Goal: Transaction & Acquisition: Purchase product/service

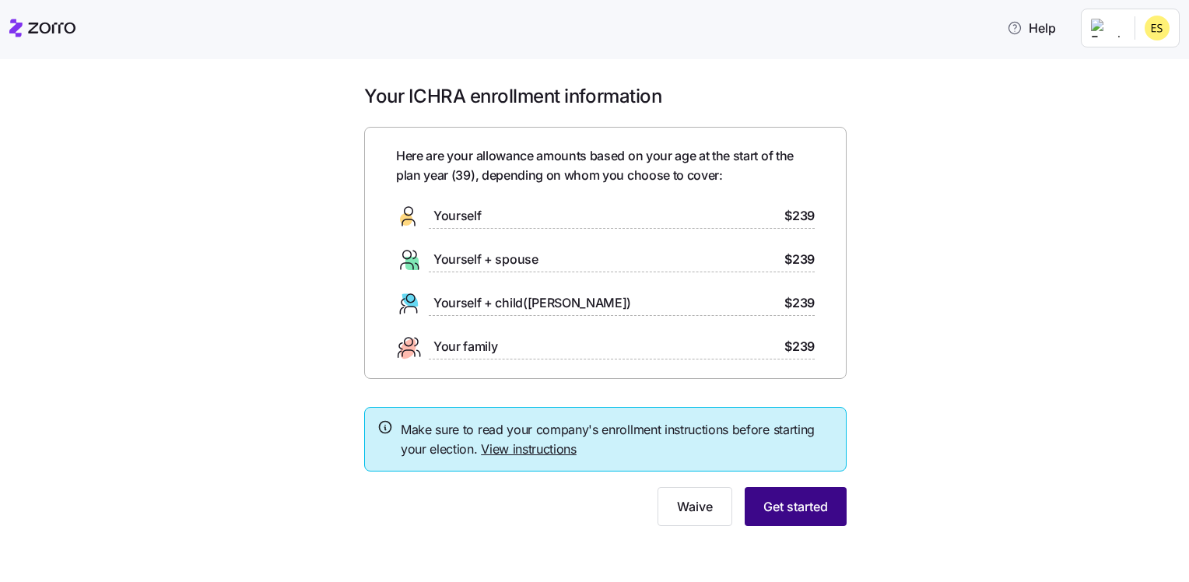
click at [785, 508] on span "Get started" at bounding box center [796, 506] width 65 height 19
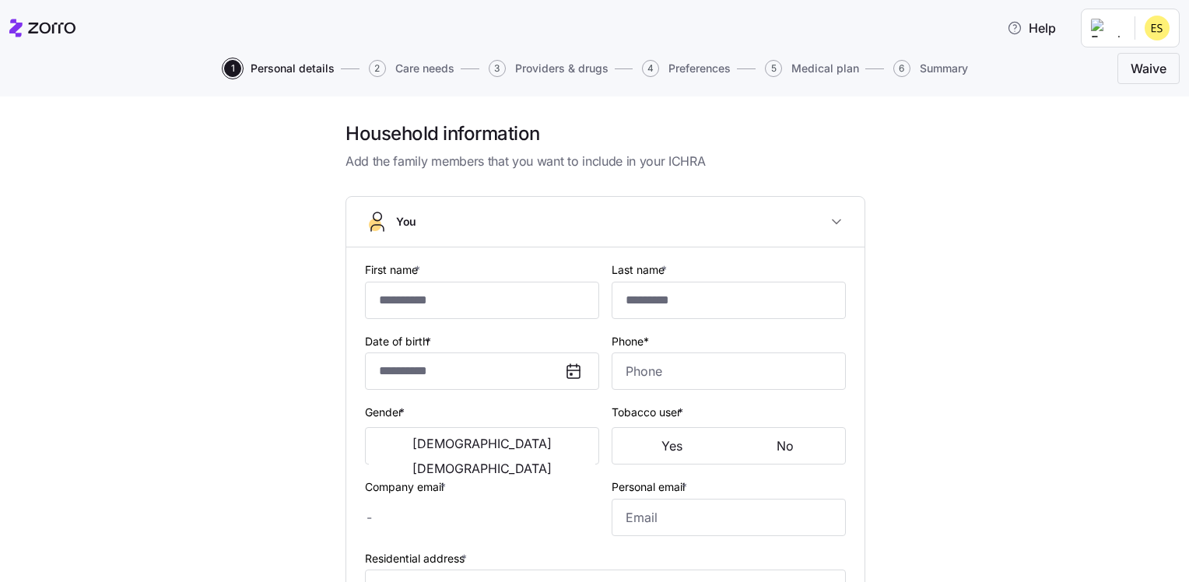
type input "******"
type input "[EMAIL_ADDRESS][DOMAIN_NAME]"
type input "[PERSON_NAME][EMAIL_ADDRESS][PERSON_NAME][DOMAIN_NAME]"
type input "**********"
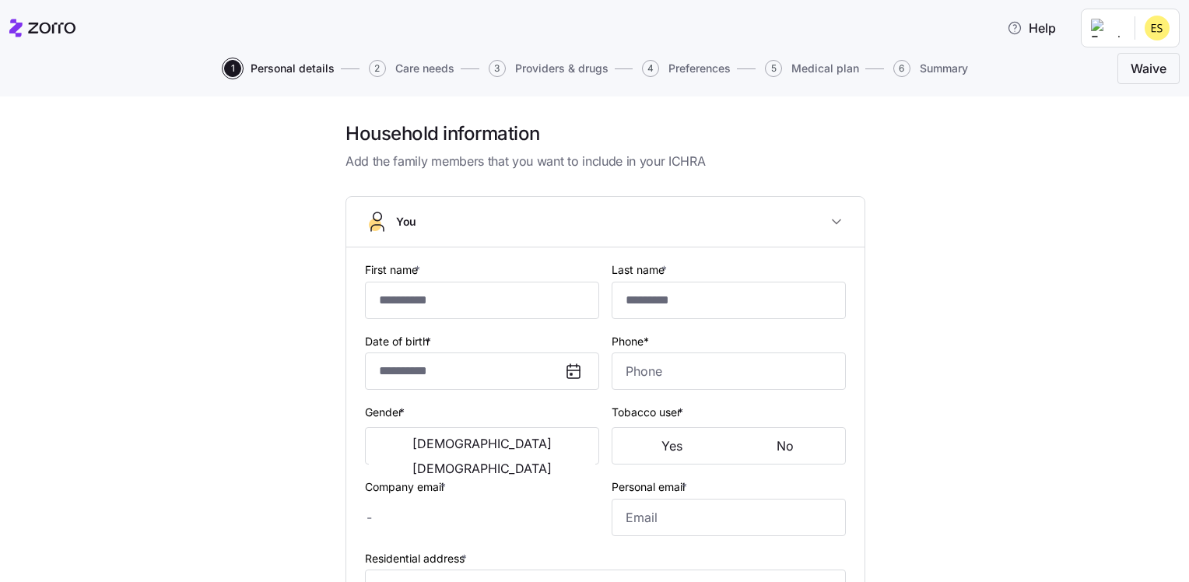
checkbox input "true"
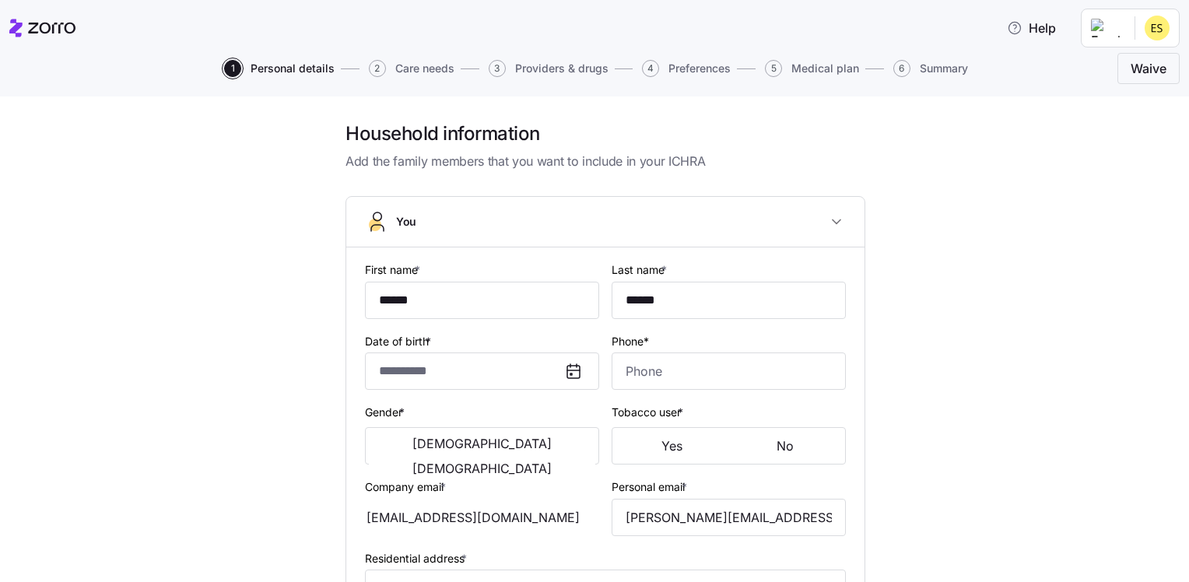
type input "**********"
type input "[PHONE_NUMBER]"
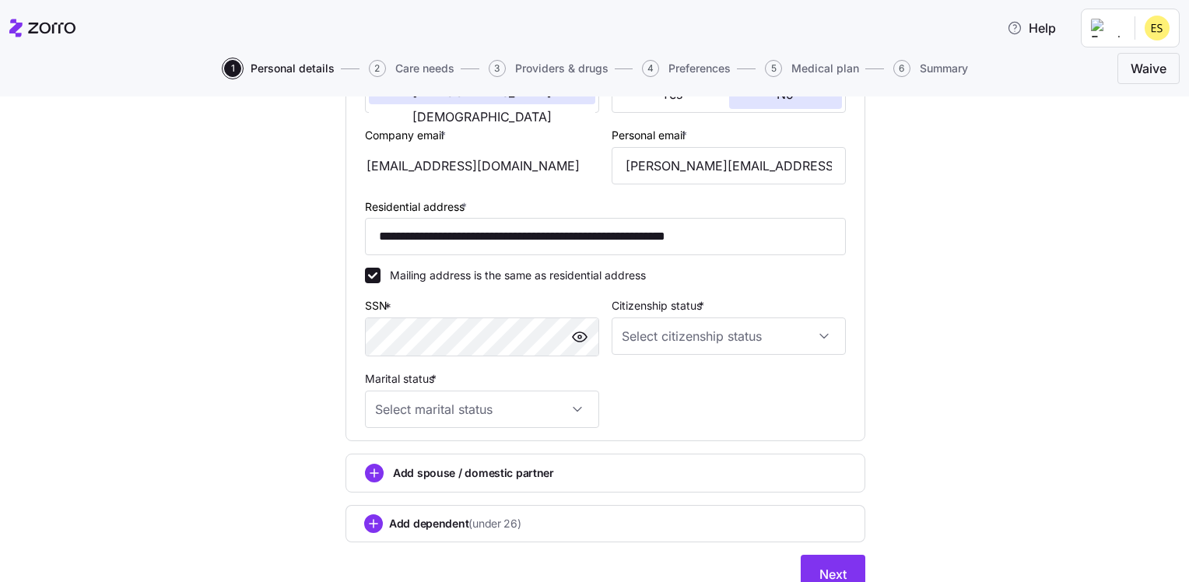
scroll to position [389, 0]
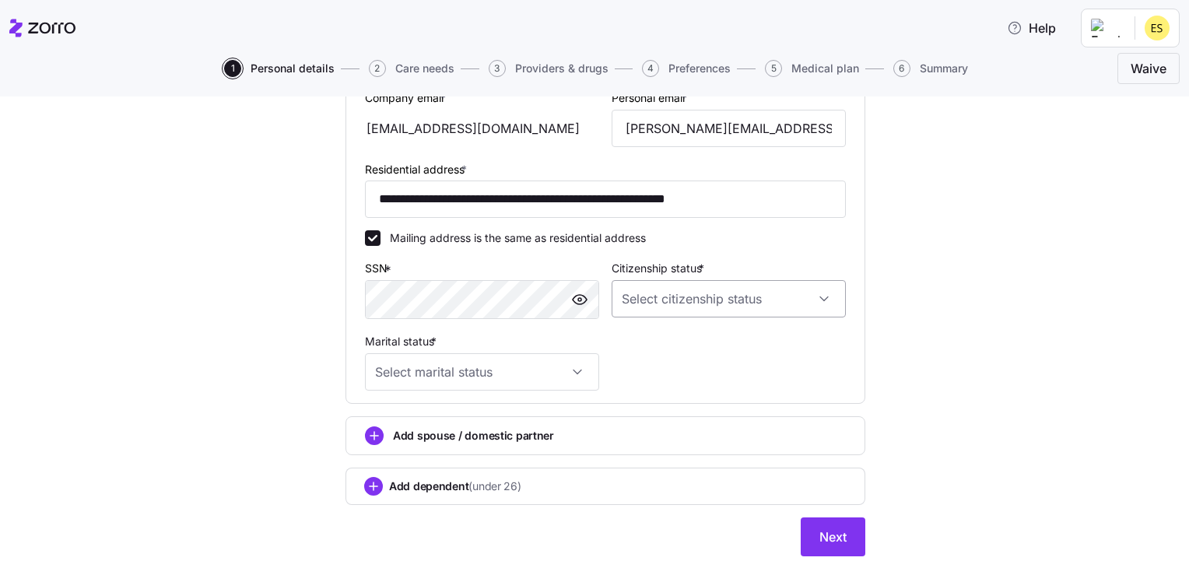
click at [720, 312] on input "Citizenship status *" at bounding box center [729, 298] width 234 height 37
click at [704, 347] on div "[DEMOGRAPHIC_DATA] citizen" at bounding box center [723, 344] width 222 height 33
type input "[DEMOGRAPHIC_DATA] citizen"
click at [567, 366] on input "Marital status *" at bounding box center [482, 371] width 234 height 37
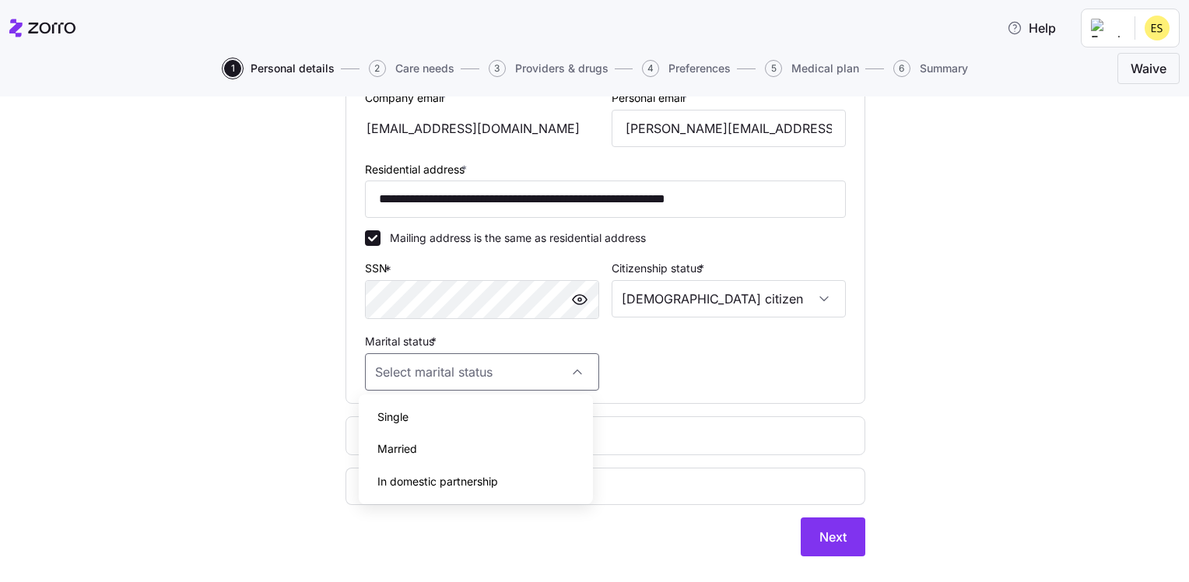
click at [527, 448] on div "Married" at bounding box center [476, 449] width 222 height 33
type input "Married"
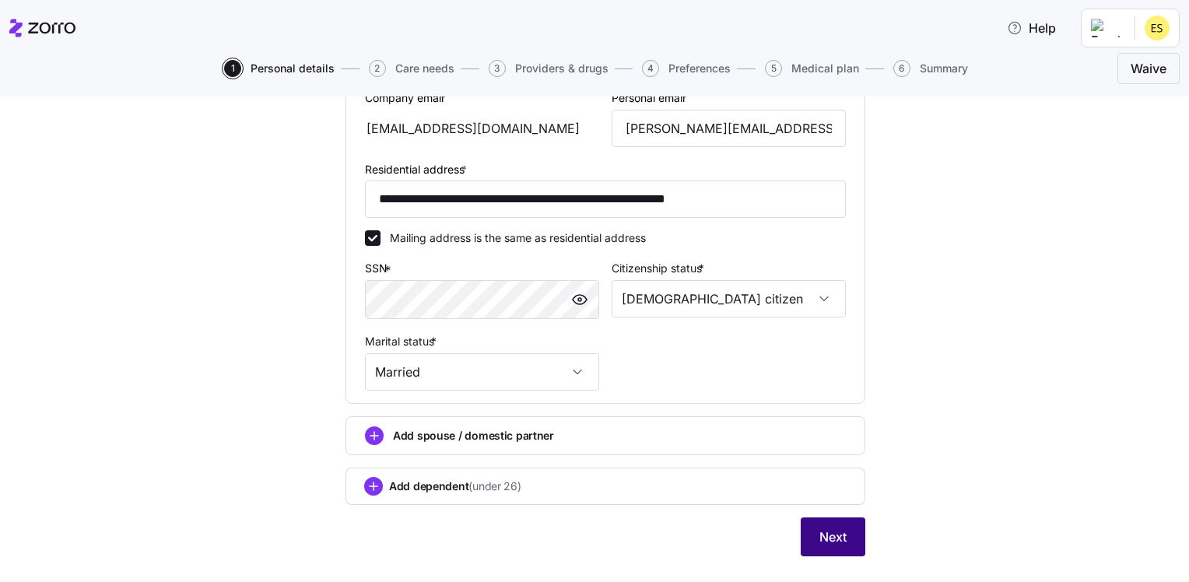
click at [807, 536] on button "Next" at bounding box center [833, 537] width 65 height 39
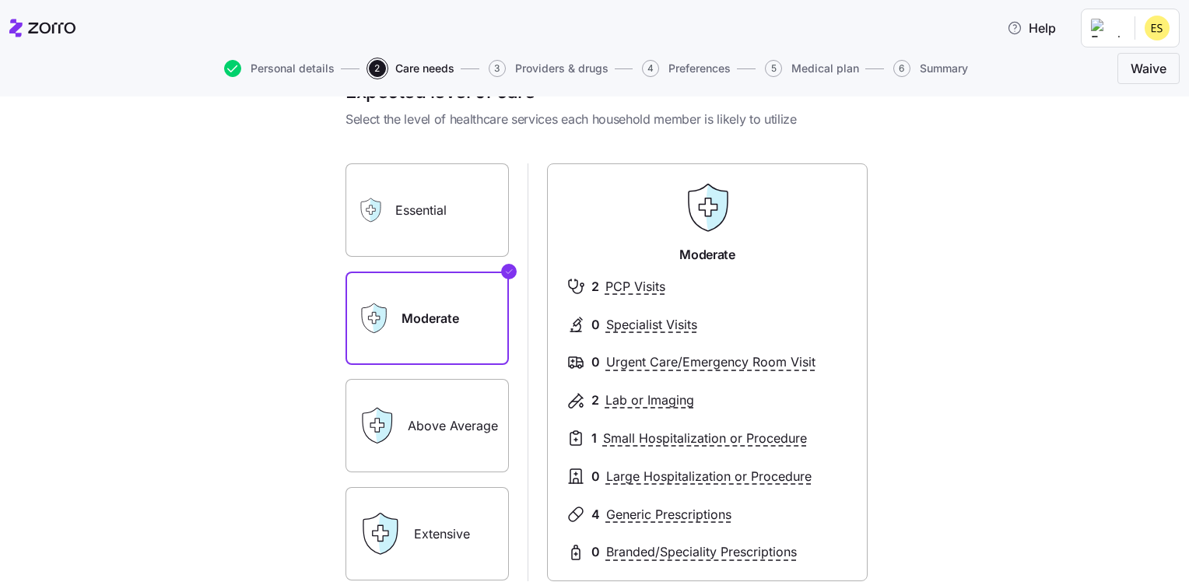
scroll to position [78, 0]
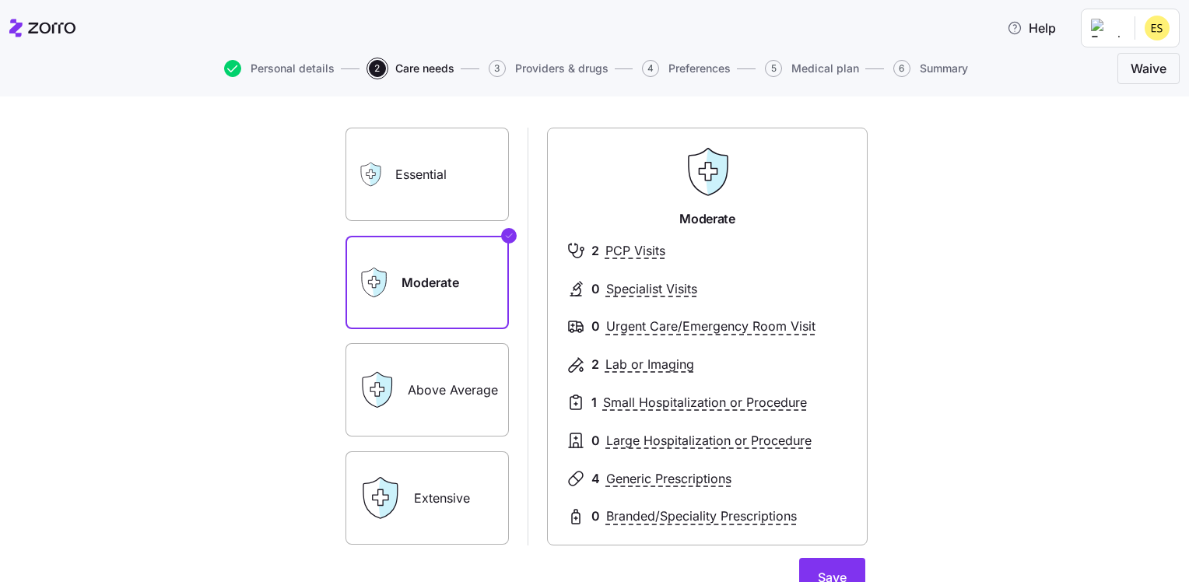
click at [434, 392] on label "Above Average" at bounding box center [427, 389] width 163 height 93
click at [0, 0] on input "Above Average" at bounding box center [0, 0] width 0 height 0
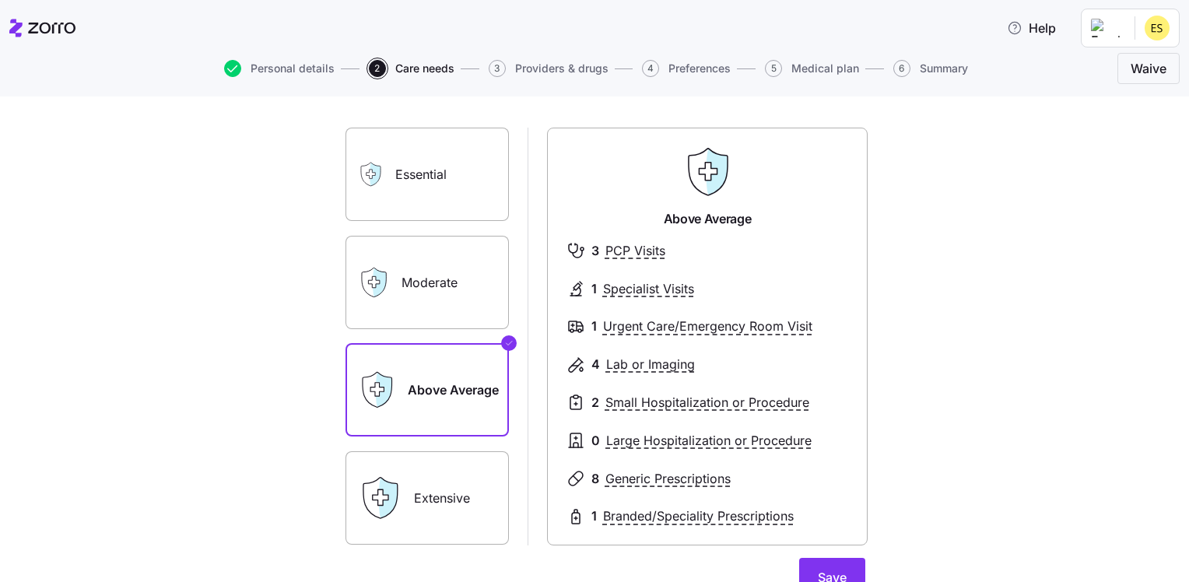
click at [444, 484] on label "Extensive" at bounding box center [427, 497] width 163 height 93
click at [0, 0] on input "Extensive" at bounding box center [0, 0] width 0 height 0
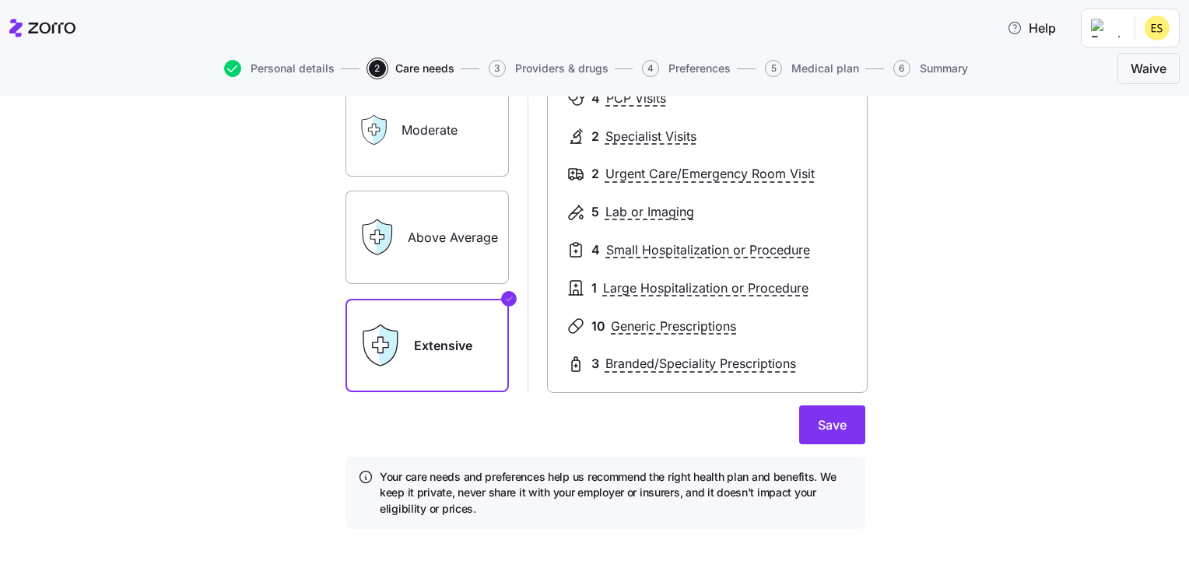
scroll to position [234, 0]
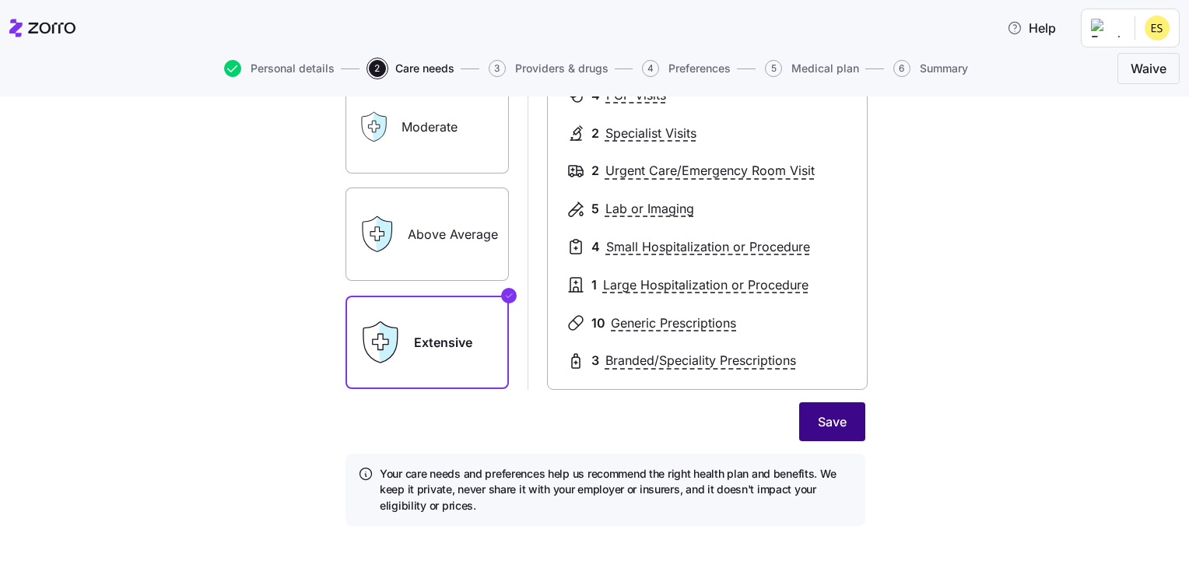
click at [802, 427] on button "Save" at bounding box center [832, 421] width 66 height 39
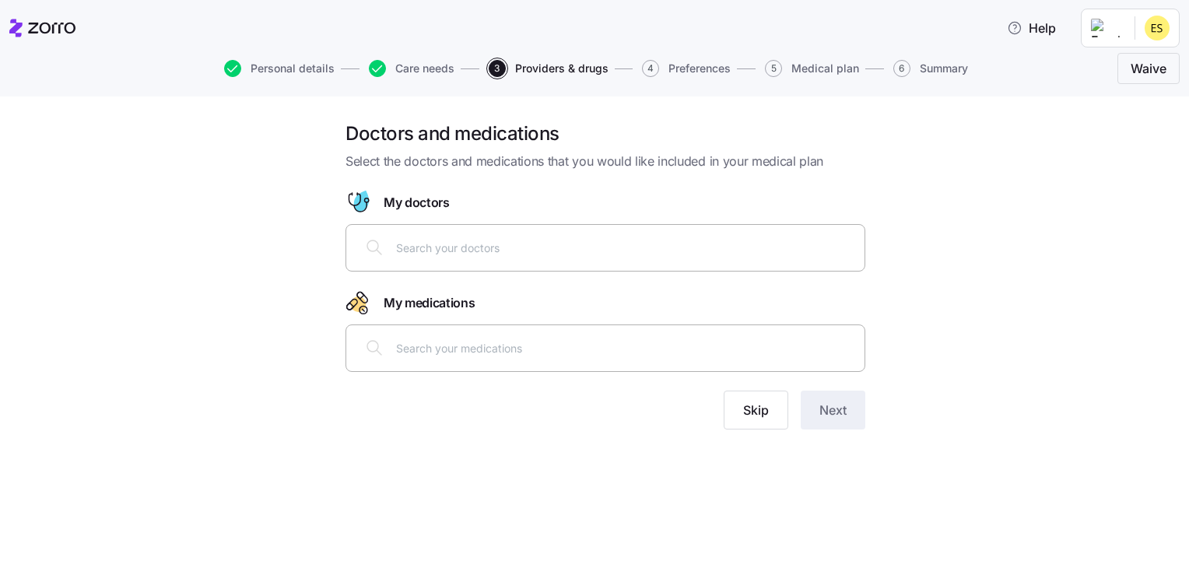
click at [424, 246] on input "text" at bounding box center [625, 247] width 459 height 17
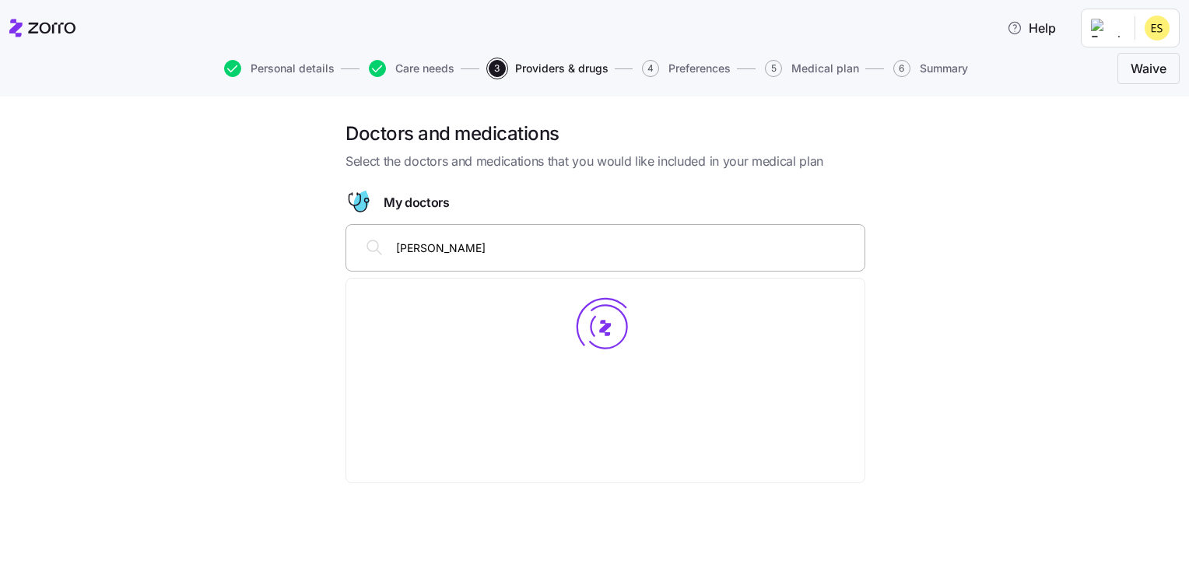
type input "[PERSON_NAME]"
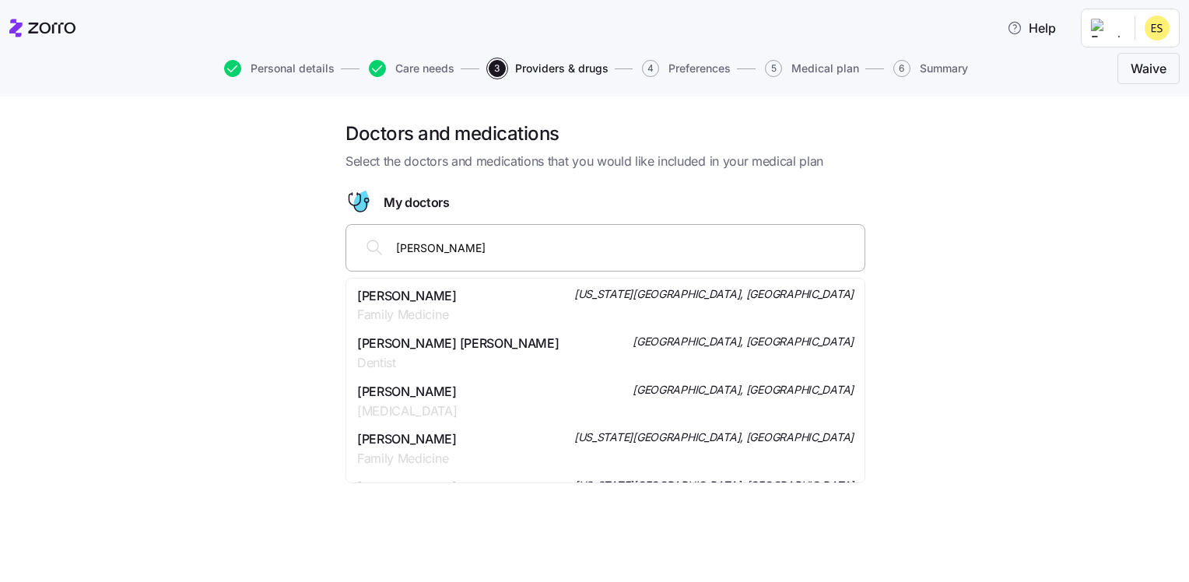
click at [472, 309] on div "[PERSON_NAME] Lock Family Medicine [US_STATE][GEOGRAPHIC_DATA], [GEOGRAPHIC_DAT…" at bounding box center [605, 305] width 497 height 39
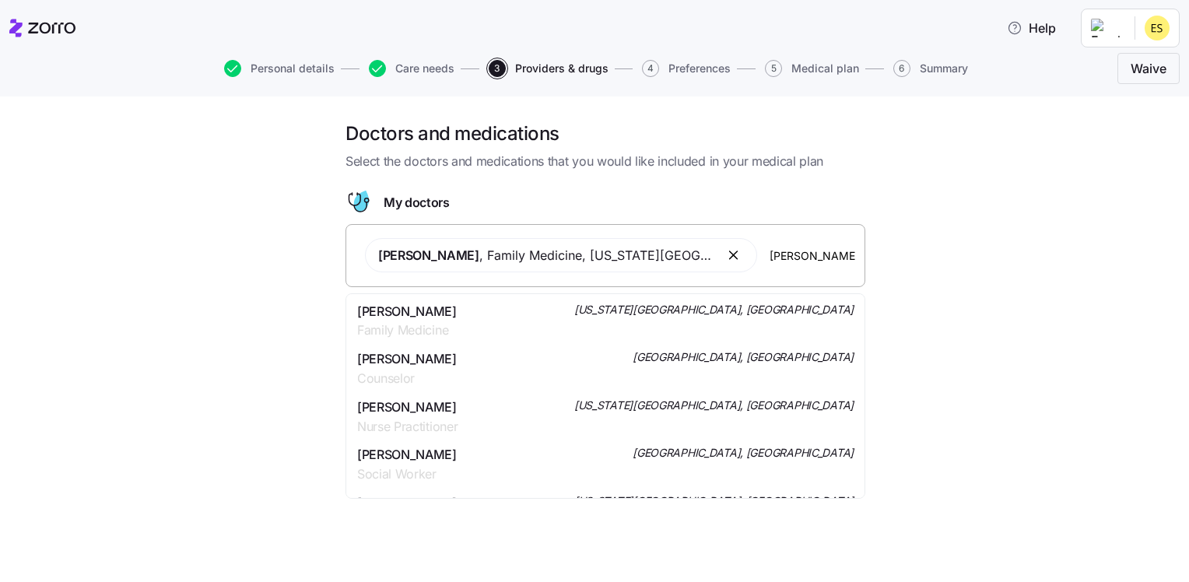
type input "[PERSON_NAME]"
click at [716, 319] on div "[PERSON_NAME] Nurse Practitioner [US_STATE][GEOGRAPHIC_DATA], [GEOGRAPHIC_DATA]" at bounding box center [605, 321] width 497 height 39
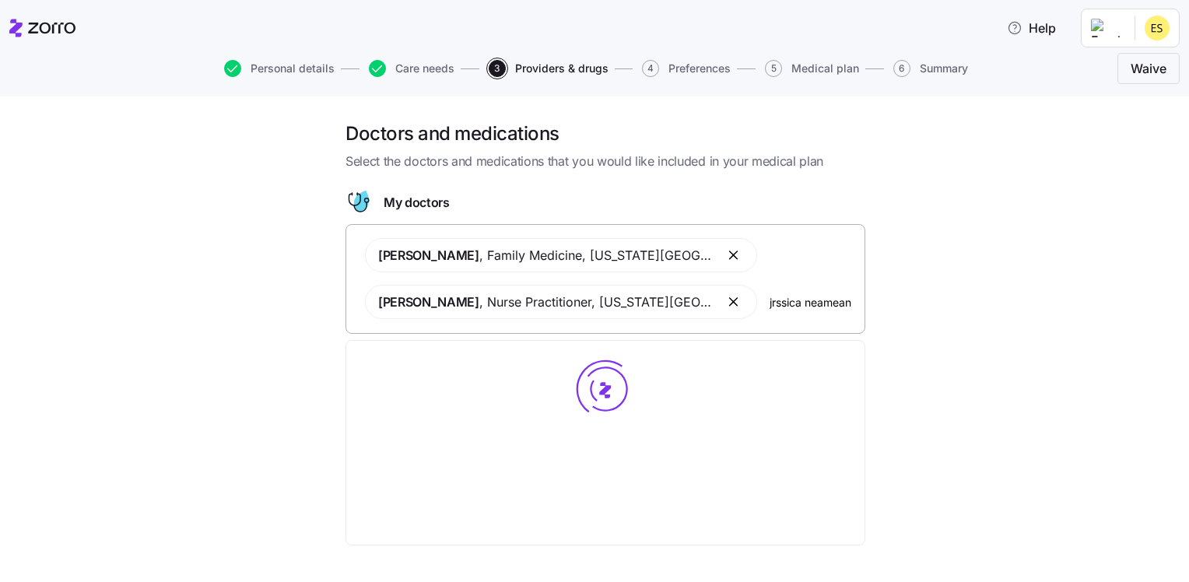
type input "jrssica neamea"
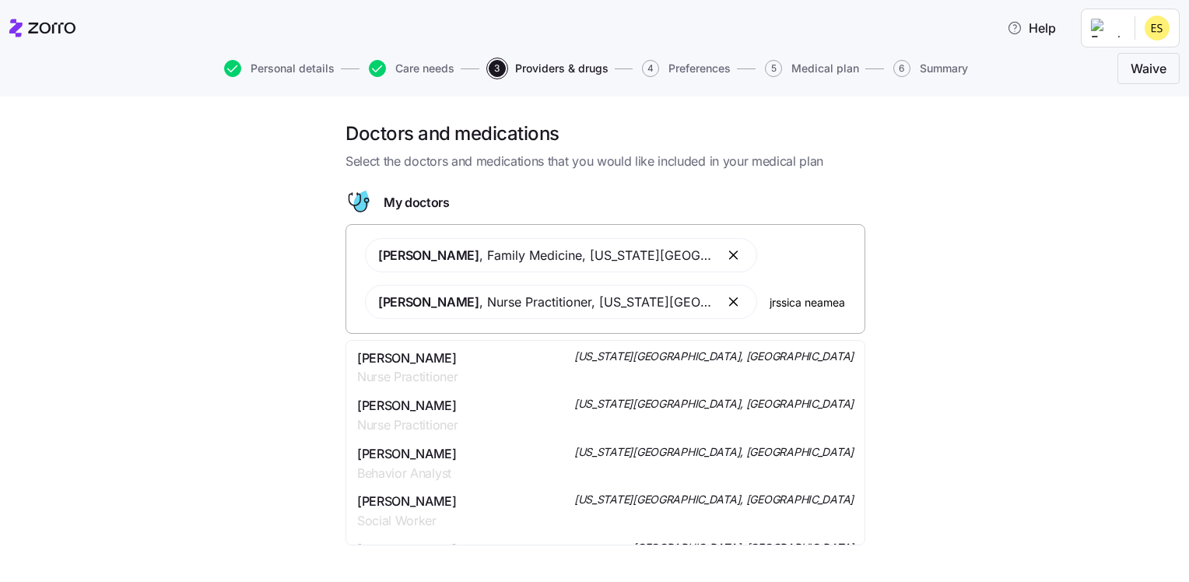
click at [649, 360] on div "[PERSON_NAME] Nurse Practitioner [US_STATE][GEOGRAPHIC_DATA], [GEOGRAPHIC_DATA]" at bounding box center [605, 368] width 497 height 39
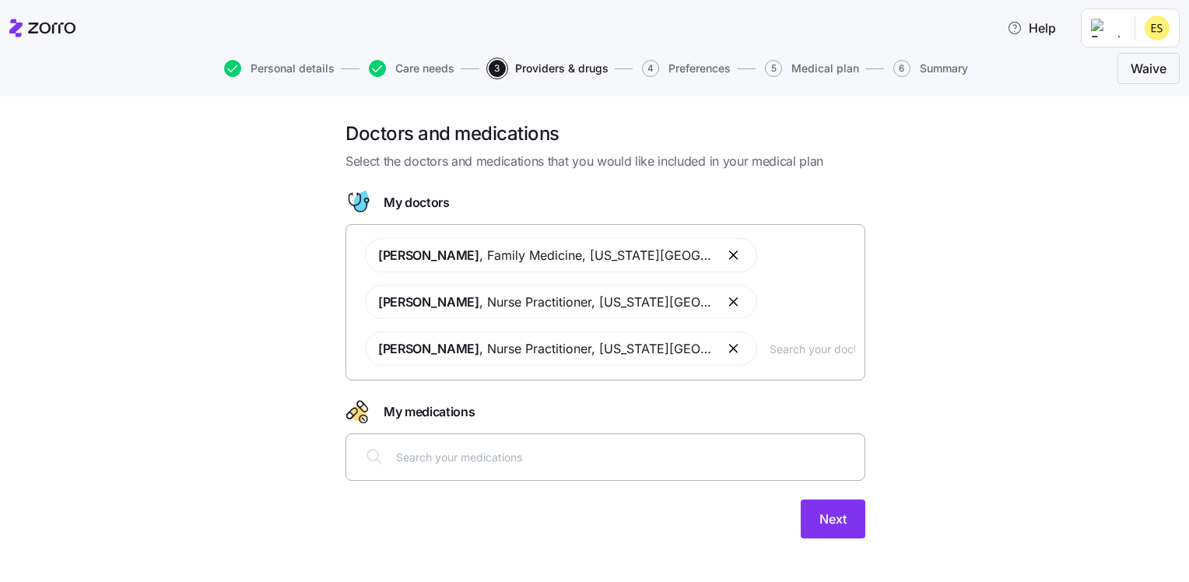
click at [535, 455] on input "text" at bounding box center [625, 456] width 459 height 17
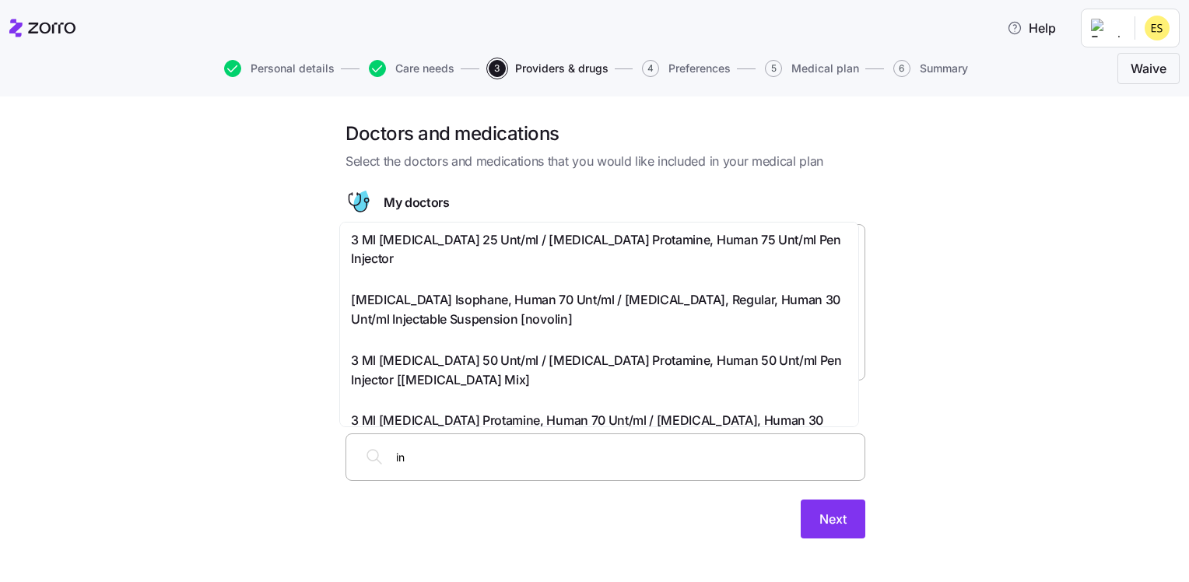
type input "i"
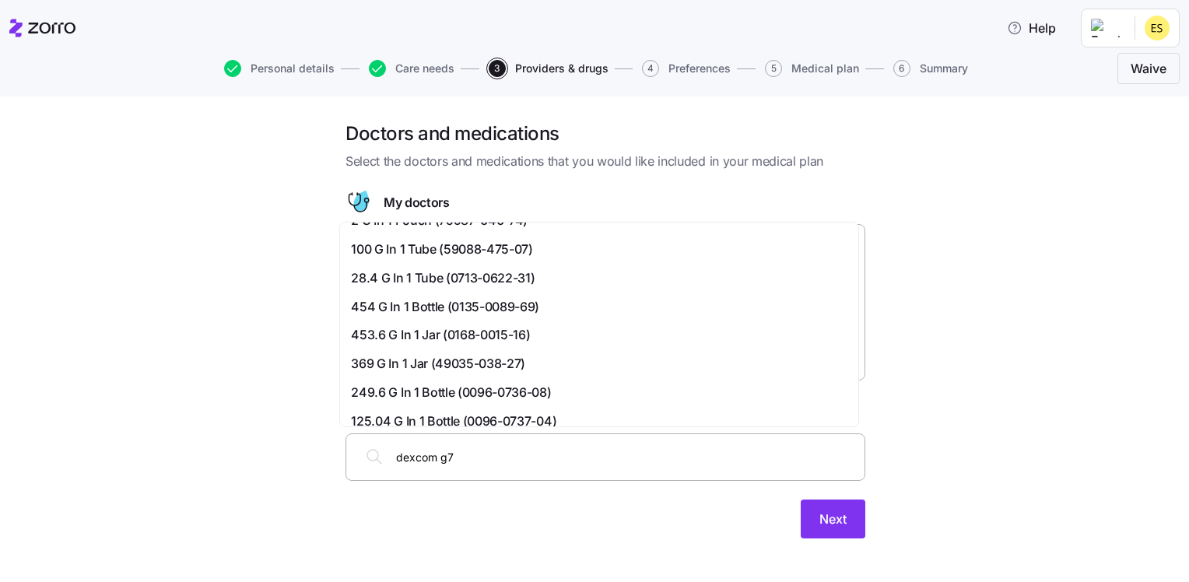
scroll to position [518, 0]
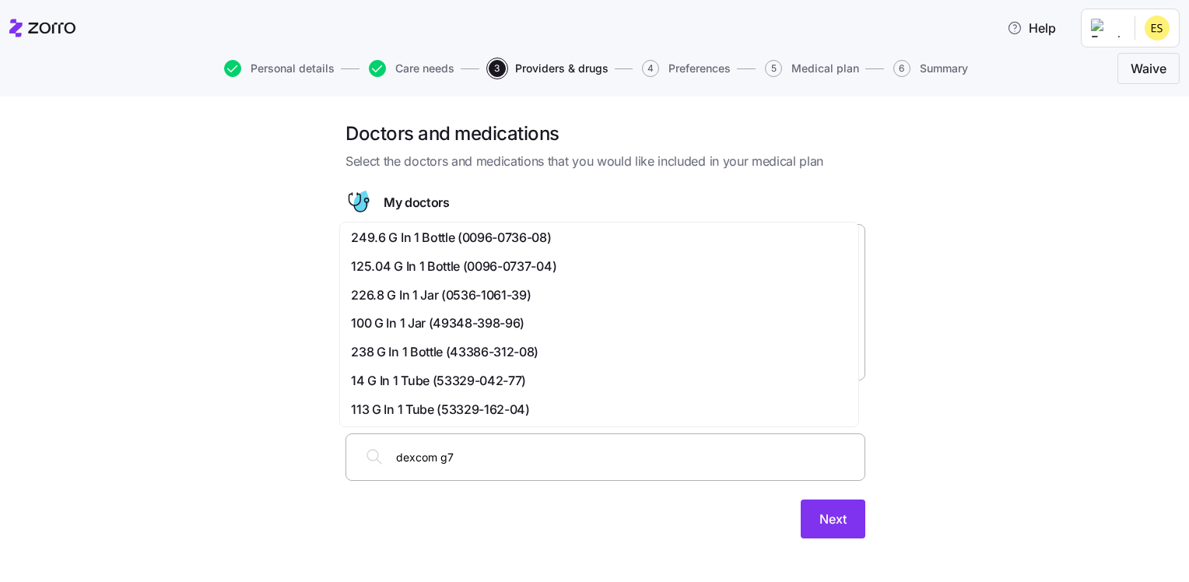
click at [494, 458] on input "dexcom g7" at bounding box center [625, 456] width 459 height 17
click at [367, 462] on icon at bounding box center [374, 457] width 19 height 19
type input "d"
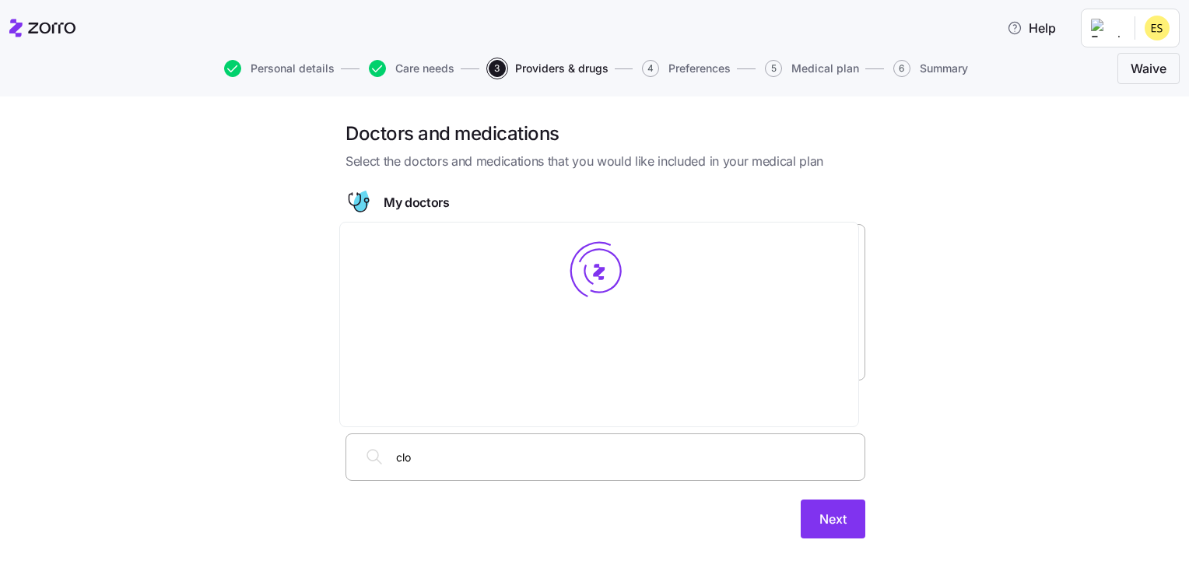
scroll to position [0, 0]
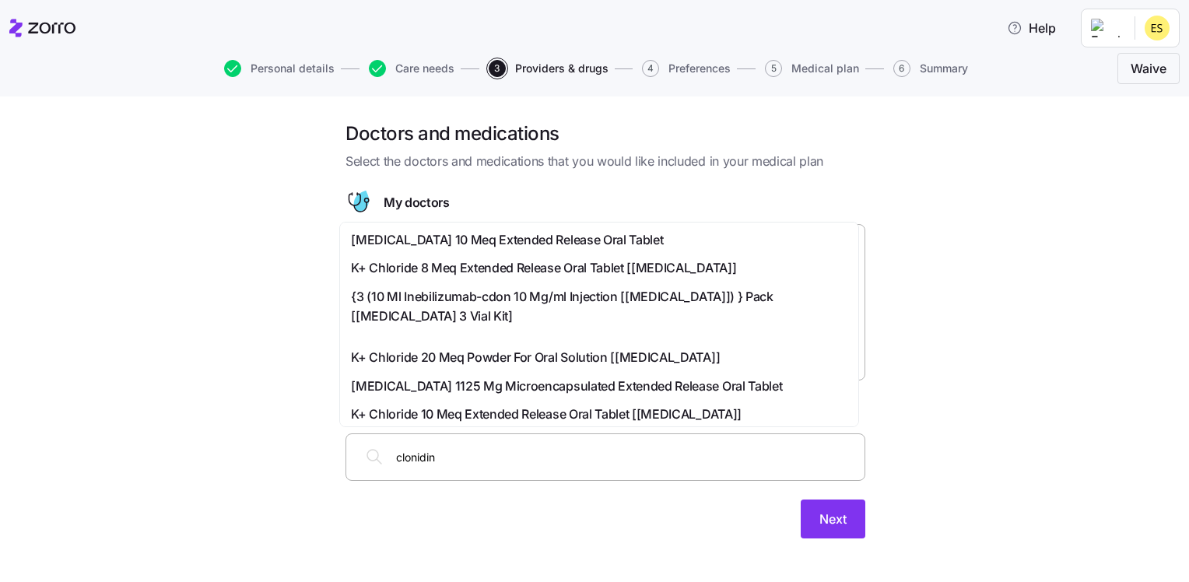
type input "[MEDICAL_DATA]"
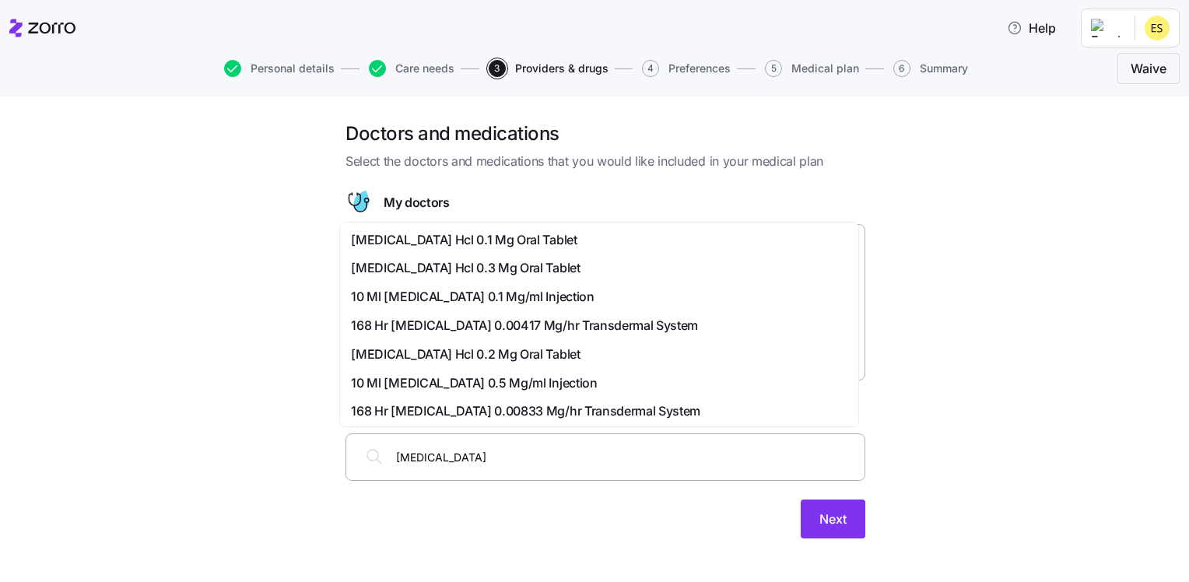
click at [492, 347] on span "[MEDICAL_DATA] Hcl 0.2 Mg Oral Tablet" at bounding box center [465, 354] width 229 height 19
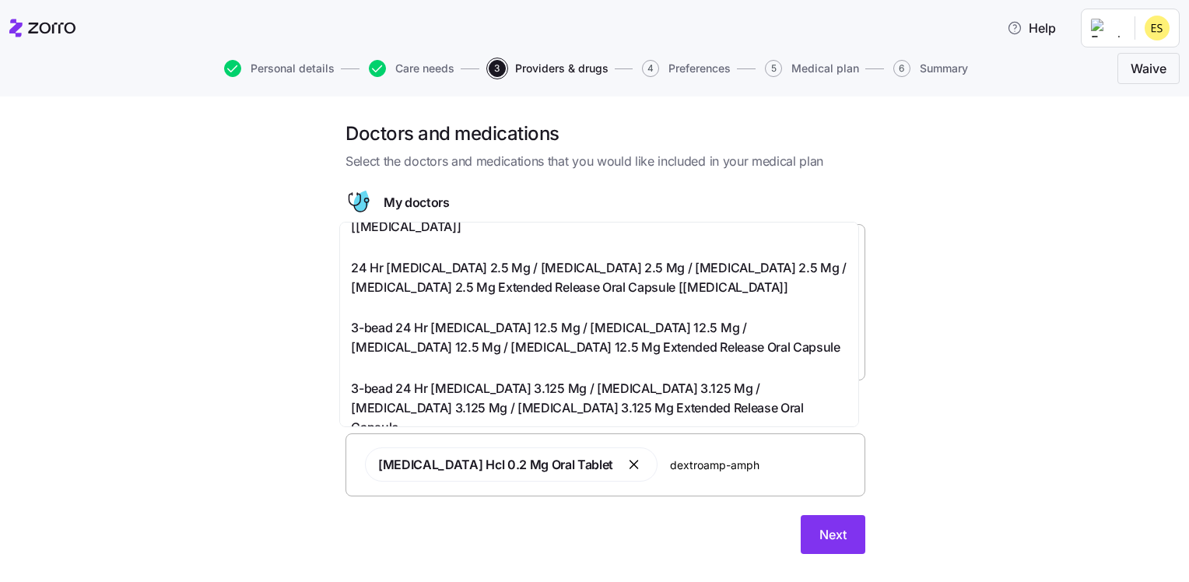
scroll to position [934, 0]
type input "d"
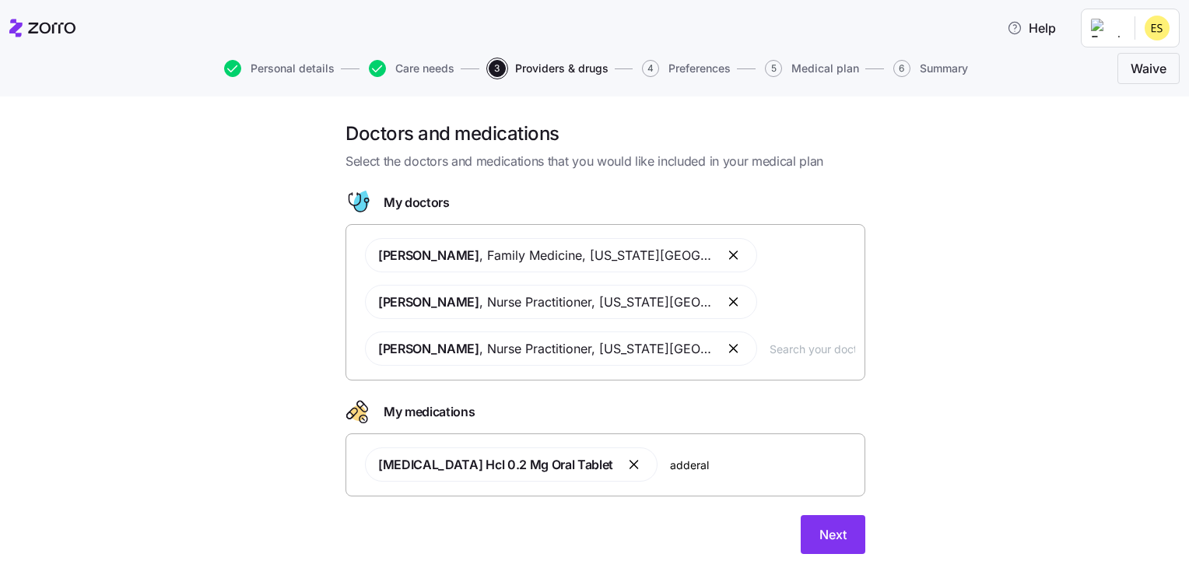
type input "[MEDICAL_DATA]"
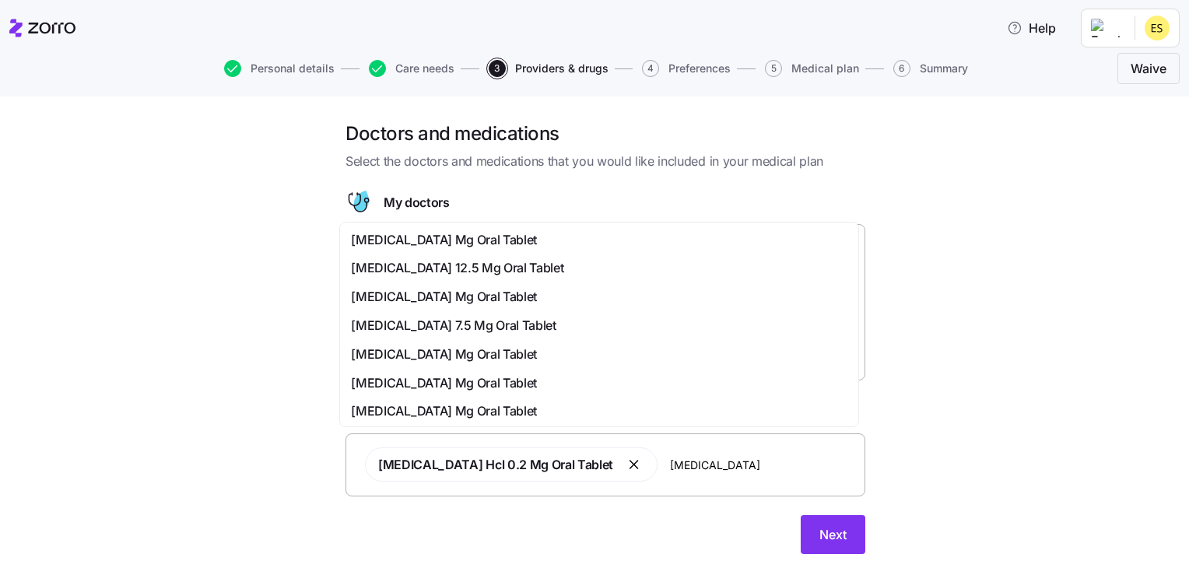
click at [598, 413] on div "[MEDICAL_DATA] Mg Oral Tablet" at bounding box center [599, 411] width 497 height 19
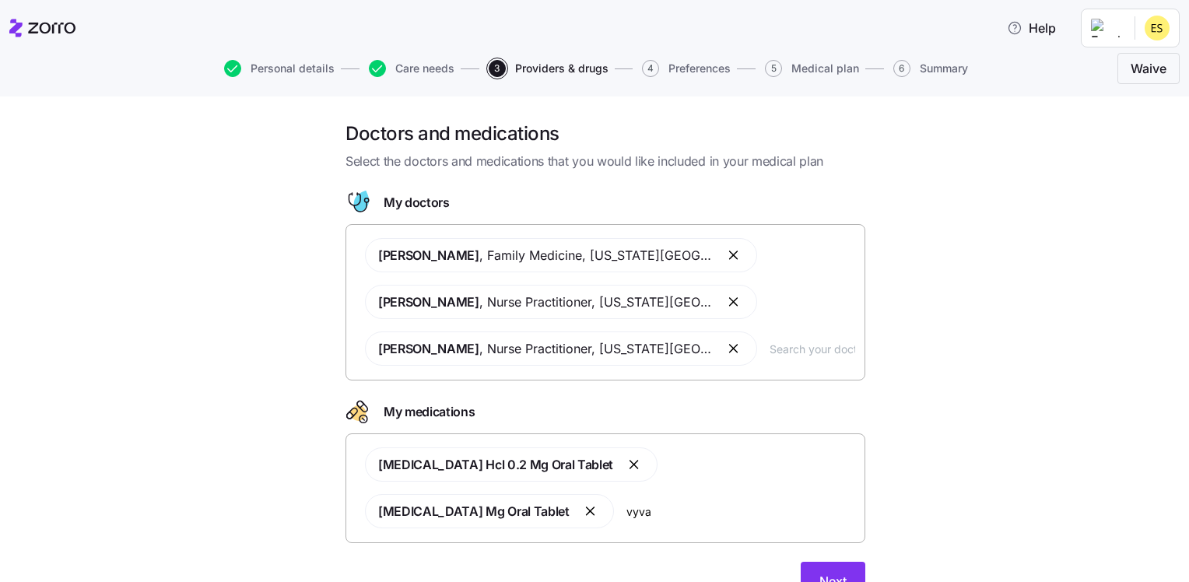
type input "vyvan"
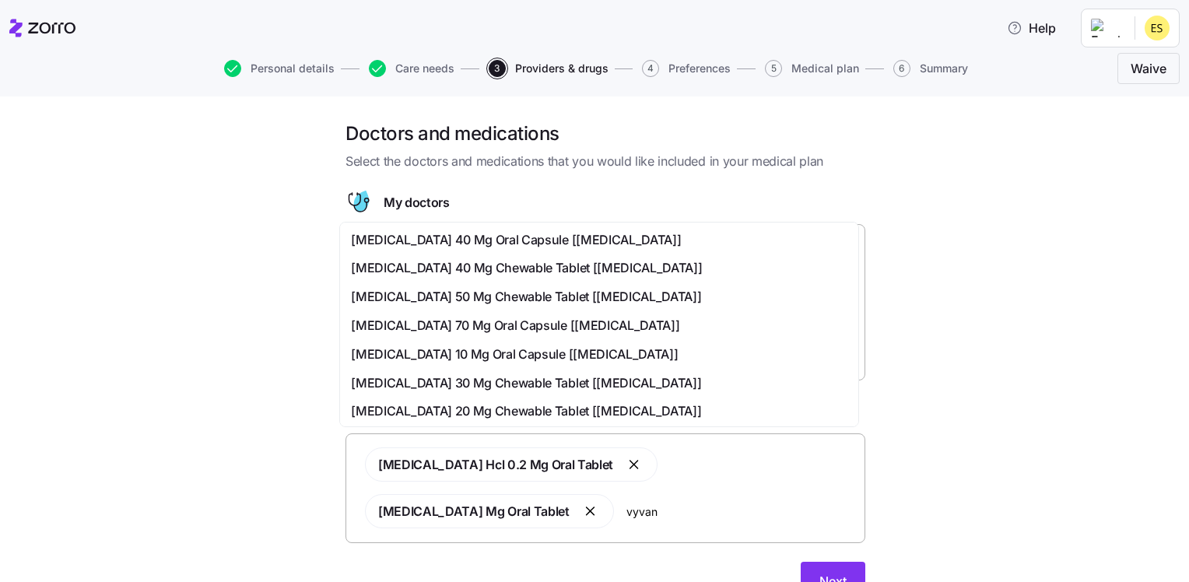
click at [537, 241] on span "[MEDICAL_DATA] 40 Mg Oral Capsule [[MEDICAL_DATA]]" at bounding box center [516, 239] width 330 height 19
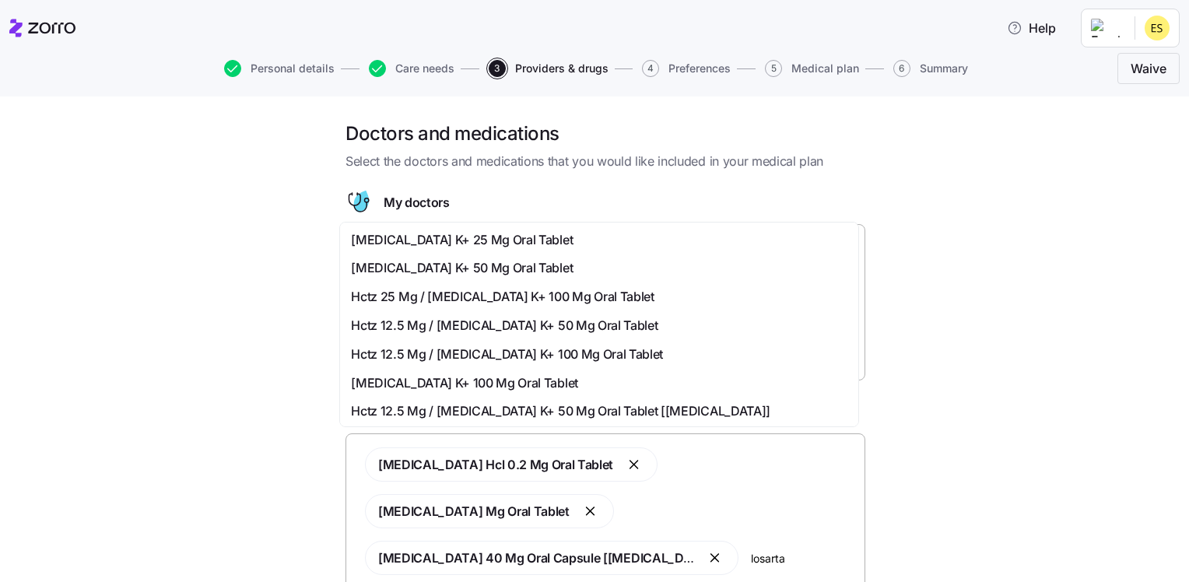
type input "[MEDICAL_DATA]"
click at [536, 265] on div "[MEDICAL_DATA] K+ 50 Mg Oral Tablet" at bounding box center [599, 267] width 497 height 19
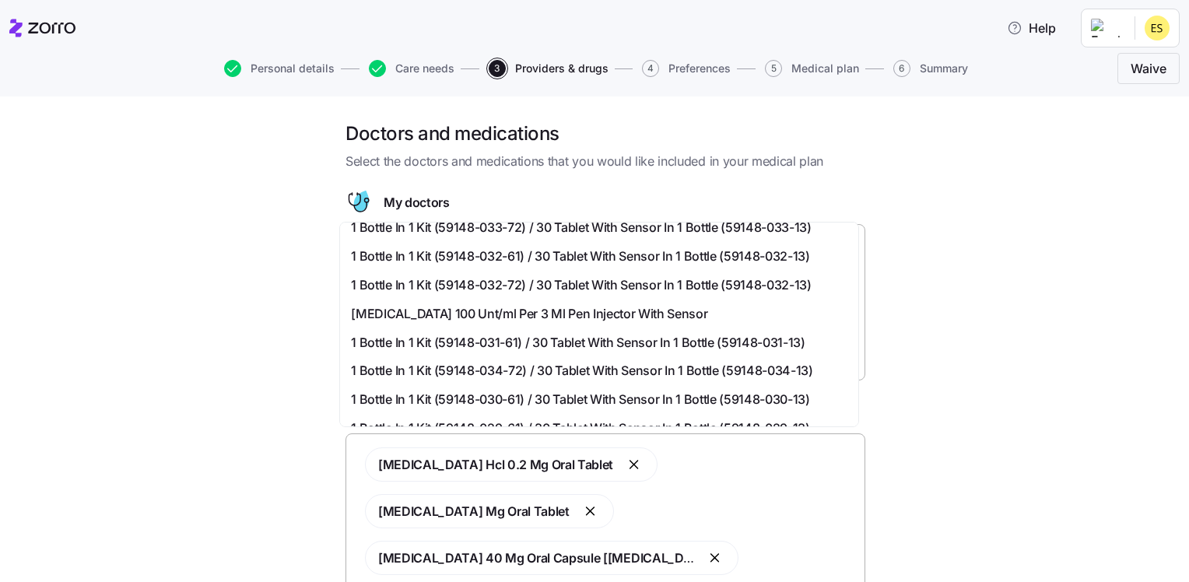
scroll to position [37, 0]
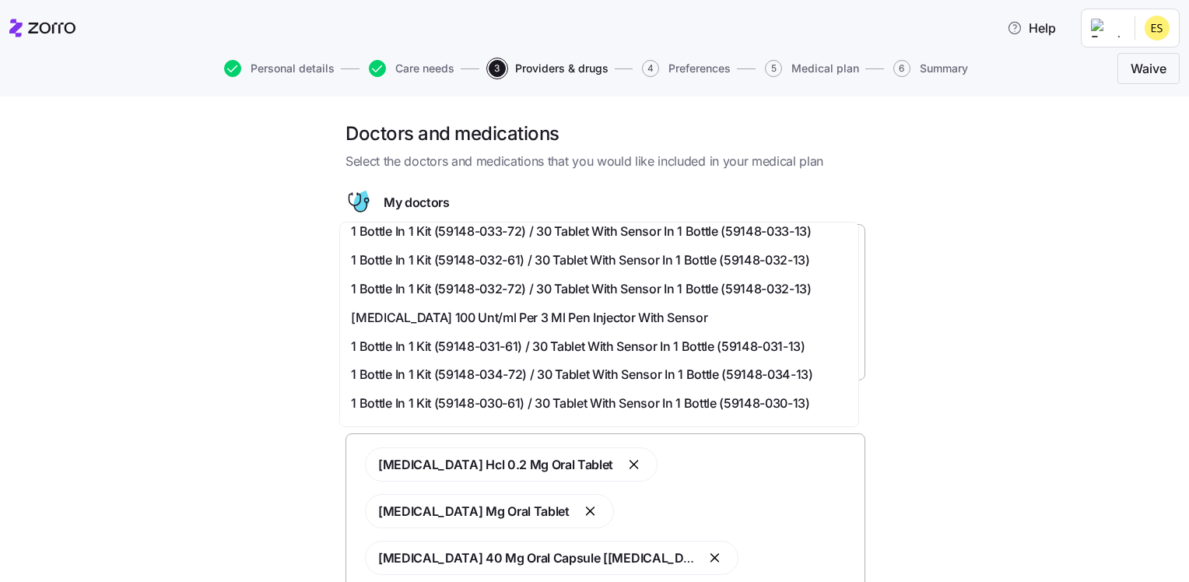
type input "D"
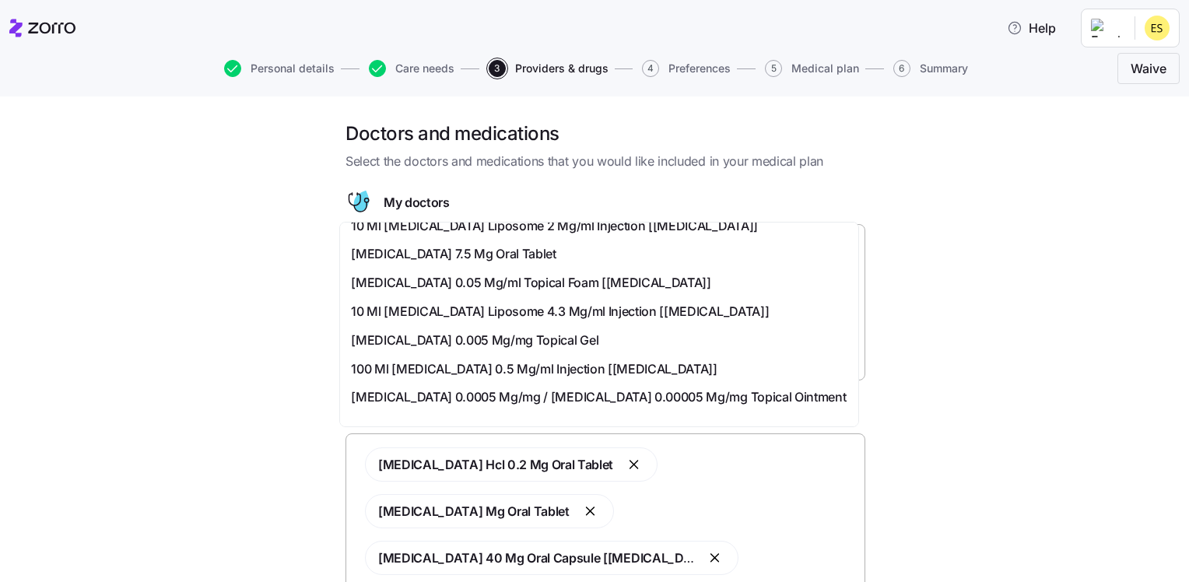
scroll to position [518, 0]
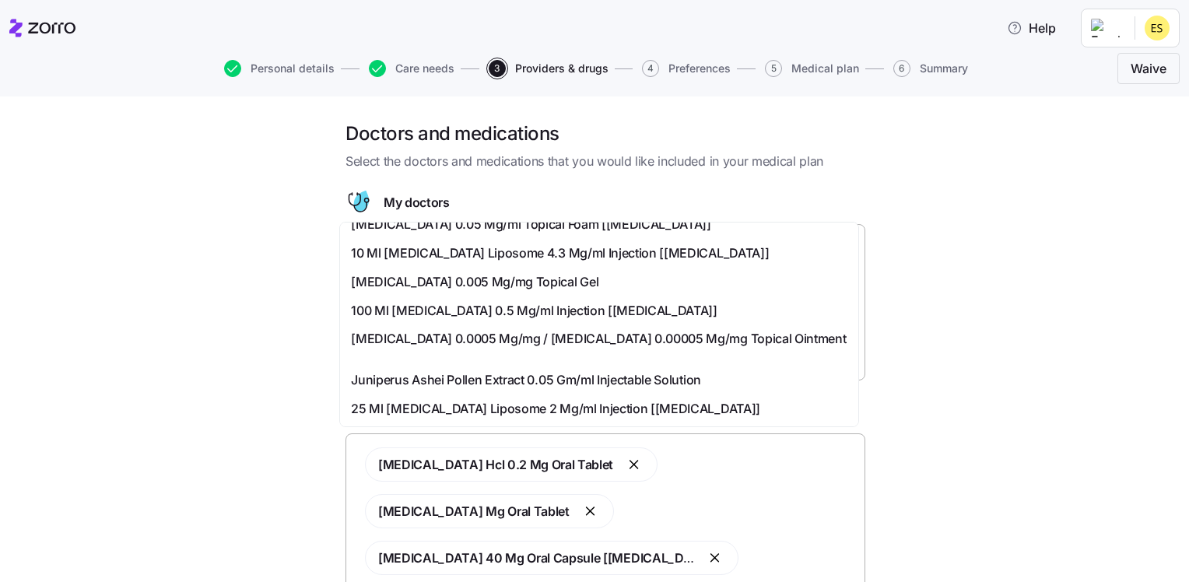
type input "o"
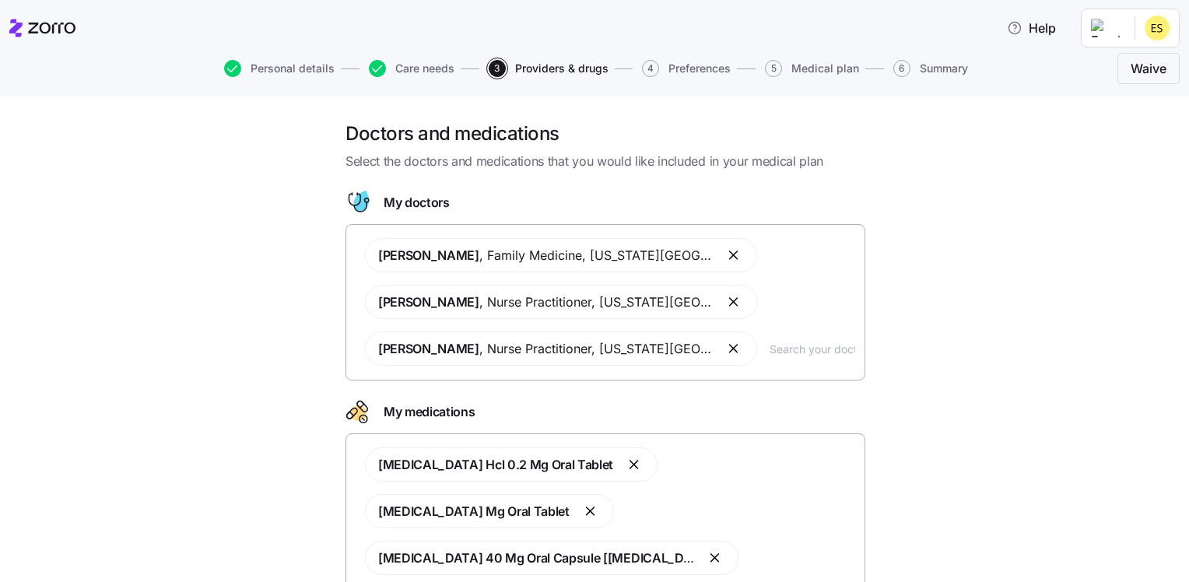
scroll to position [0, 0]
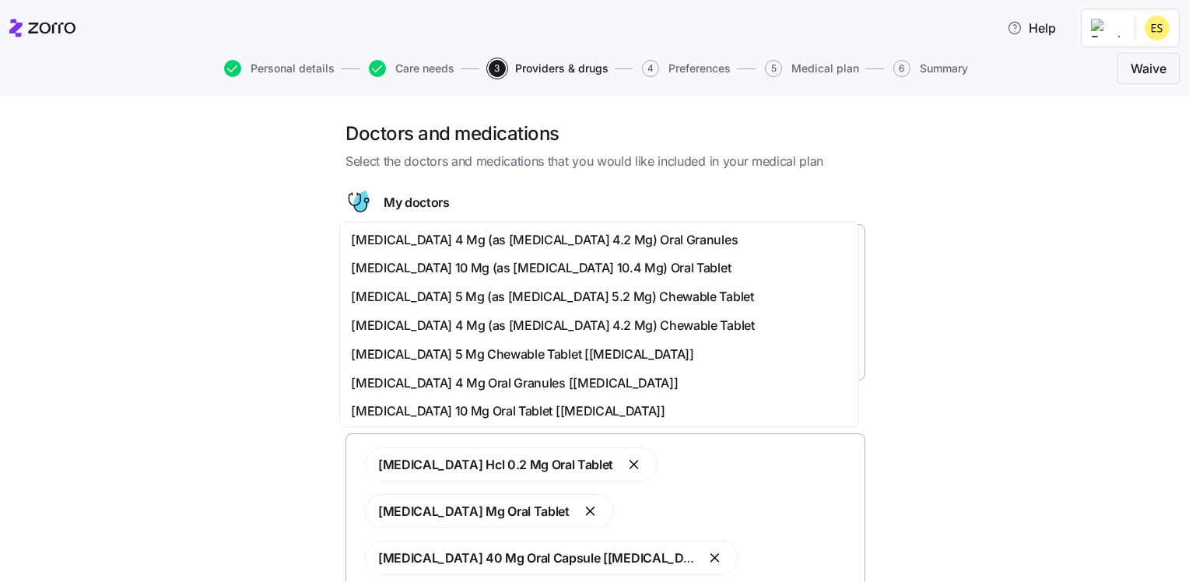
type input "[MEDICAL_DATA]"
click at [502, 379] on span "[MEDICAL_DATA] 10 Mg Oral Tablet [[MEDICAL_DATA]]" at bounding box center [508, 383] width 314 height 19
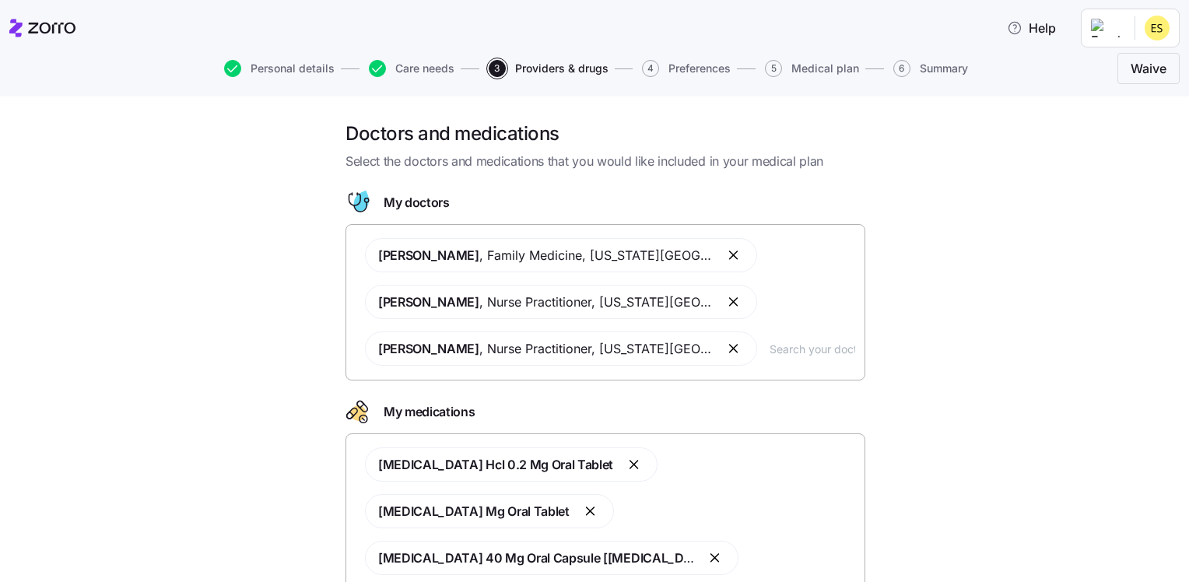
click at [607, 552] on div "[MEDICAL_DATA] Hcl 0.2 Mg Oral Tablet [MEDICAL_DATA] Mg Oral Tablet [MEDICAL_DA…" at bounding box center [606, 558] width 500 height 240
click at [657, 560] on div "[MEDICAL_DATA] Hcl 0.2 Mg Oral Tablet [MEDICAL_DATA] Mg Oral Tablet [MEDICAL_DA…" at bounding box center [606, 558] width 500 height 240
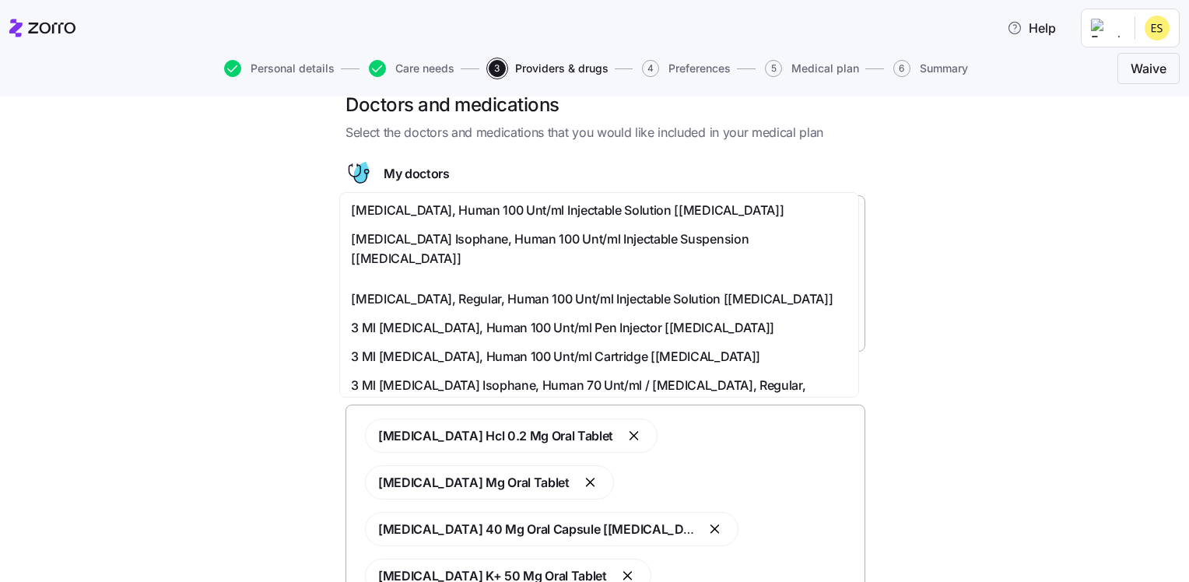
type input "[MEDICAL_DATA]"
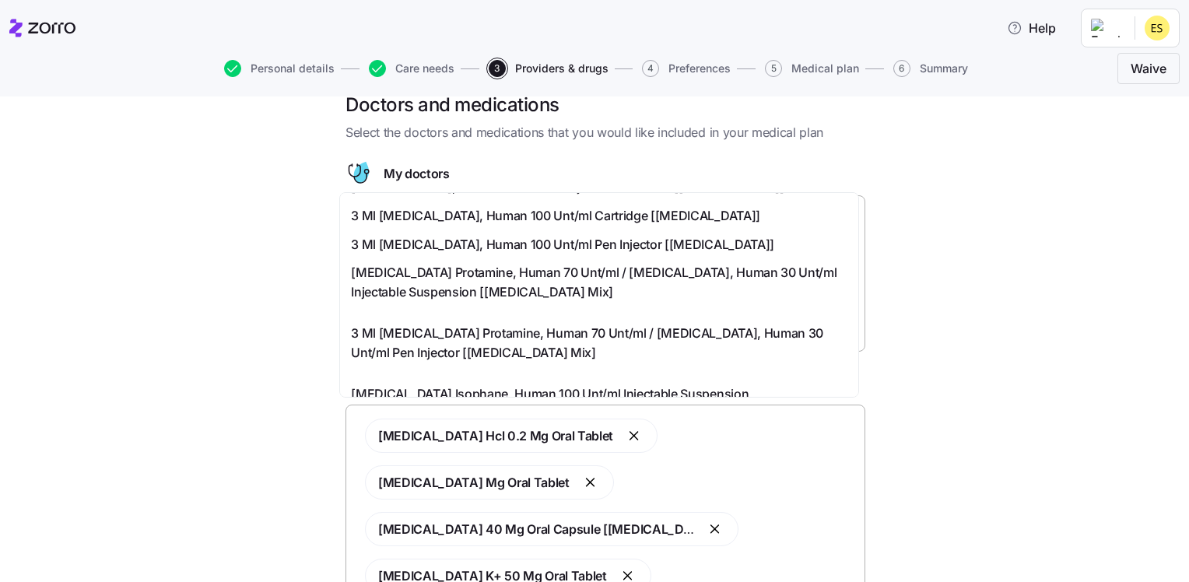
scroll to position [0, 0]
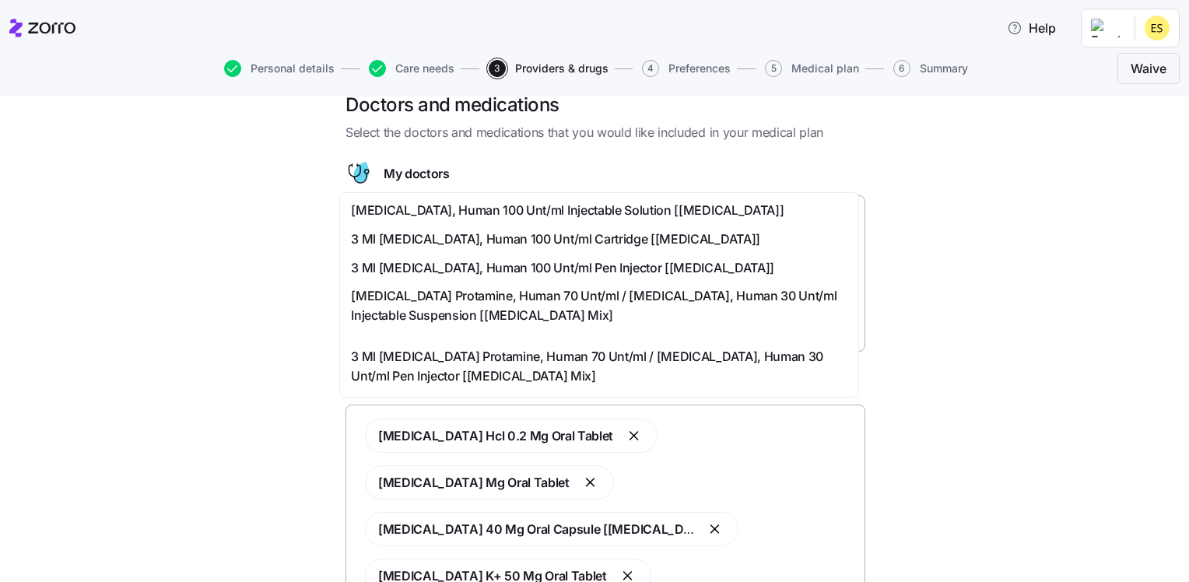
click at [553, 204] on span "[MEDICAL_DATA], Human 100 Unt/ml Injectable Solution [[MEDICAL_DATA]]" at bounding box center [567, 210] width 433 height 19
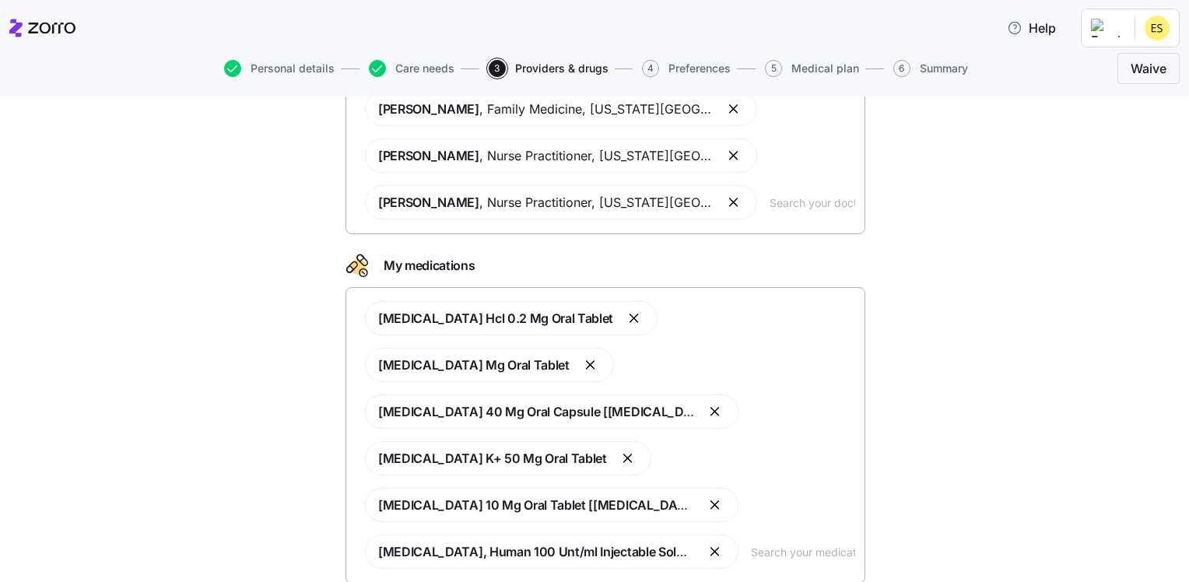
scroll to position [214, 0]
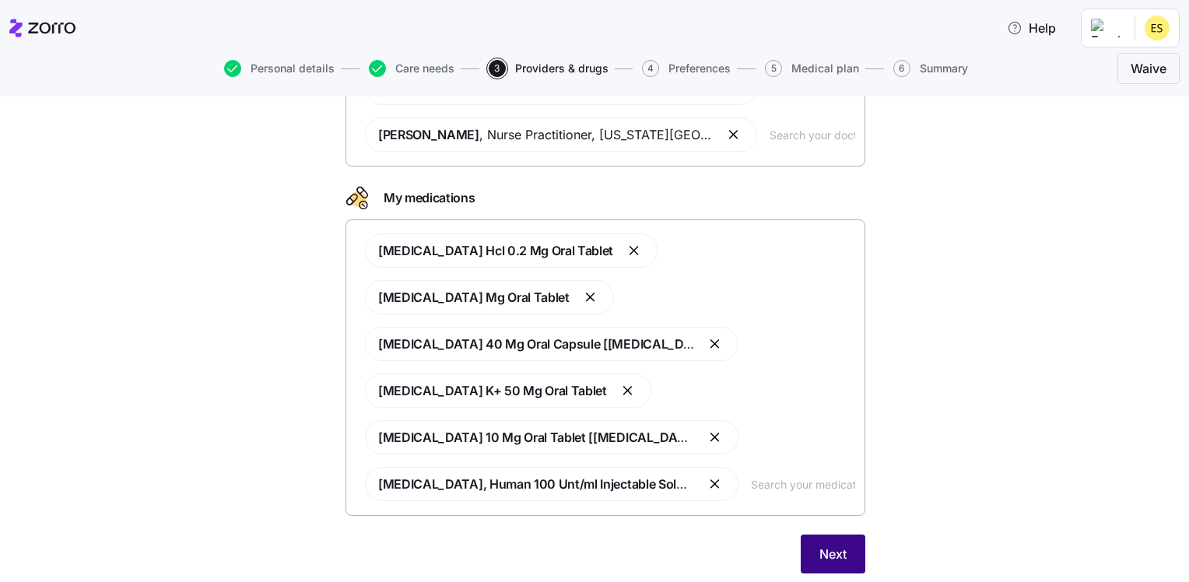
click at [820, 545] on span "Next" at bounding box center [833, 554] width 27 height 19
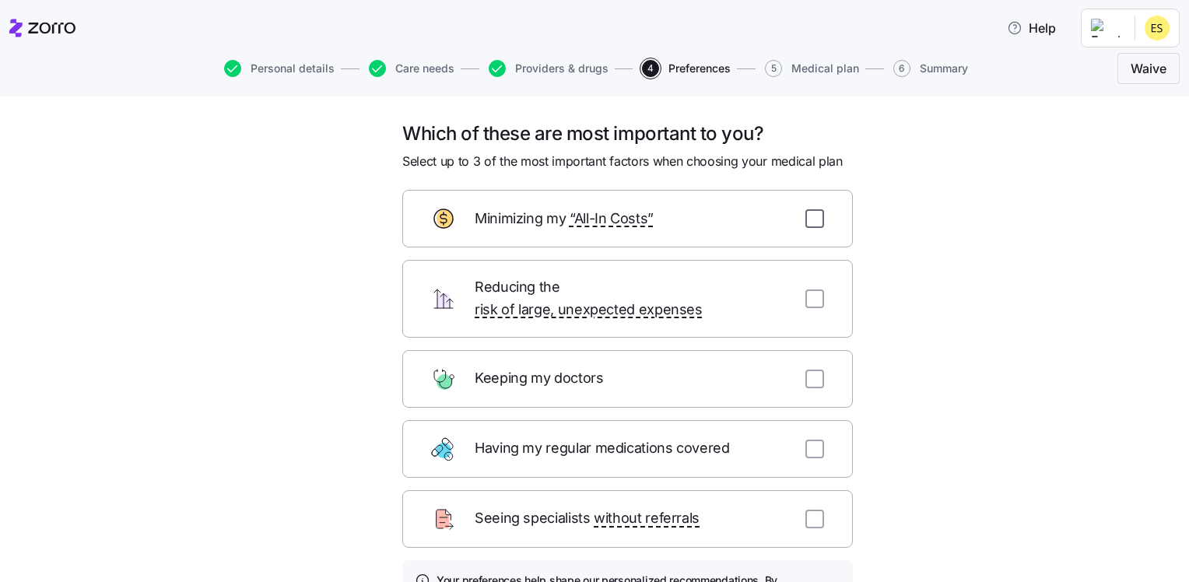
click at [806, 217] on input "checkbox" at bounding box center [815, 218] width 19 height 19
checkbox input "true"
click at [812, 293] on input "checkbox" at bounding box center [815, 299] width 19 height 19
checkbox input "true"
click at [806, 370] on input "checkbox" at bounding box center [815, 379] width 19 height 19
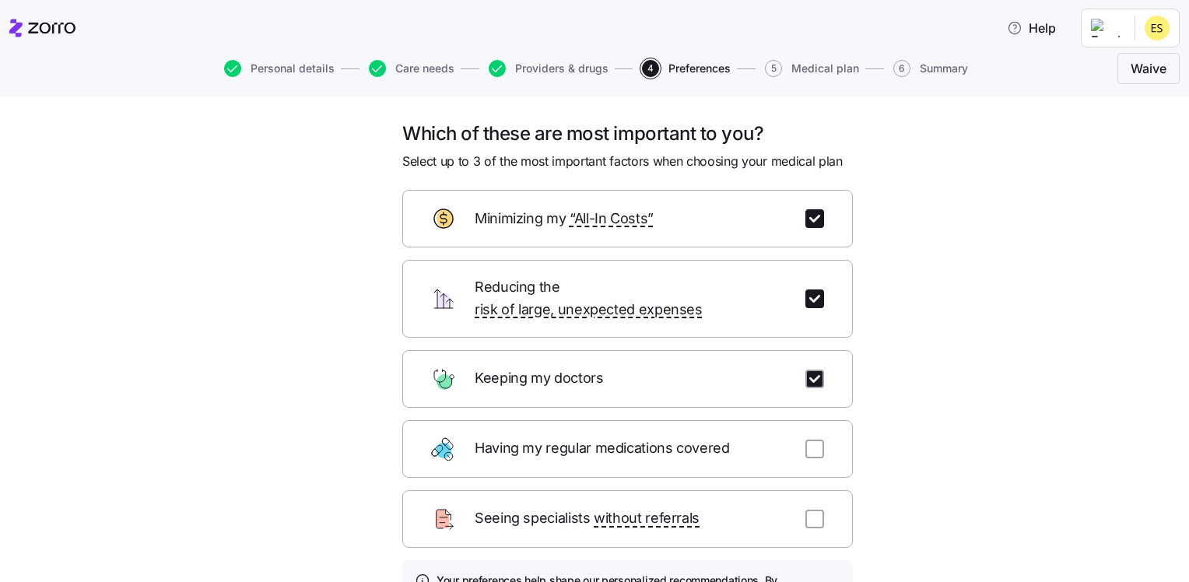
checkbox input "true"
click at [806, 290] on input "checkbox" at bounding box center [815, 299] width 19 height 19
checkbox input "false"
click at [806, 440] on input "checkbox" at bounding box center [815, 449] width 19 height 19
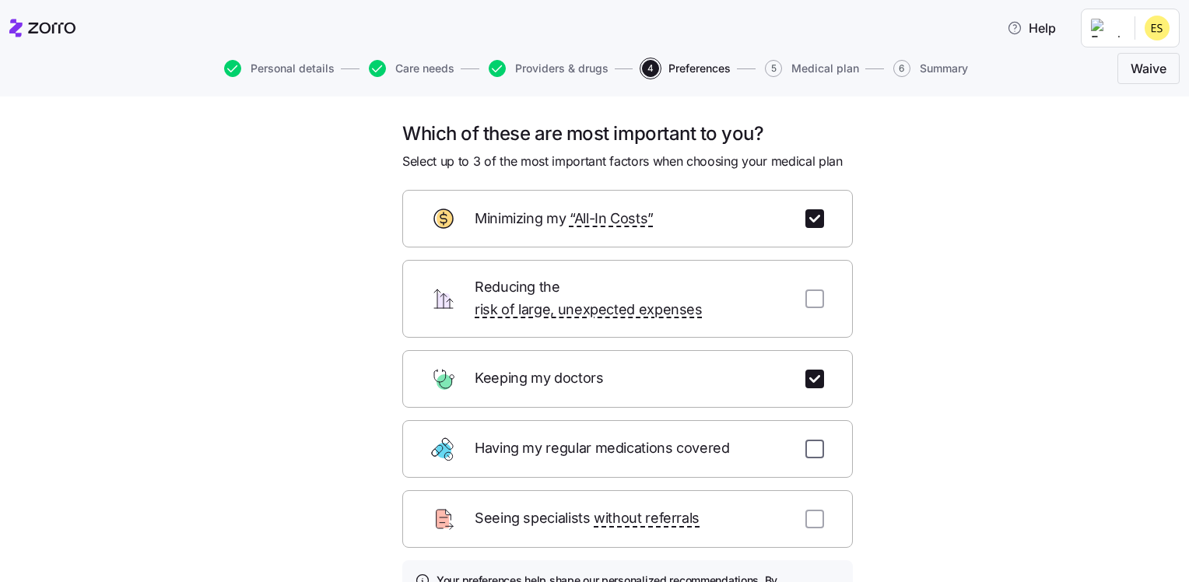
click at [806, 440] on input "checkbox" at bounding box center [815, 449] width 19 height 19
checkbox input "true"
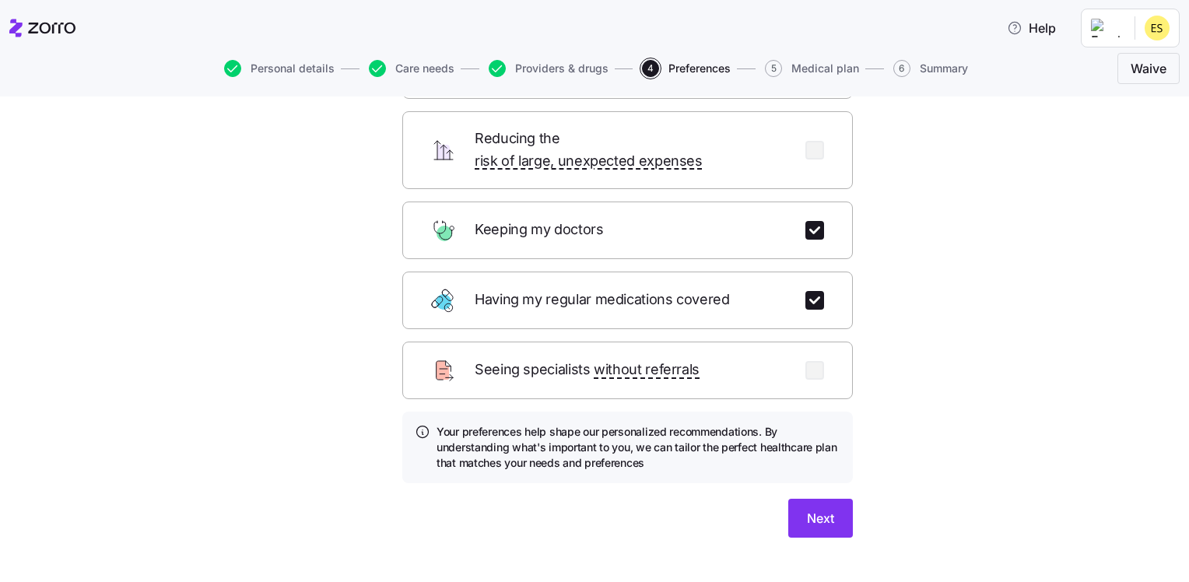
scroll to position [158, 0]
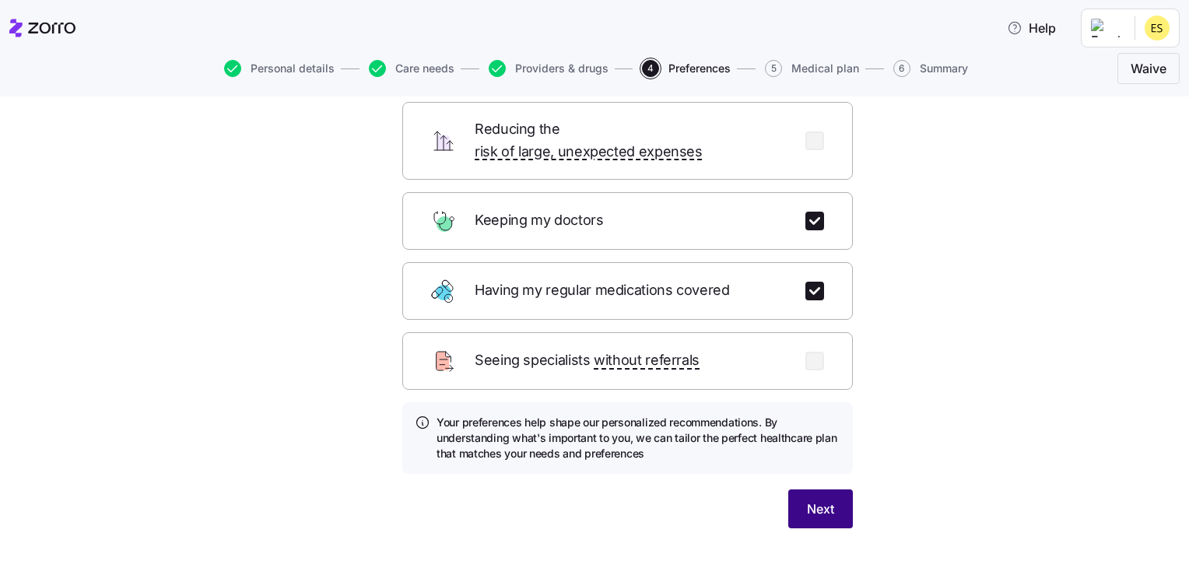
click at [810, 500] on span "Next" at bounding box center [820, 509] width 27 height 19
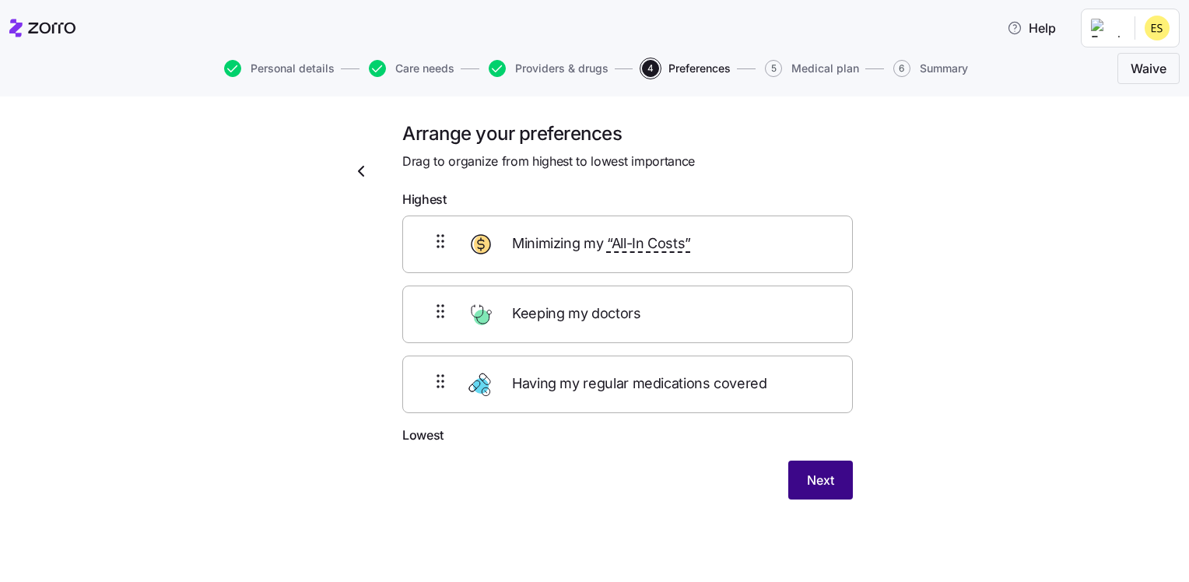
scroll to position [0, 0]
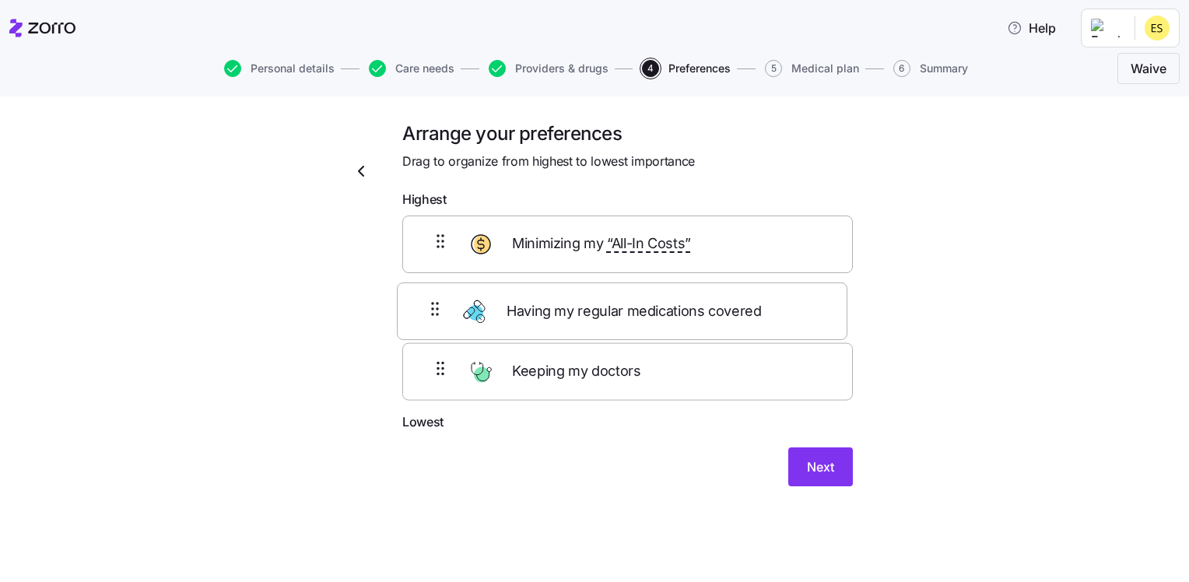
drag, startPoint x: 629, startPoint y: 375, endPoint x: 623, endPoint y: 299, distance: 76.5
click at [623, 299] on div "Minimizing my “All-In Costs” Keeping my doctors Having my regular medications c…" at bounding box center [627, 315] width 451 height 198
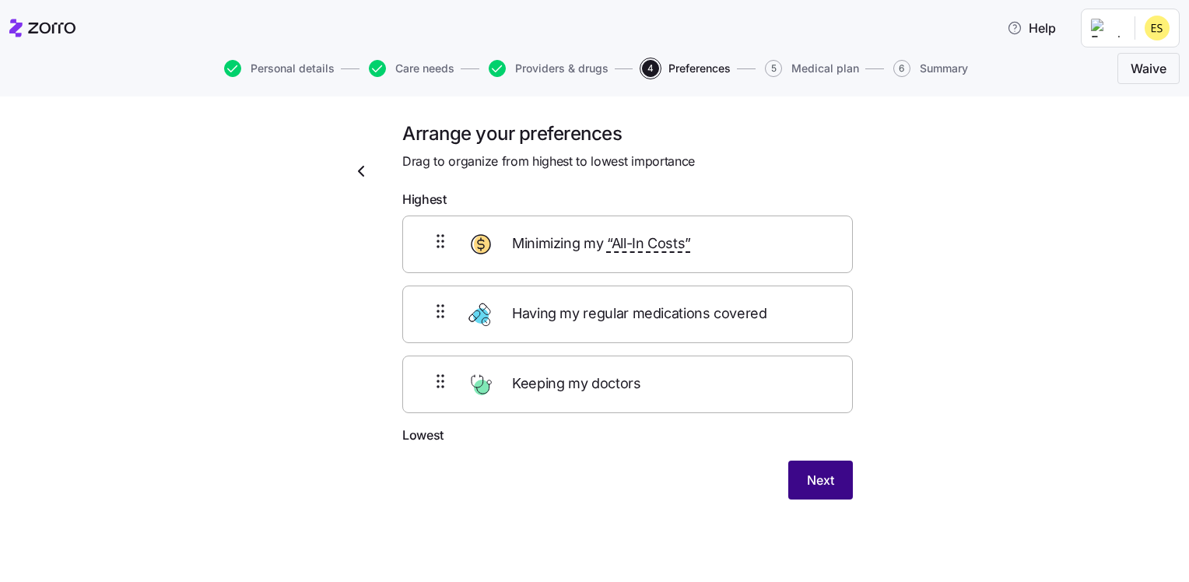
click at [831, 483] on span "Next" at bounding box center [820, 480] width 27 height 19
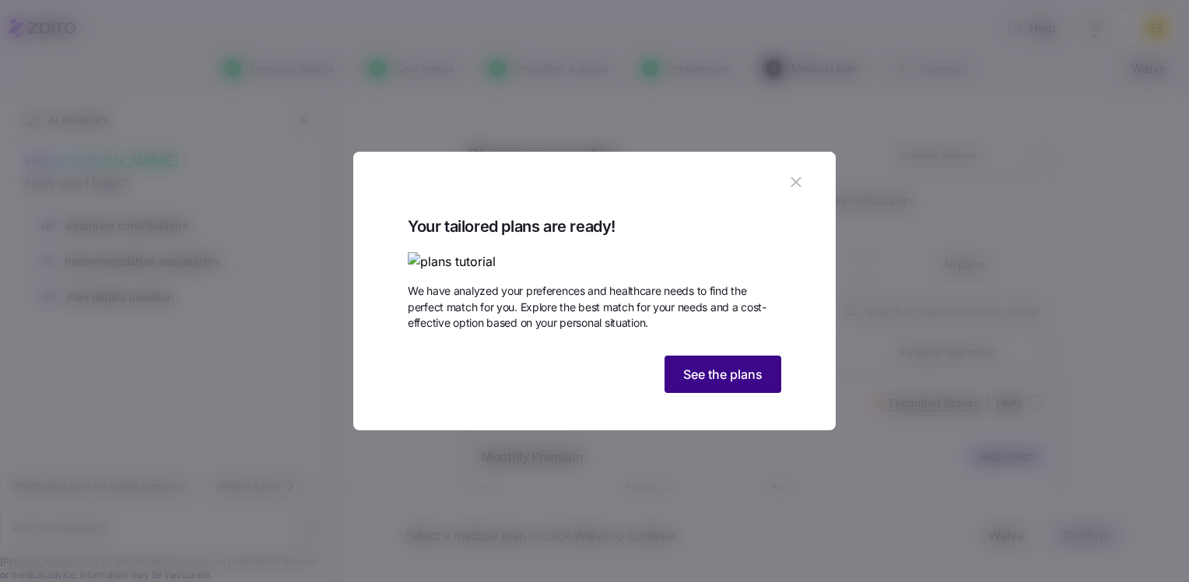
click at [728, 384] on span "See the plans" at bounding box center [722, 374] width 79 height 19
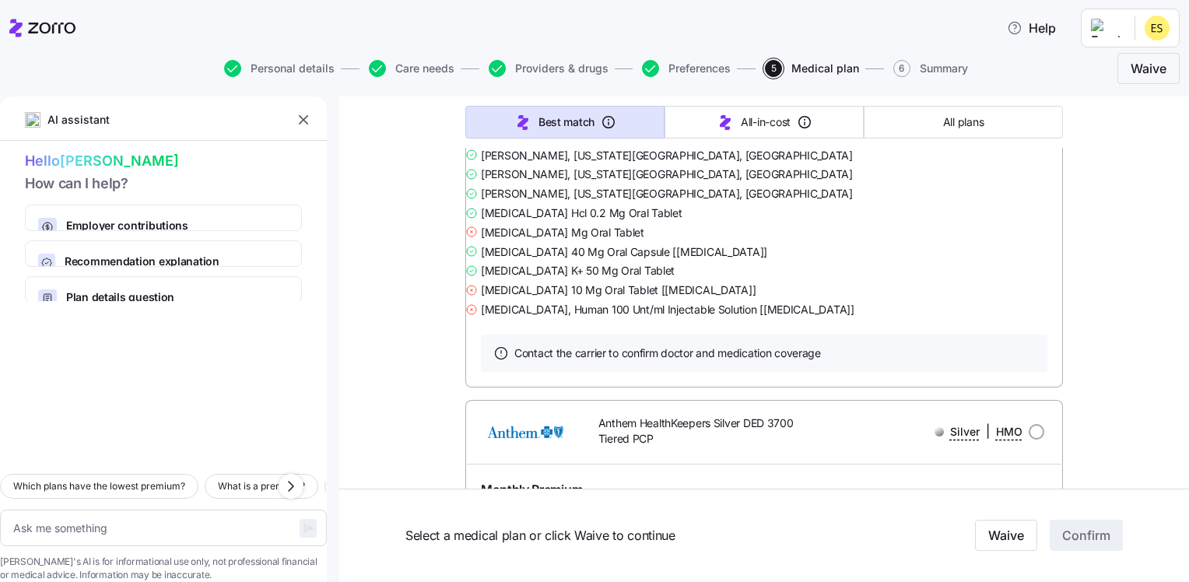
scroll to position [12843, 0]
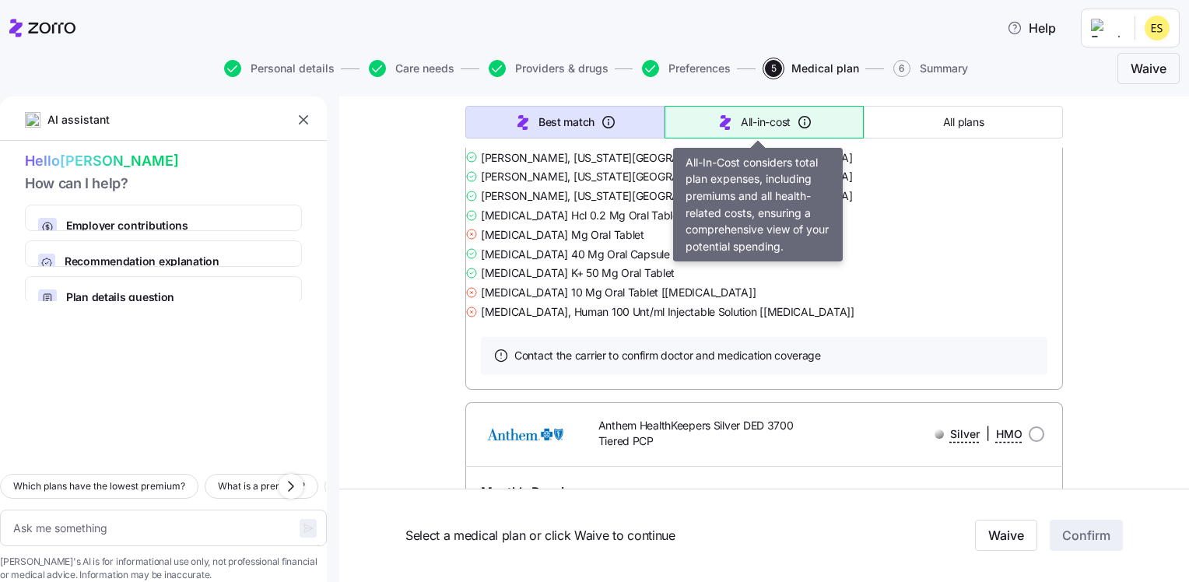
click at [700, 132] on button "All-in-cost" at bounding box center [764, 122] width 199 height 33
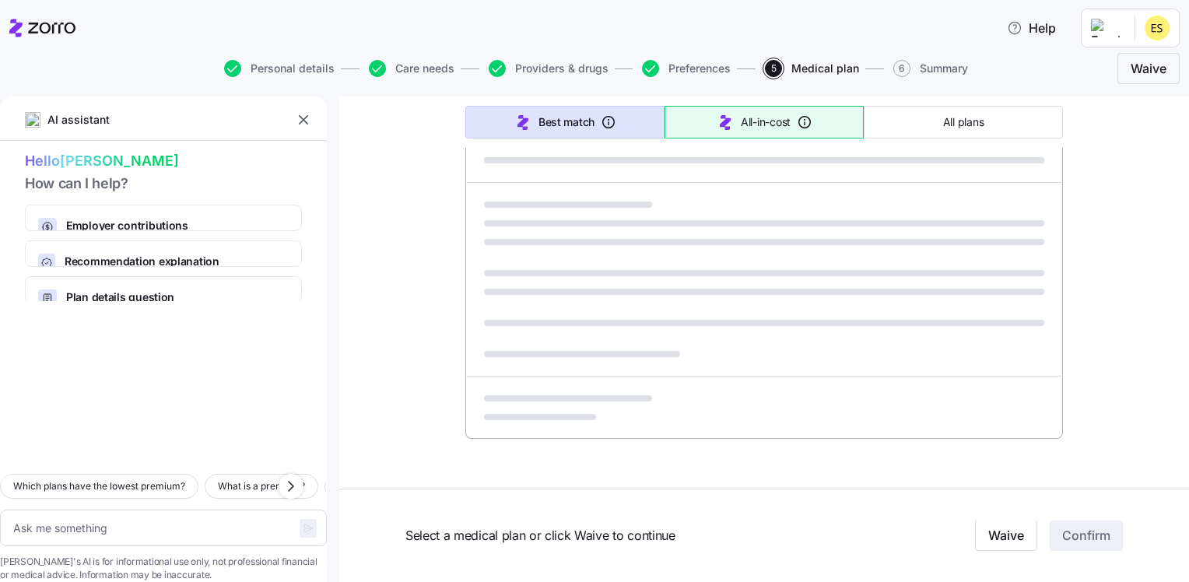
scroll to position [965, 0]
type textarea "x"
type input "Sorted by: All-in-cost"
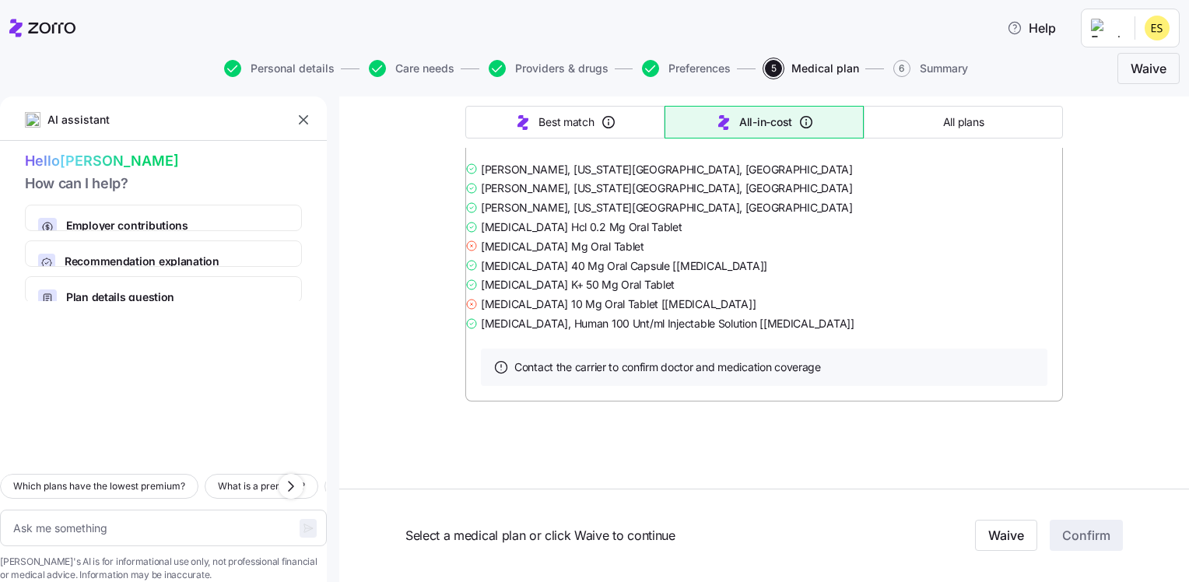
scroll to position [24366, 0]
click at [912, 116] on button "All plans" at bounding box center [963, 122] width 199 height 33
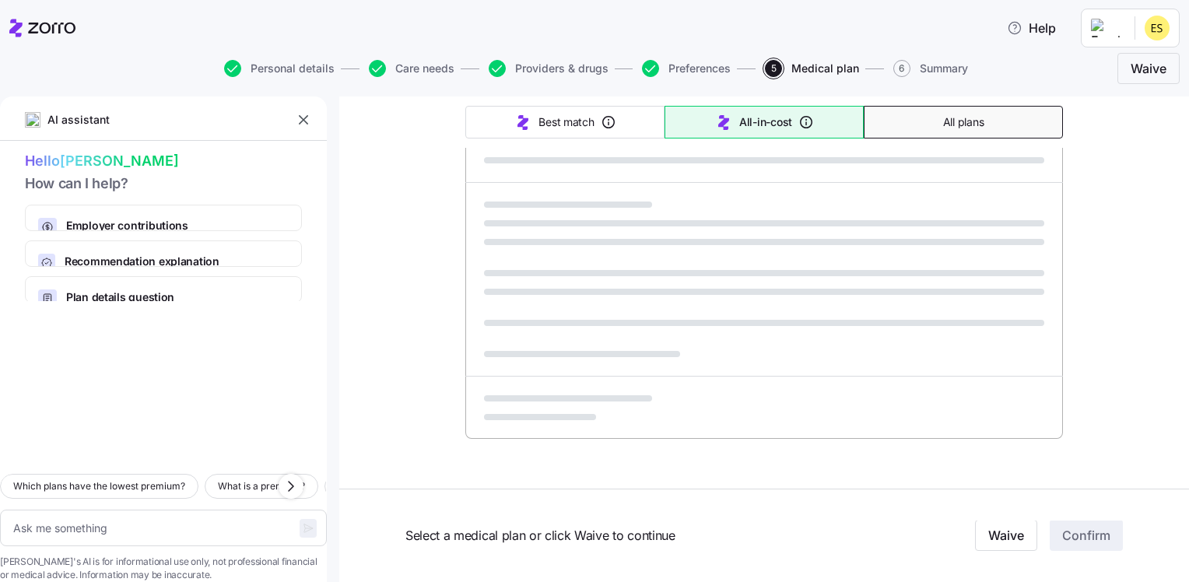
scroll to position [965, 0]
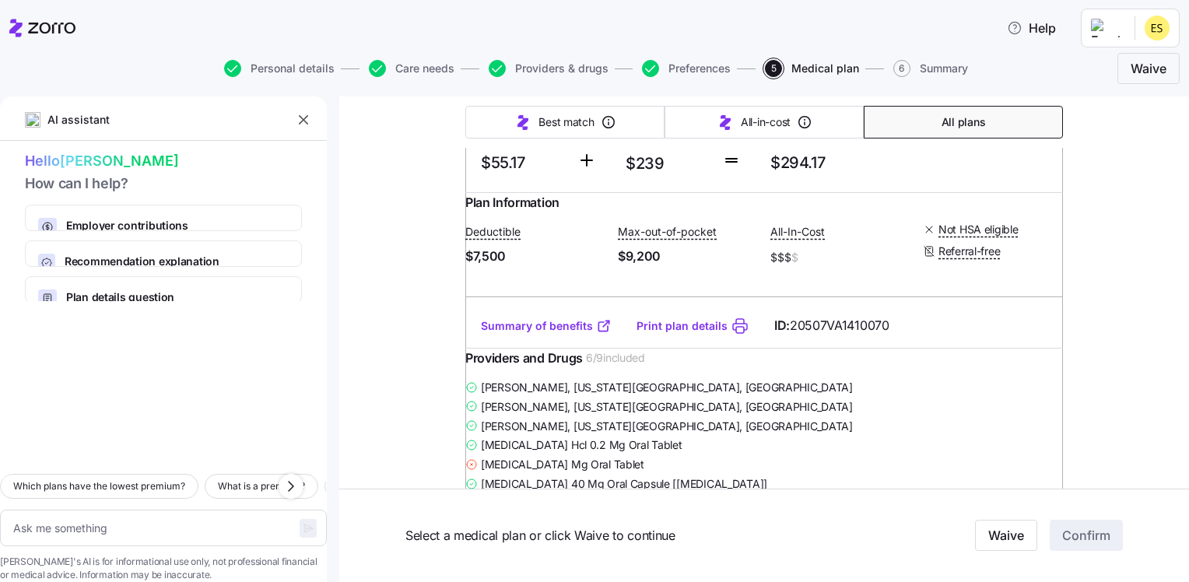
type textarea "x"
type input "Sorted by: Premium"
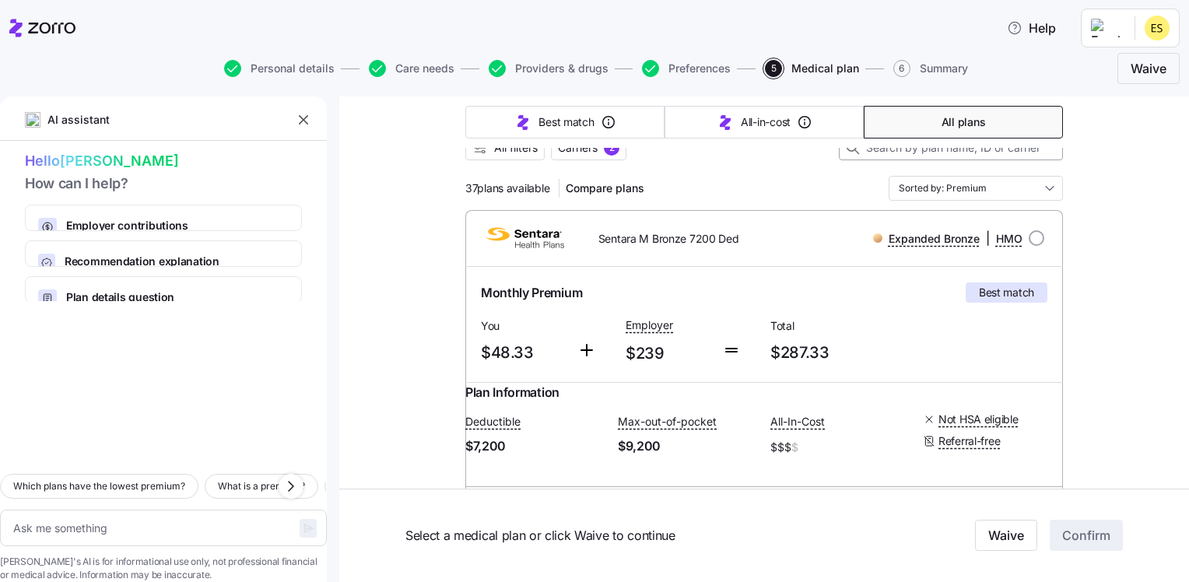
scroll to position [0, 0]
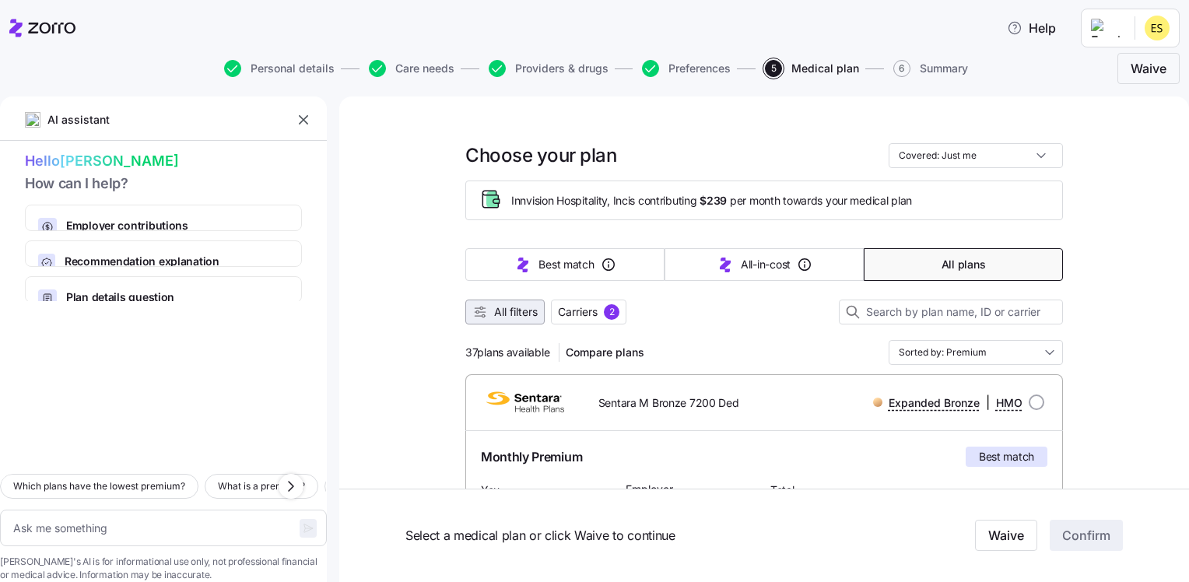
click at [525, 319] on button "All filters" at bounding box center [504, 312] width 79 height 25
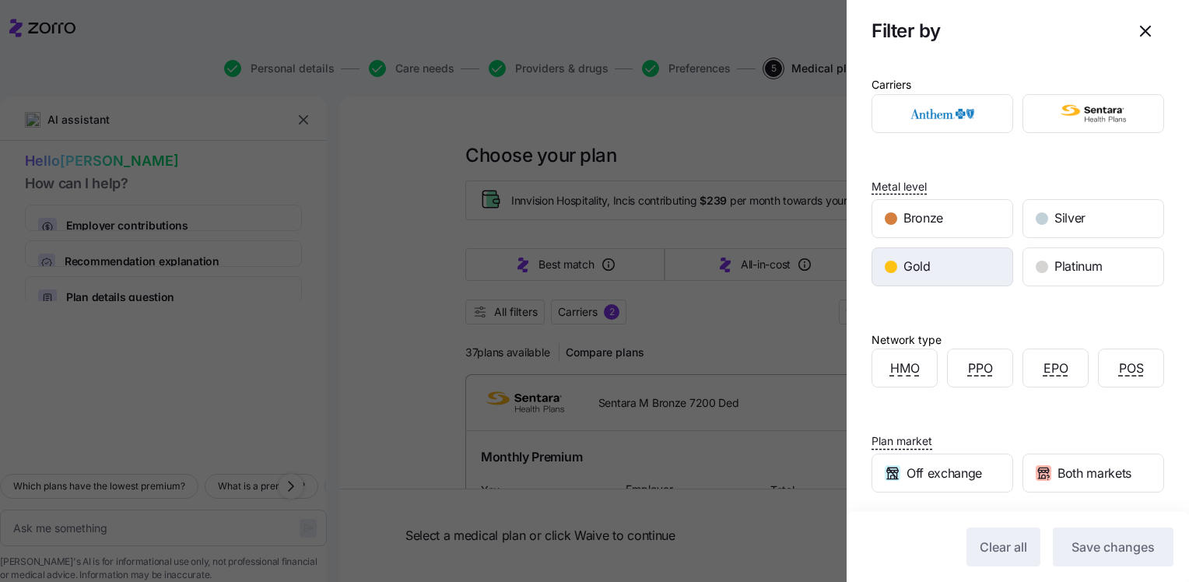
click at [958, 282] on div "Gold" at bounding box center [943, 266] width 140 height 37
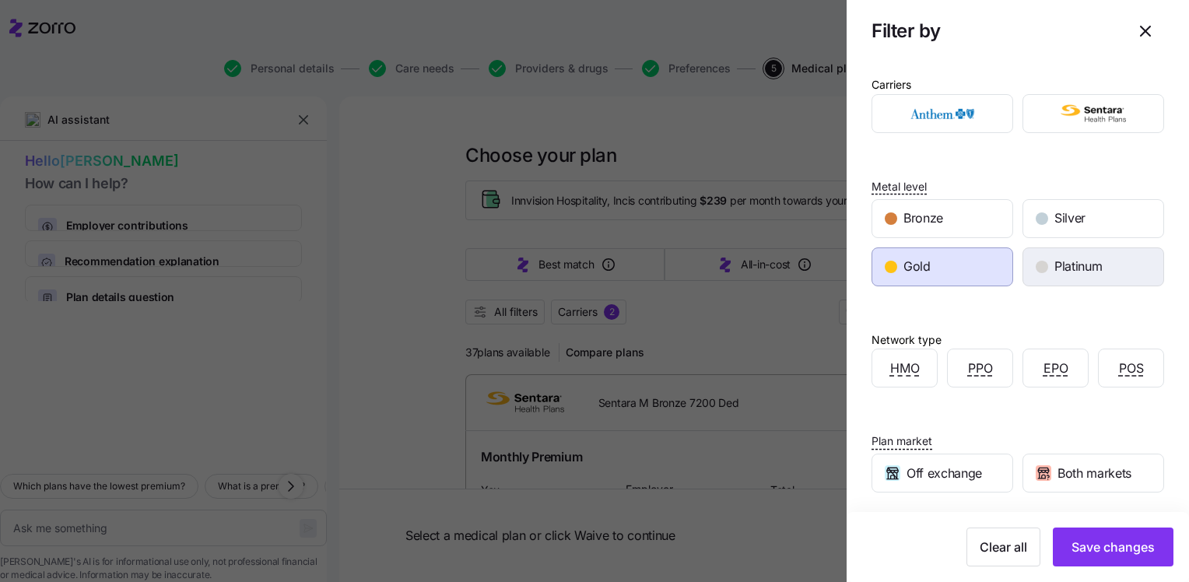
click at [1034, 276] on div "Platinum" at bounding box center [1094, 266] width 140 height 37
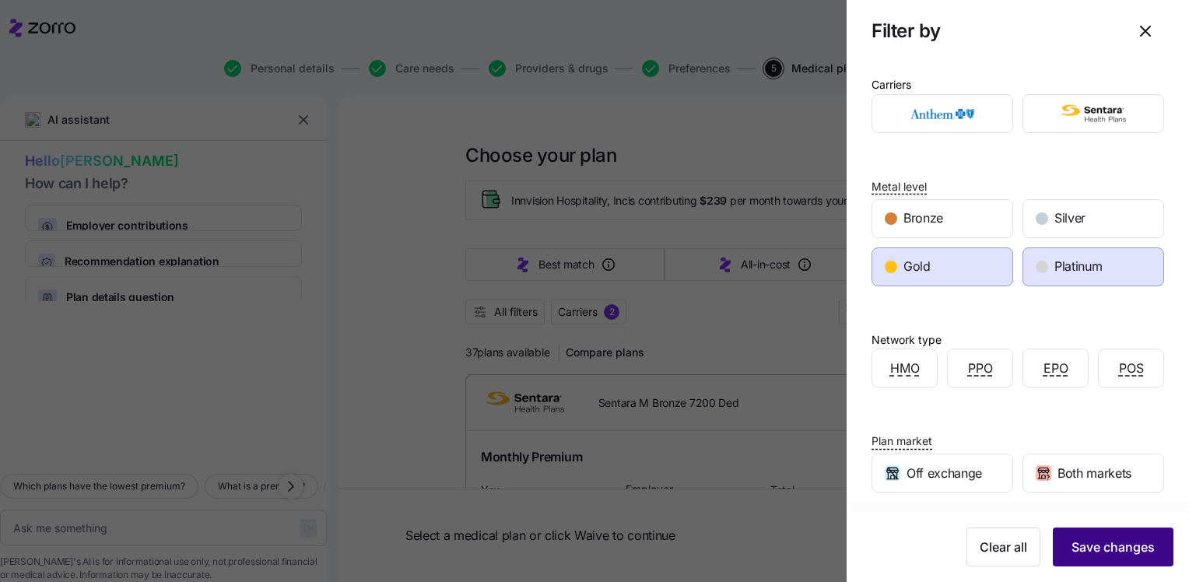
click at [1093, 549] on span "Save changes" at bounding box center [1113, 547] width 83 height 19
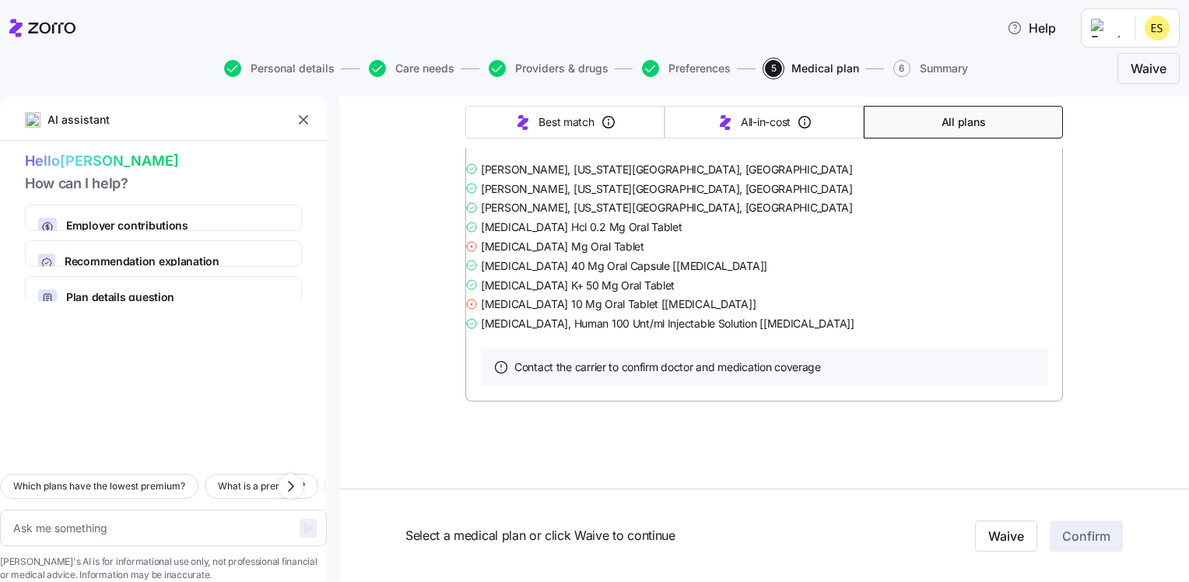
scroll to position [7489, 0]
click at [304, 64] on span "Personal details" at bounding box center [293, 68] width 84 height 11
type textarea "x"
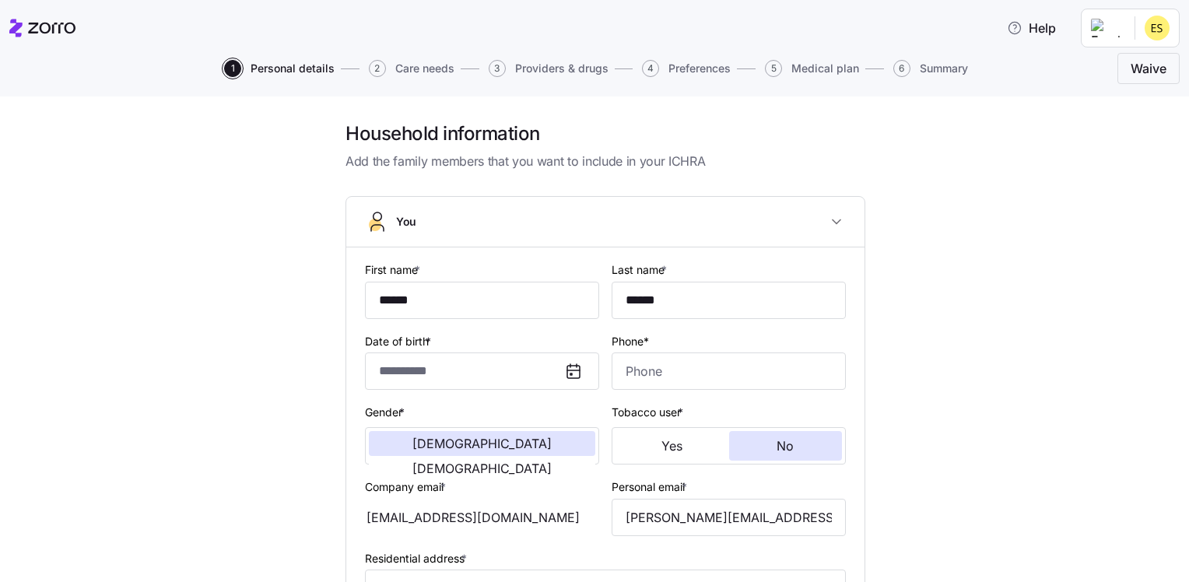
type input "**********"
type input "[PHONE_NUMBER]"
type input "[DEMOGRAPHIC_DATA] citizen"
type input "Married"
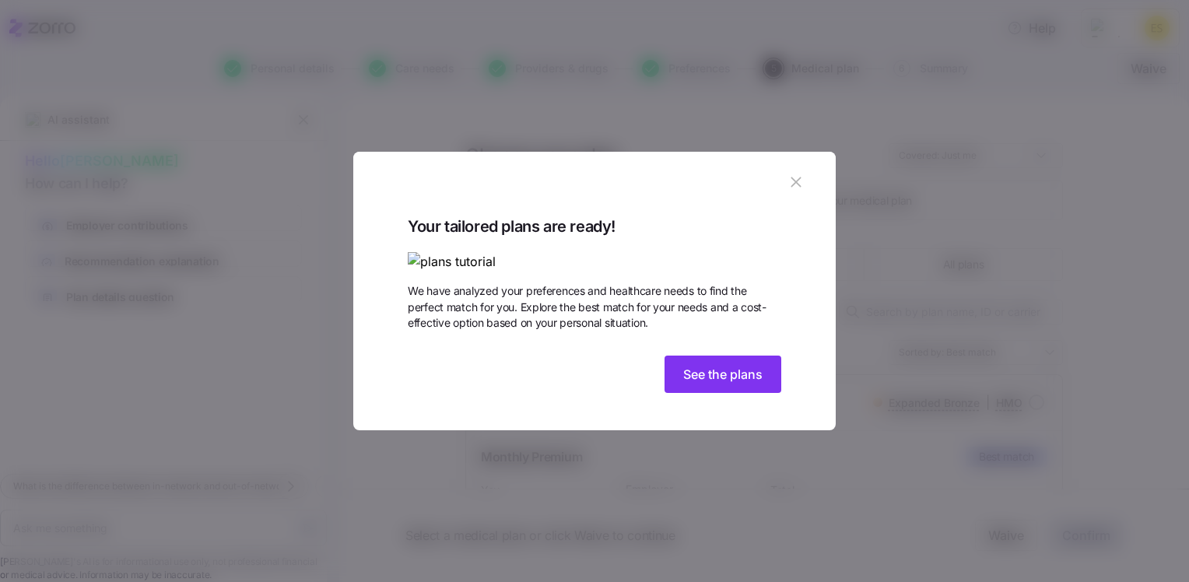
click at [791, 174] on icon "button" at bounding box center [796, 182] width 17 height 17
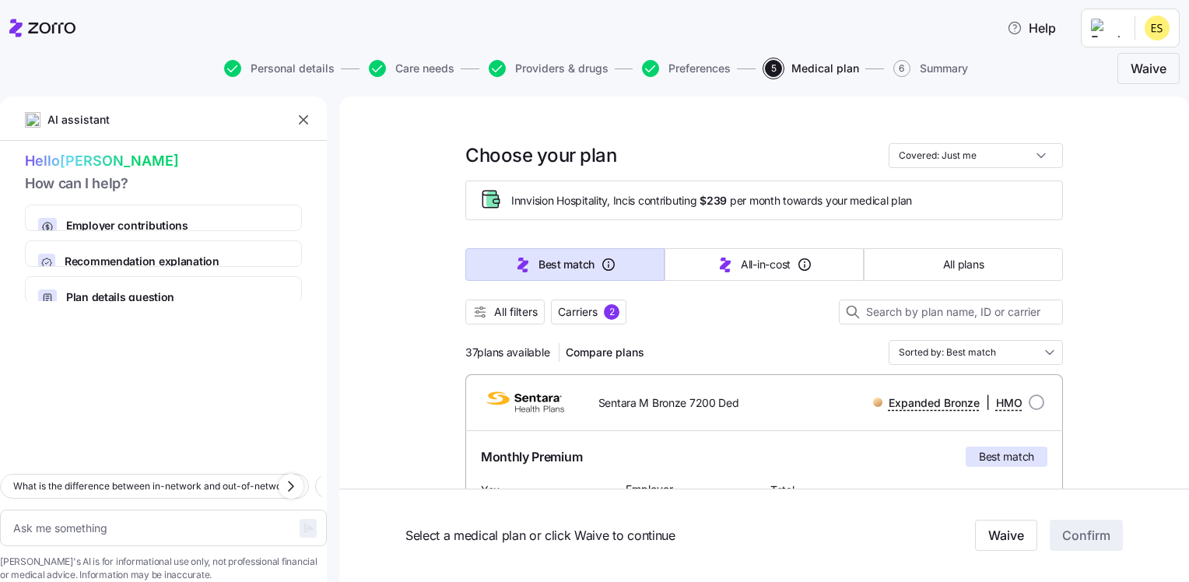
click at [1158, 31] on html "Help Personal details Care needs Providers & drugs Preferences 5 Medical plan 6…" at bounding box center [594, 286] width 1189 height 573
click at [1147, 65] on div "My settings" at bounding box center [1127, 69] width 82 height 17
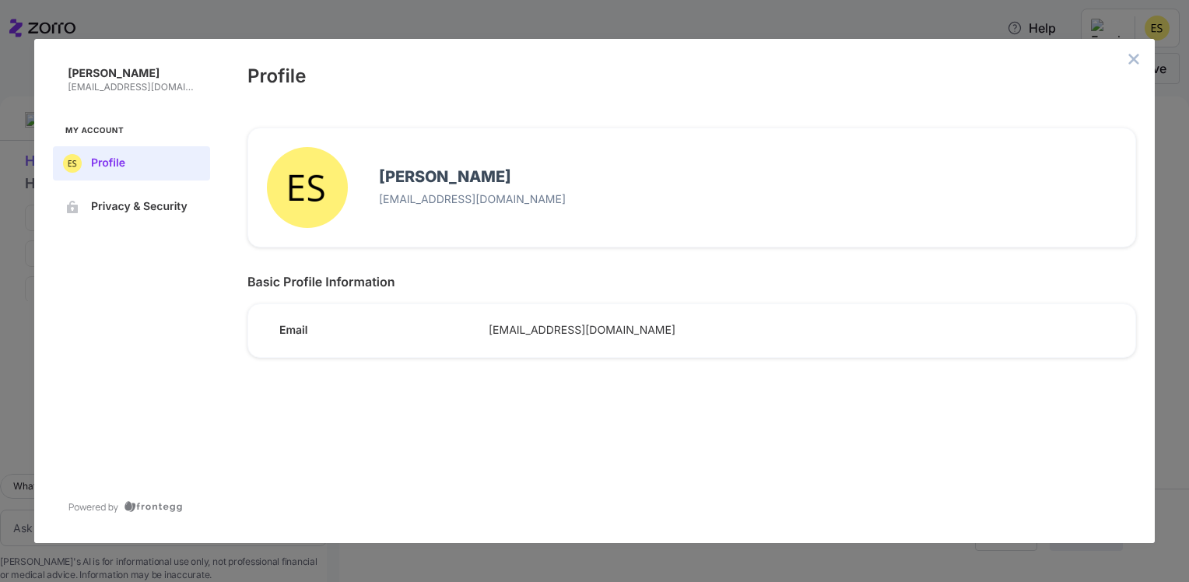
click at [184, 18] on div "[PERSON_NAME] [EMAIL_ADDRESS][DOMAIN_NAME] My Account Profile Privacy & Securit…" at bounding box center [594, 291] width 1189 height 582
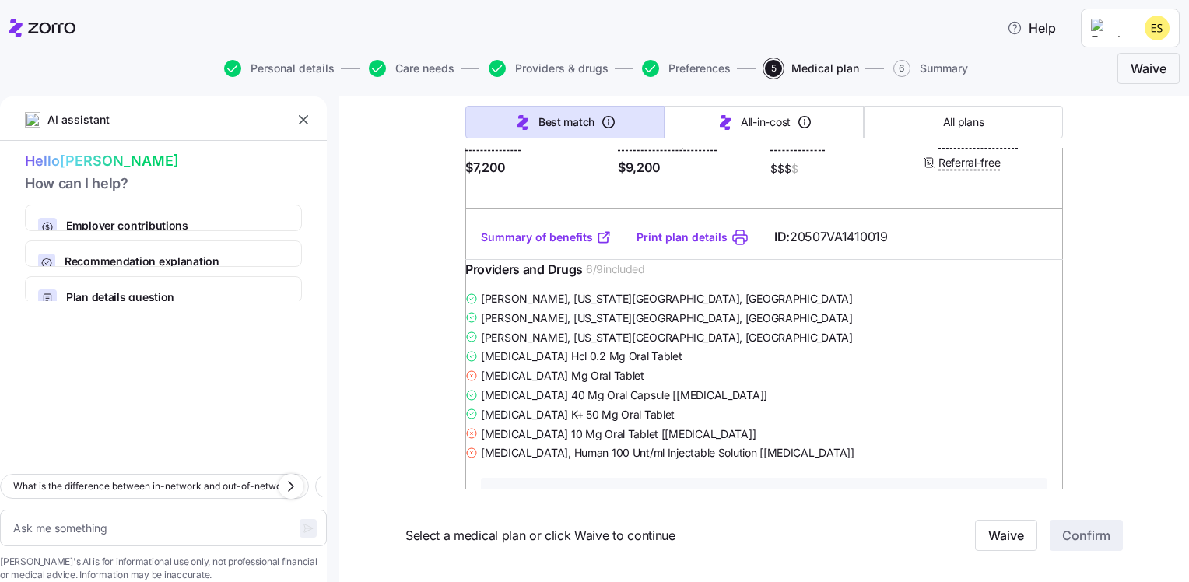
scroll to position [467, 0]
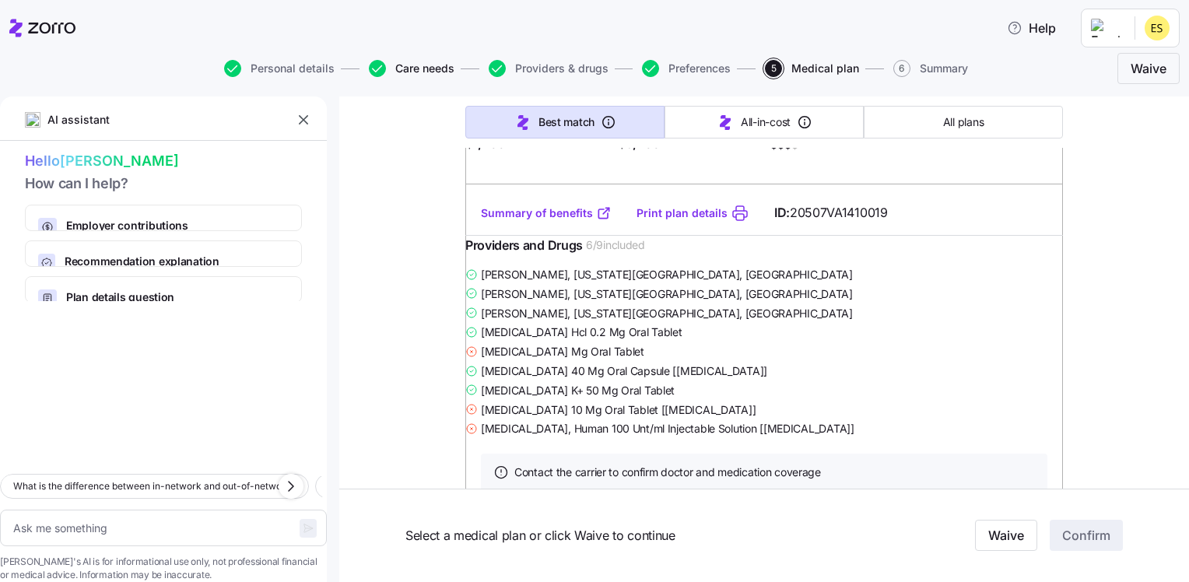
click at [411, 70] on span "Care needs" at bounding box center [424, 68] width 59 height 11
type textarea "x"
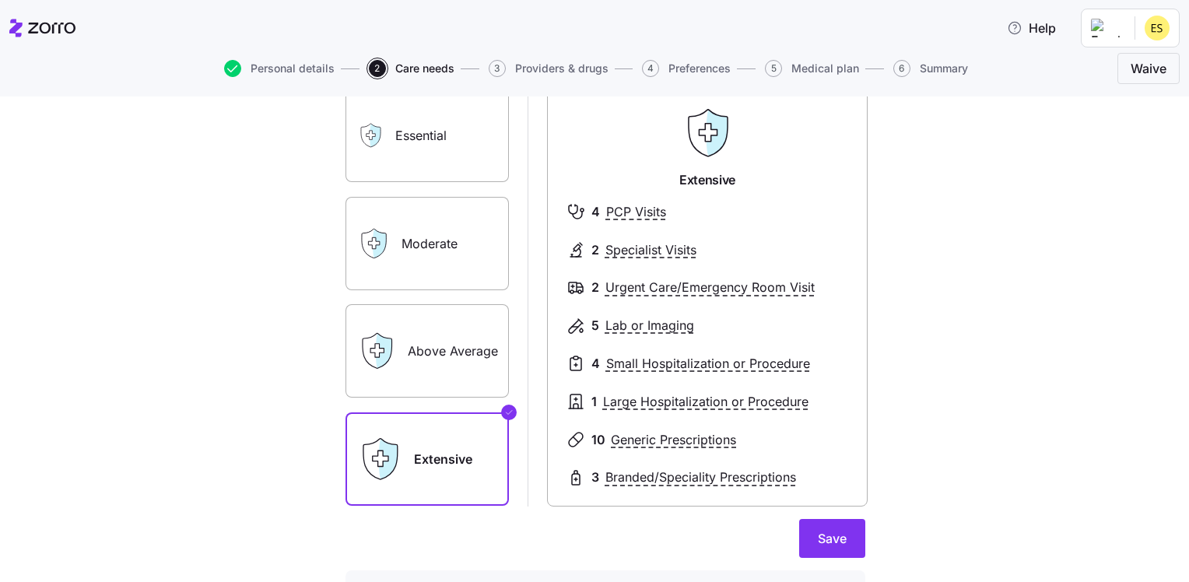
scroll to position [156, 0]
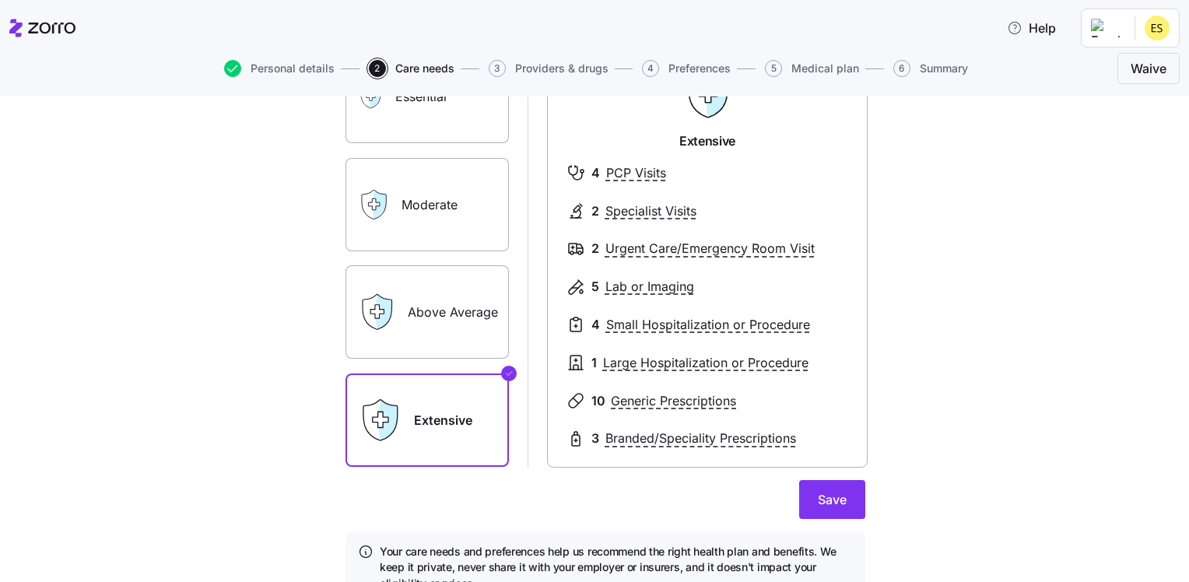
click at [428, 319] on label "Above Average" at bounding box center [427, 311] width 163 height 93
click at [0, 0] on input "Above Average" at bounding box center [0, 0] width 0 height 0
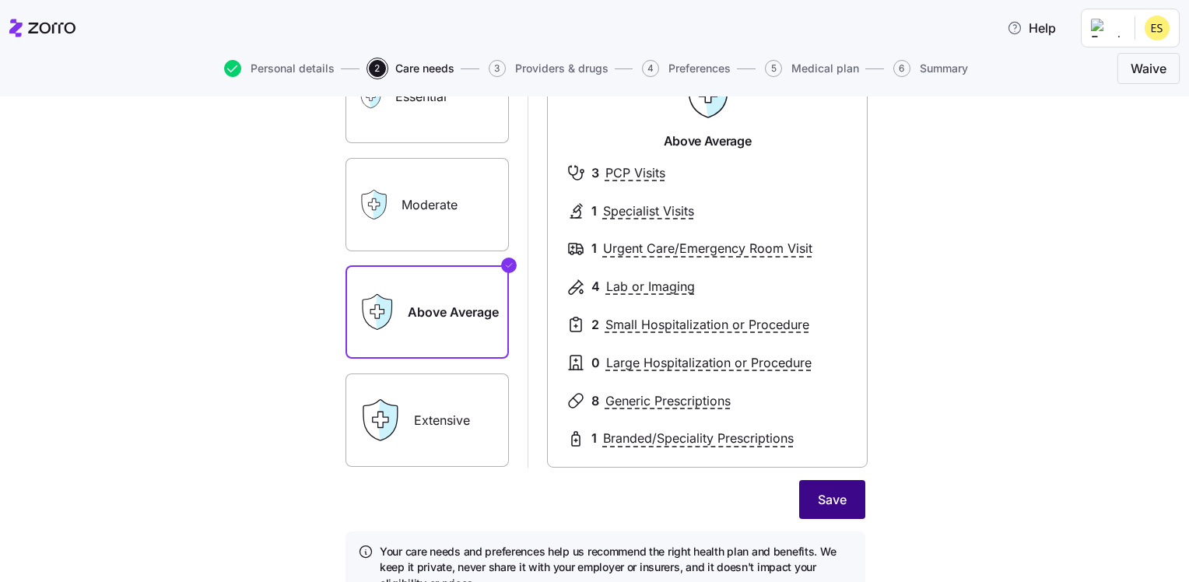
click at [818, 508] on span "Save" at bounding box center [832, 499] width 29 height 19
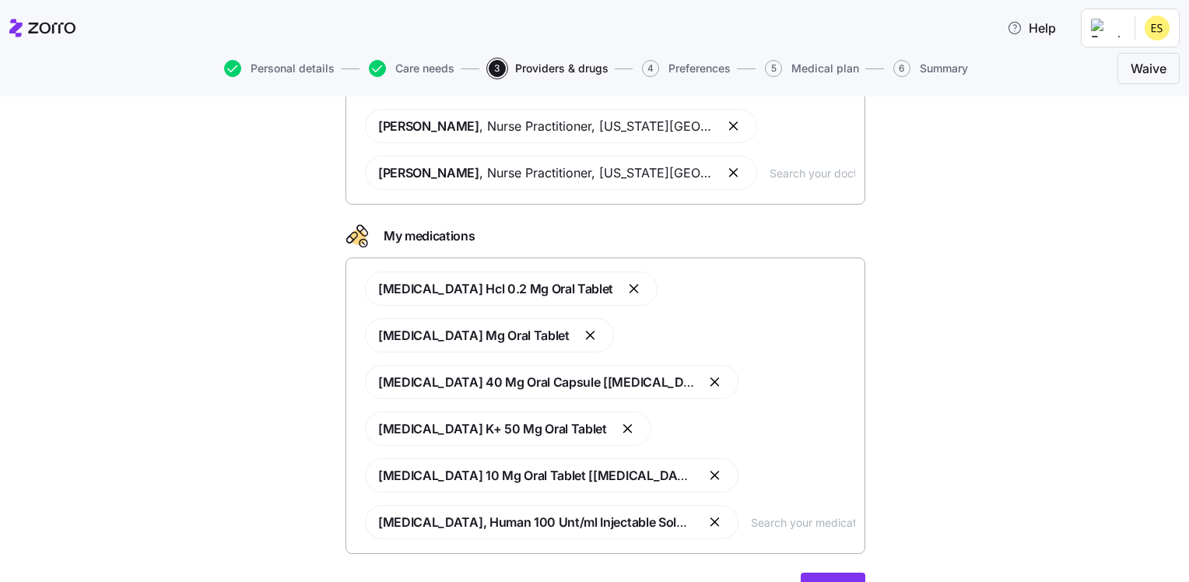
scroll to position [214, 0]
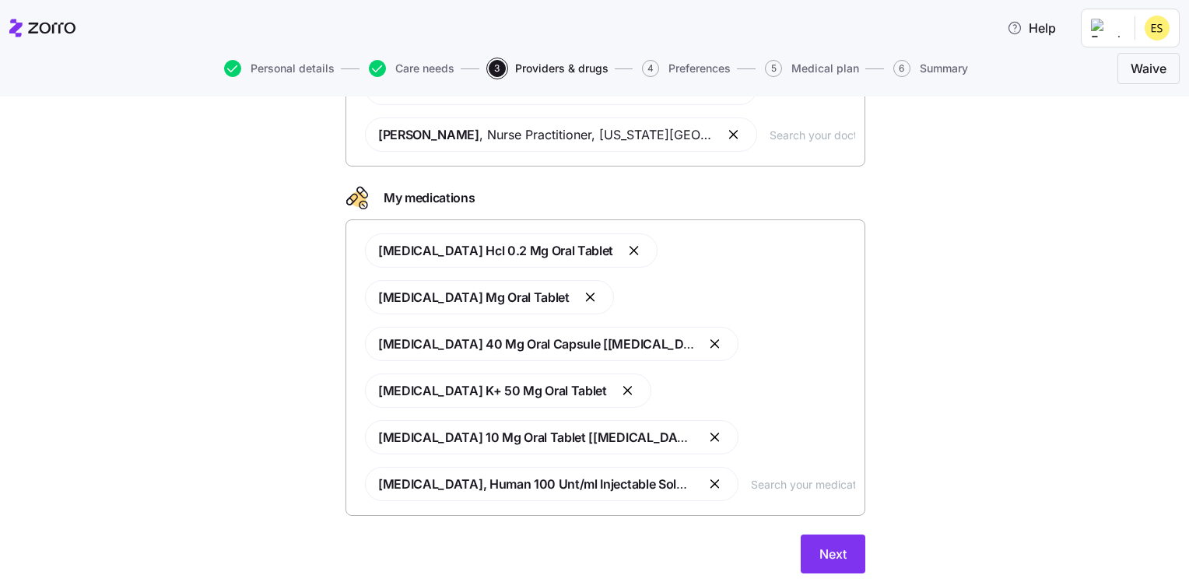
click at [788, 476] on input "text" at bounding box center [803, 484] width 104 height 17
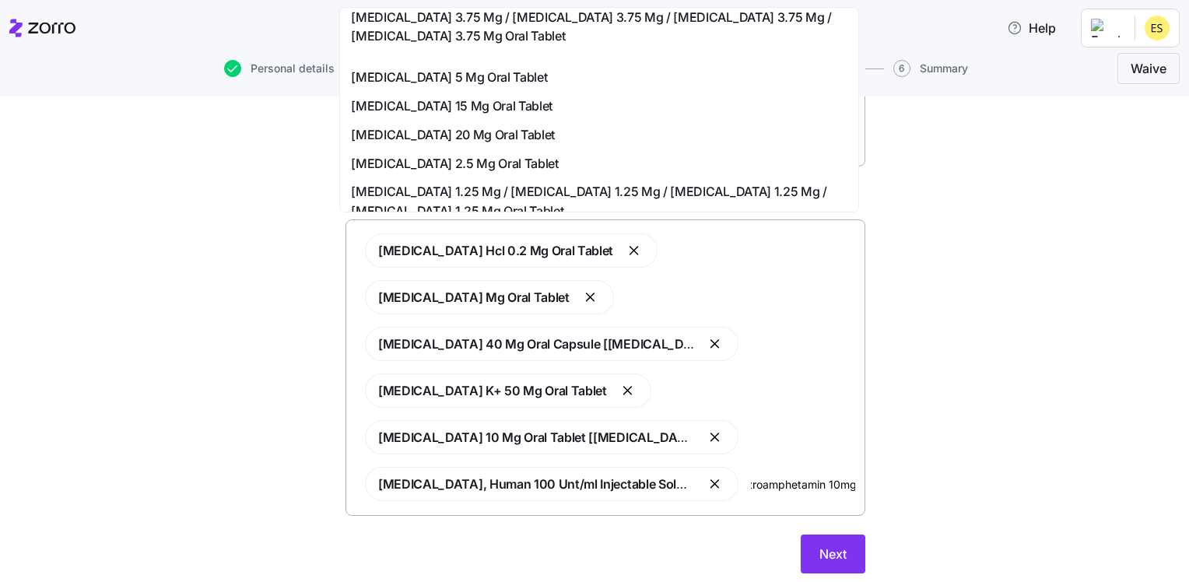
scroll to position [156, 0]
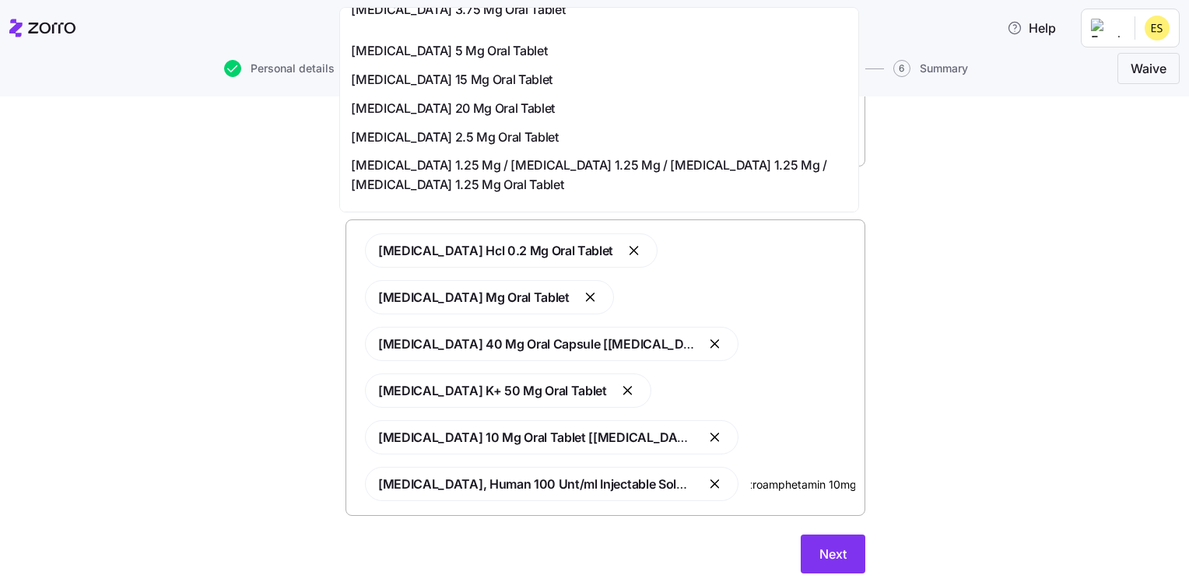
type input "dextroamphetamin 10mg"
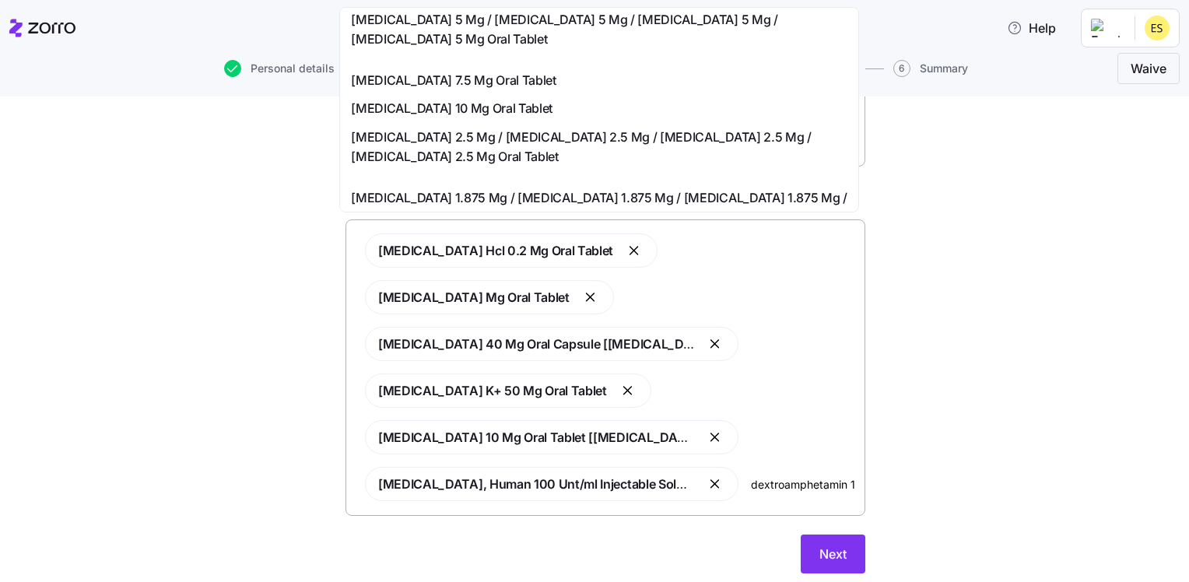
scroll to position [389, 0]
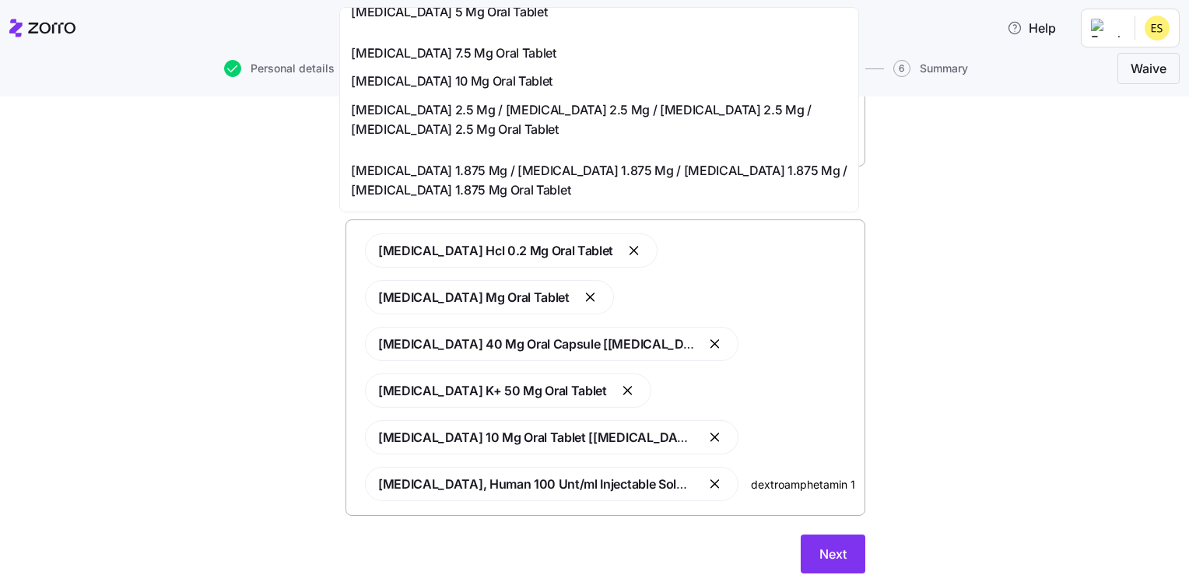
click at [697, 91] on div "[MEDICAL_DATA] 10 Mg Oral Tablet" at bounding box center [599, 81] width 497 height 19
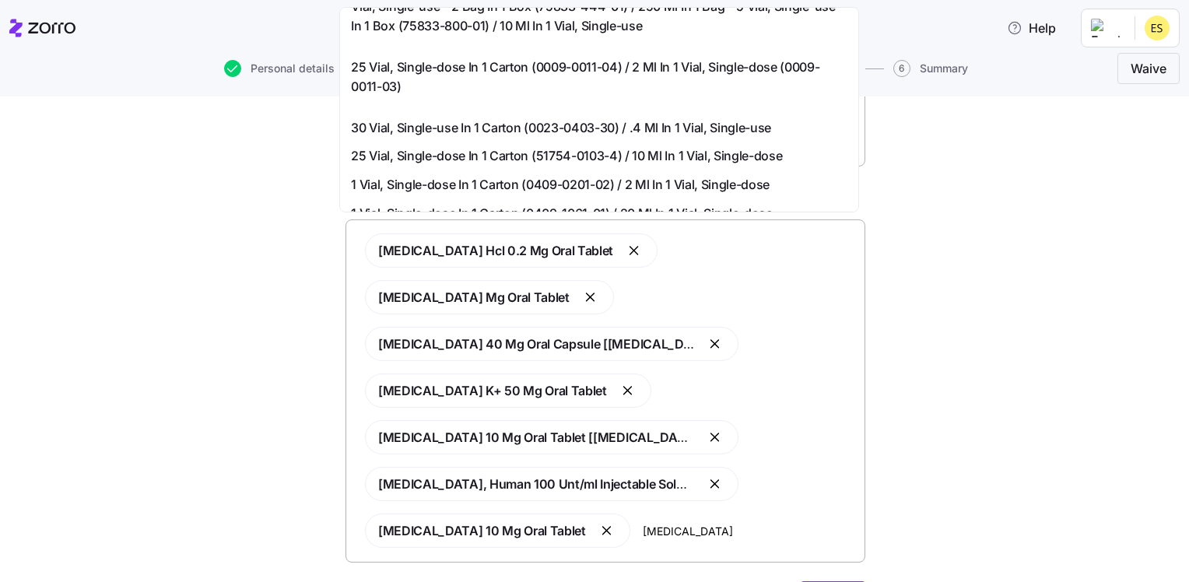
scroll to position [0, 0]
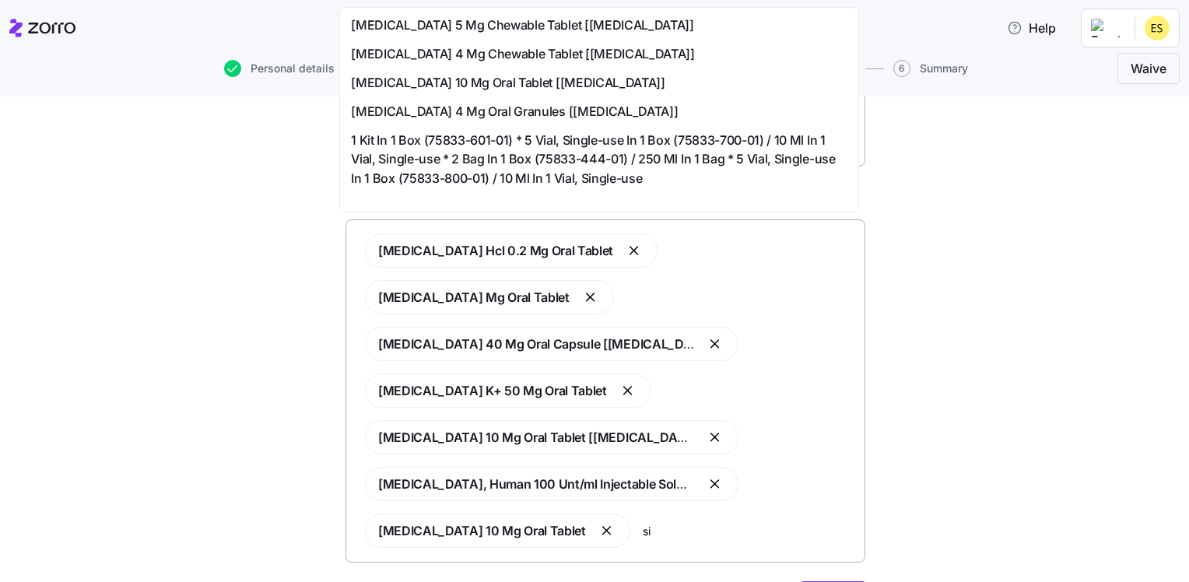
type input "s"
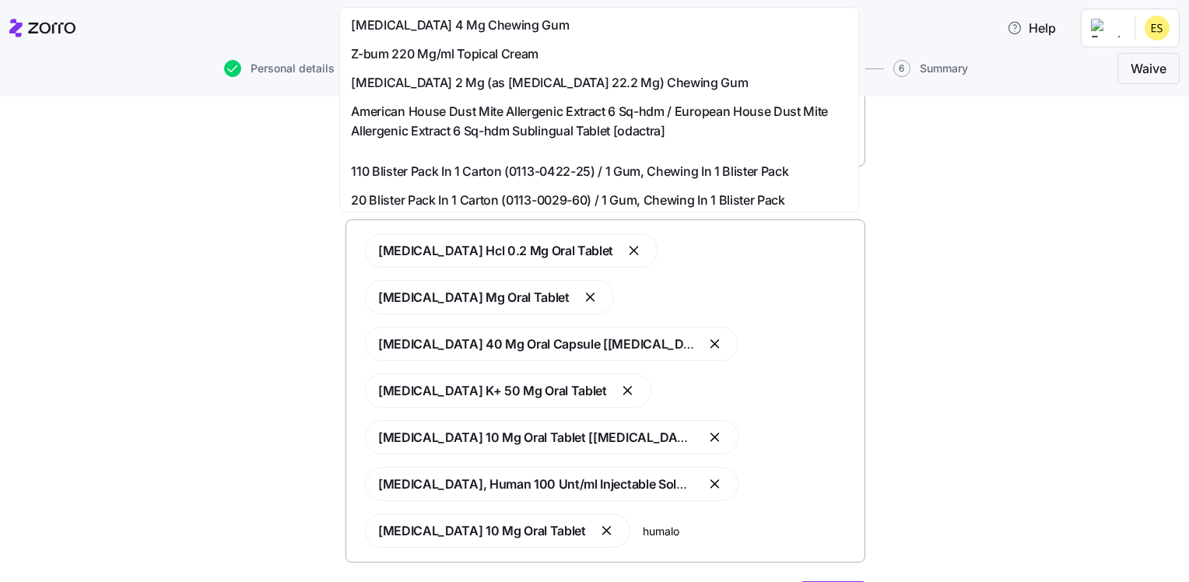
type input "[MEDICAL_DATA]"
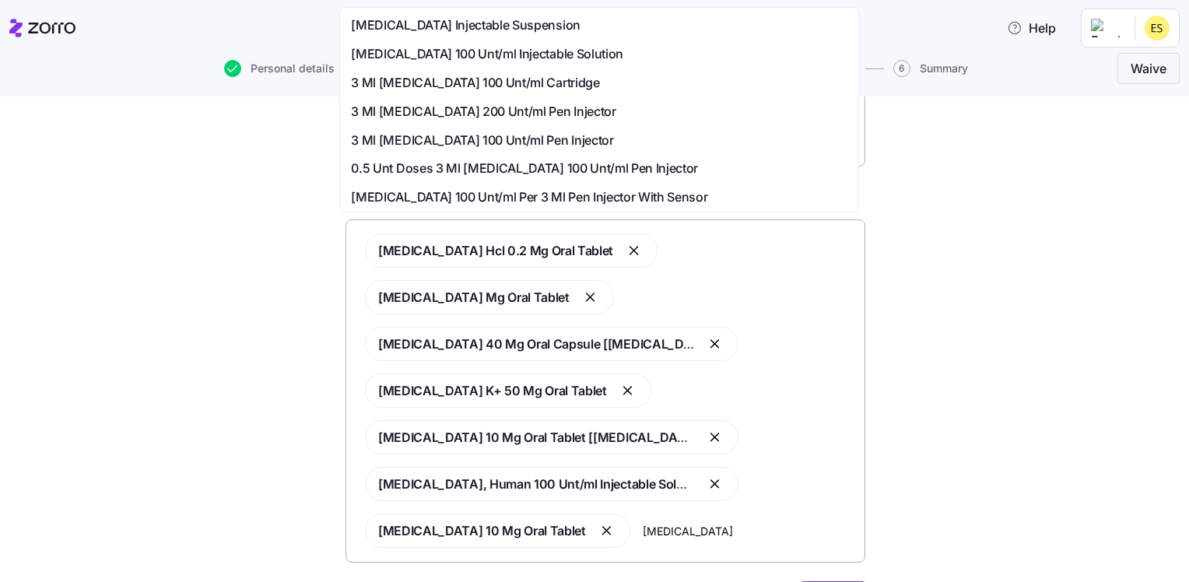
click at [668, 58] on div "[MEDICAL_DATA] 100 Unt/ml Injectable Solution" at bounding box center [599, 53] width 497 height 19
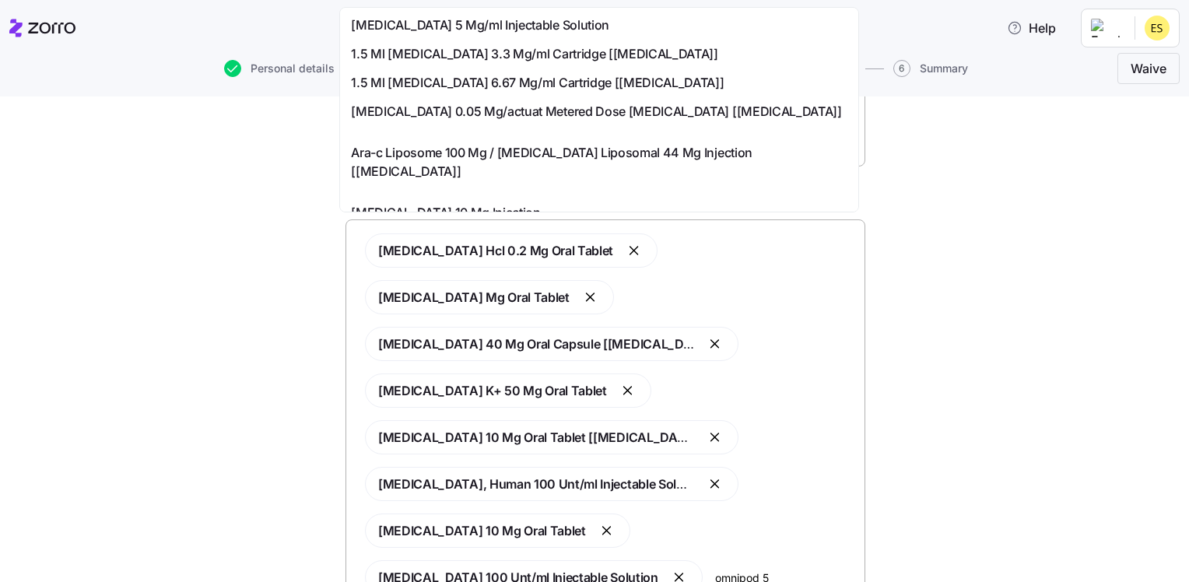
type input "omnipod 5"
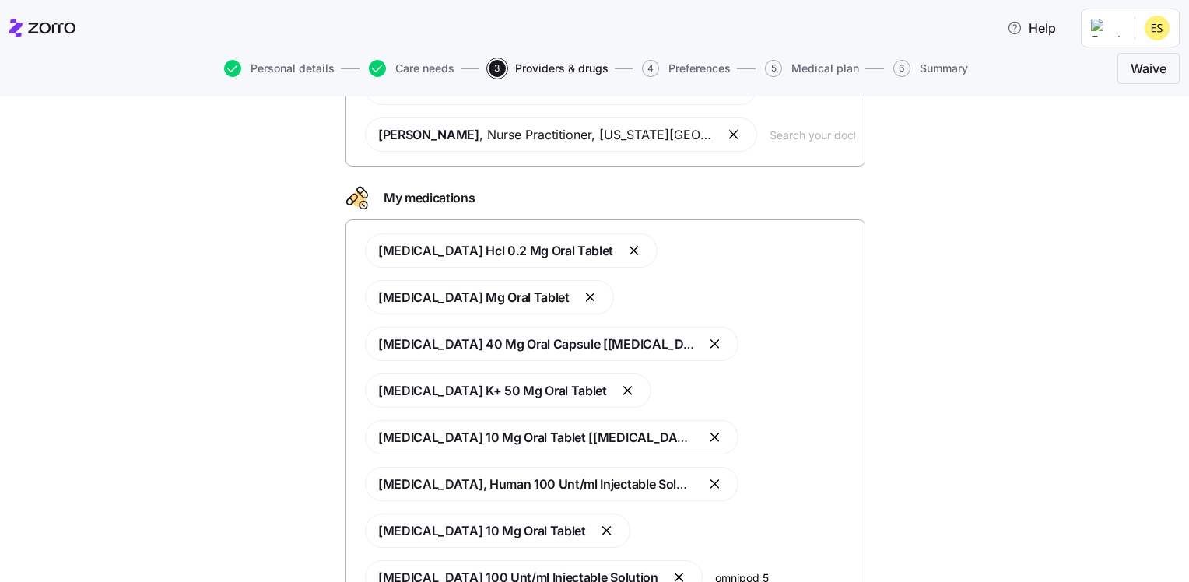
click at [968, 440] on div "Doctors and medications Select the doctors and medications that you would like …" at bounding box center [606, 296] width 1124 height 778
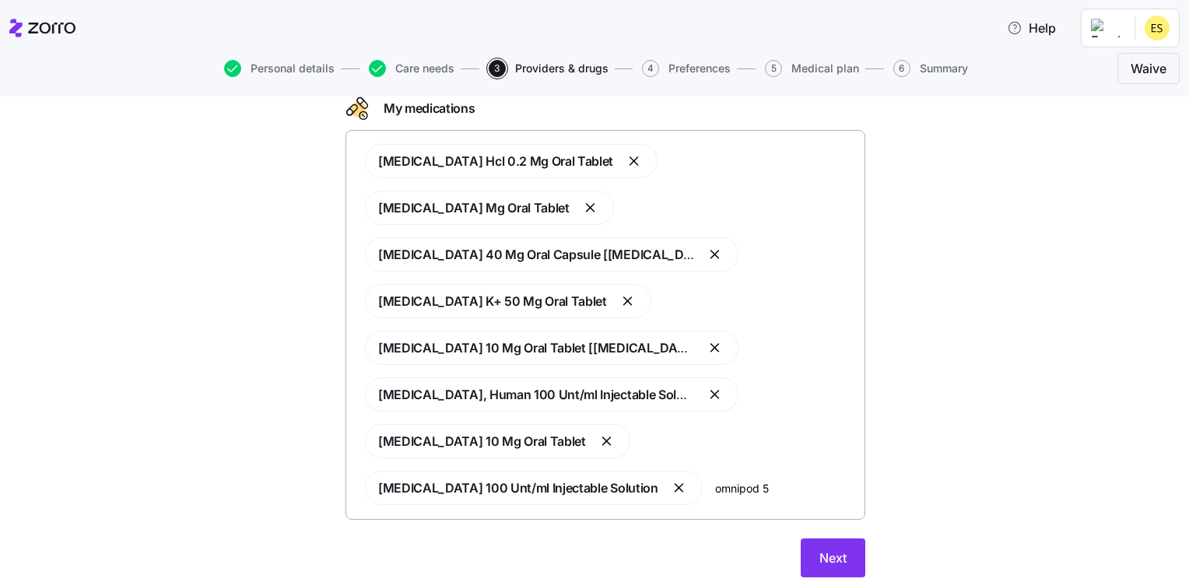
scroll to position [307, 0]
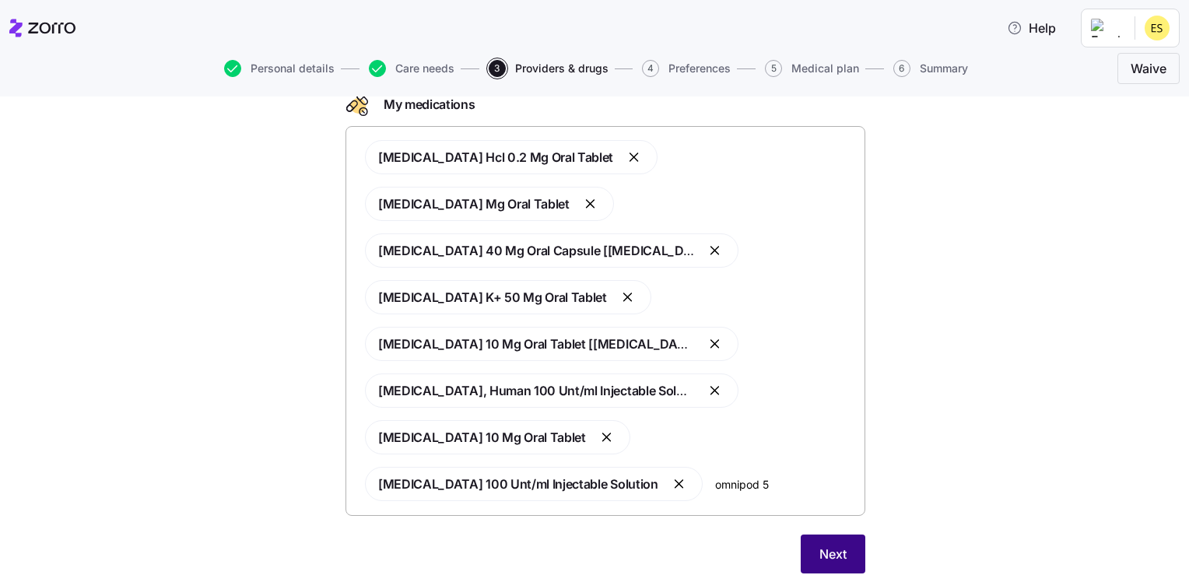
click at [831, 545] on span "Next" at bounding box center [833, 554] width 27 height 19
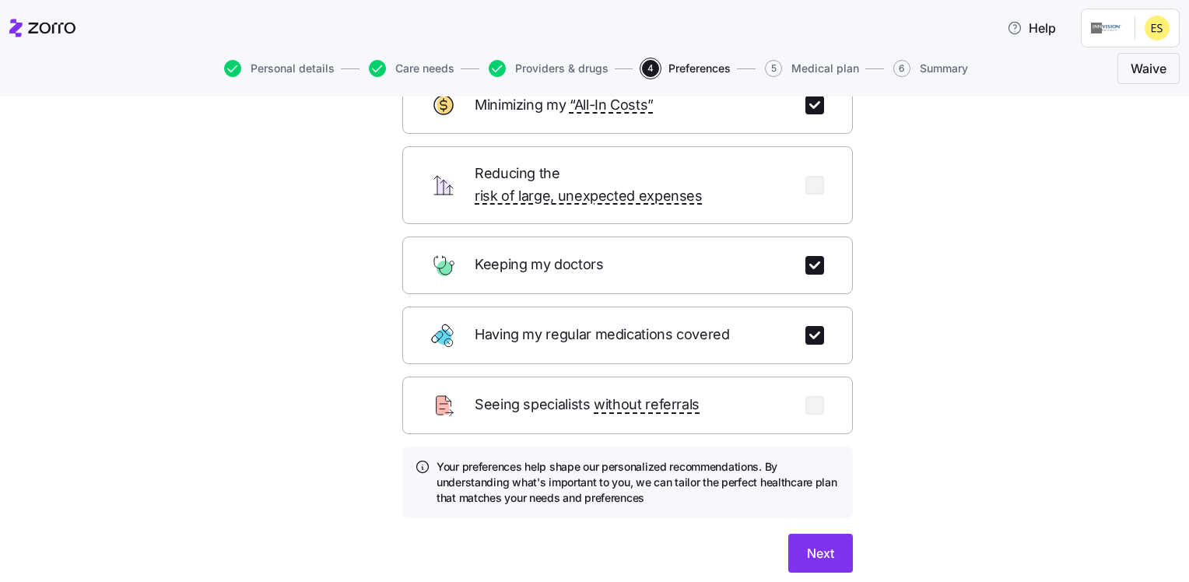
scroll to position [156, 0]
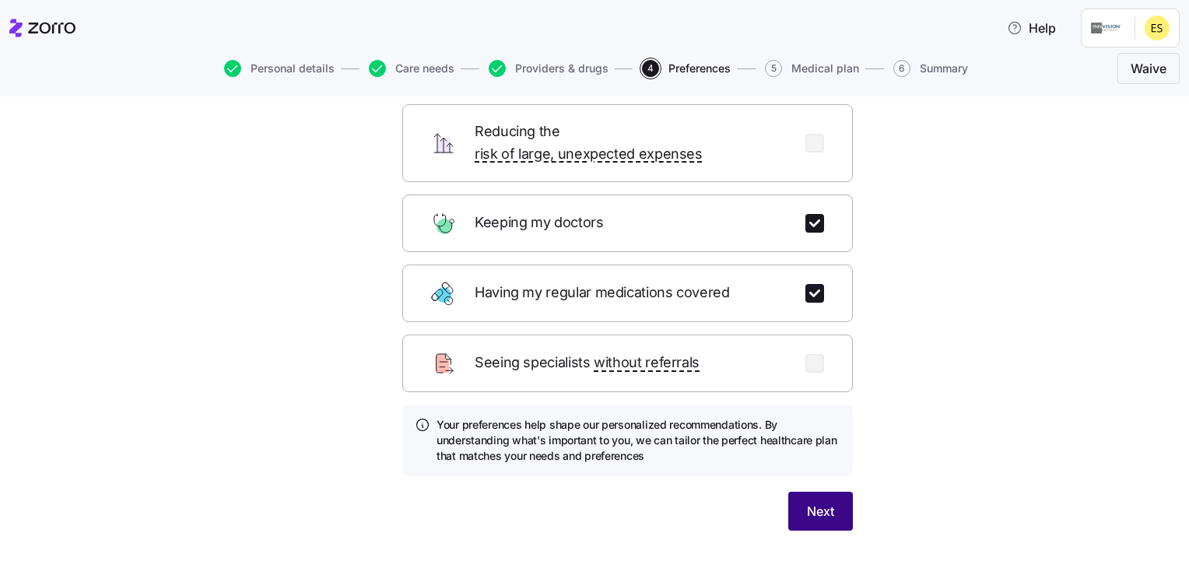
click at [820, 502] on span "Next" at bounding box center [820, 511] width 27 height 19
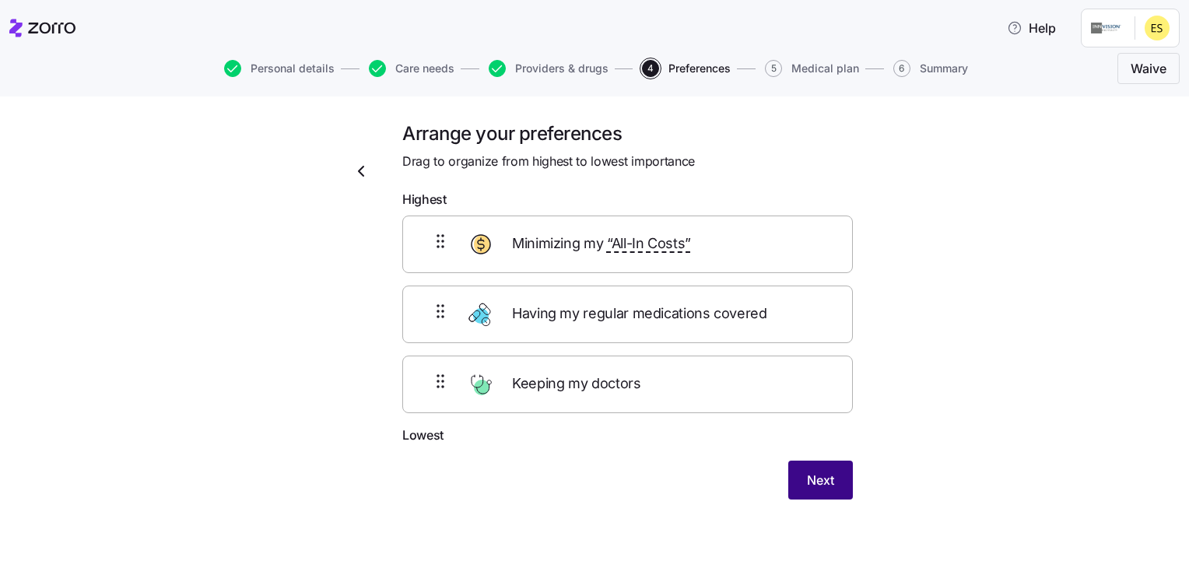
scroll to position [0, 0]
click at [807, 476] on span "Next" at bounding box center [820, 480] width 27 height 19
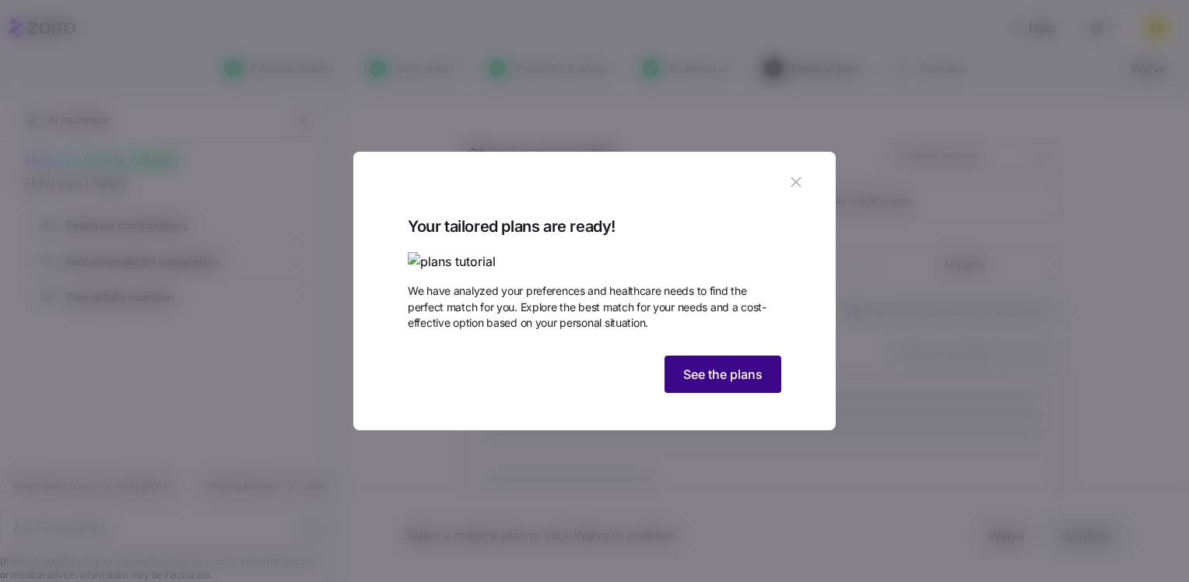
click at [711, 384] on span "See the plans" at bounding box center [722, 374] width 79 height 19
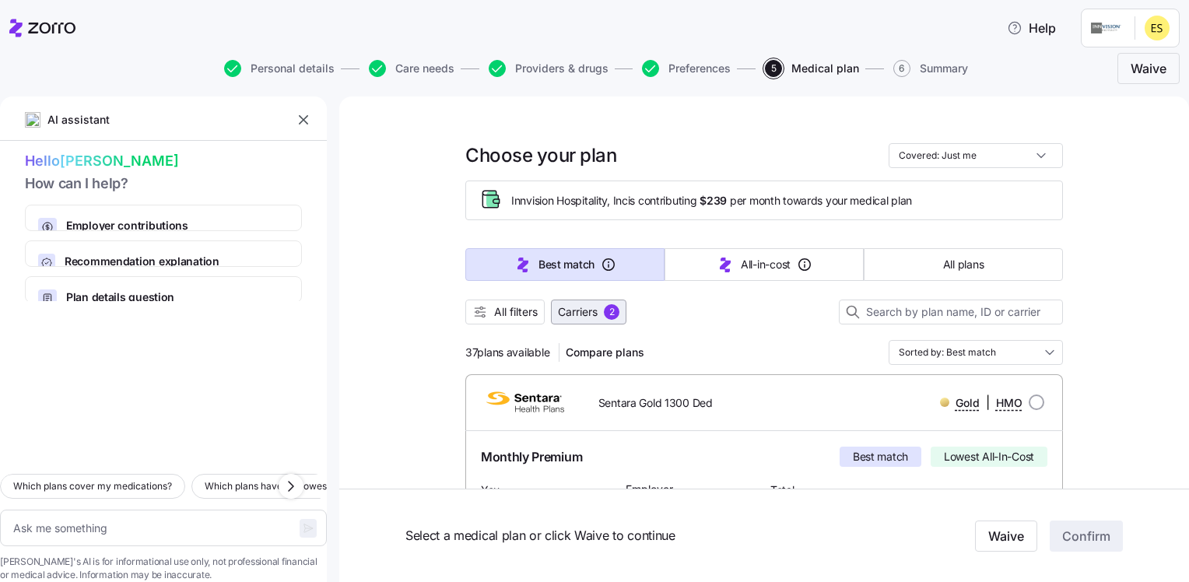
click at [576, 316] on span "Carriers" at bounding box center [578, 312] width 40 height 16
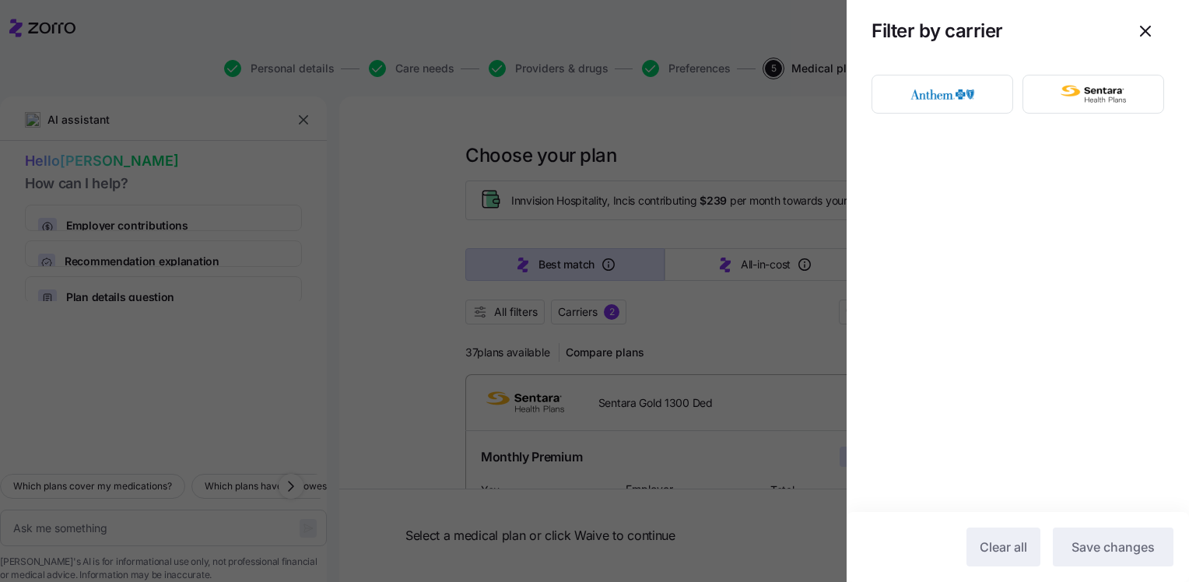
click at [696, 124] on div at bounding box center [594, 291] width 1189 height 582
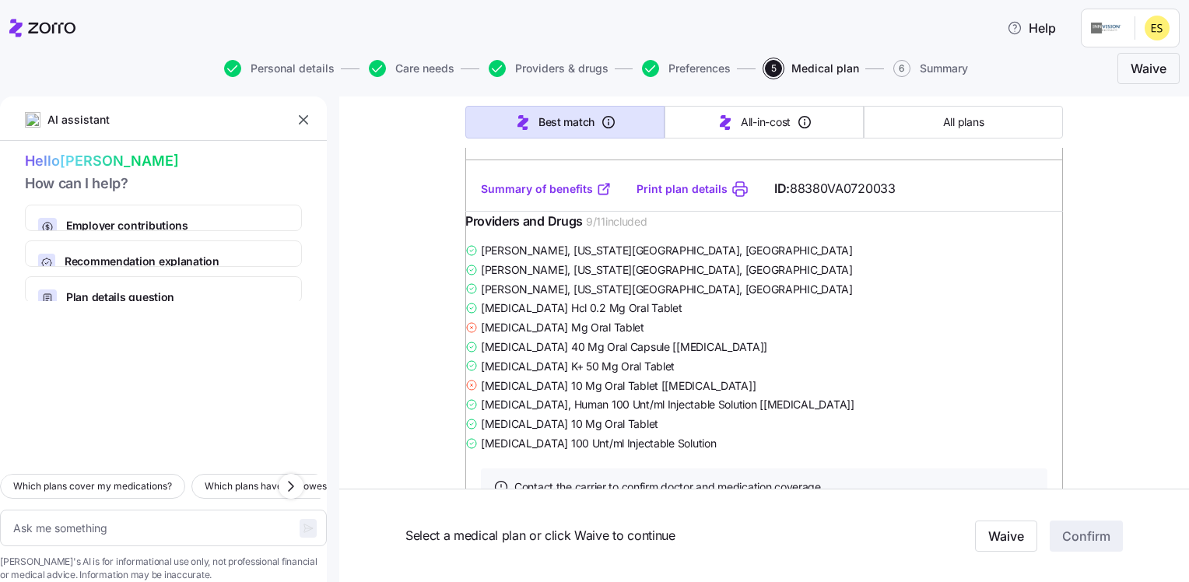
scroll to position [1712, 0]
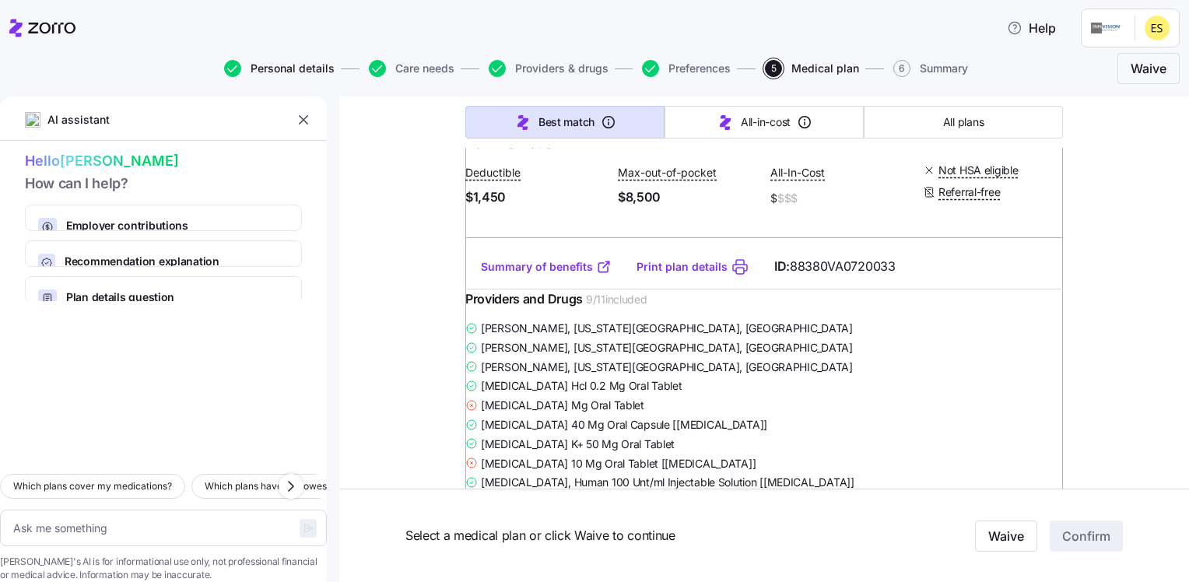
click at [290, 66] on span "Personal details" at bounding box center [293, 68] width 84 height 11
type textarea "x"
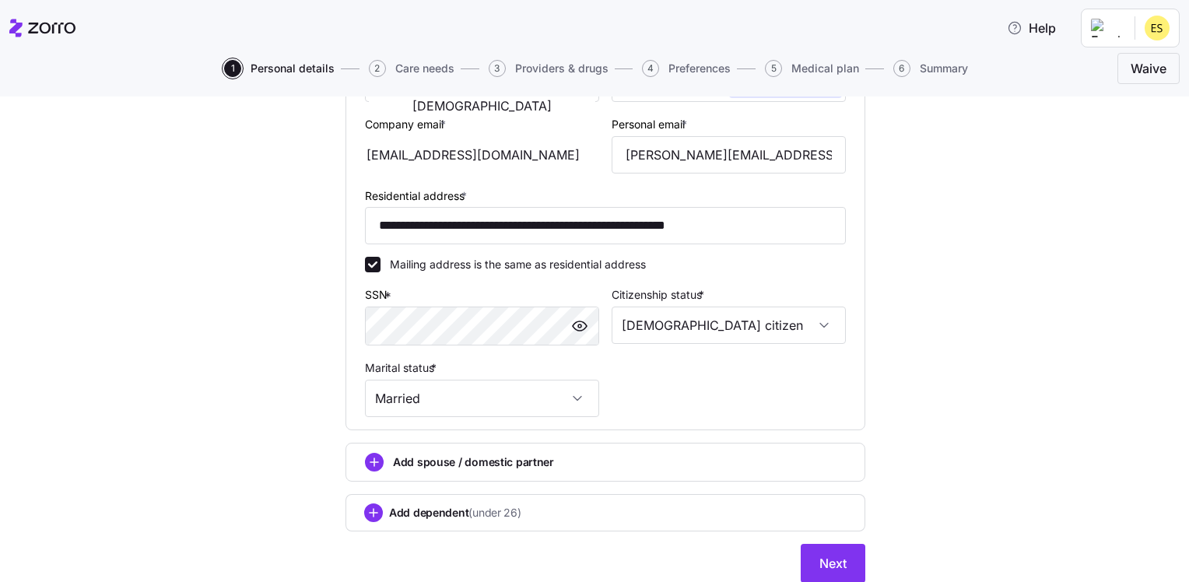
scroll to position [416, 0]
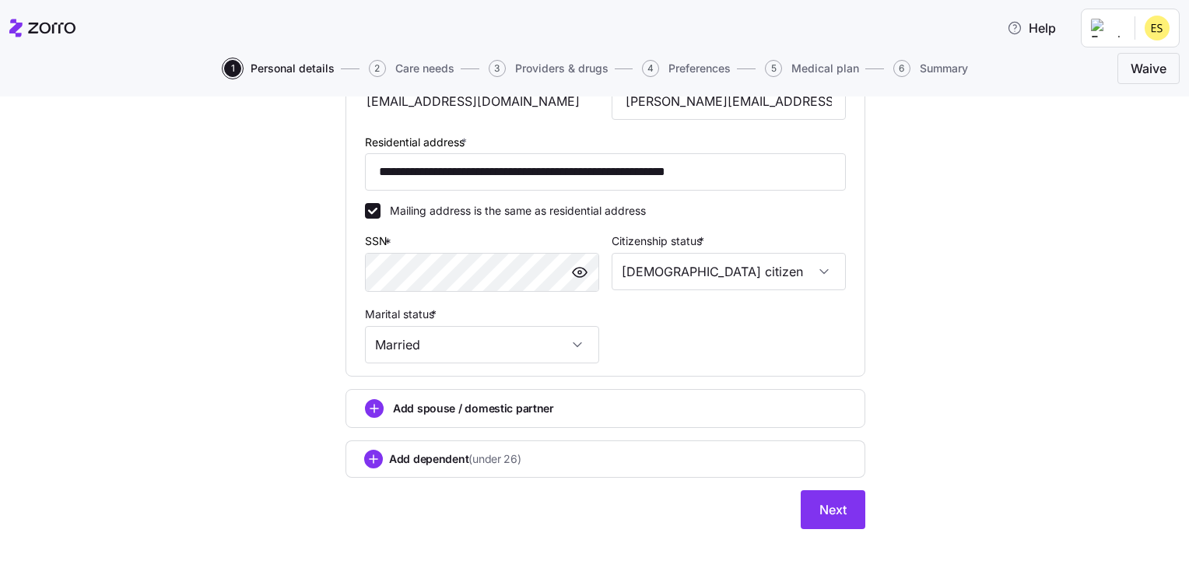
click at [436, 405] on span "Add spouse / domestic partner" at bounding box center [473, 409] width 161 height 16
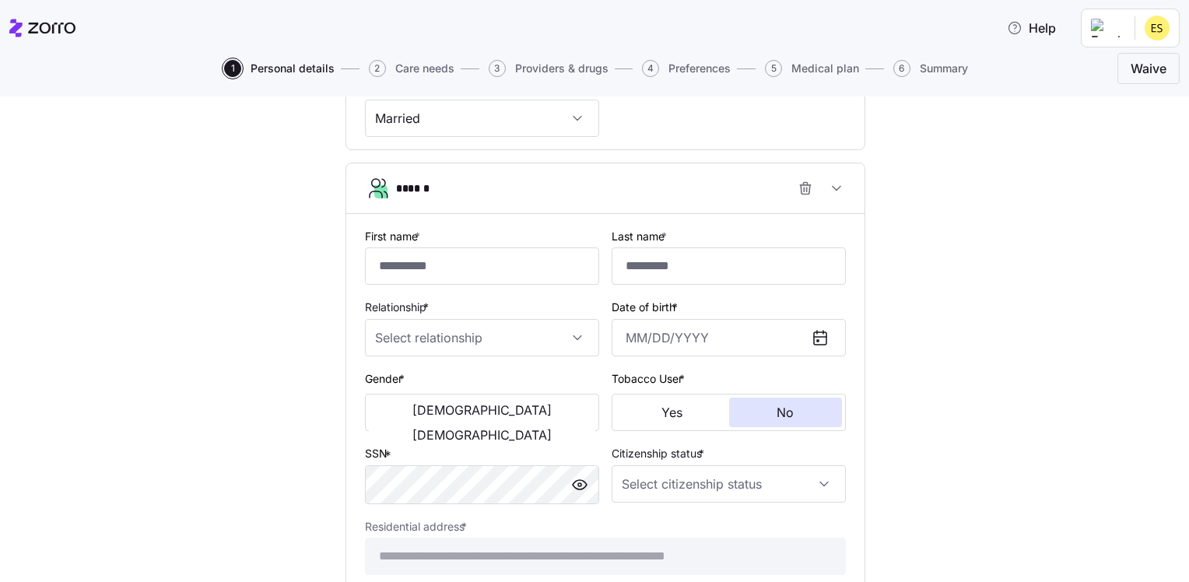
scroll to position [650, 0]
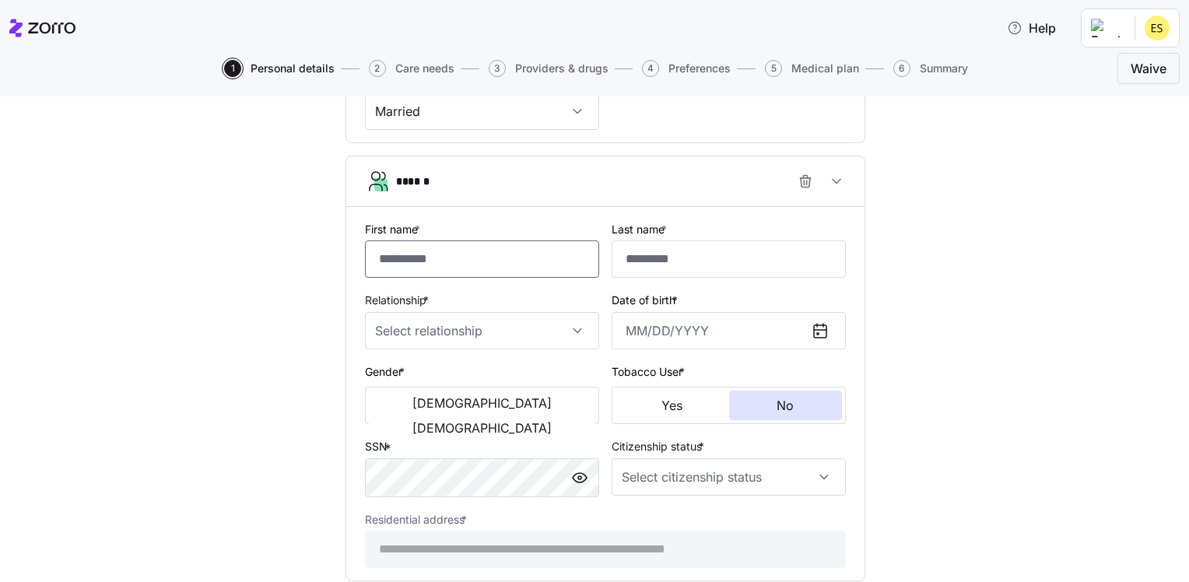
click at [406, 255] on input "First name *" at bounding box center [482, 259] width 234 height 37
type input "****"
type input "[DATE]"
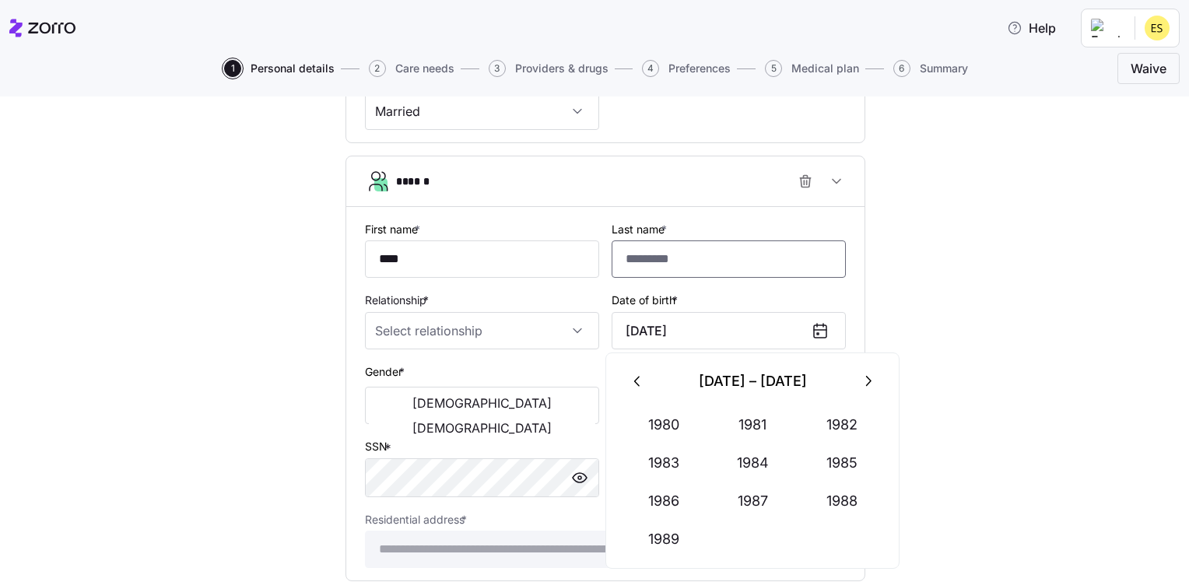
click at [650, 261] on input "Last name *" at bounding box center [729, 259] width 234 height 37
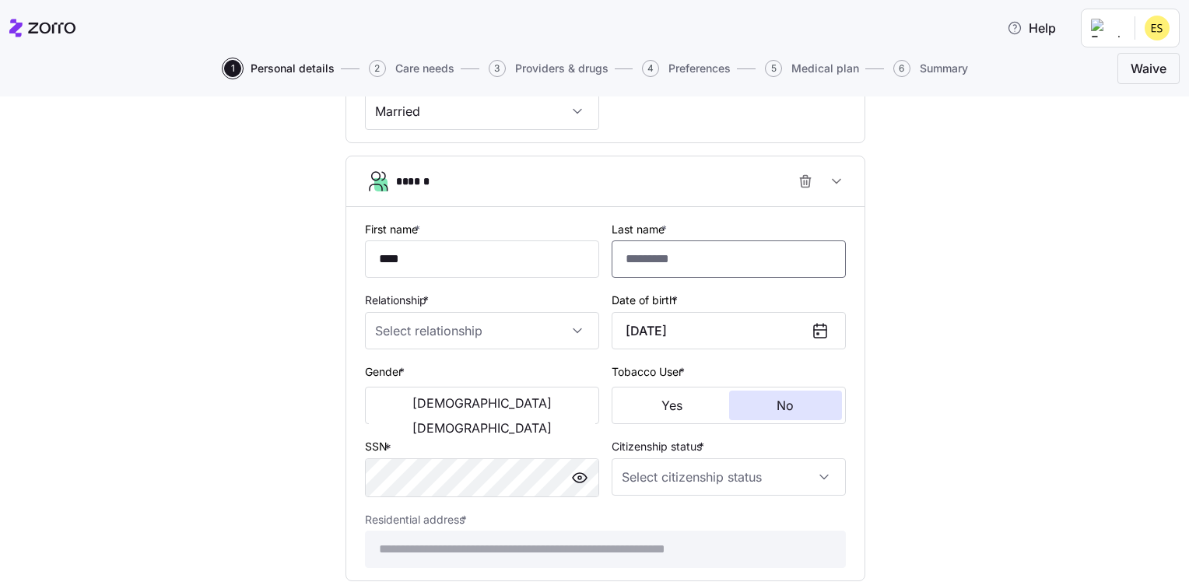
type input "******"
click at [567, 329] on input "Relationship *" at bounding box center [482, 330] width 234 height 37
click at [517, 384] on div "Spouse" at bounding box center [476, 375] width 222 height 33
type input "Spouse"
click at [520, 422] on span "[DEMOGRAPHIC_DATA]" at bounding box center [482, 428] width 139 height 12
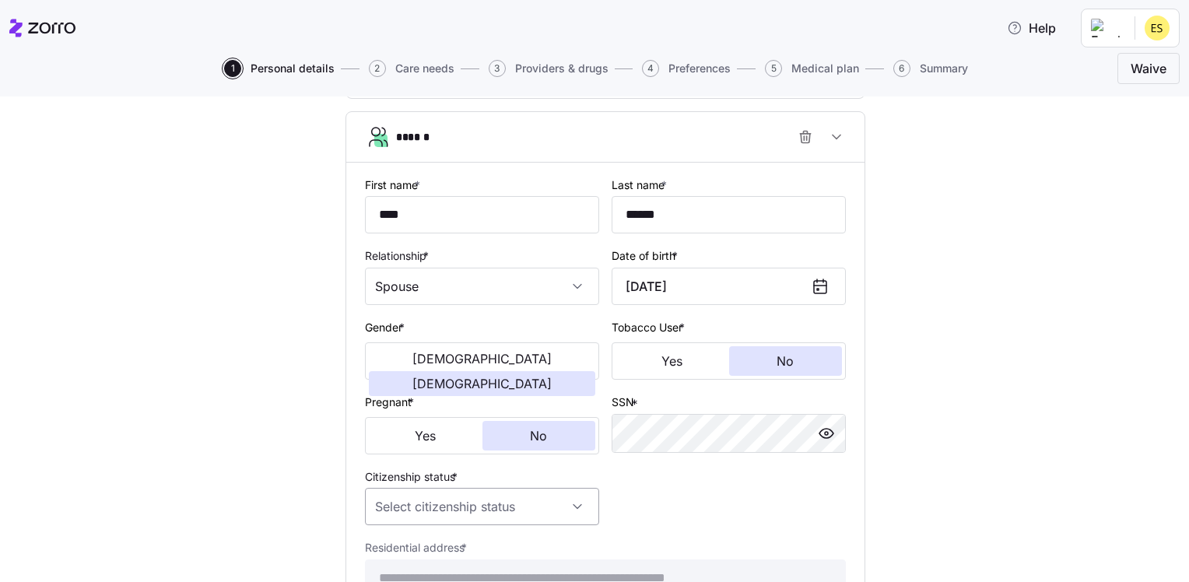
scroll to position [728, 0]
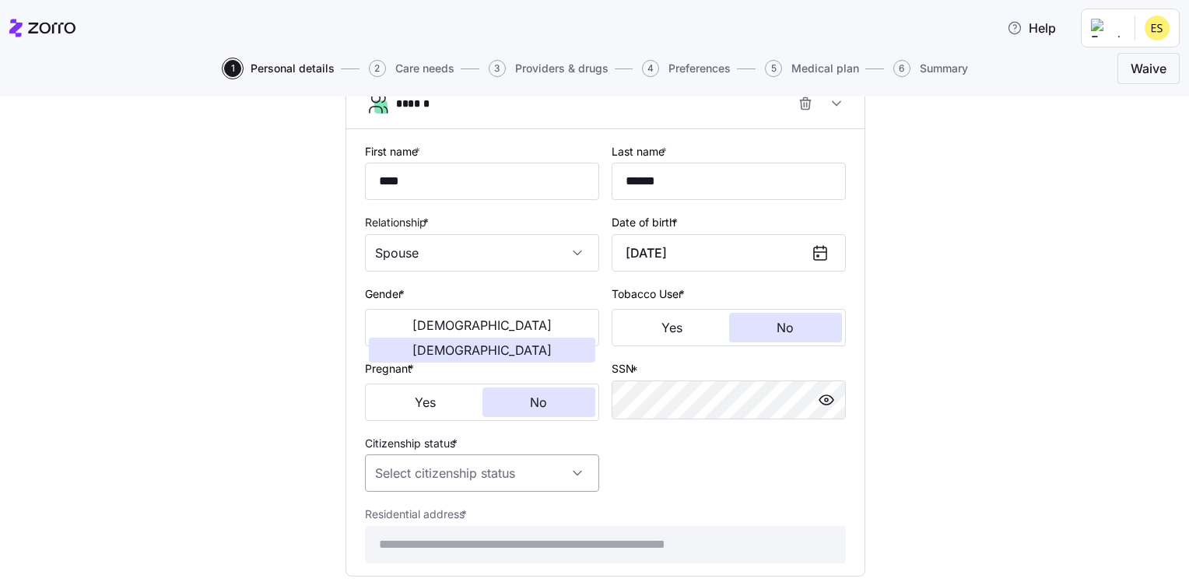
click at [574, 468] on input "Citizenship status *" at bounding box center [482, 473] width 234 height 37
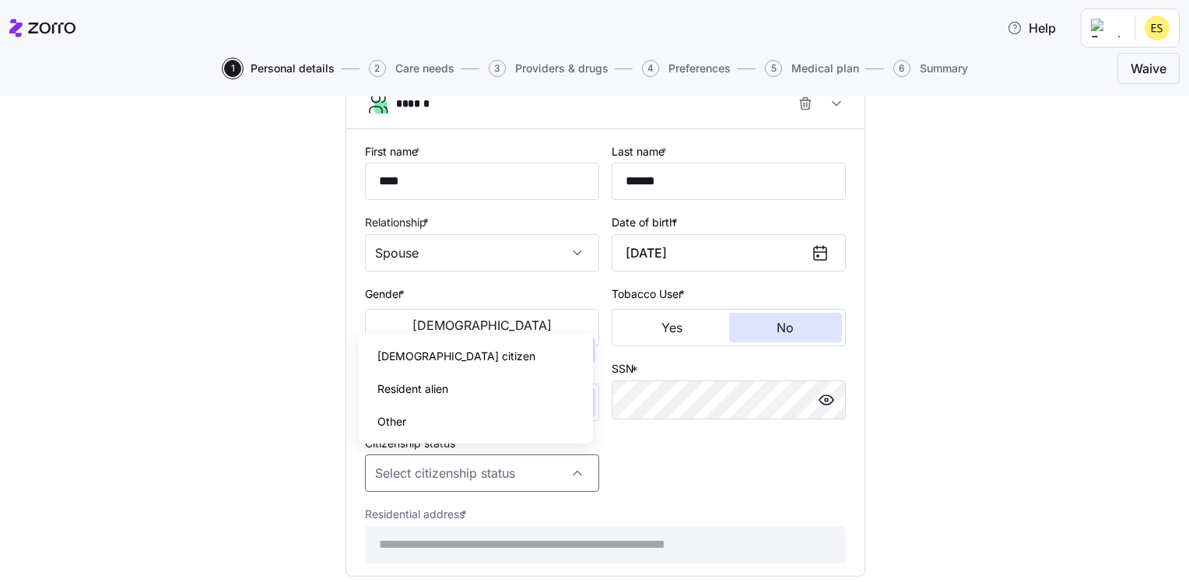
click at [528, 356] on div "[DEMOGRAPHIC_DATA] citizen" at bounding box center [476, 356] width 222 height 33
type input "[DEMOGRAPHIC_DATA] citizen"
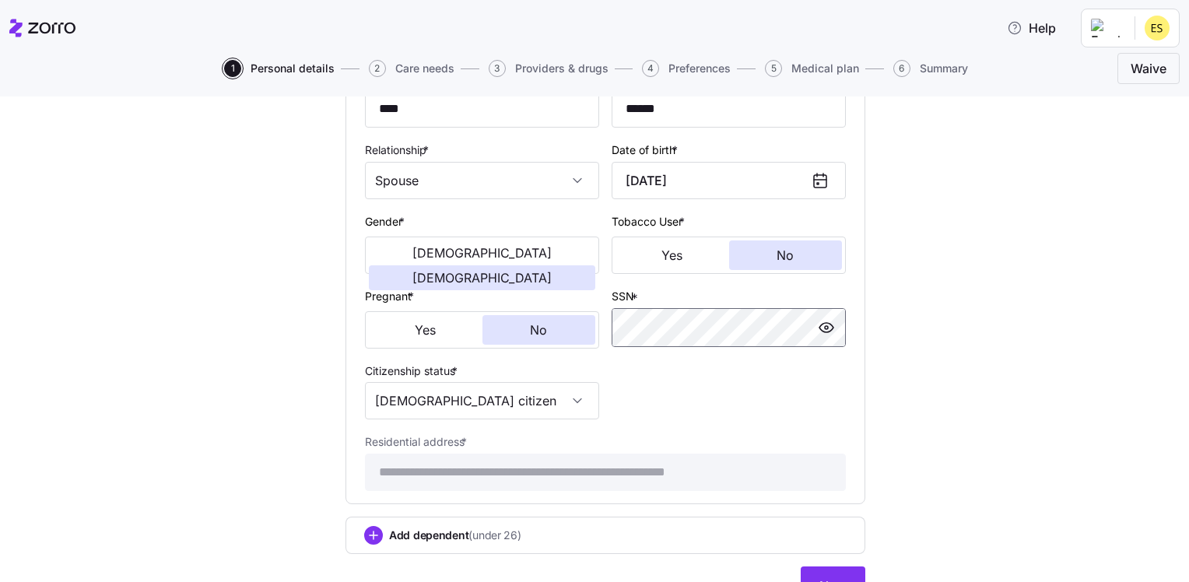
scroll to position [875, 0]
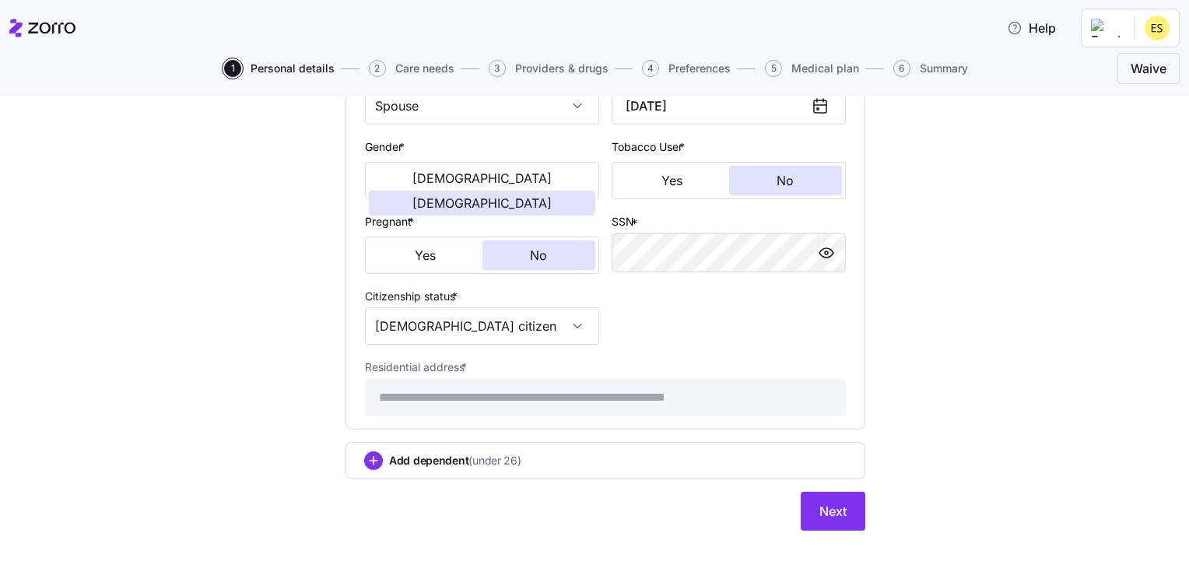
click at [474, 459] on span "(under 26)" at bounding box center [495, 461] width 52 height 16
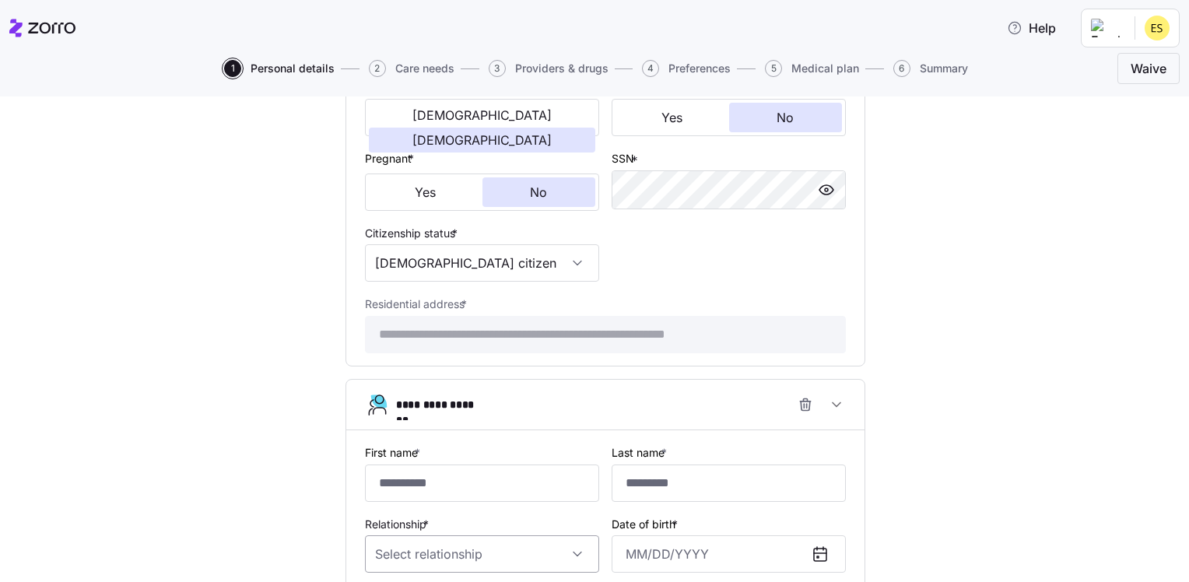
scroll to position [1031, 0]
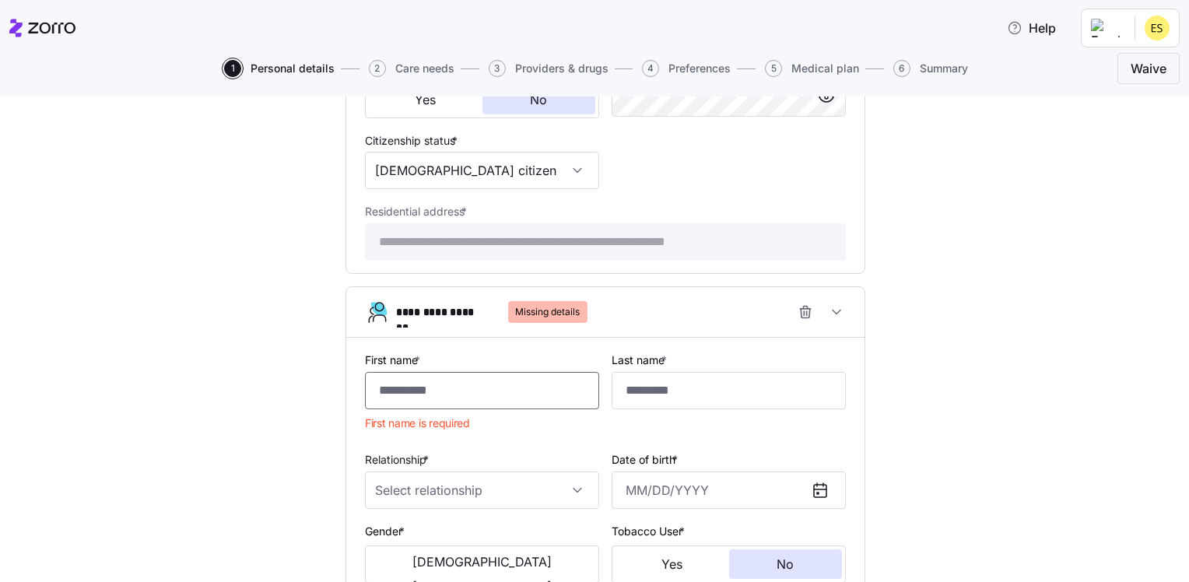
click at [494, 386] on input "First name *" at bounding box center [482, 390] width 234 height 37
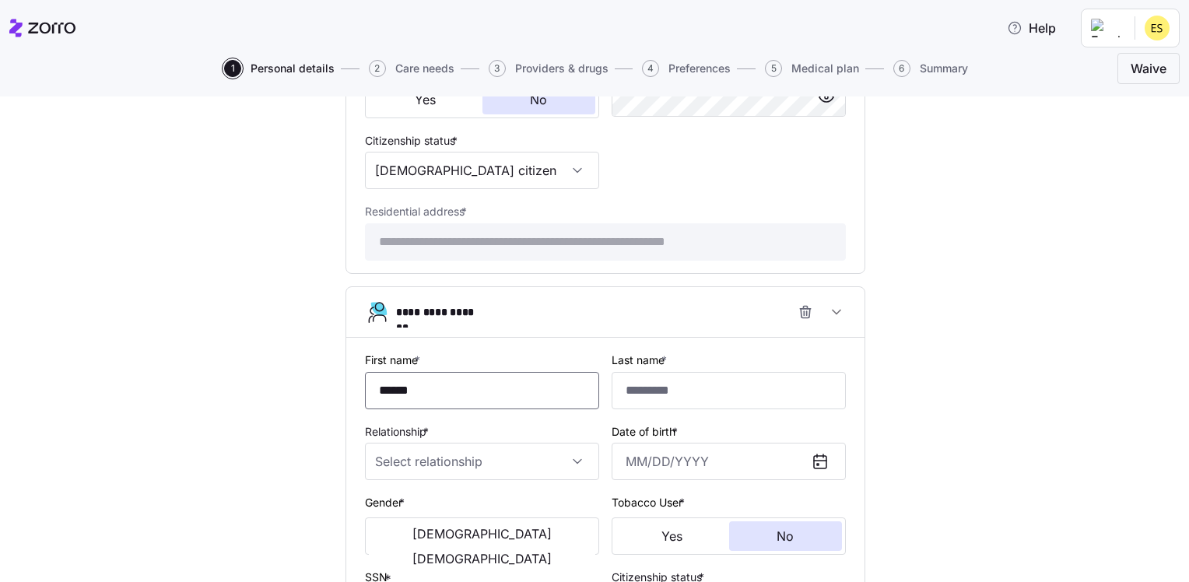
type input "*******"
type input "******"
type input "[DATE]"
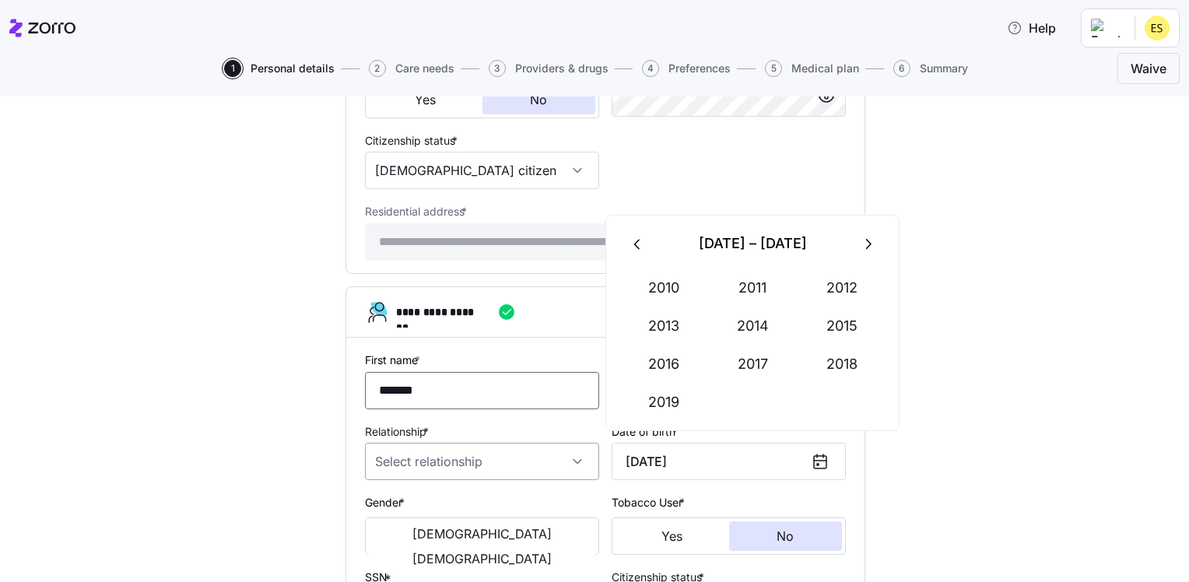
type input "*******"
click at [525, 464] on input "Relationship *" at bounding box center [482, 461] width 234 height 37
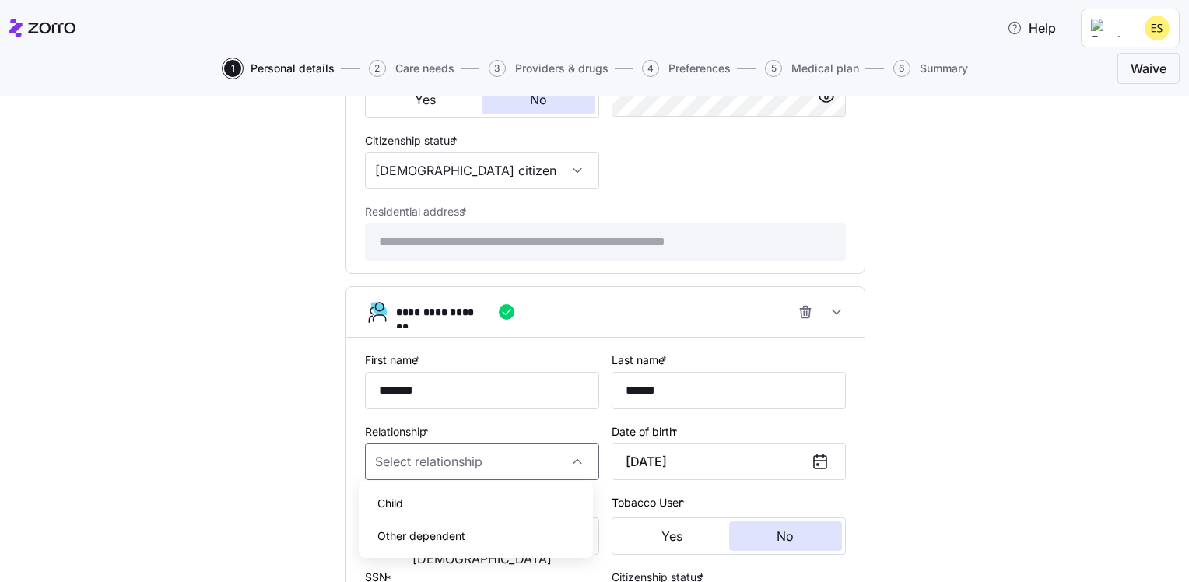
click at [525, 506] on div "Child" at bounding box center [476, 503] width 222 height 33
type input "Child"
click at [537, 546] on button "[DEMOGRAPHIC_DATA]" at bounding box center [482, 558] width 227 height 25
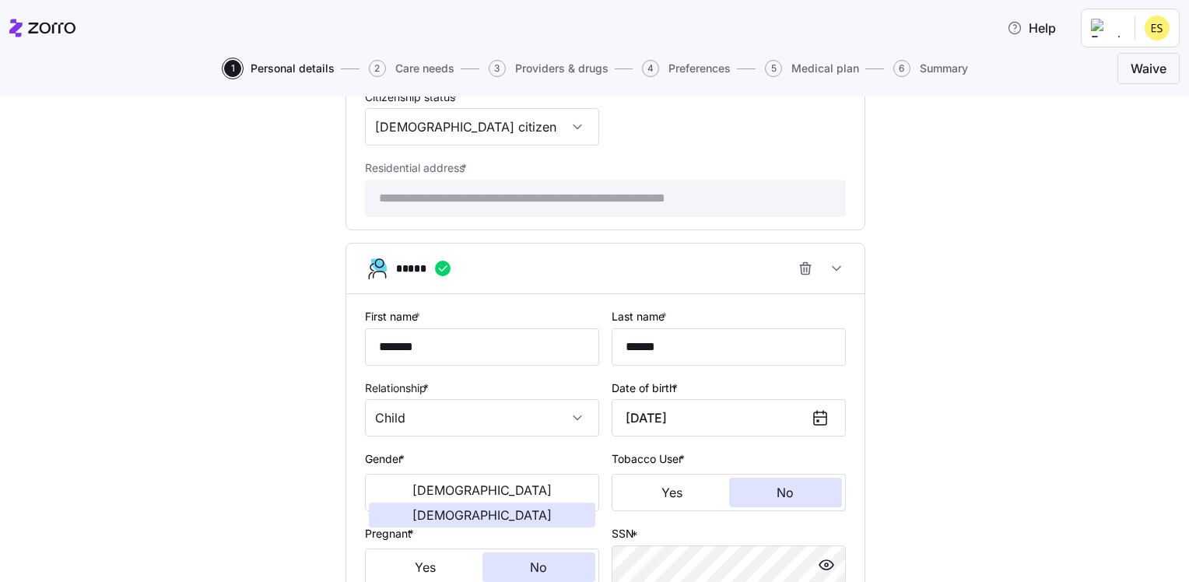
scroll to position [1264, 0]
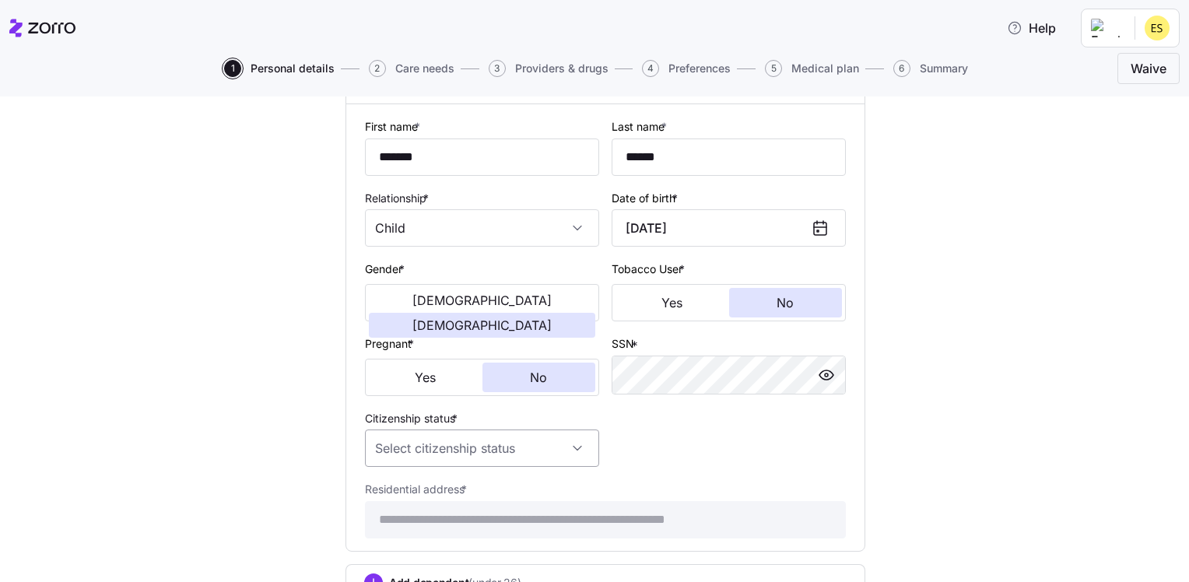
click at [562, 444] on input "Citizenship status *" at bounding box center [482, 448] width 234 height 37
click at [529, 488] on div "[DEMOGRAPHIC_DATA] citizen" at bounding box center [476, 489] width 222 height 33
type input "[DEMOGRAPHIC_DATA] citizen"
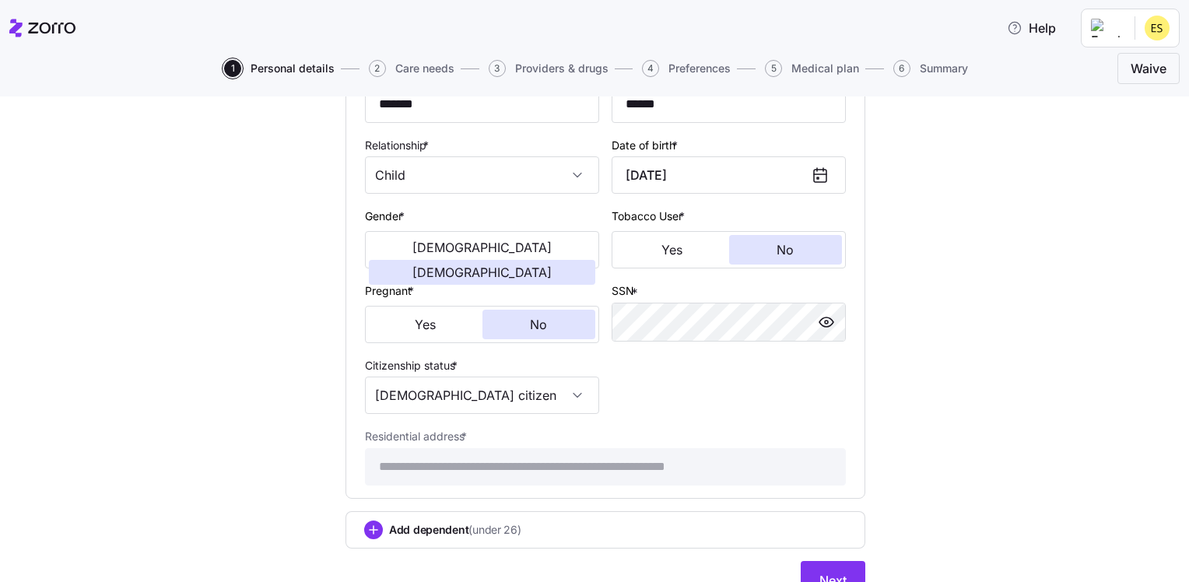
scroll to position [1383, 0]
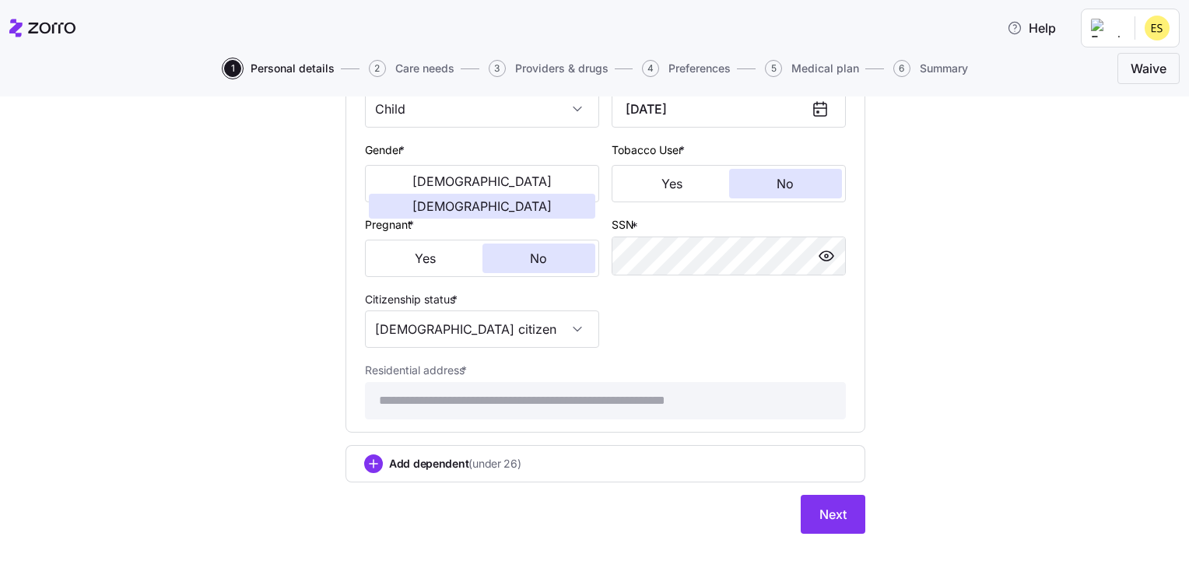
click at [564, 462] on div "Add dependent (under 26)" at bounding box center [605, 464] width 483 height 19
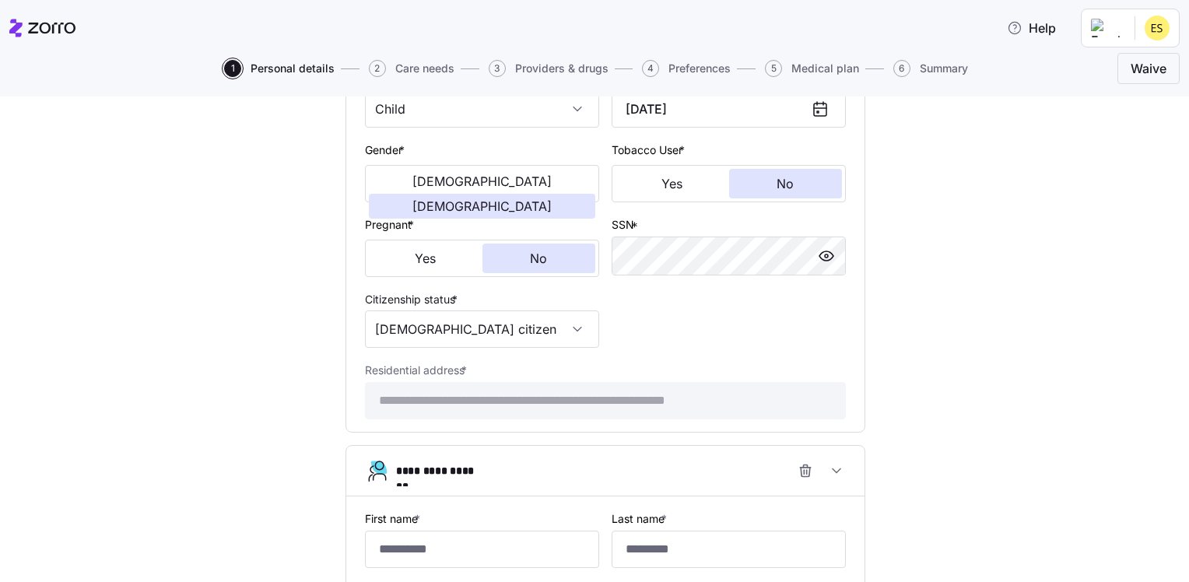
scroll to position [1461, 0]
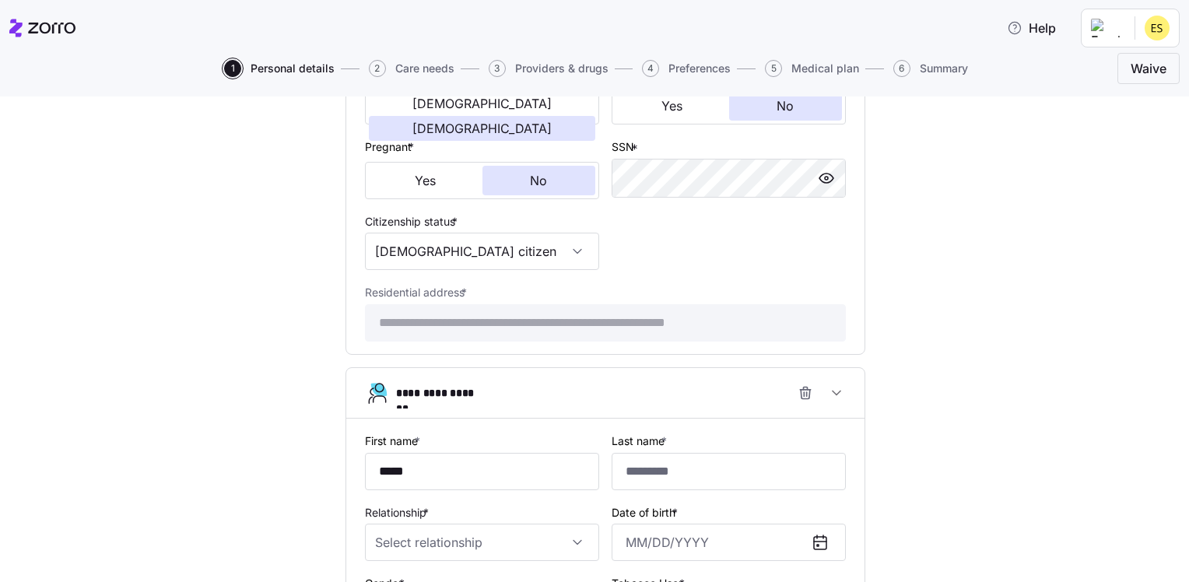
type input "******"
type input "[DATE]"
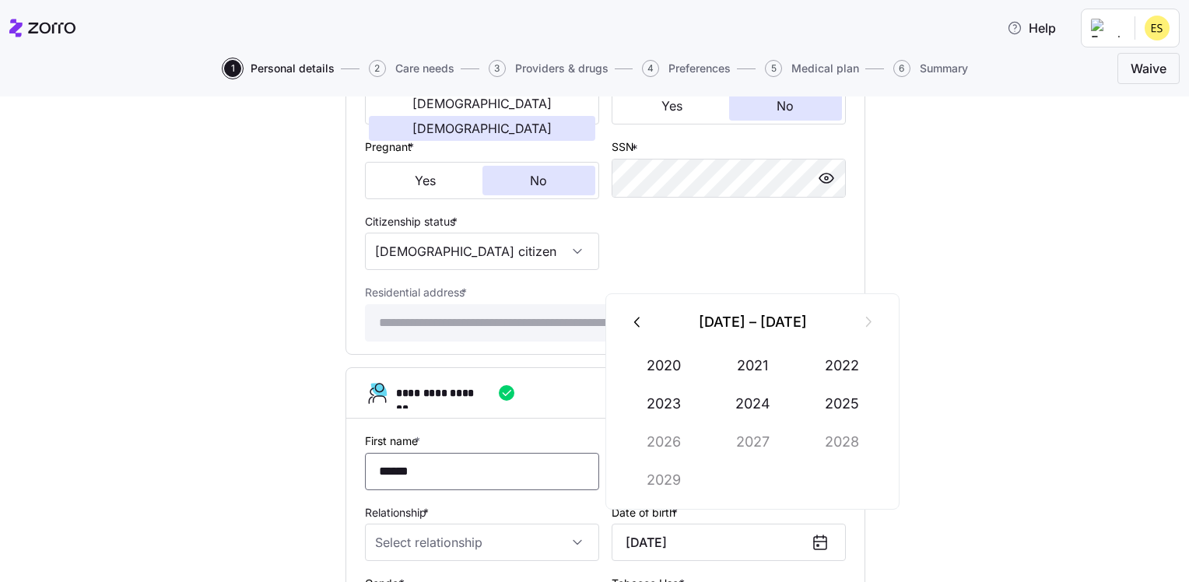
type input "******"
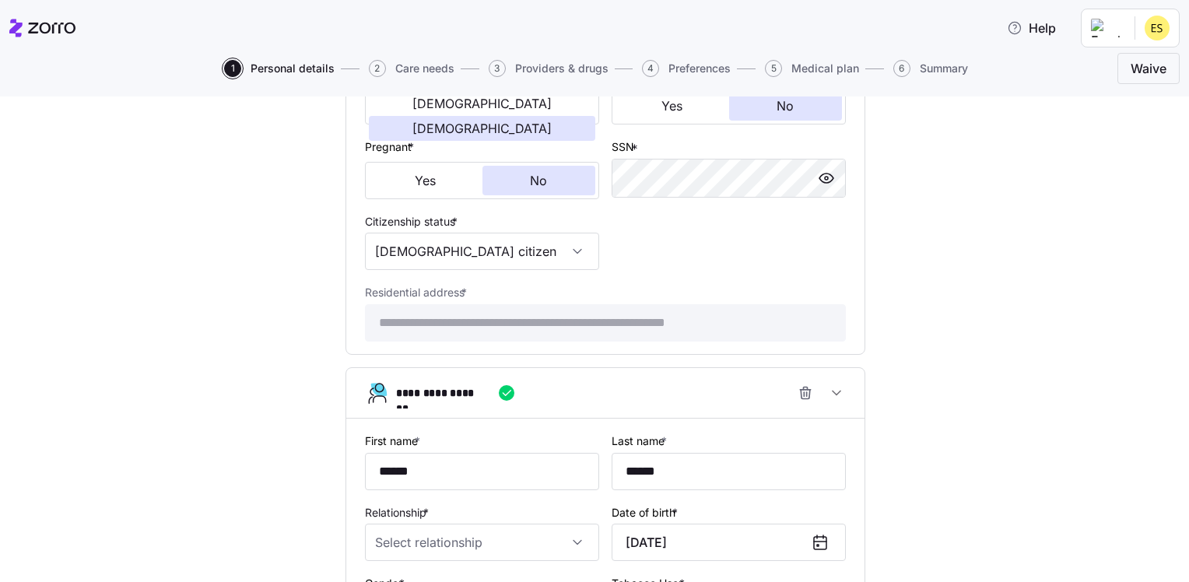
click at [526, 503] on div "Relationship *" at bounding box center [482, 532] width 234 height 59
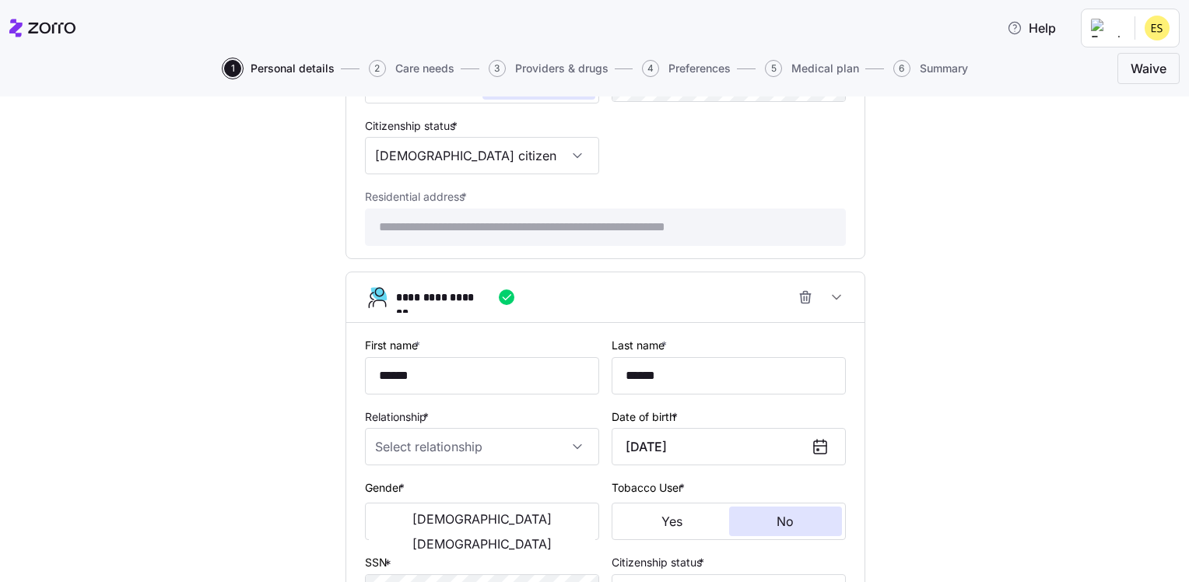
scroll to position [1712, 0]
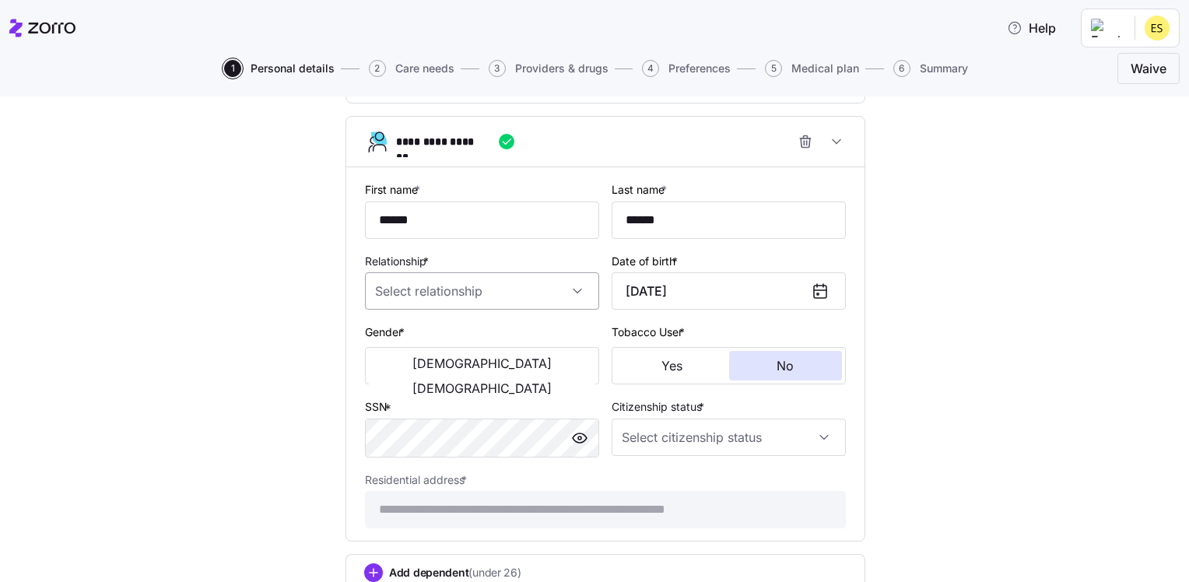
click at [574, 286] on input "Relationship *" at bounding box center [482, 290] width 234 height 37
click at [516, 332] on div "Child" at bounding box center [476, 330] width 222 height 33
type input "Child"
click at [423, 358] on span "[DEMOGRAPHIC_DATA]" at bounding box center [482, 363] width 139 height 12
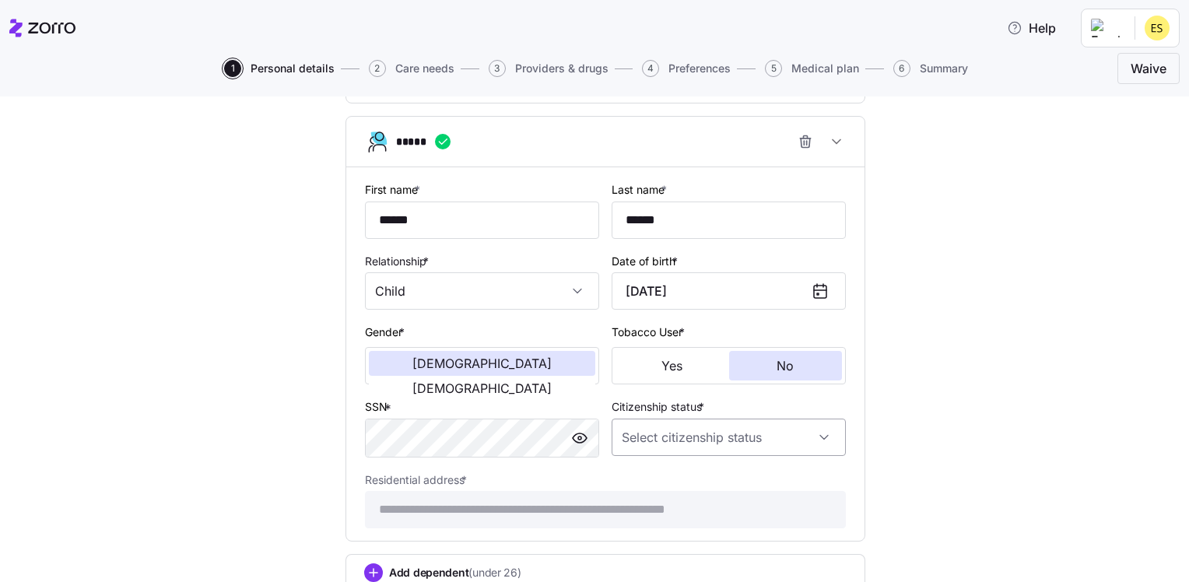
click at [688, 430] on input "Citizenship status *" at bounding box center [729, 437] width 234 height 37
click at [663, 479] on span "[DEMOGRAPHIC_DATA] citizen" at bounding box center [703, 476] width 158 height 17
type input "[DEMOGRAPHIC_DATA] citizen"
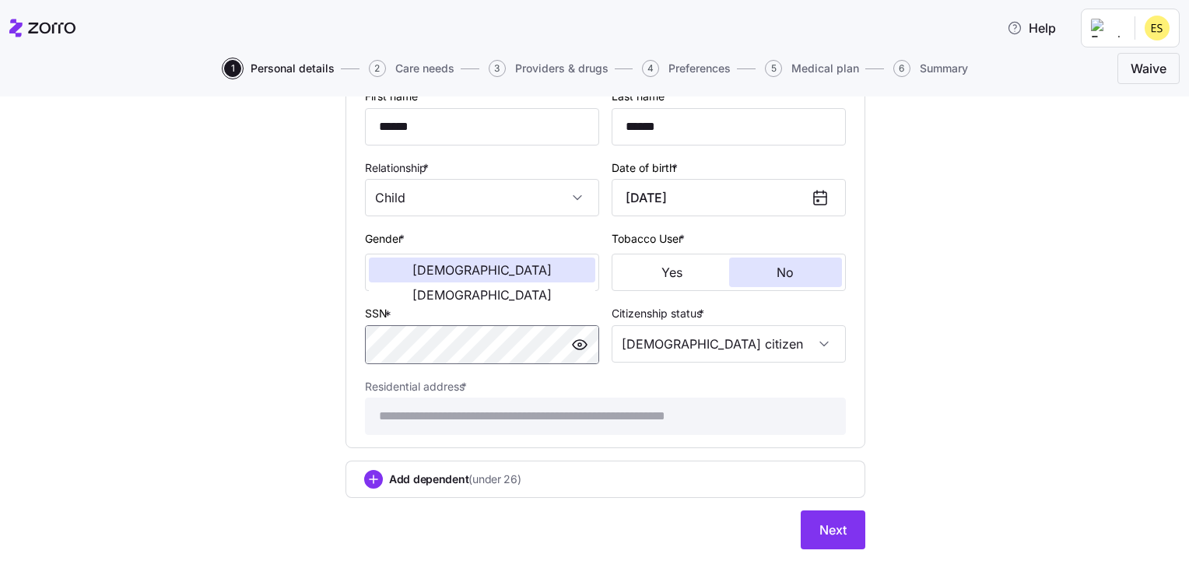
scroll to position [1821, 0]
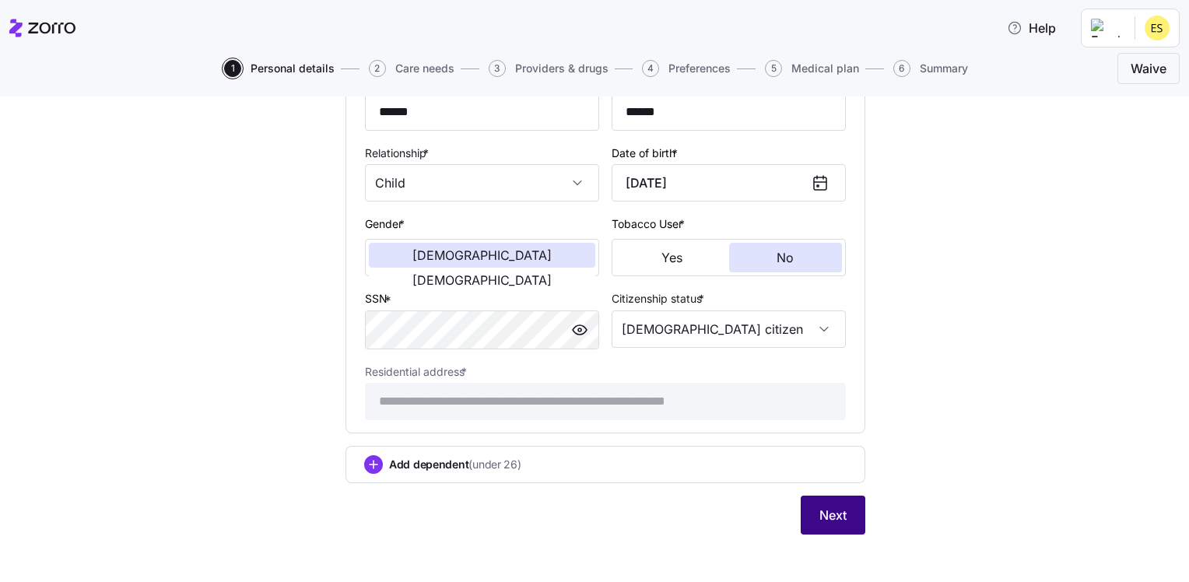
click at [820, 511] on span "Next" at bounding box center [833, 515] width 27 height 19
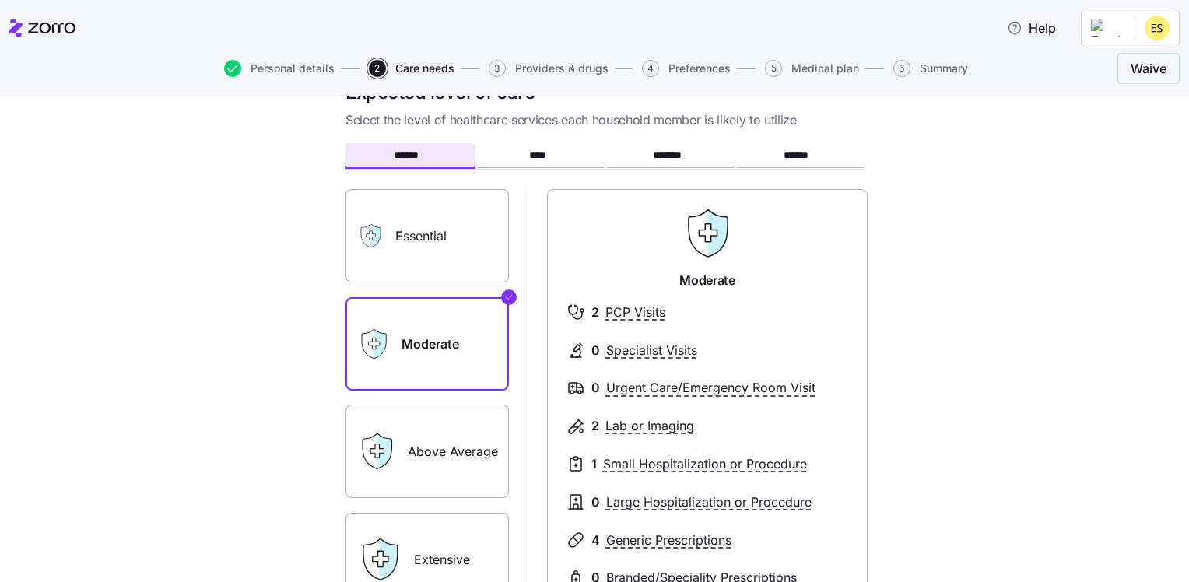
scroll to position [78, 0]
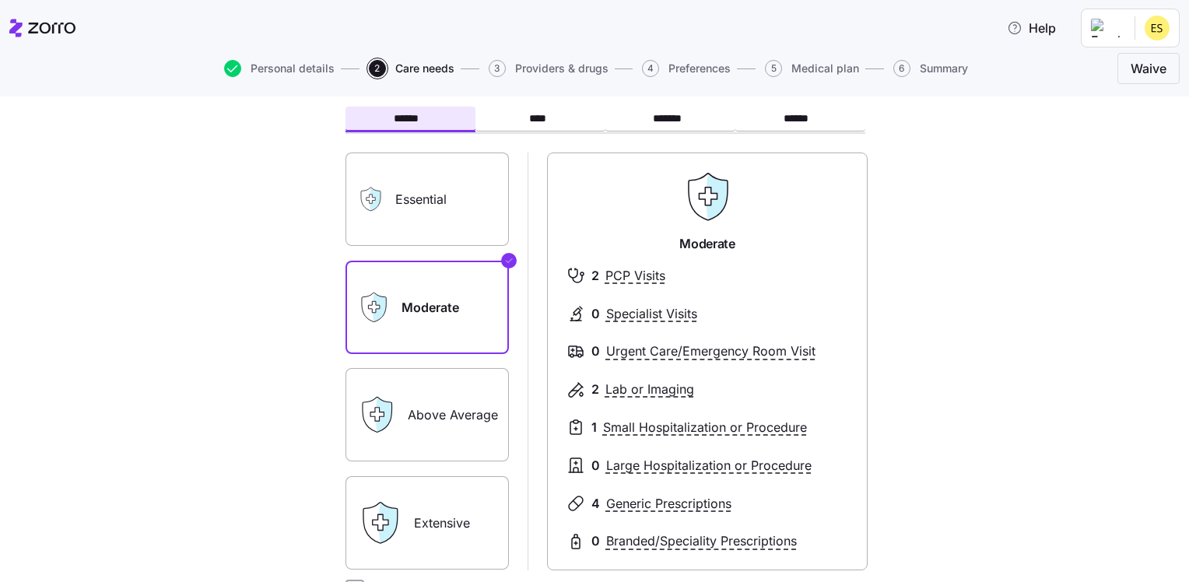
click at [470, 410] on label "Above Average" at bounding box center [427, 414] width 163 height 93
click at [0, 0] on input "Above Average" at bounding box center [0, 0] width 0 height 0
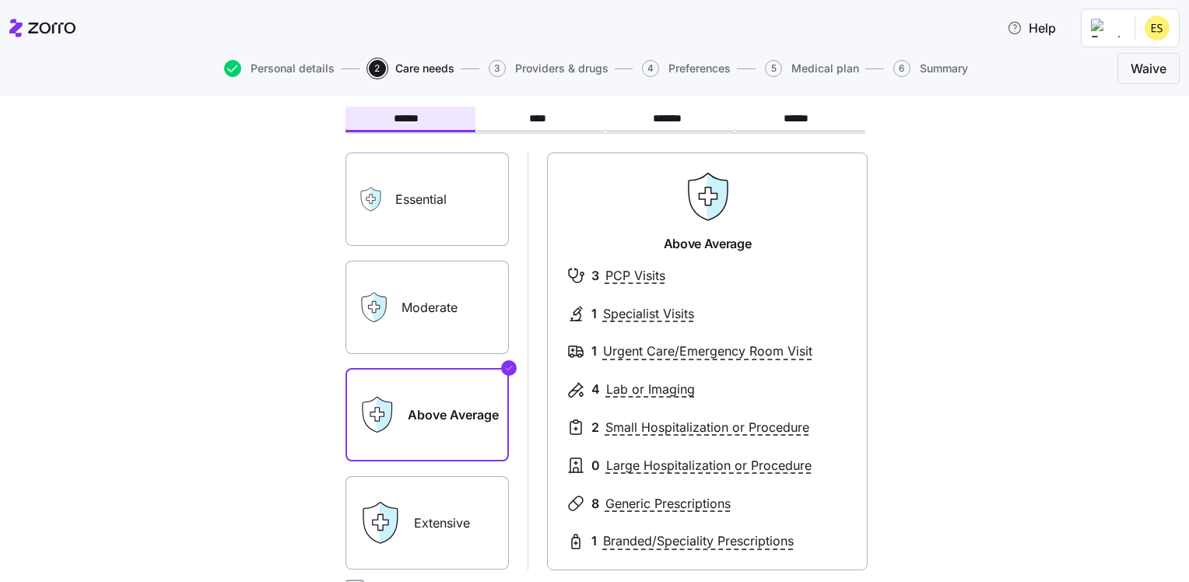
scroll to position [286, 0]
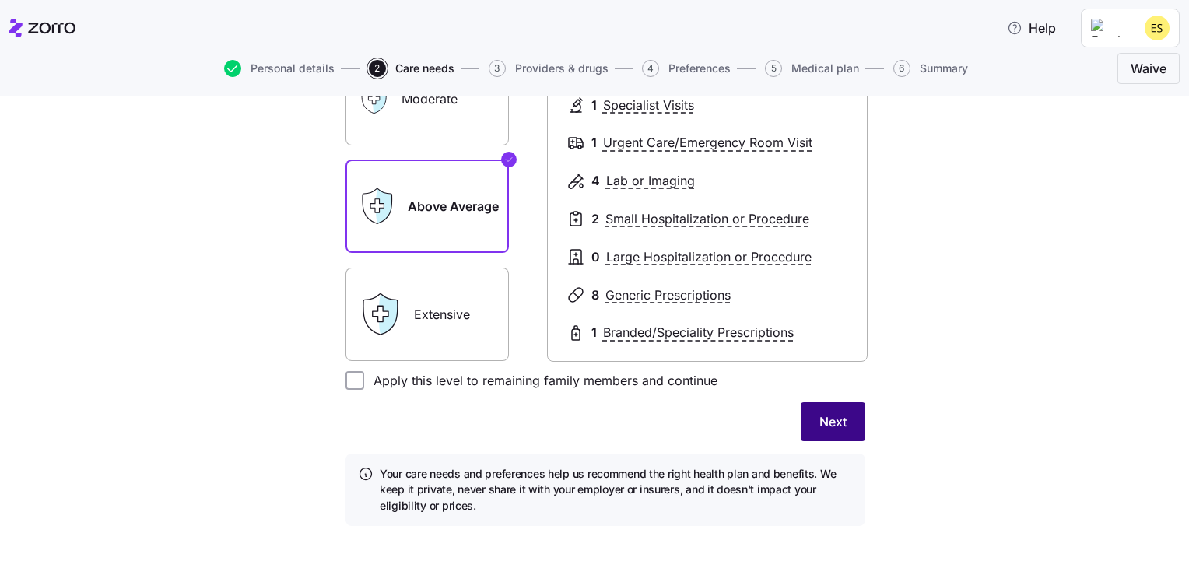
click at [820, 425] on span "Next" at bounding box center [833, 422] width 27 height 19
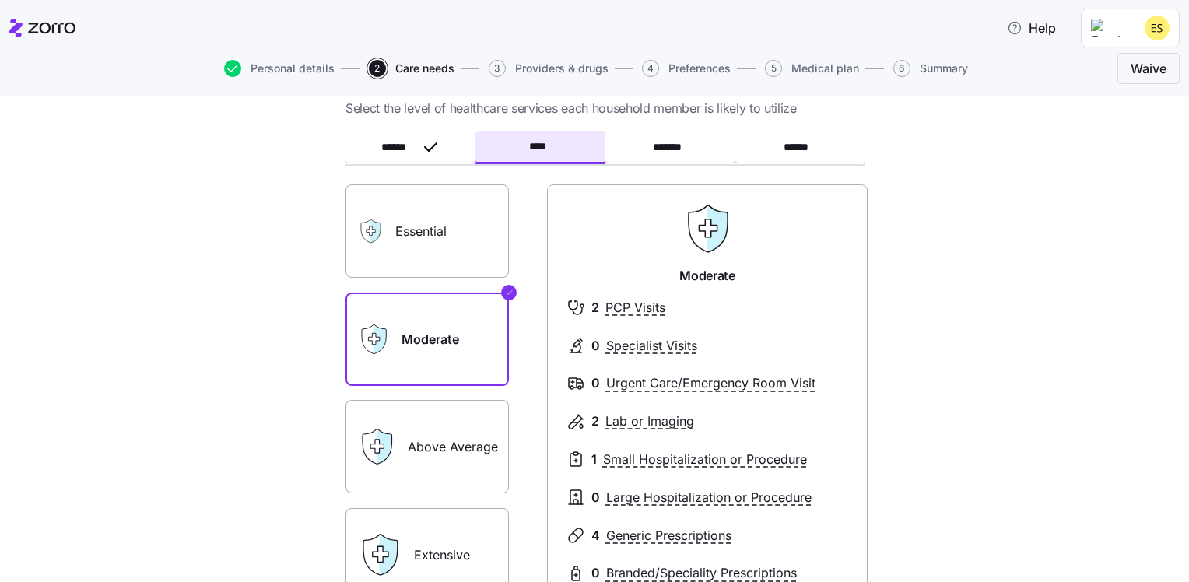
scroll to position [0, 0]
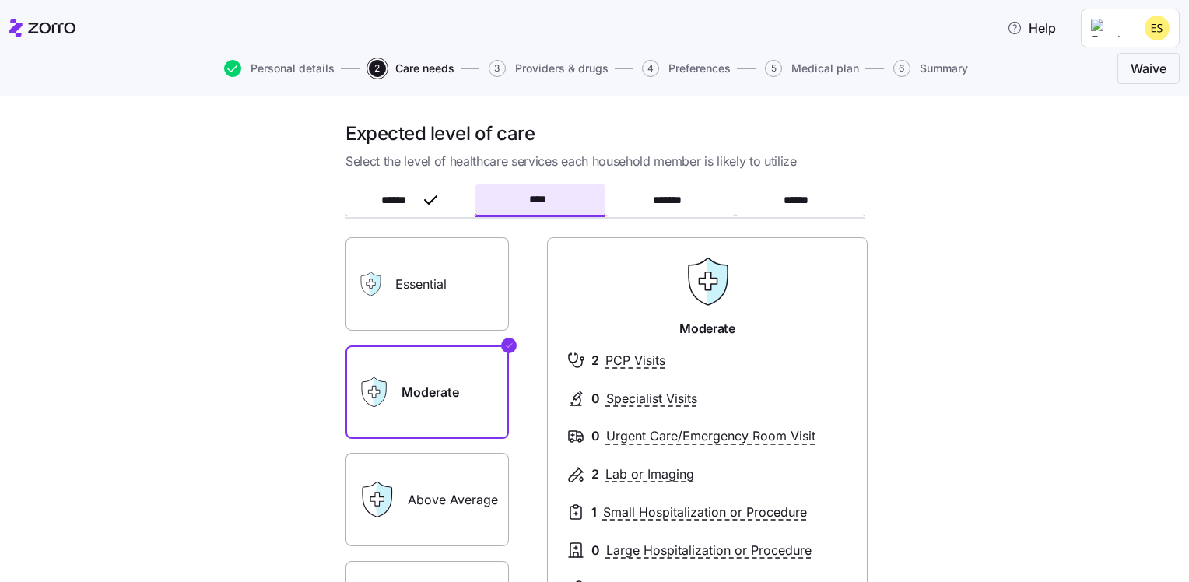
click at [434, 297] on label "Essential" at bounding box center [427, 283] width 163 height 93
click at [0, 0] on input "Essential" at bounding box center [0, 0] width 0 height 0
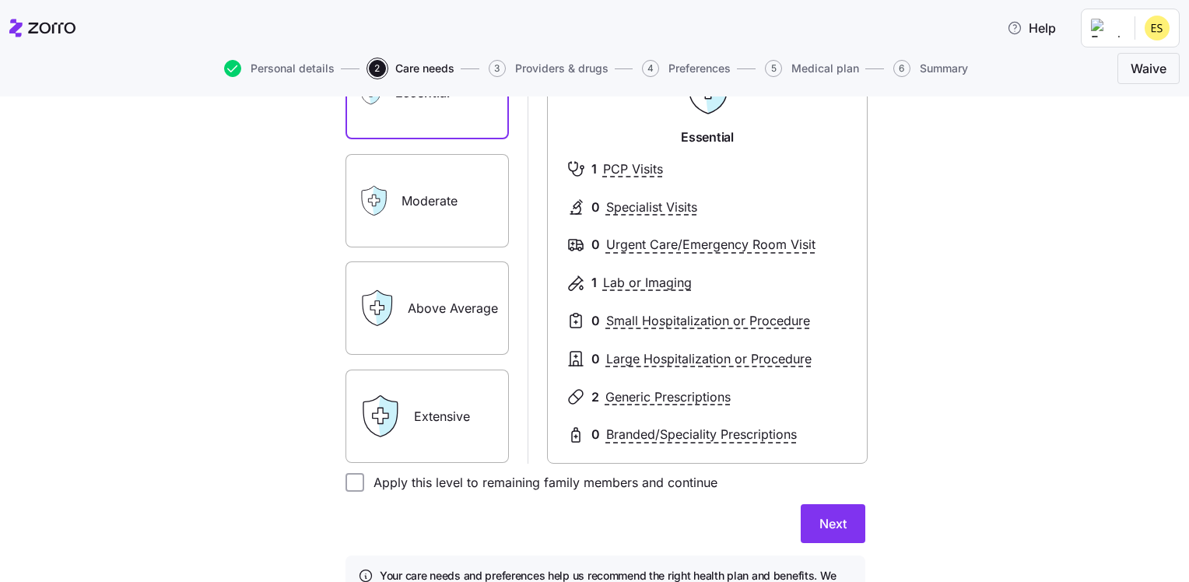
scroll to position [234, 0]
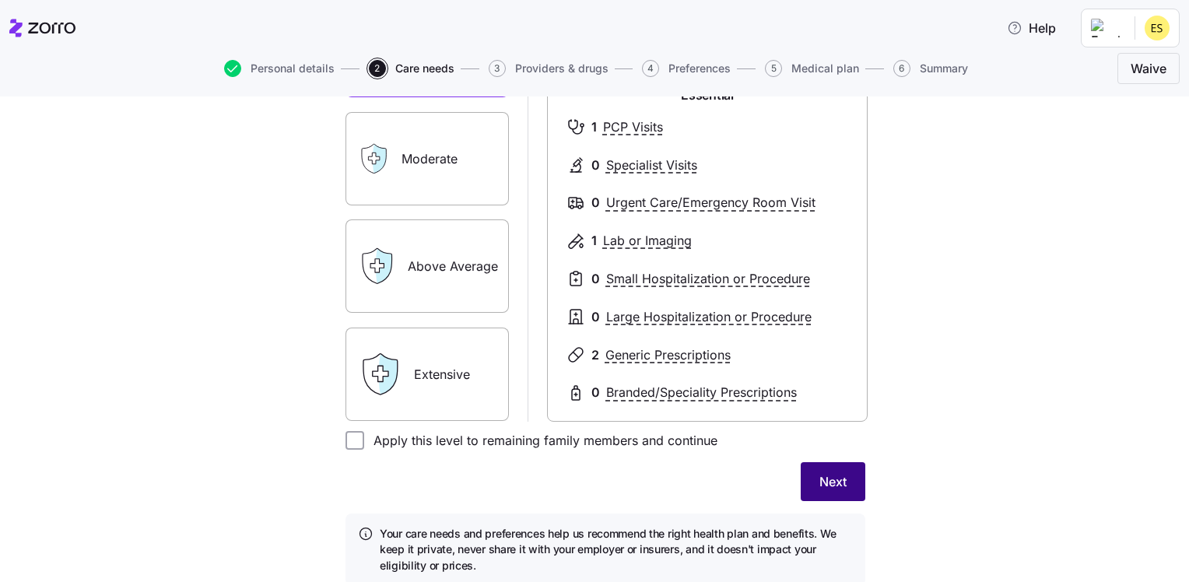
click at [844, 484] on button "Next" at bounding box center [833, 481] width 65 height 39
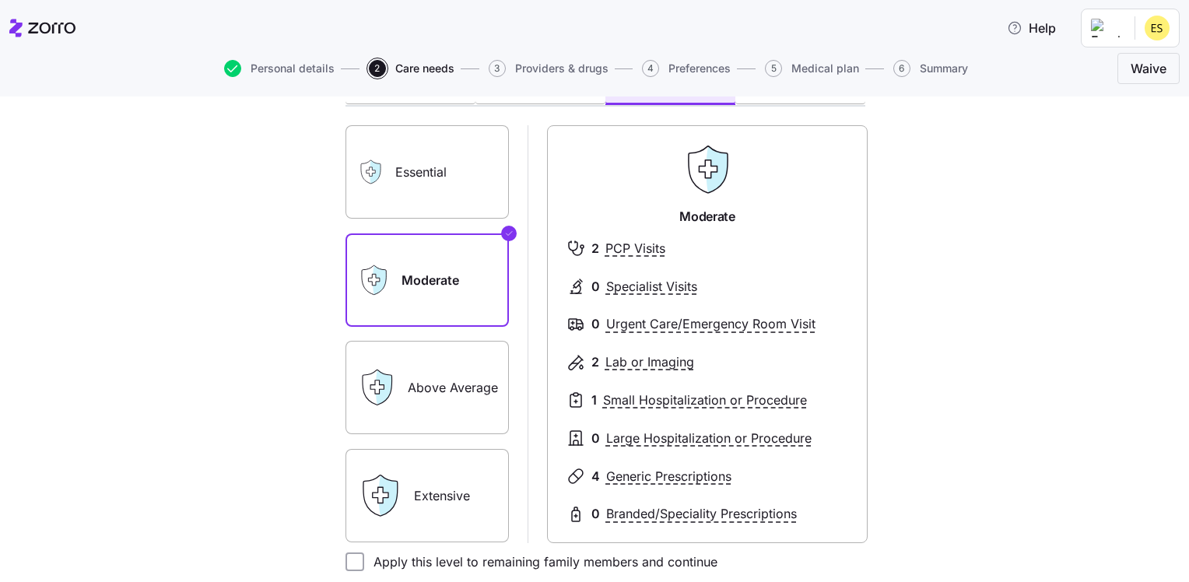
scroll to position [0, 0]
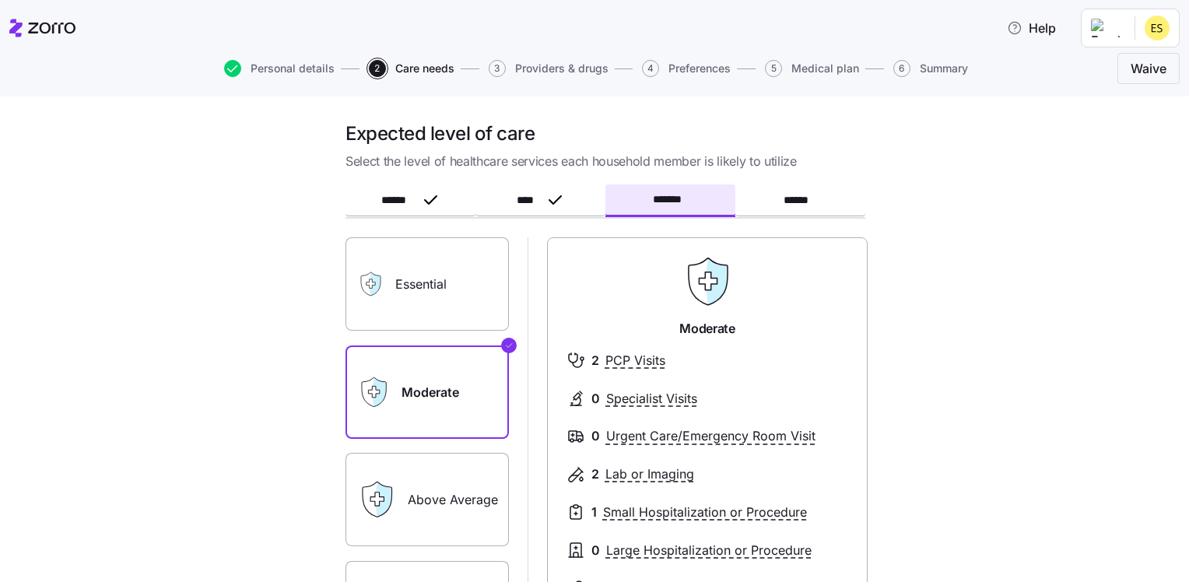
click at [462, 305] on label "Essential" at bounding box center [427, 283] width 163 height 93
click at [0, 0] on input "Essential" at bounding box center [0, 0] width 0 height 0
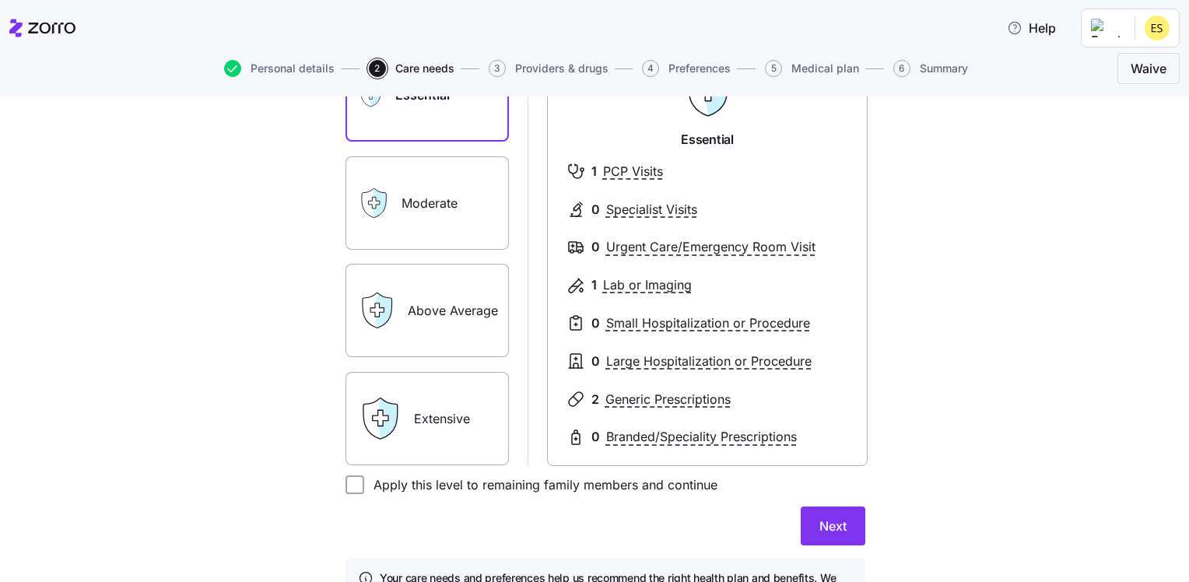
scroll to position [293, 0]
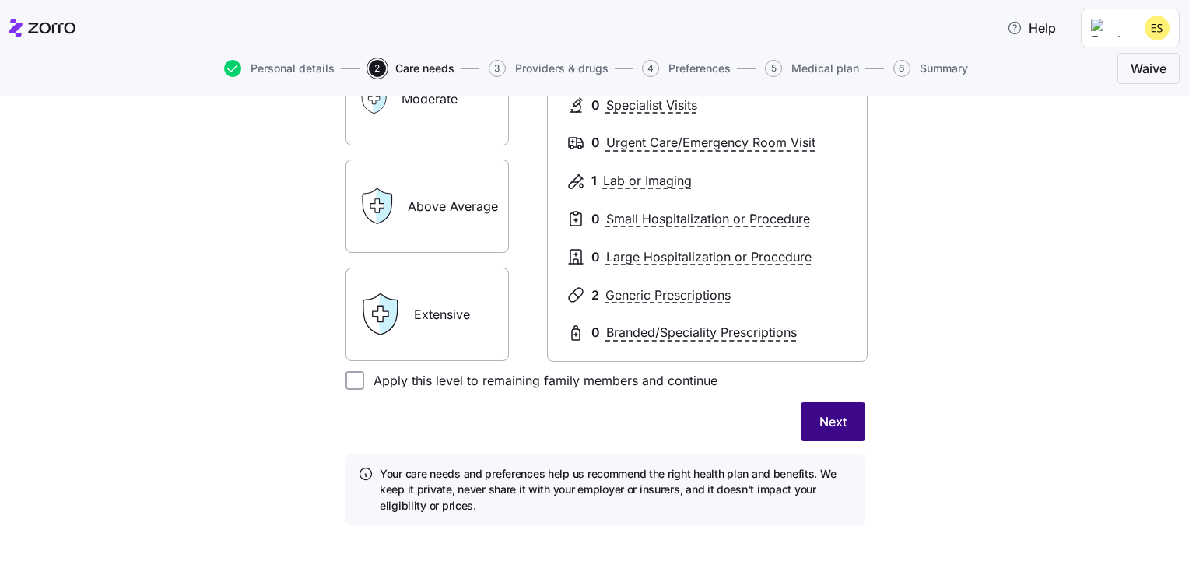
click at [831, 429] on span "Next" at bounding box center [833, 422] width 27 height 19
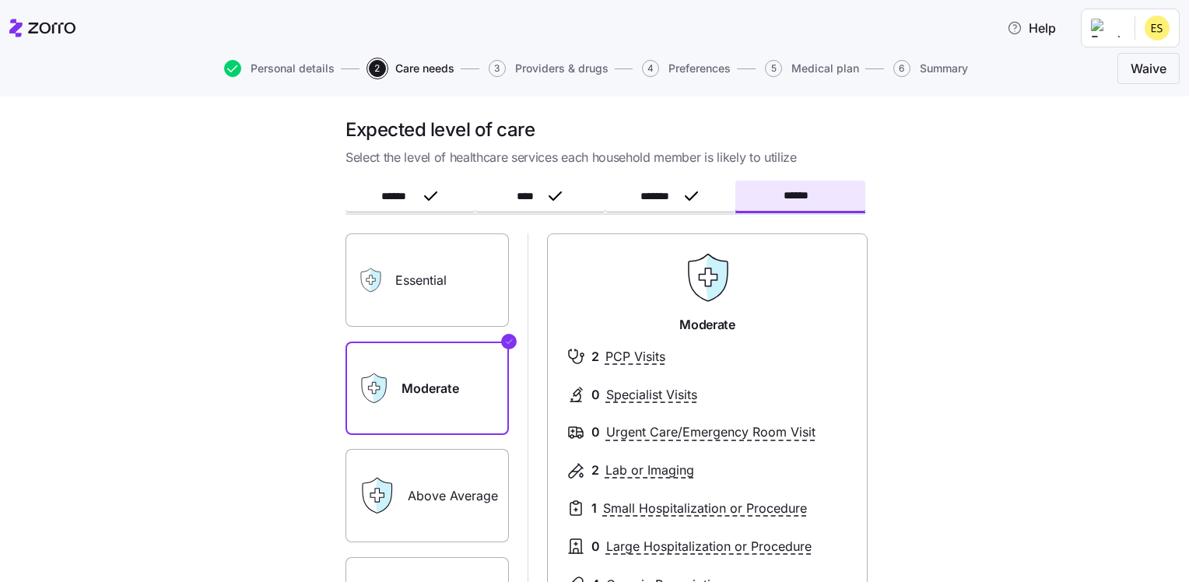
scroll to position [0, 0]
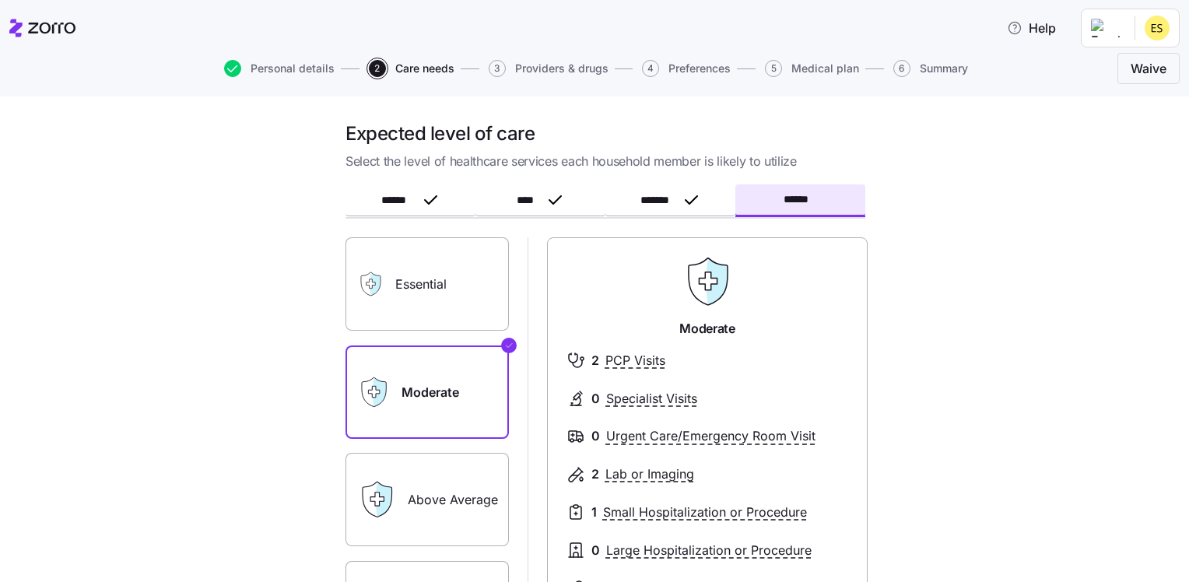
click at [411, 304] on label "Essential" at bounding box center [427, 283] width 163 height 93
click at [0, 0] on input "Essential" at bounding box center [0, 0] width 0 height 0
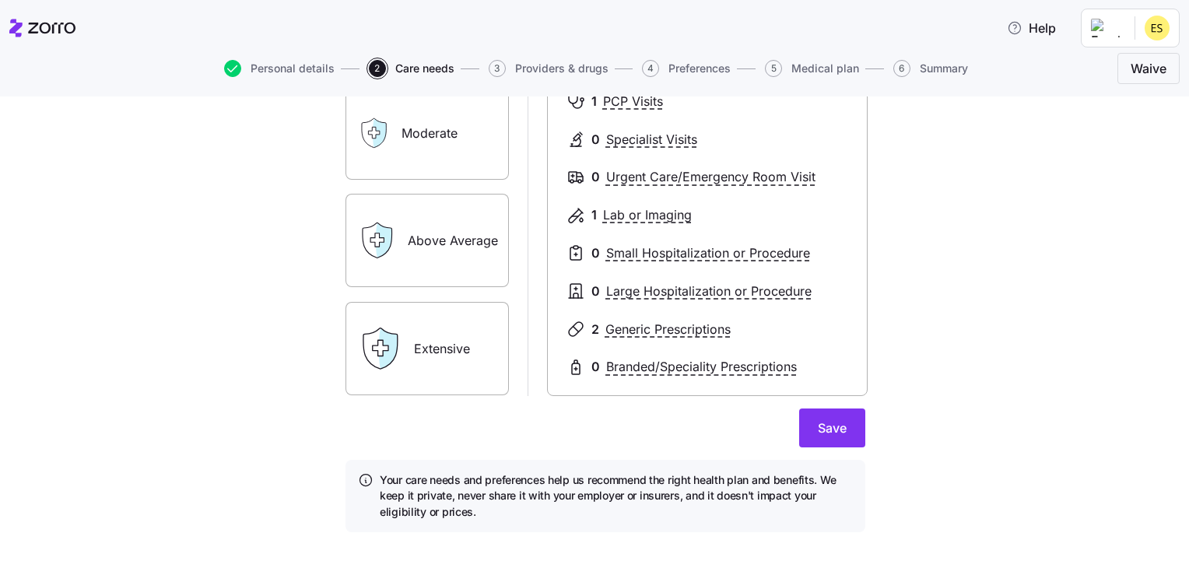
scroll to position [265, 0]
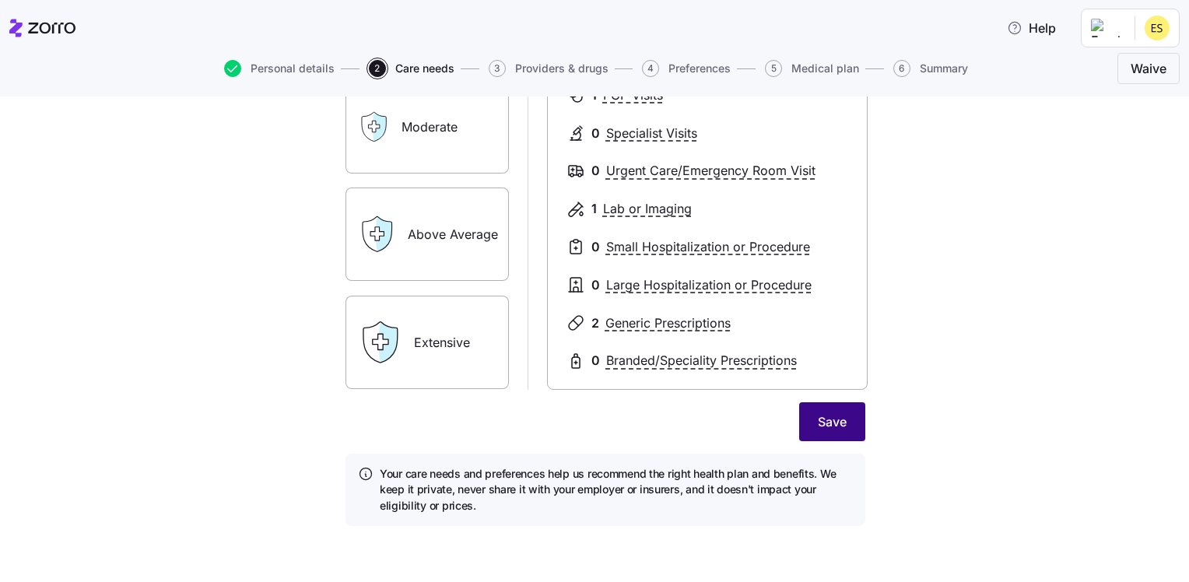
click at [821, 417] on span "Save" at bounding box center [832, 422] width 29 height 19
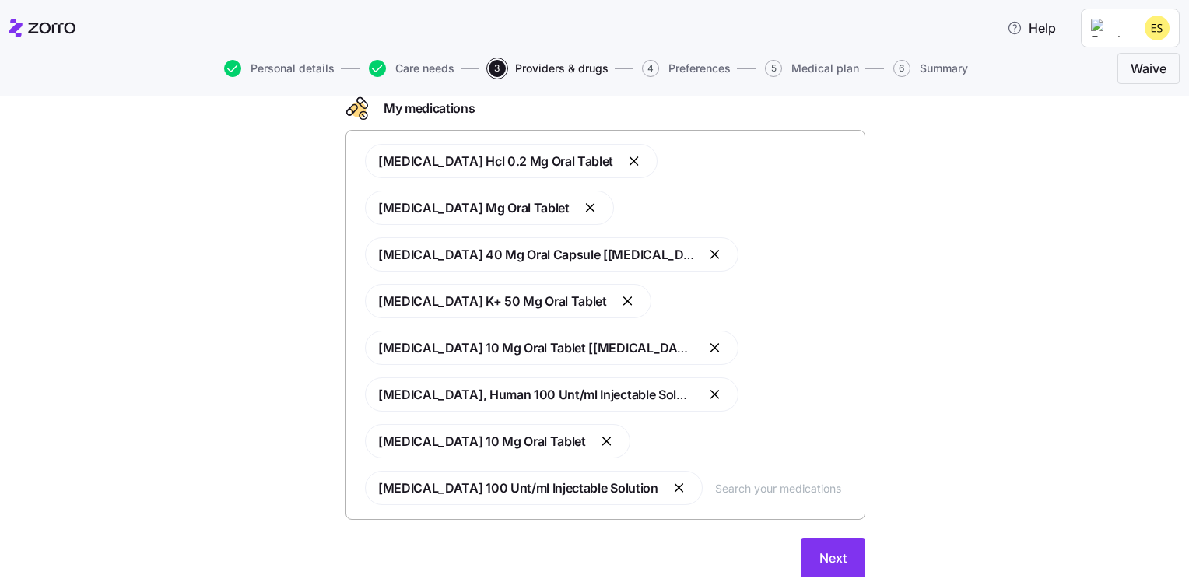
scroll to position [307, 0]
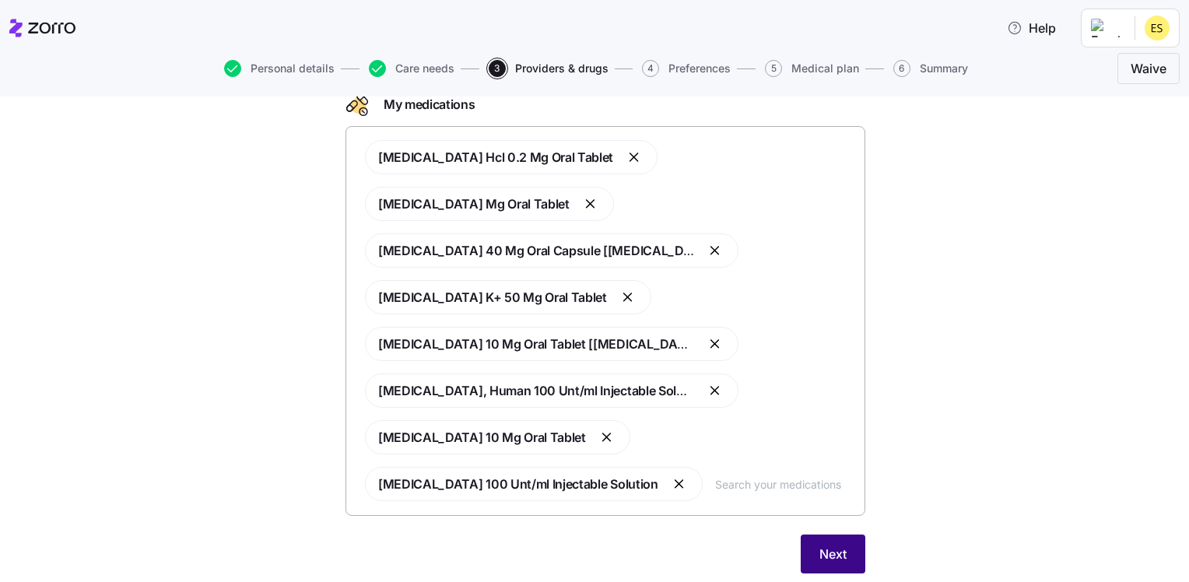
click at [836, 545] on span "Next" at bounding box center [833, 554] width 27 height 19
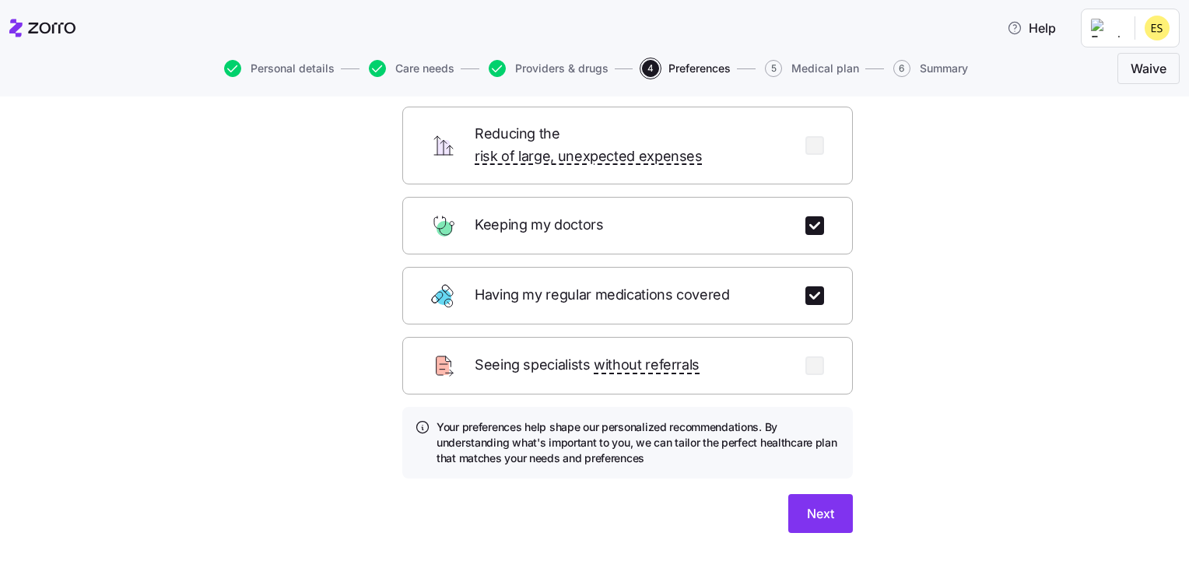
scroll to position [156, 0]
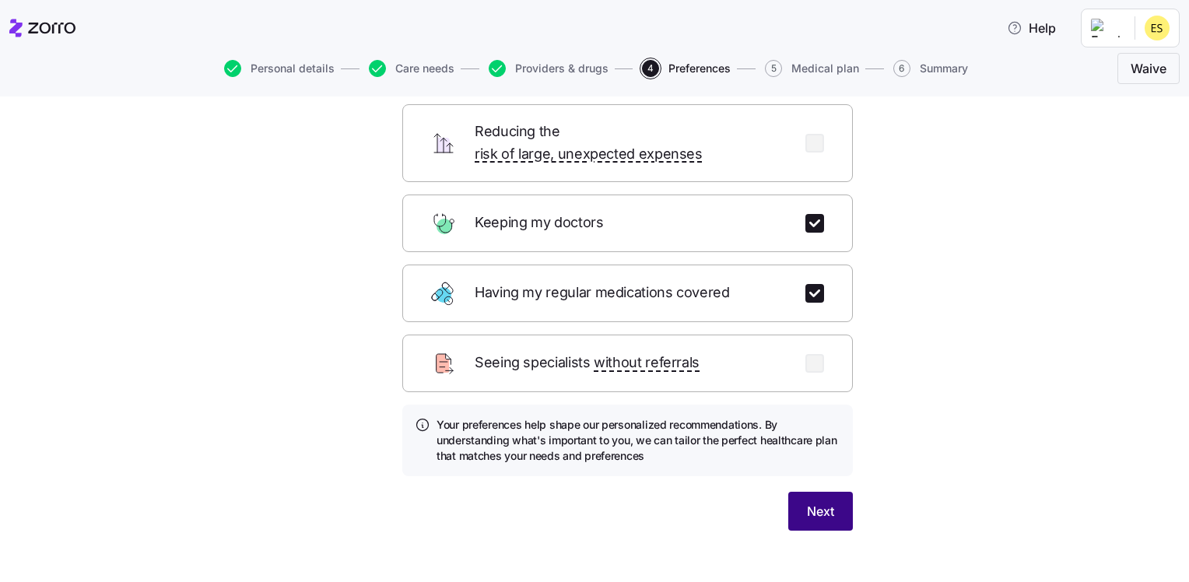
click at [822, 502] on span "Next" at bounding box center [820, 511] width 27 height 19
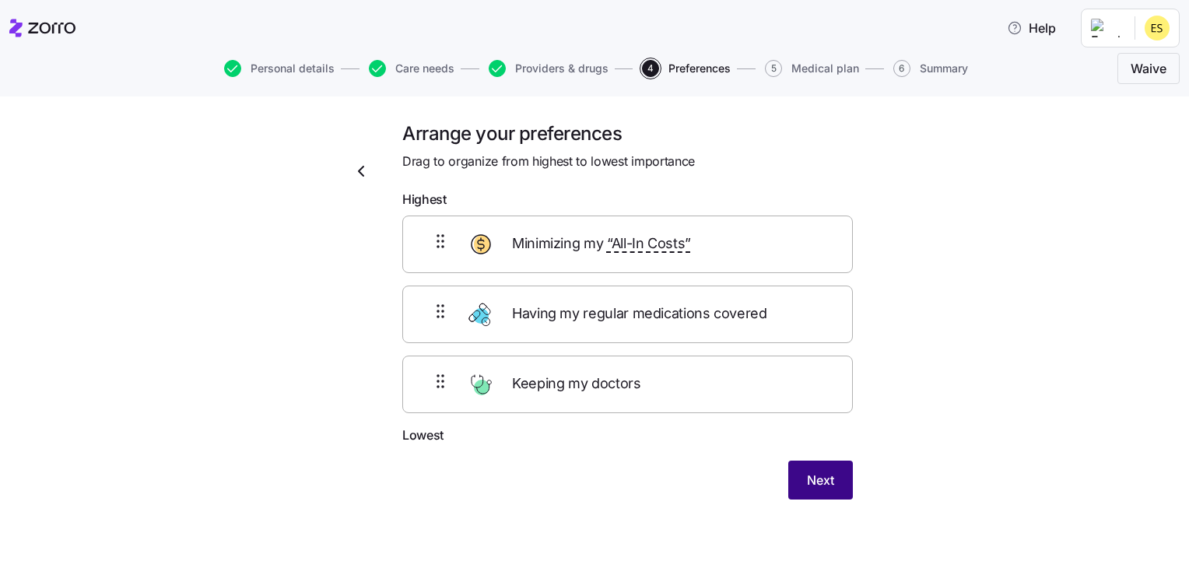
scroll to position [0, 0]
click at [822, 484] on span "Next" at bounding box center [820, 480] width 27 height 19
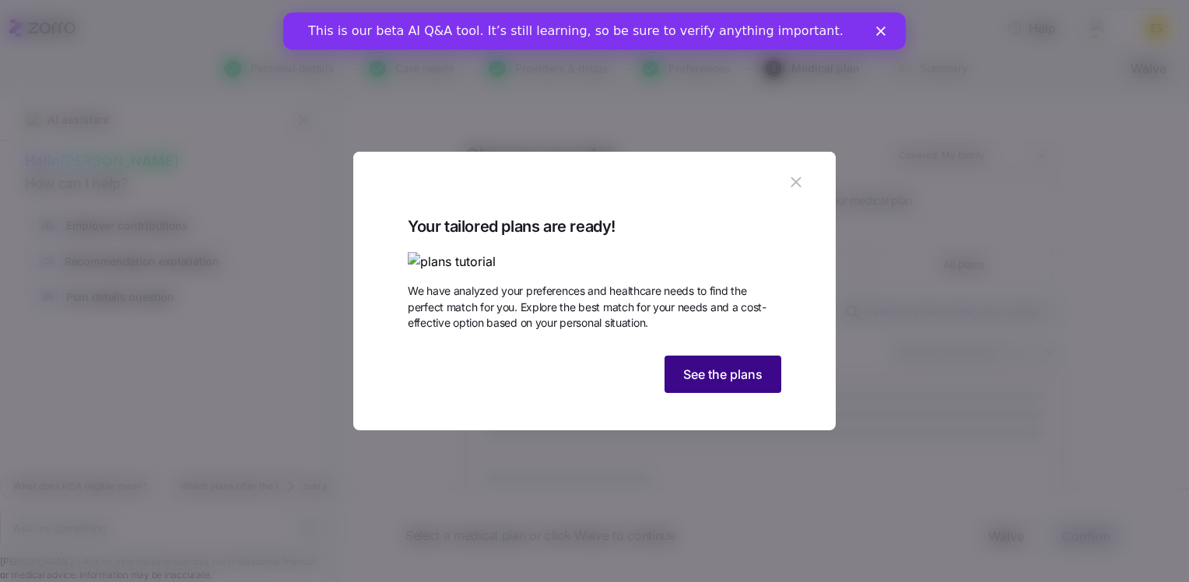
click at [747, 384] on span "See the plans" at bounding box center [722, 374] width 79 height 19
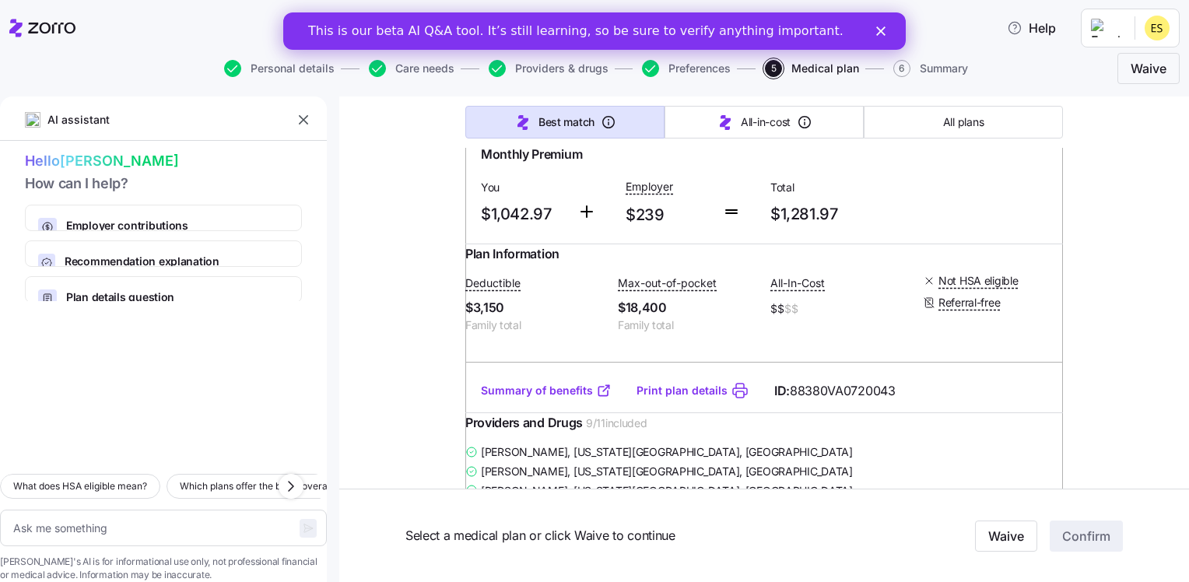
scroll to position [3814, 0]
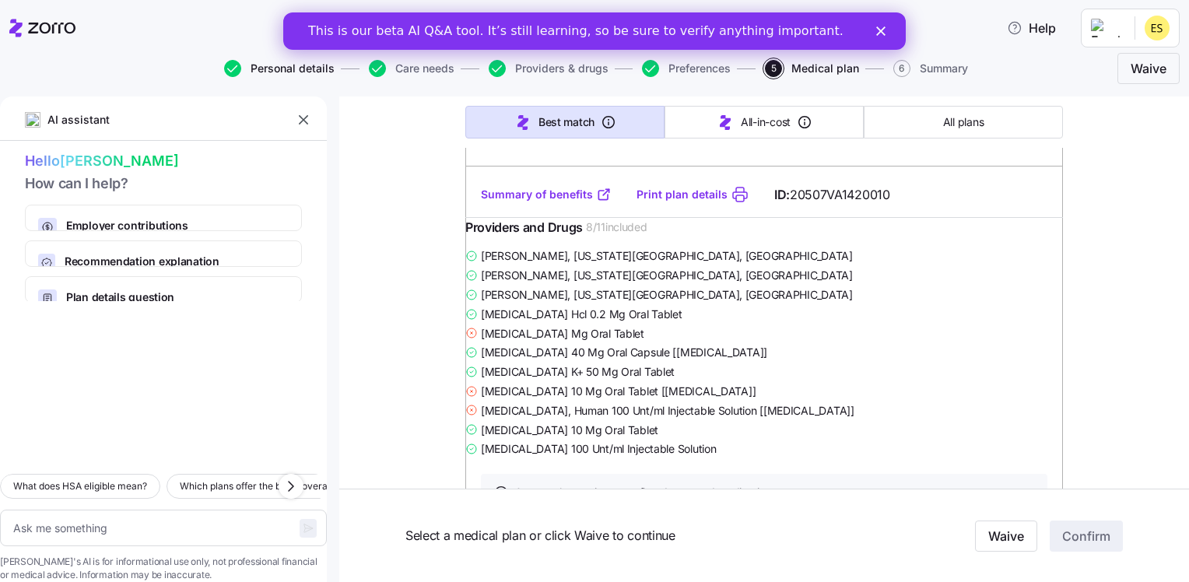
click at [310, 69] on span "Personal details" at bounding box center [293, 68] width 84 height 11
type textarea "x"
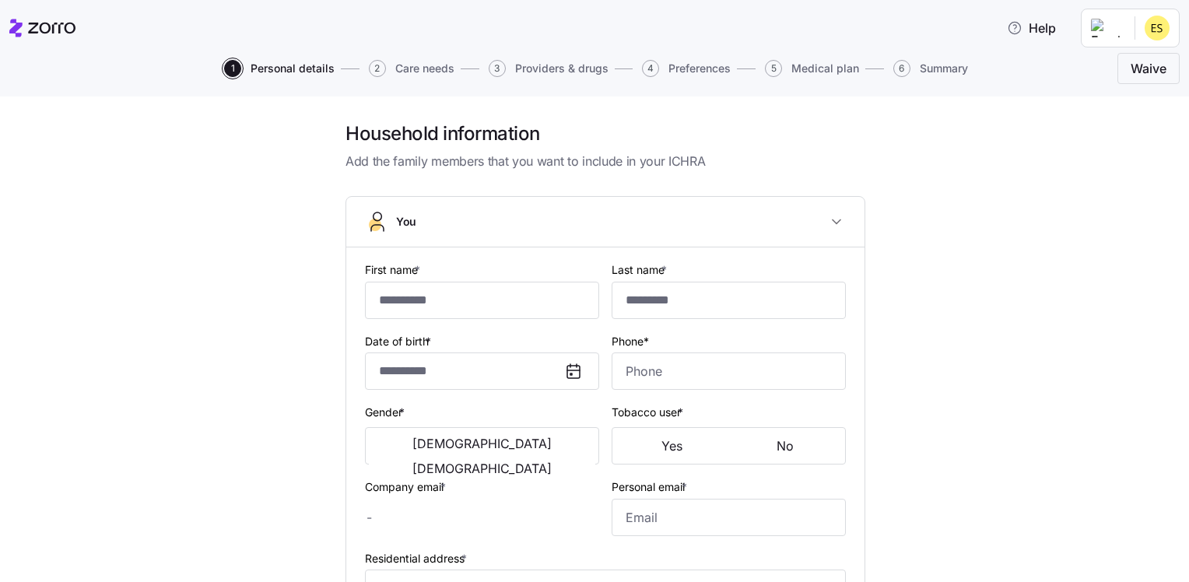
type input "******"
type input "[EMAIL_ADDRESS][DOMAIN_NAME]"
type input "[PERSON_NAME][EMAIL_ADDRESS][PERSON_NAME][DOMAIN_NAME]"
type input "**********"
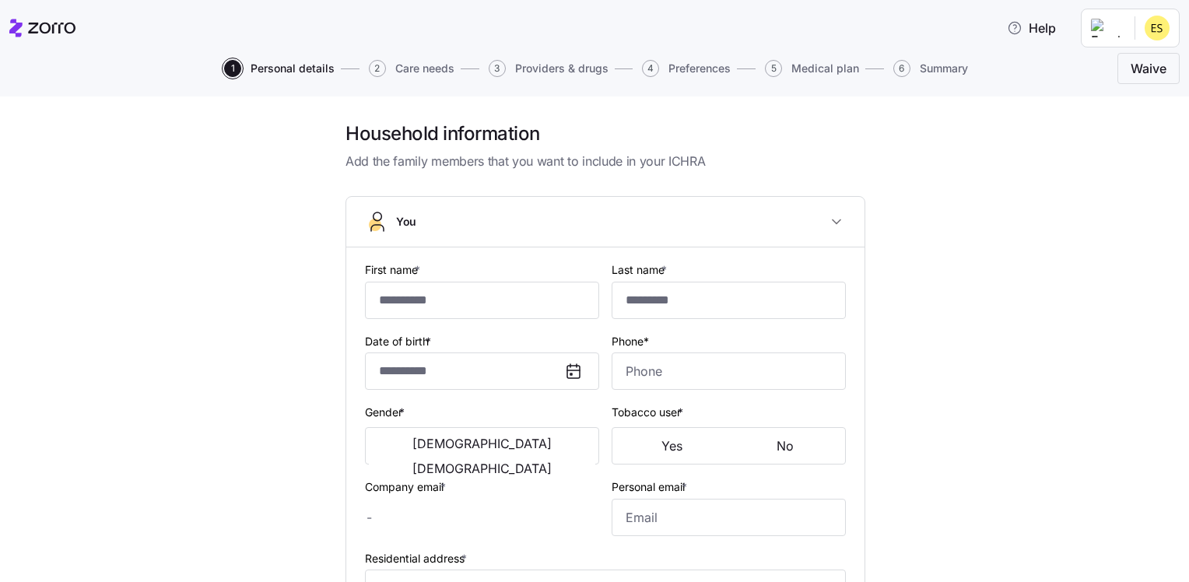
checkbox input "true"
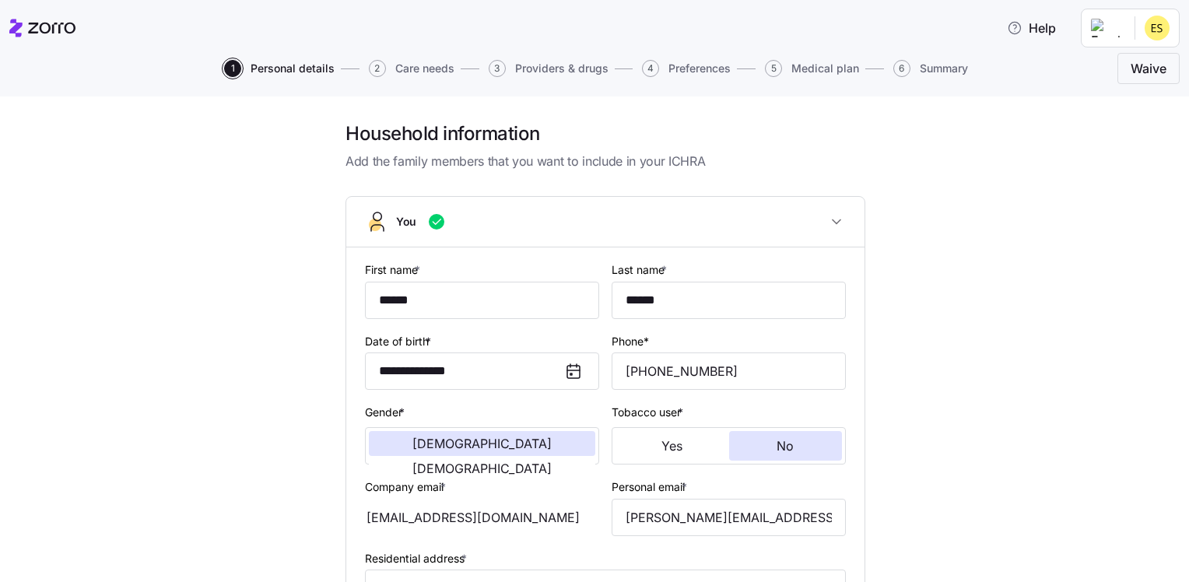
type input "**********"
type input "[PHONE_NUMBER]"
type input "[DEMOGRAPHIC_DATA] citizen"
type input "Married"
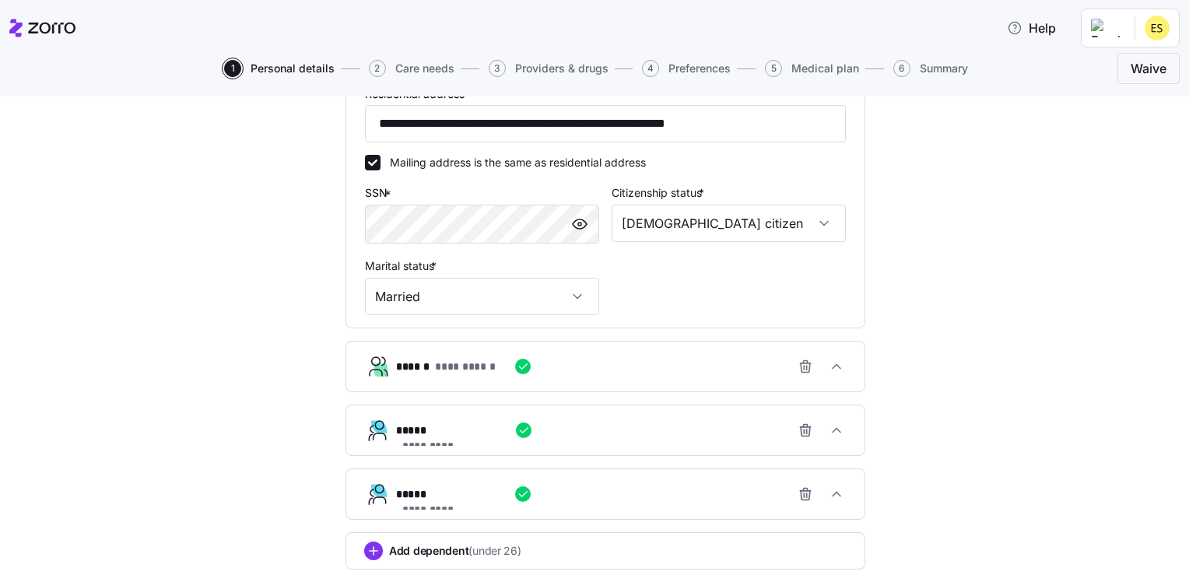
scroll to position [467, 0]
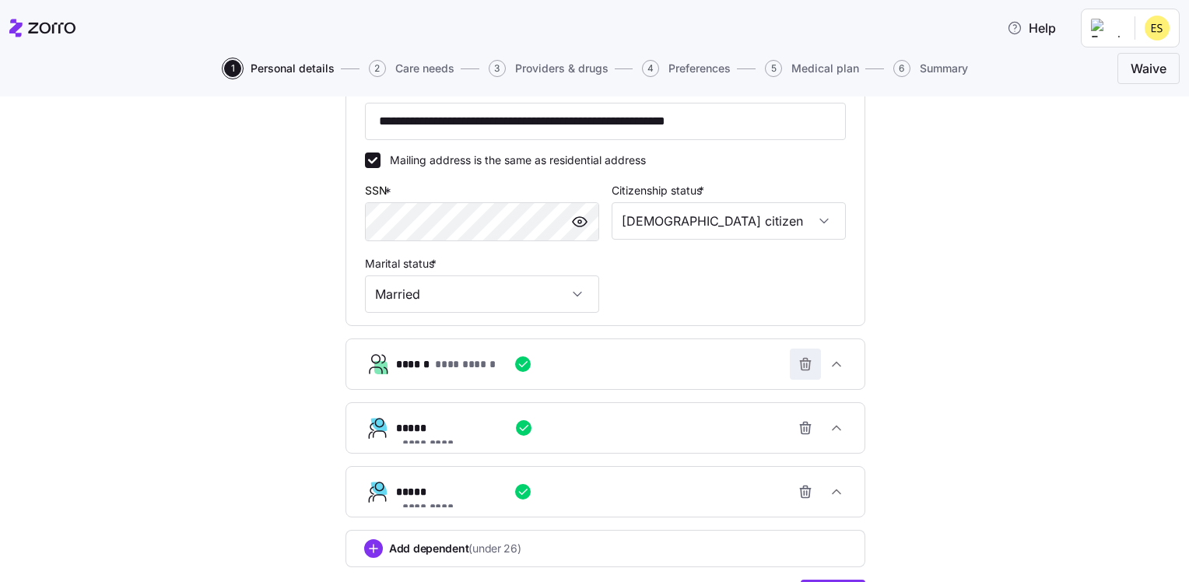
click at [803, 363] on icon "button" at bounding box center [806, 364] width 16 height 16
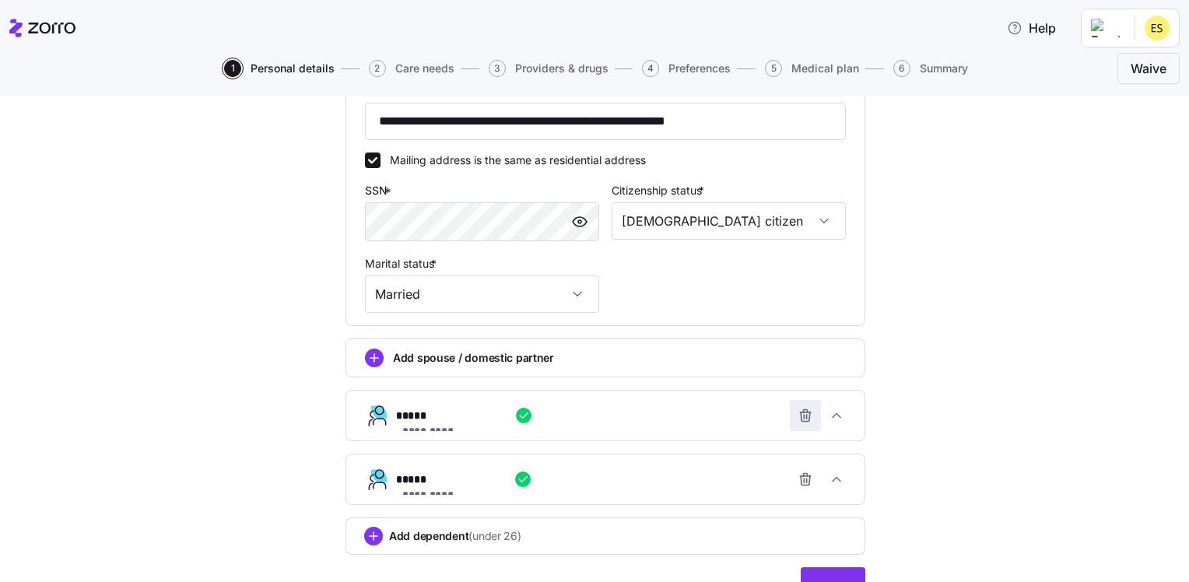
click at [798, 413] on icon "button" at bounding box center [806, 416] width 16 height 16
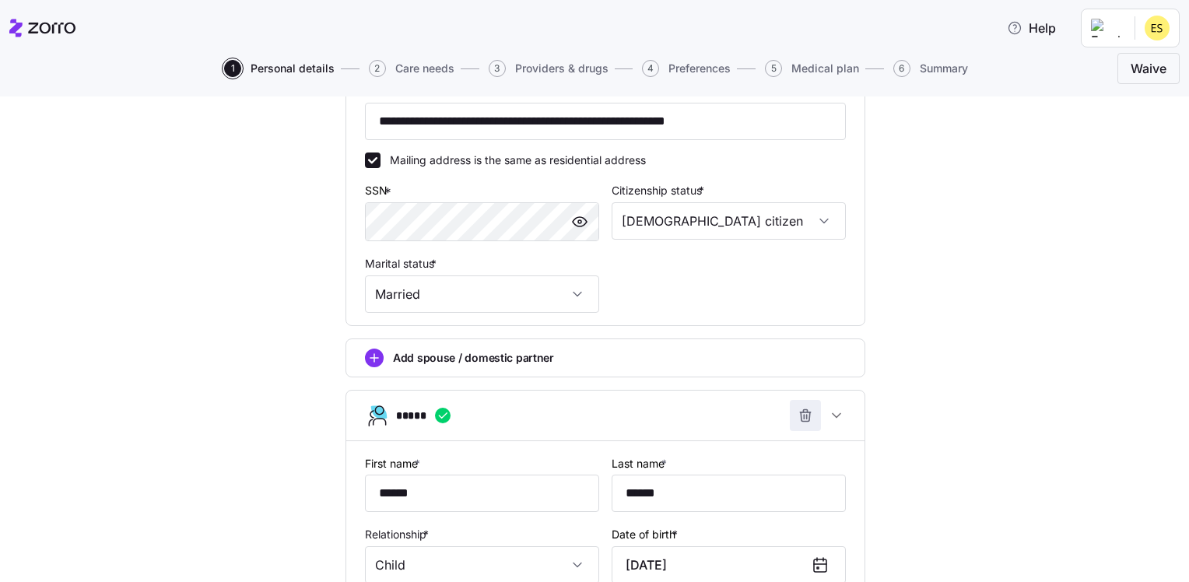
click at [804, 409] on icon "button" at bounding box center [806, 410] width 4 height 2
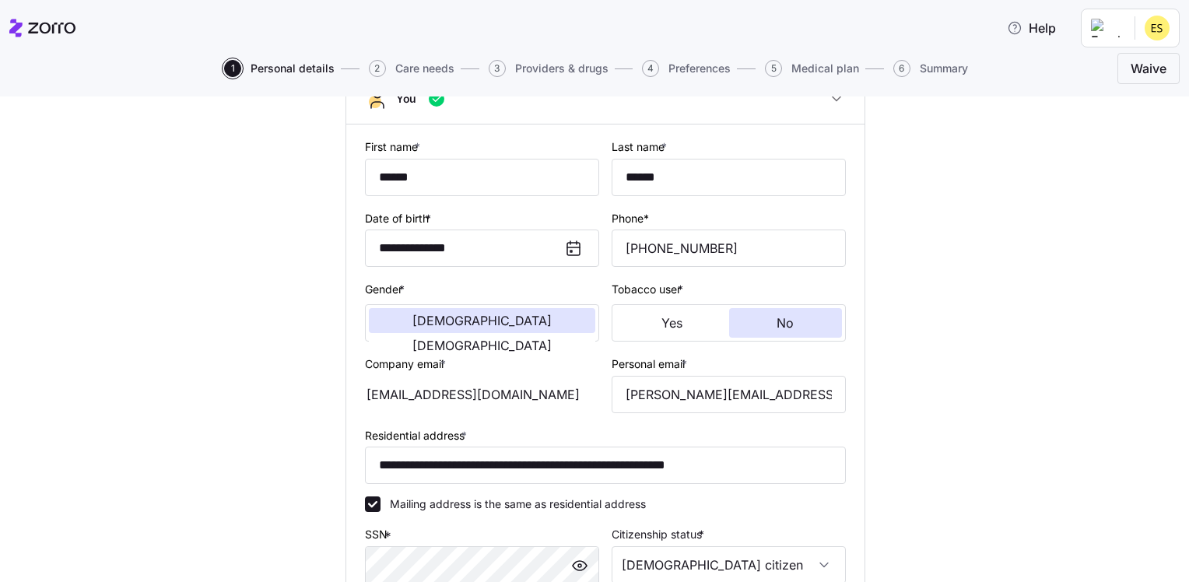
scroll to position [416, 0]
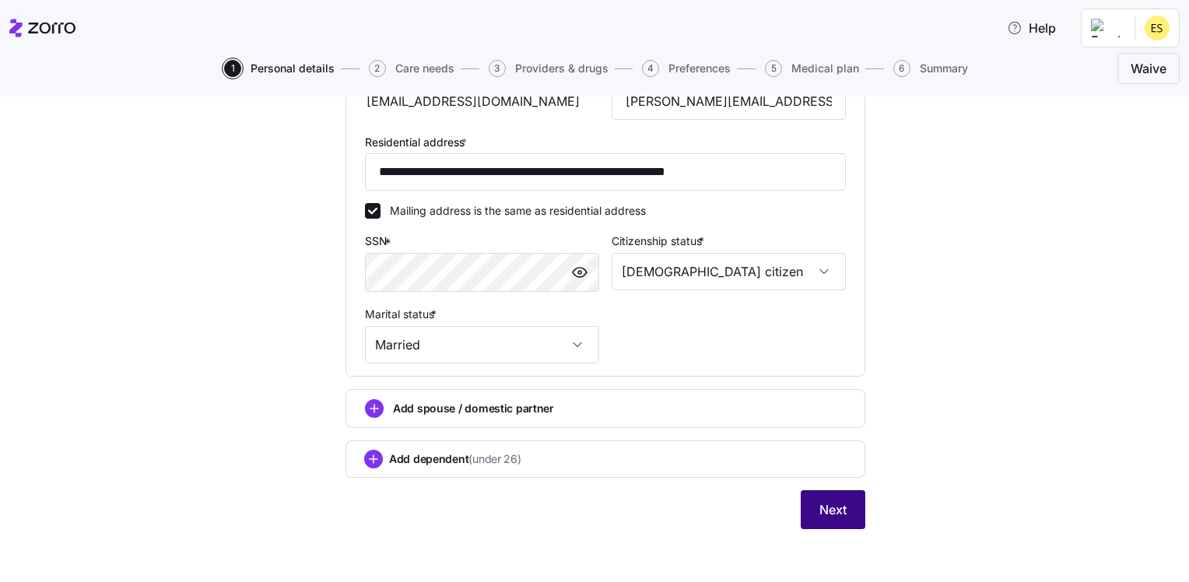
click at [820, 509] on span "Next" at bounding box center [833, 509] width 27 height 19
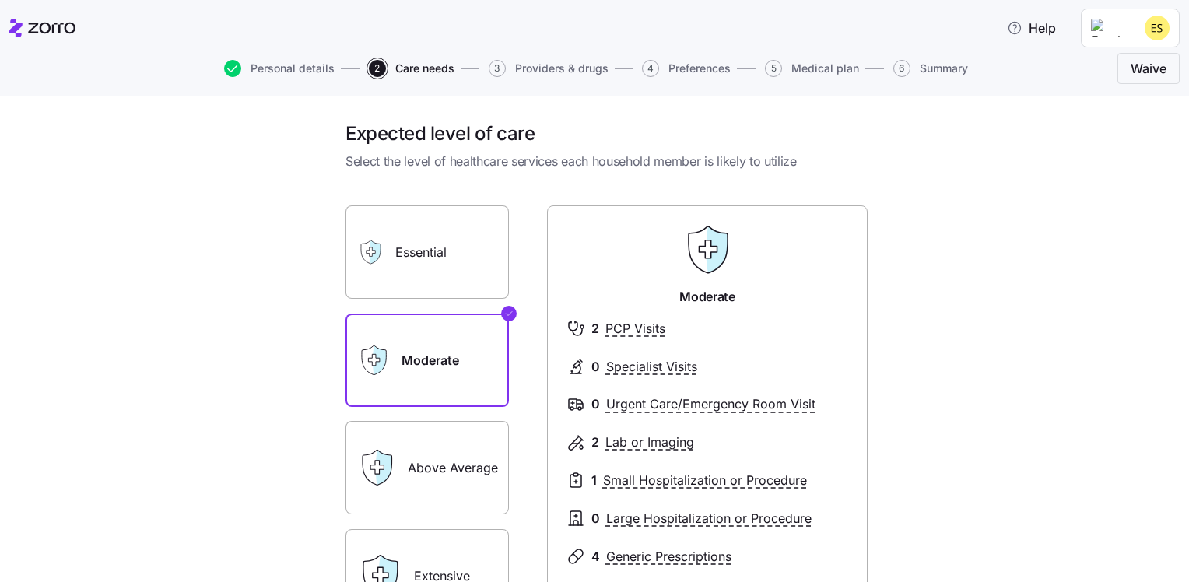
click at [470, 466] on label "Above Average" at bounding box center [427, 467] width 163 height 93
click at [0, 0] on input "Above Average" at bounding box center [0, 0] width 0 height 0
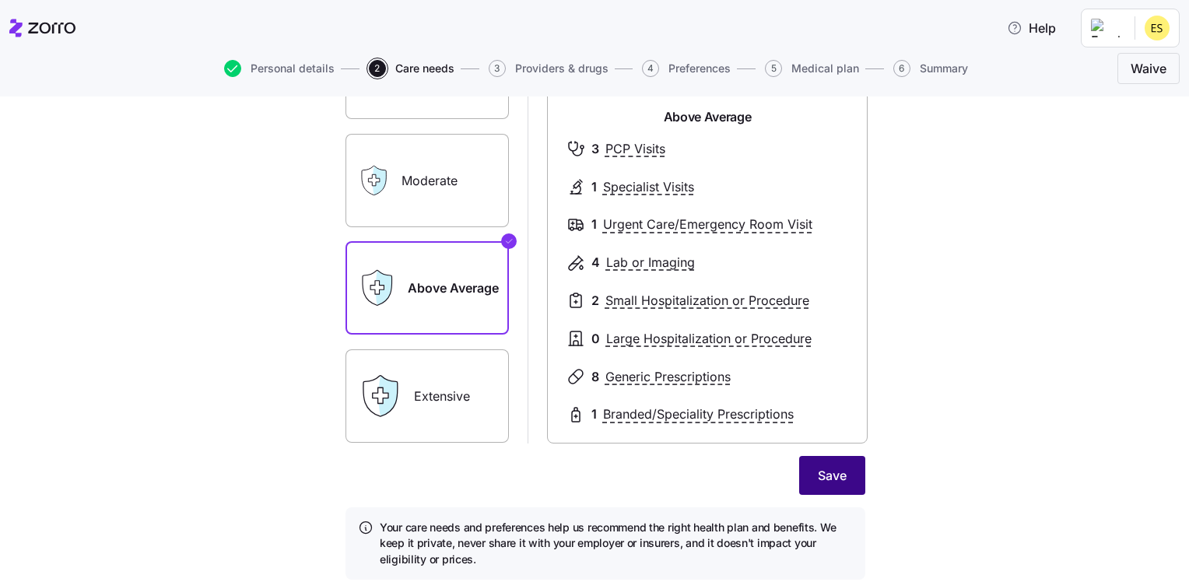
scroll to position [234, 0]
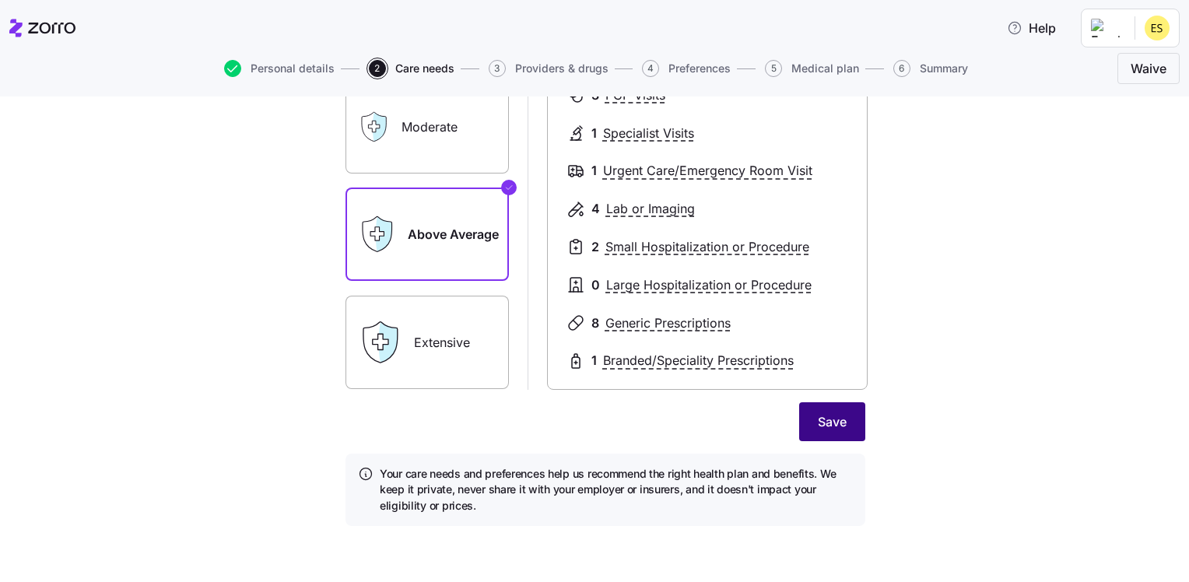
click at [821, 419] on span "Save" at bounding box center [832, 422] width 29 height 19
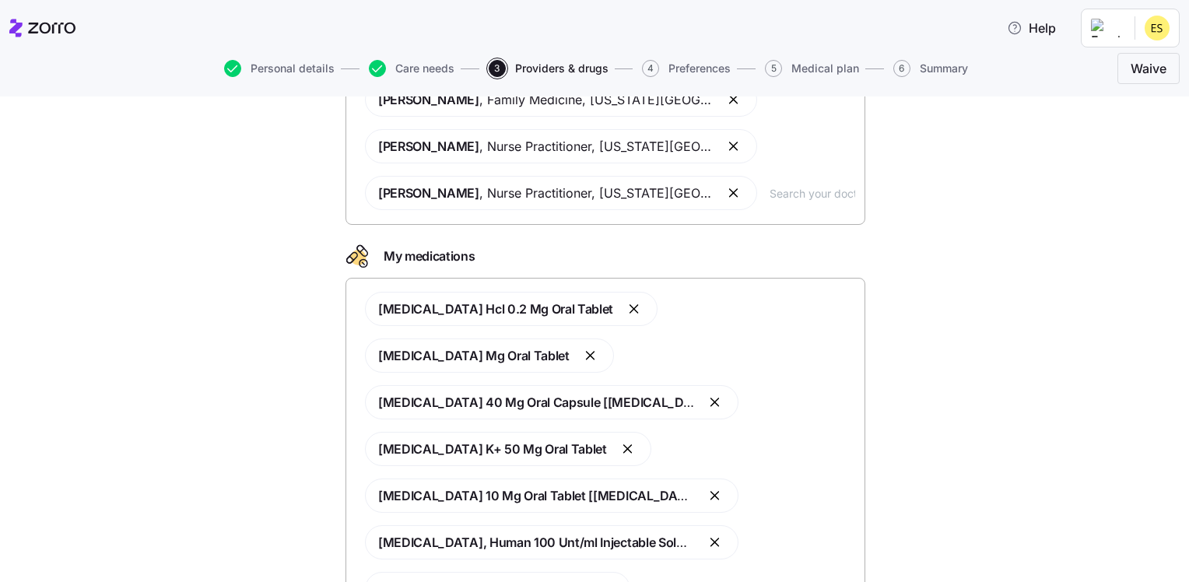
scroll to position [307, 0]
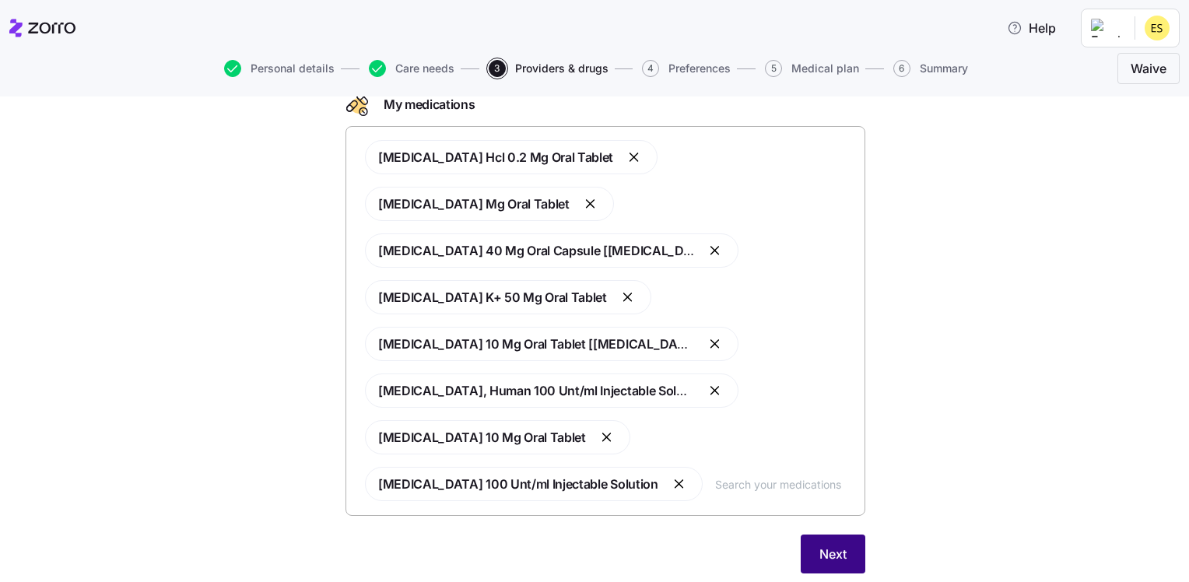
click at [834, 535] on button "Next" at bounding box center [833, 554] width 65 height 39
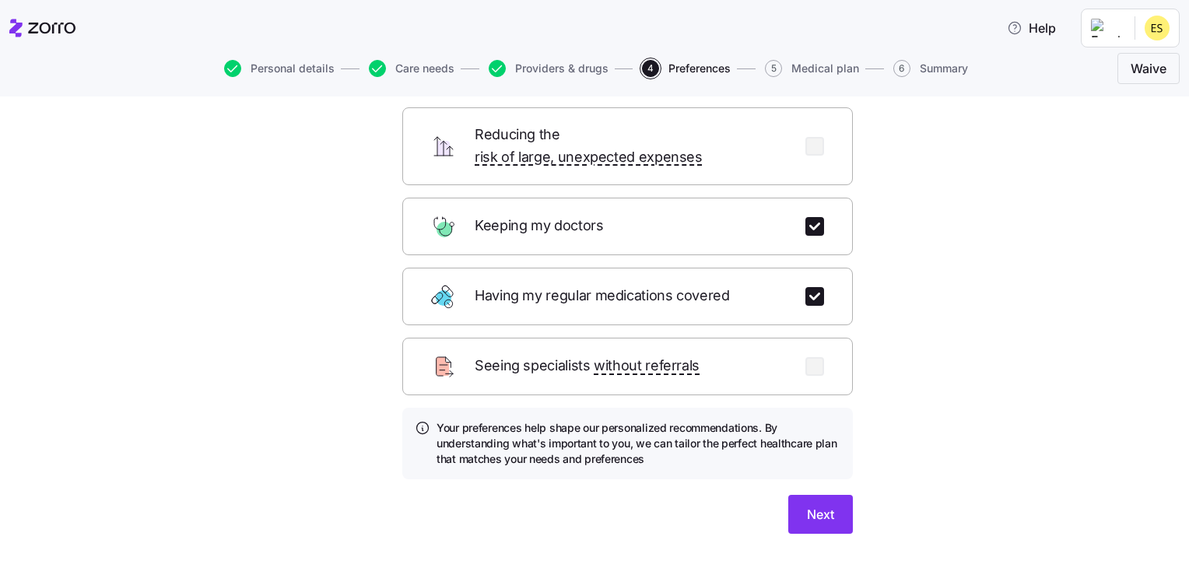
scroll to position [158, 0]
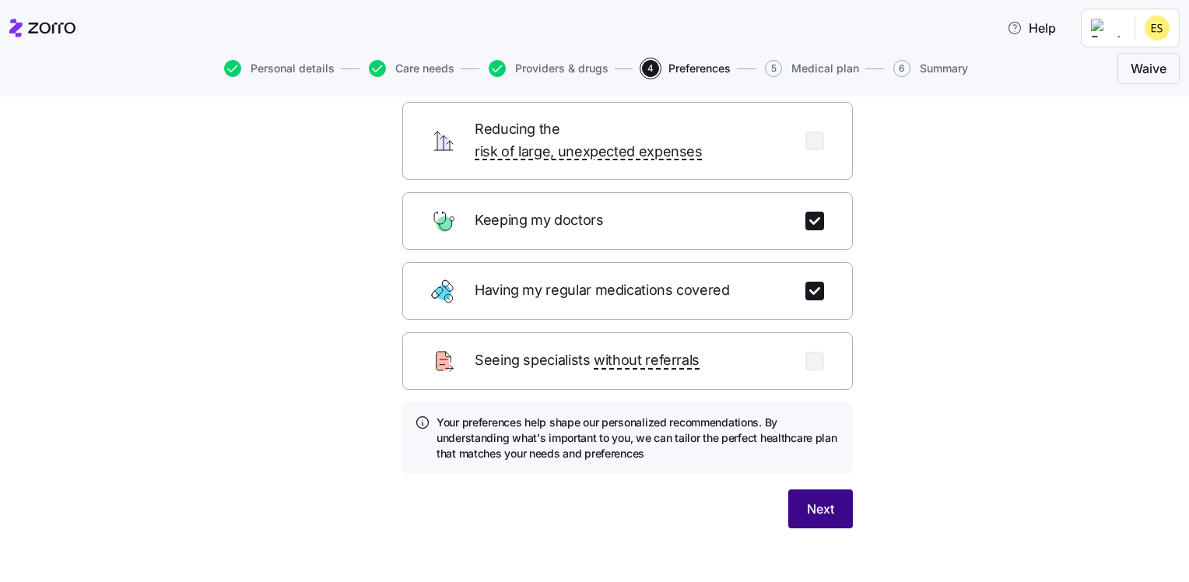
click at [810, 500] on span "Next" at bounding box center [820, 509] width 27 height 19
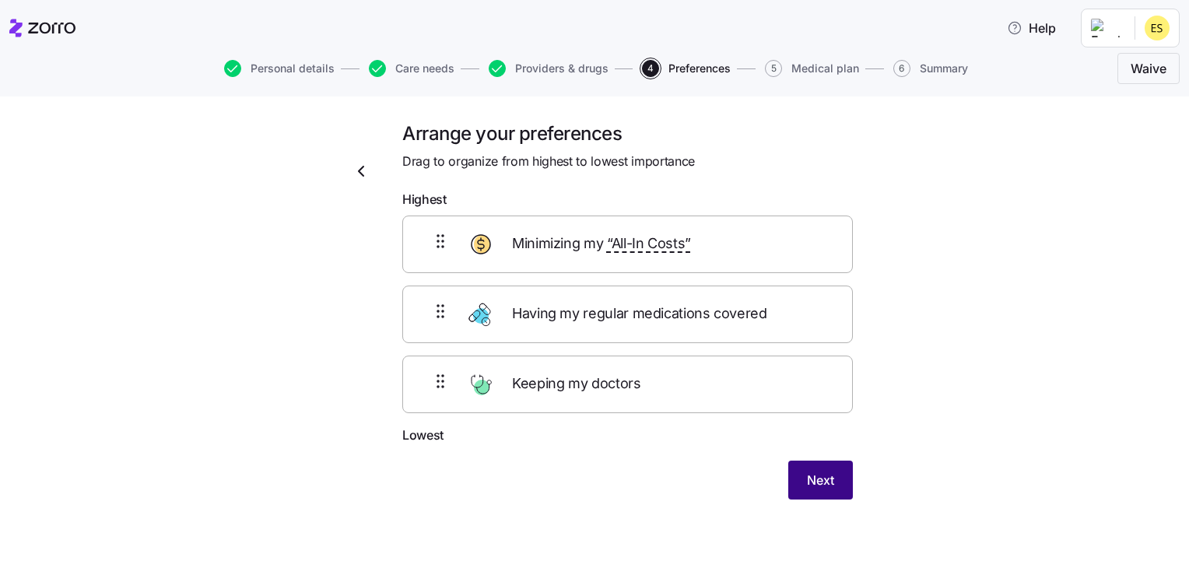
scroll to position [0, 0]
click at [812, 479] on span "Next" at bounding box center [820, 480] width 27 height 19
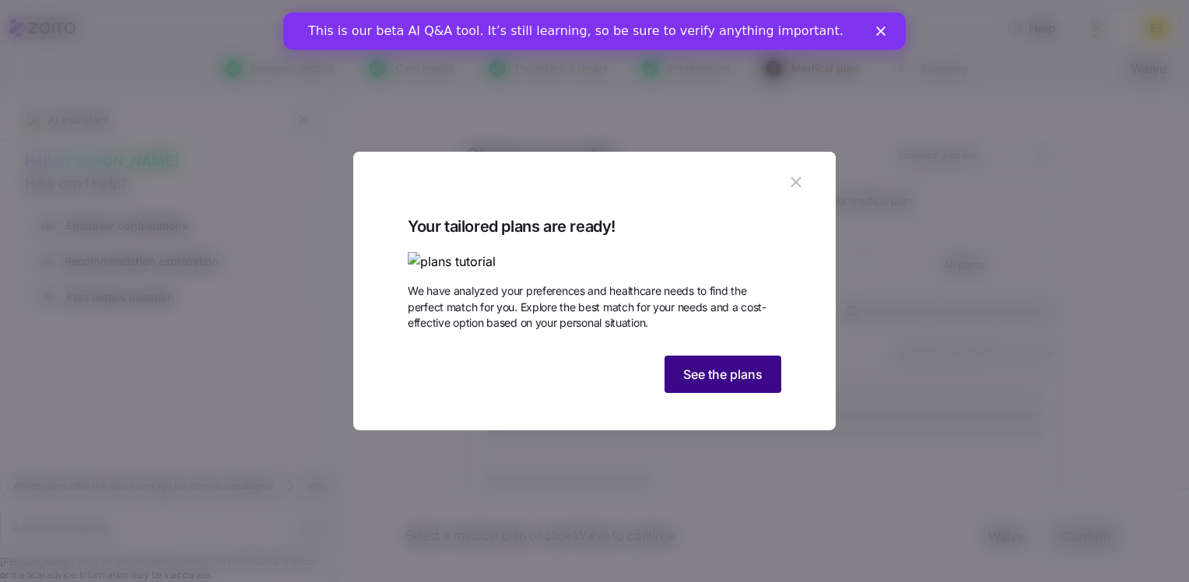
click at [721, 384] on span "See the plans" at bounding box center [722, 374] width 79 height 19
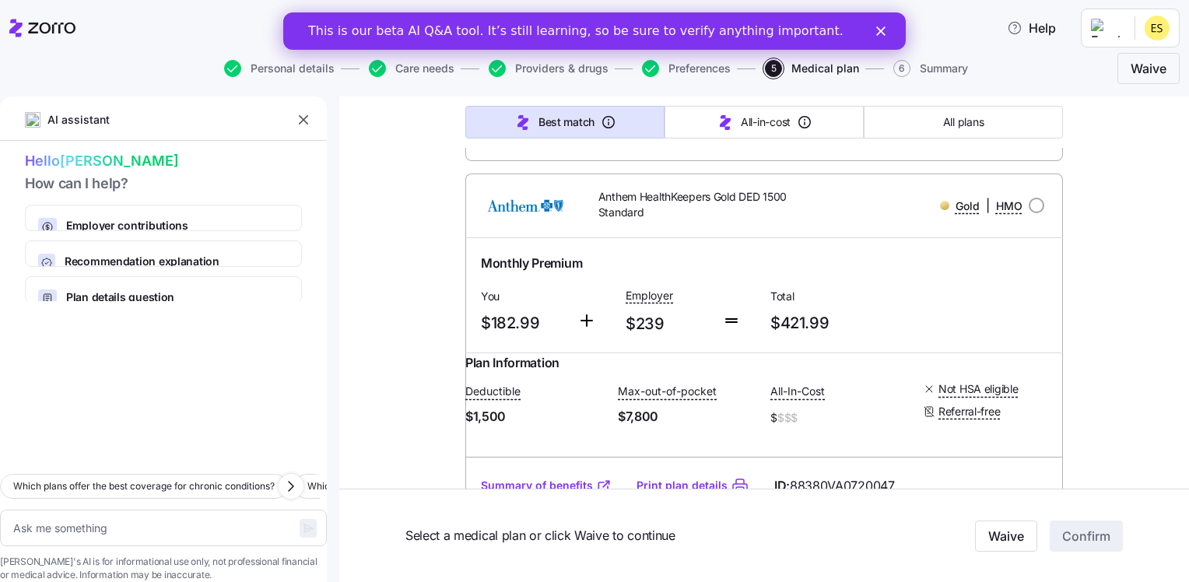
scroll to position [5293, 0]
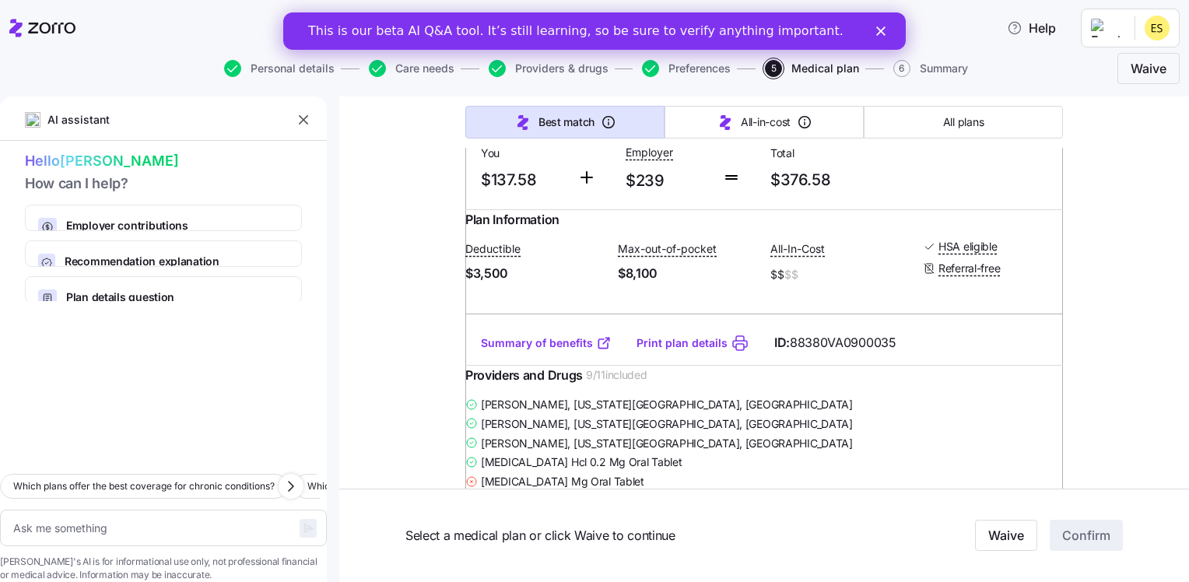
scroll to position [8173, 0]
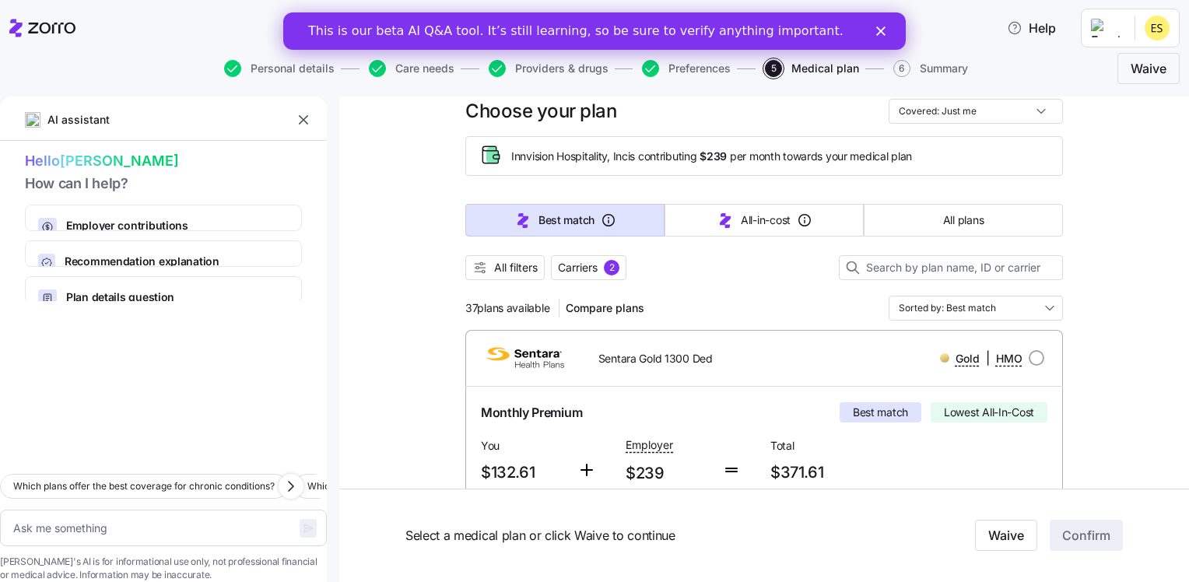
scroll to position [0, 0]
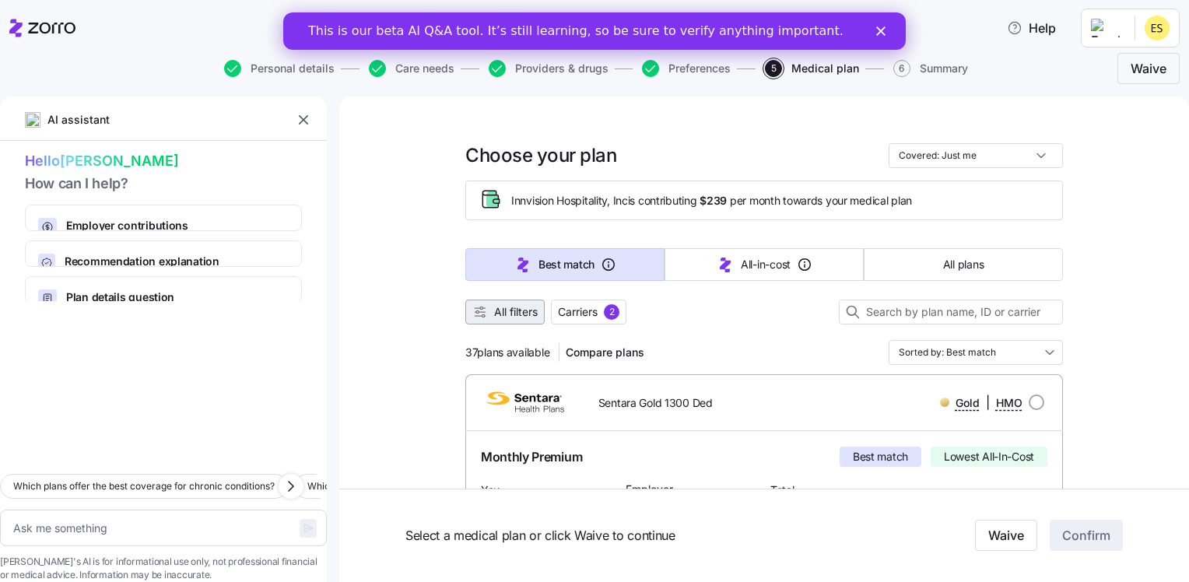
click at [507, 313] on span "All filters" at bounding box center [516, 312] width 44 height 16
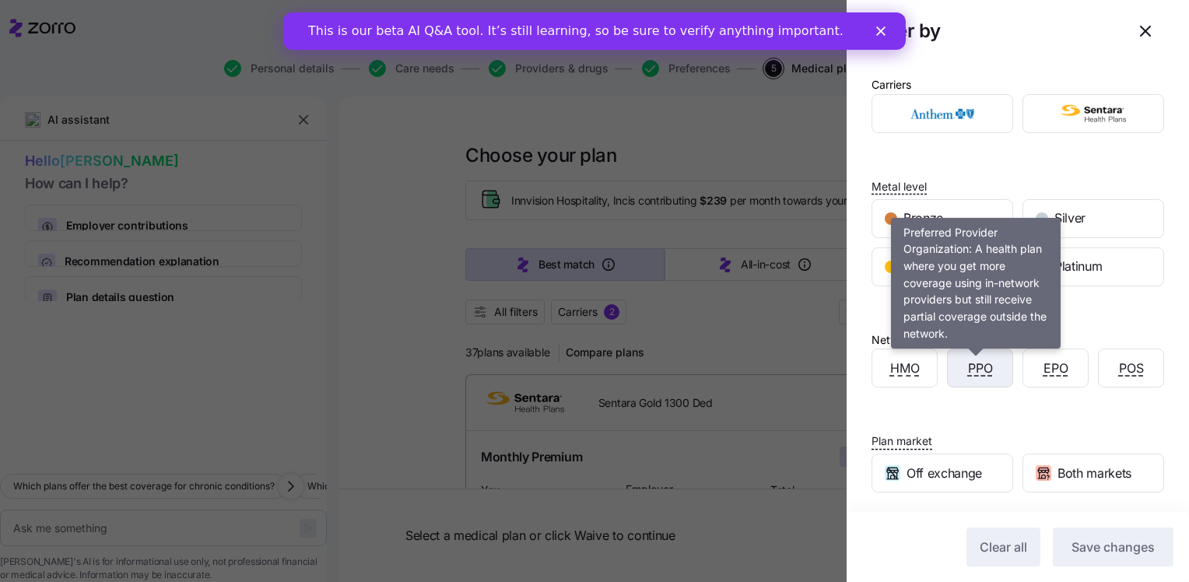
click at [975, 363] on span "PPO" at bounding box center [980, 368] width 25 height 19
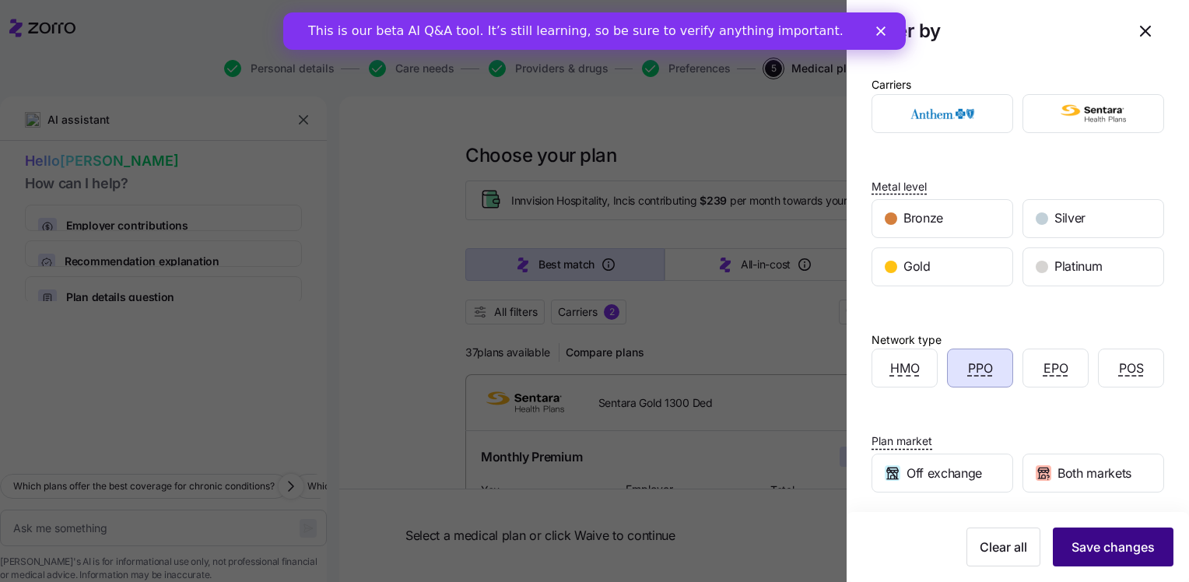
click at [1072, 550] on span "Save changes" at bounding box center [1113, 547] width 83 height 19
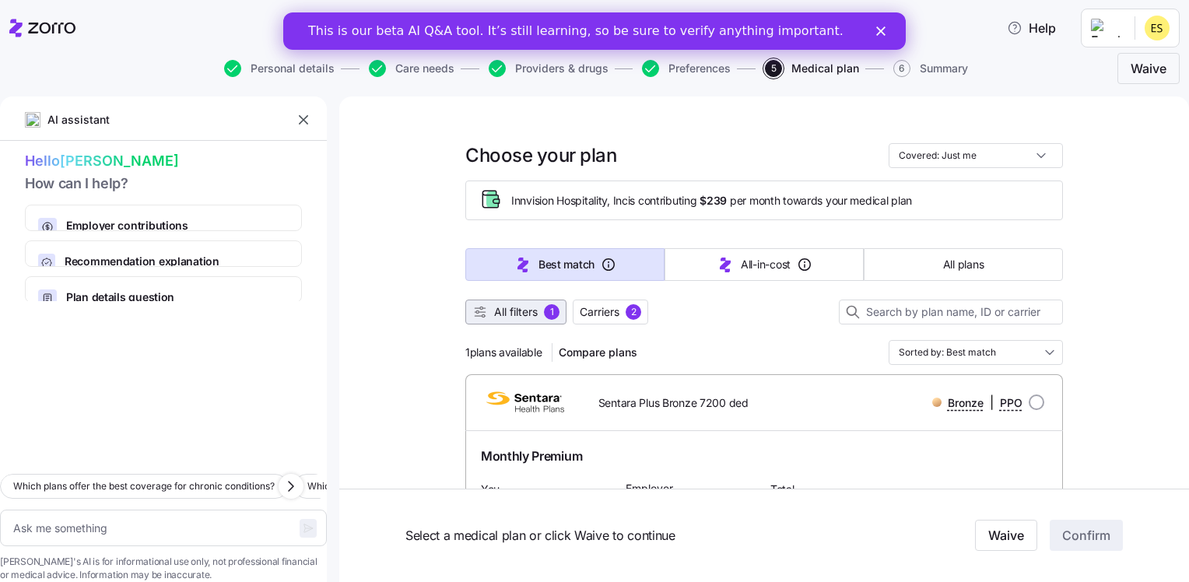
click at [523, 311] on span "All filters" at bounding box center [516, 312] width 44 height 16
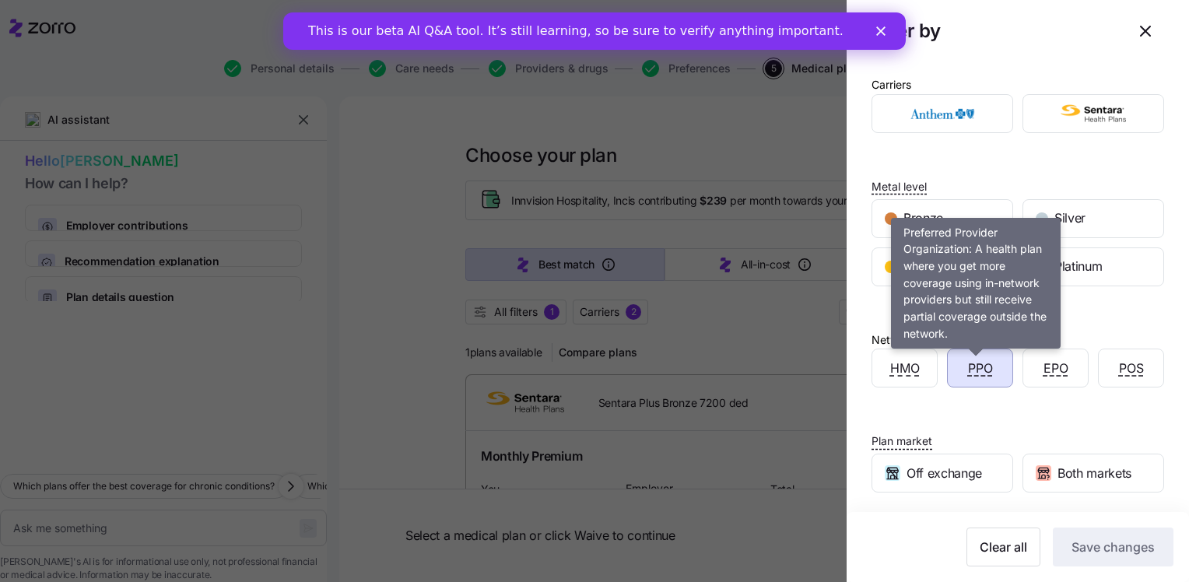
click at [969, 371] on span "PPO" at bounding box center [980, 368] width 25 height 19
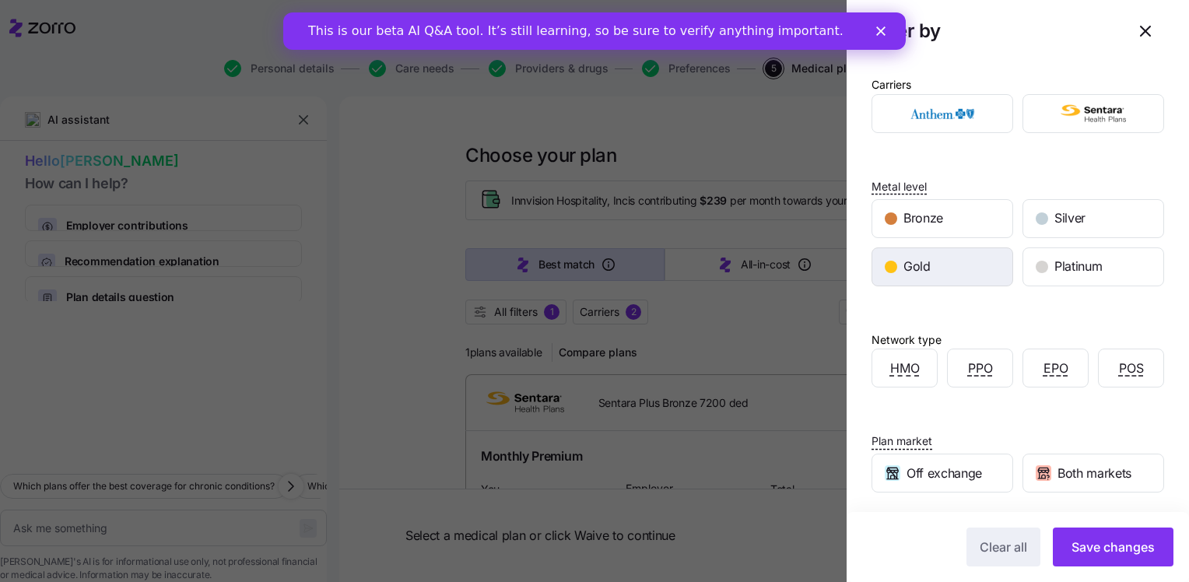
click at [959, 258] on div "Gold" at bounding box center [943, 266] width 140 height 37
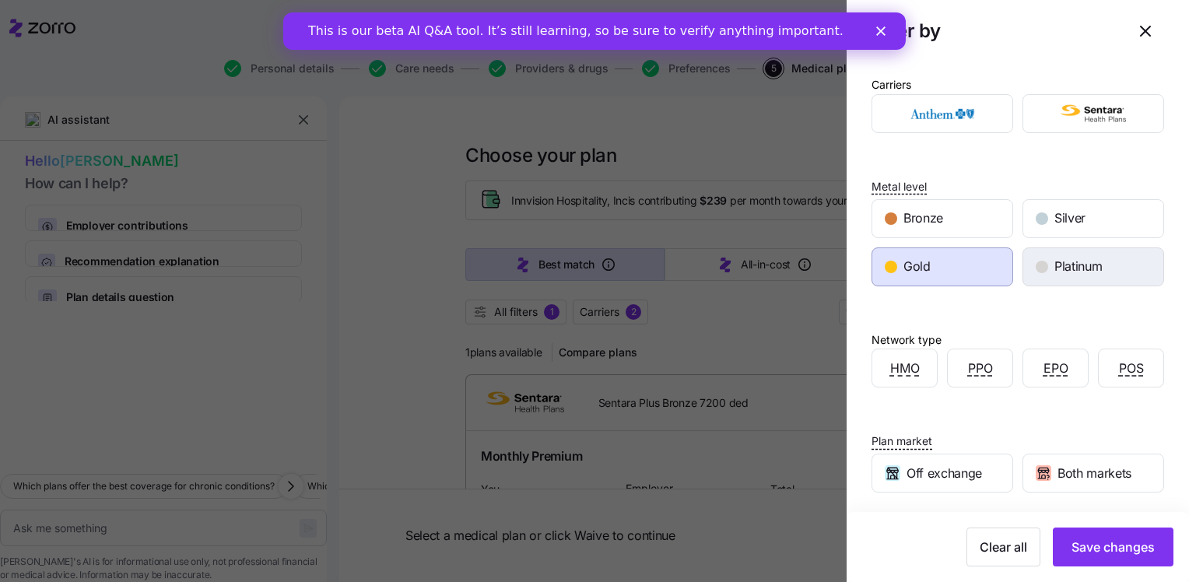
click at [1049, 279] on div "Platinum" at bounding box center [1094, 266] width 140 height 37
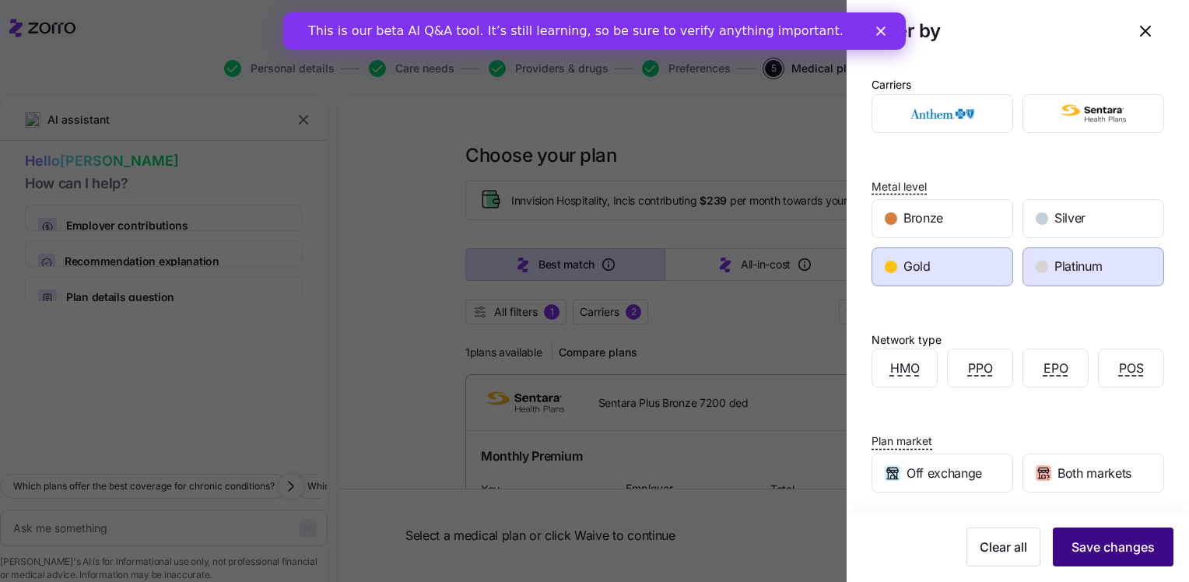
click at [1083, 546] on span "Save changes" at bounding box center [1113, 547] width 83 height 19
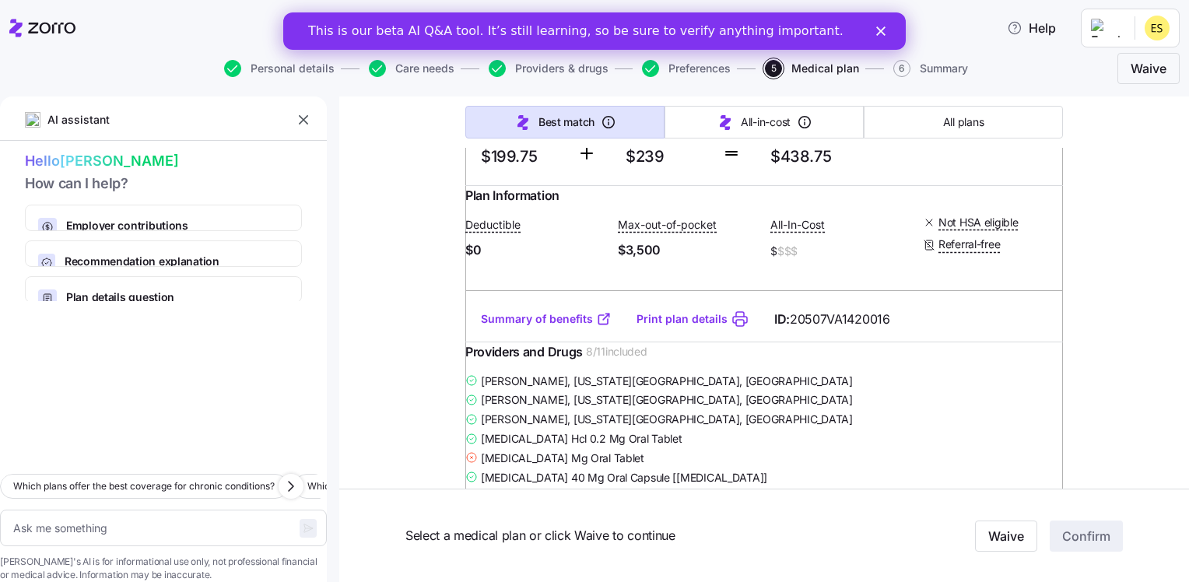
scroll to position [1012, 0]
click at [529, 325] on link "Summary of benefits" at bounding box center [546, 318] width 131 height 16
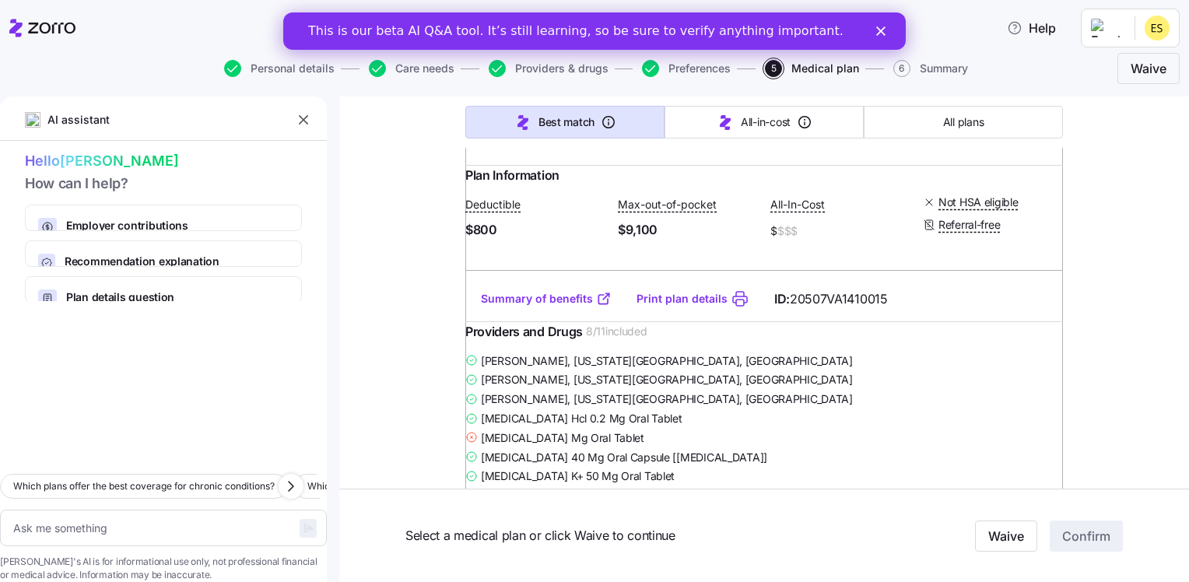
scroll to position [2335, 0]
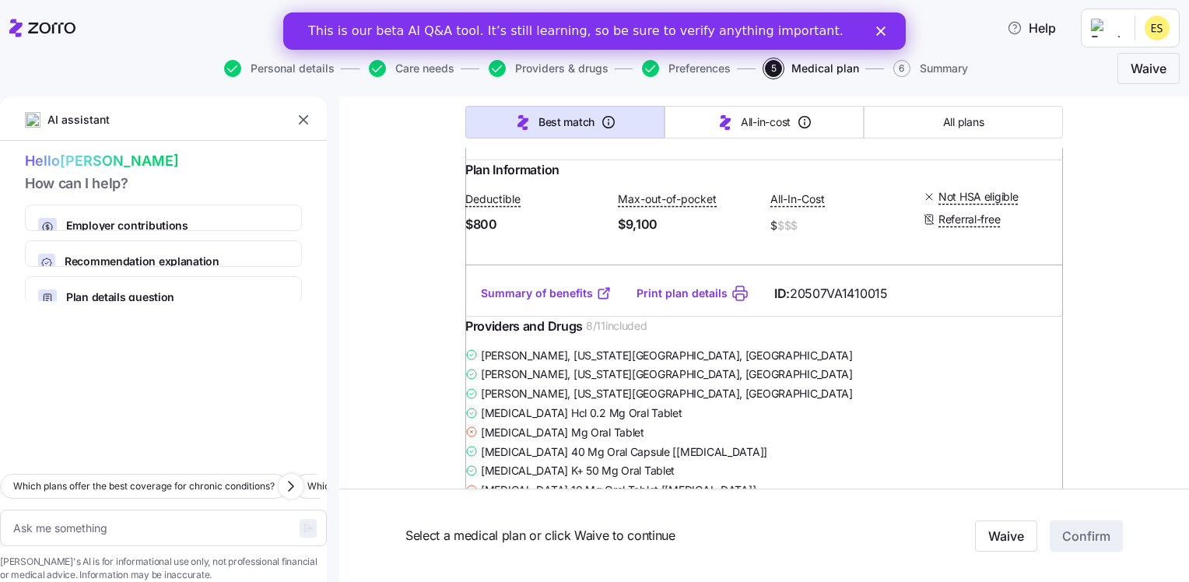
click at [506, 301] on link "Summary of benefits" at bounding box center [546, 294] width 131 height 16
click at [548, 301] on link "Summary of benefits" at bounding box center [546, 294] width 131 height 16
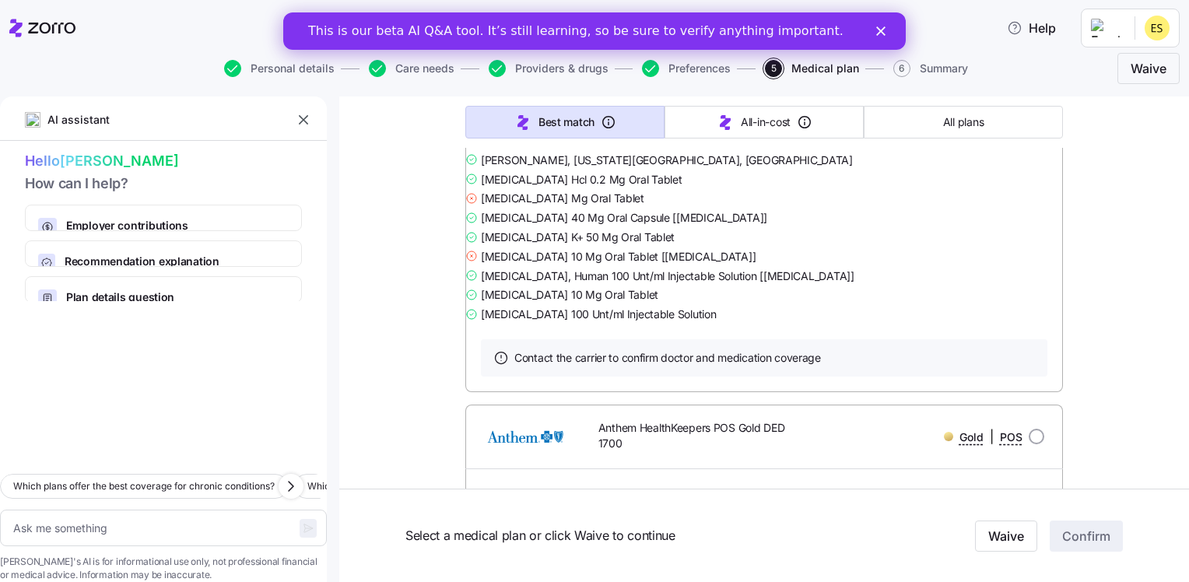
scroll to position [3191, 0]
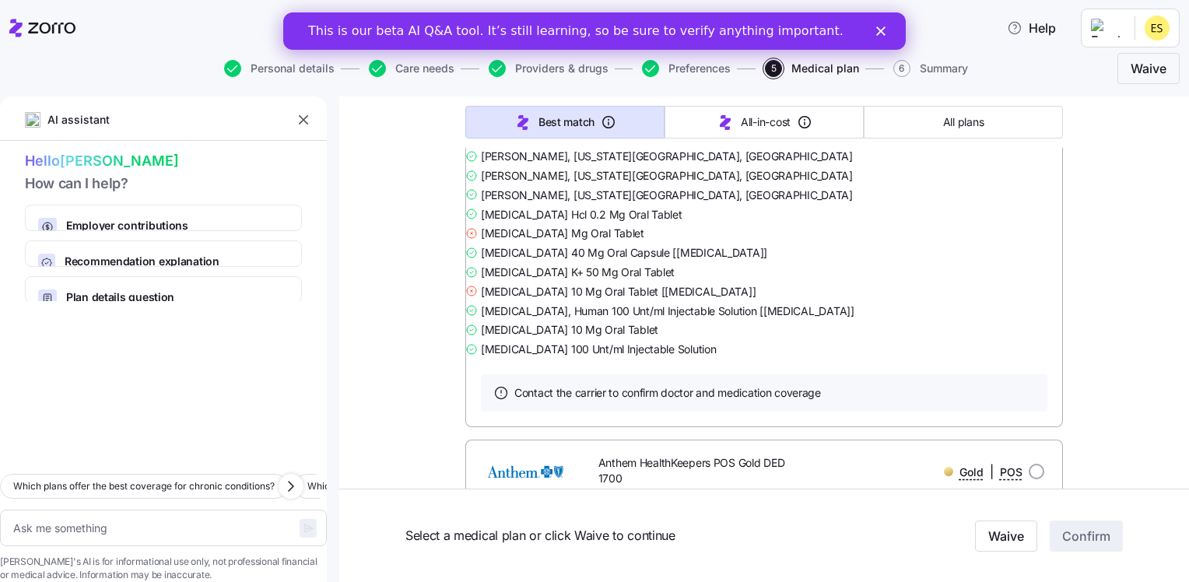
click at [514, 103] on link "Summary of benefits" at bounding box center [546, 95] width 131 height 16
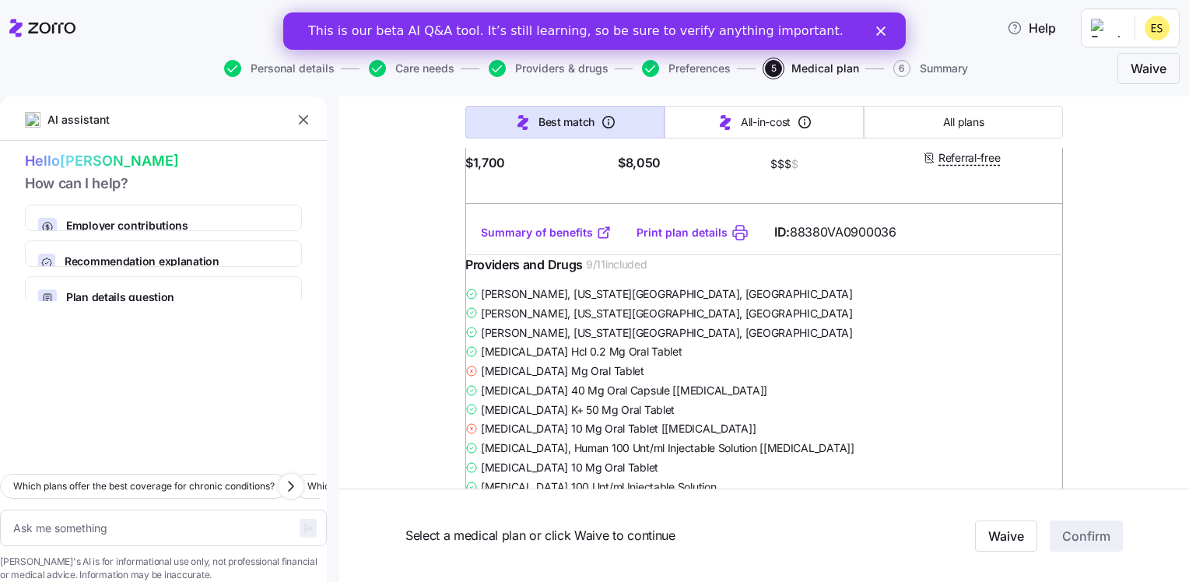
scroll to position [3736, 0]
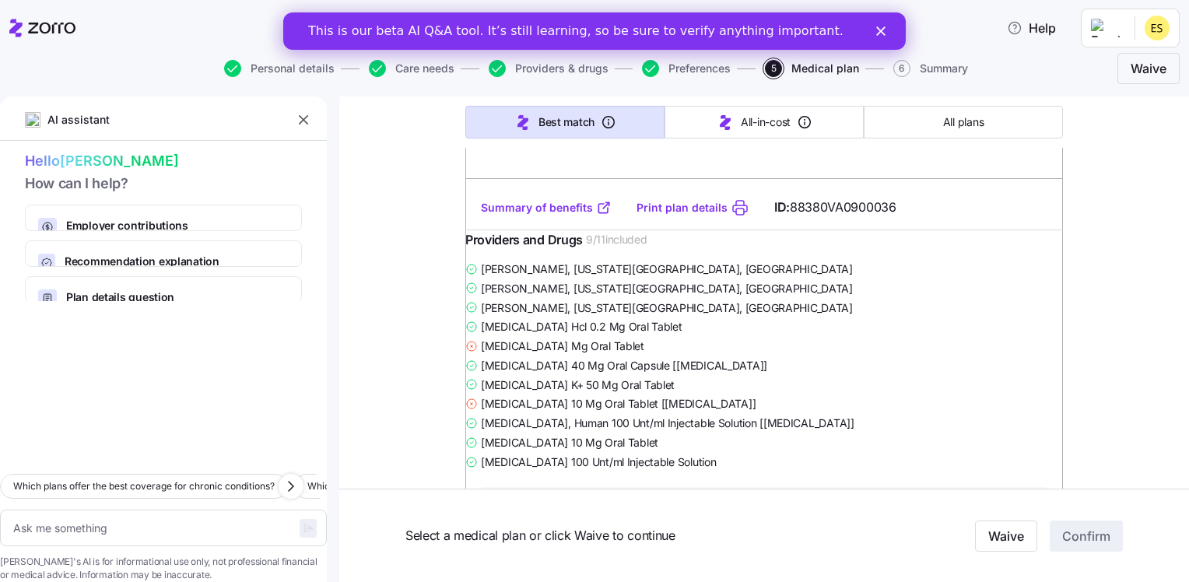
click at [512, 216] on link "Summary of benefits" at bounding box center [546, 208] width 131 height 16
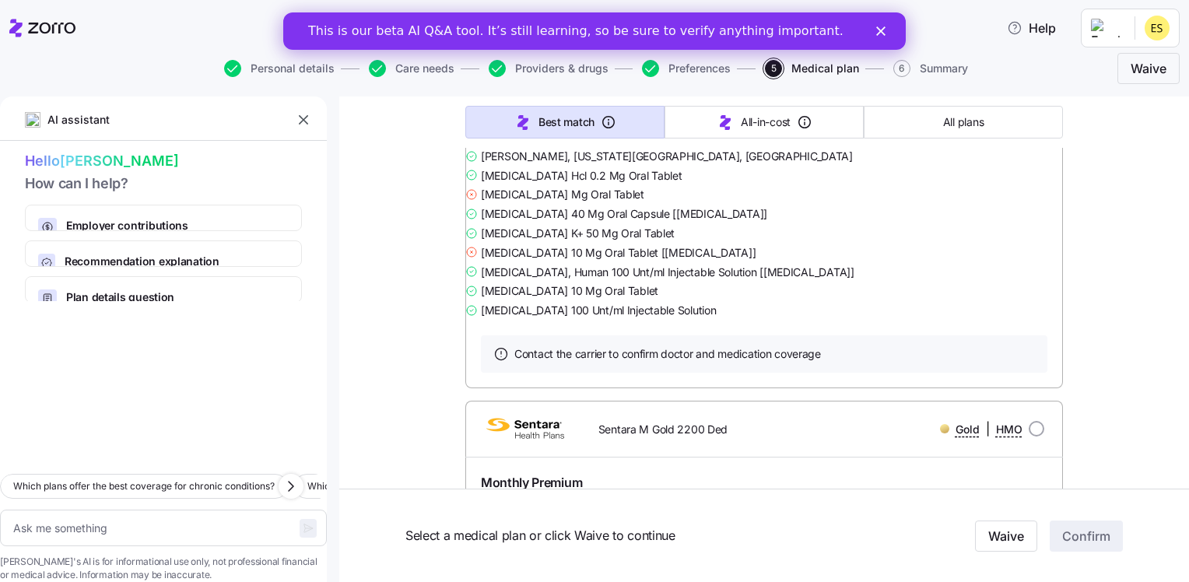
scroll to position [6538, 0]
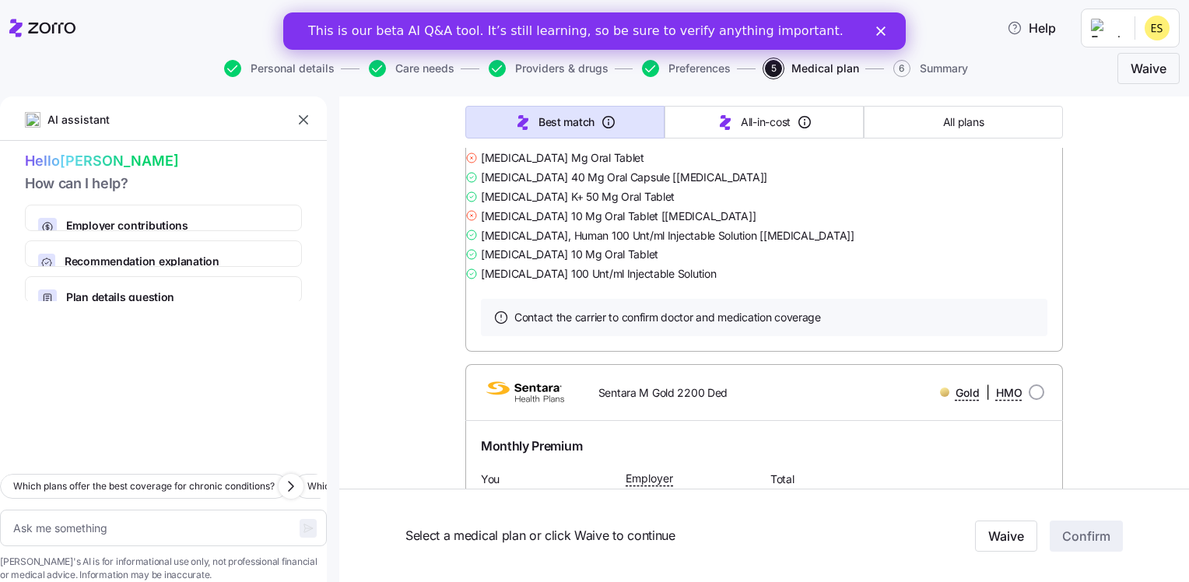
click at [535, 27] on link "Summary of benefits" at bounding box center [546, 20] width 131 height 16
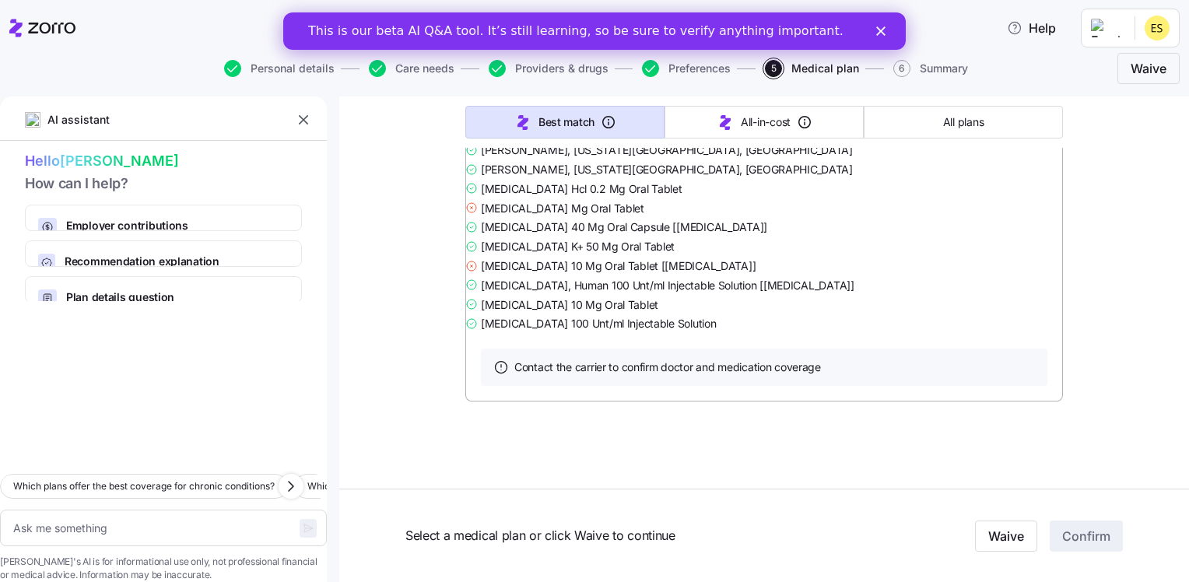
scroll to position [8030, 0]
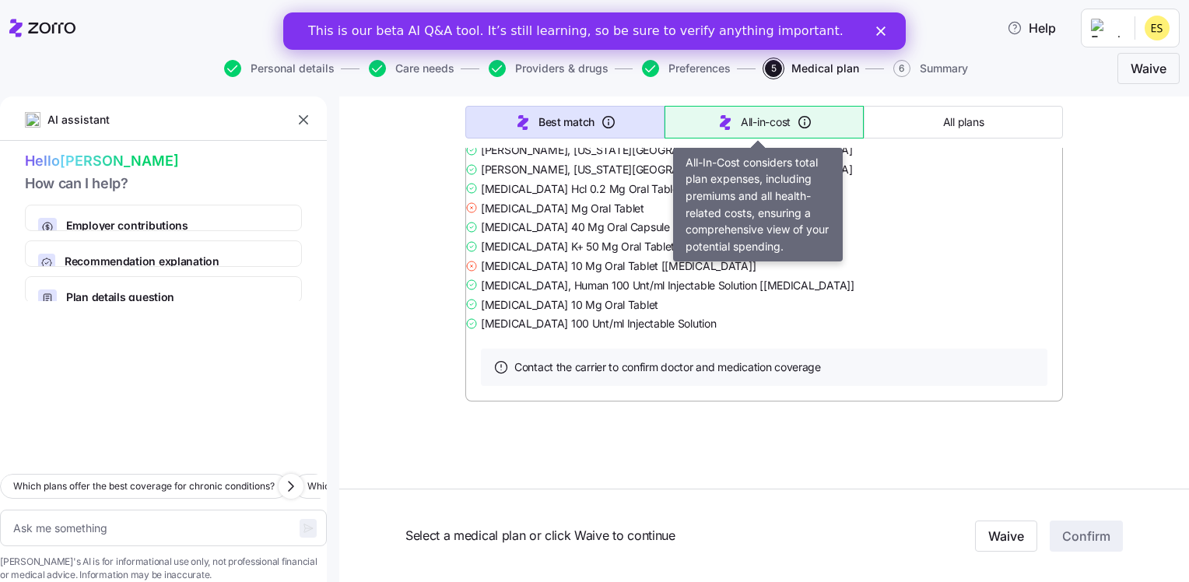
click at [745, 114] on span "All-in-cost" at bounding box center [766, 122] width 50 height 16
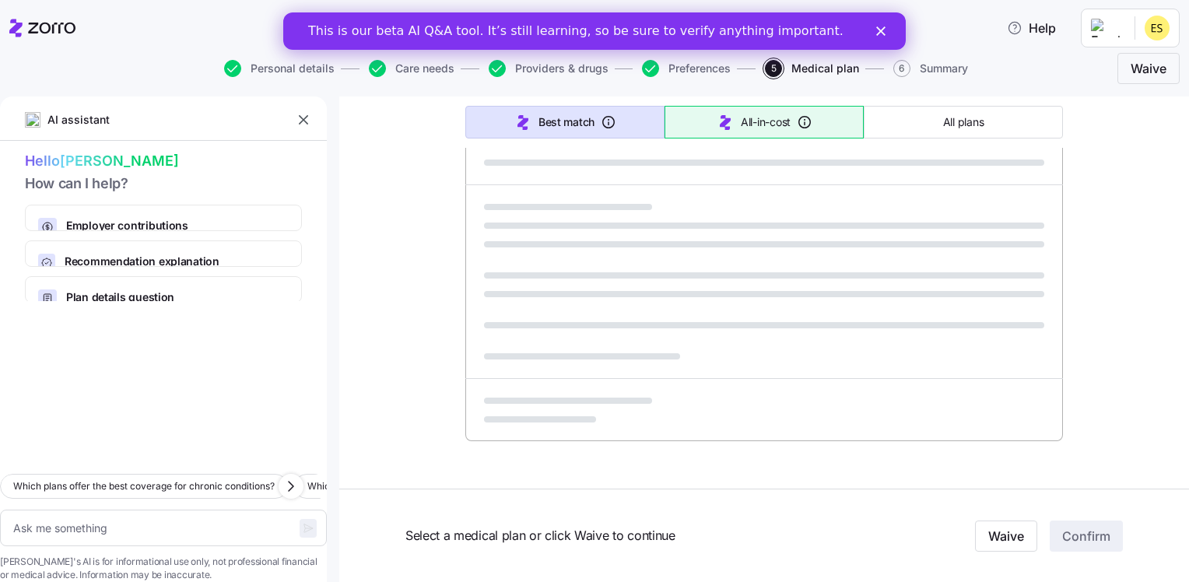
type textarea "x"
type input "Sorted by: All-in-cost"
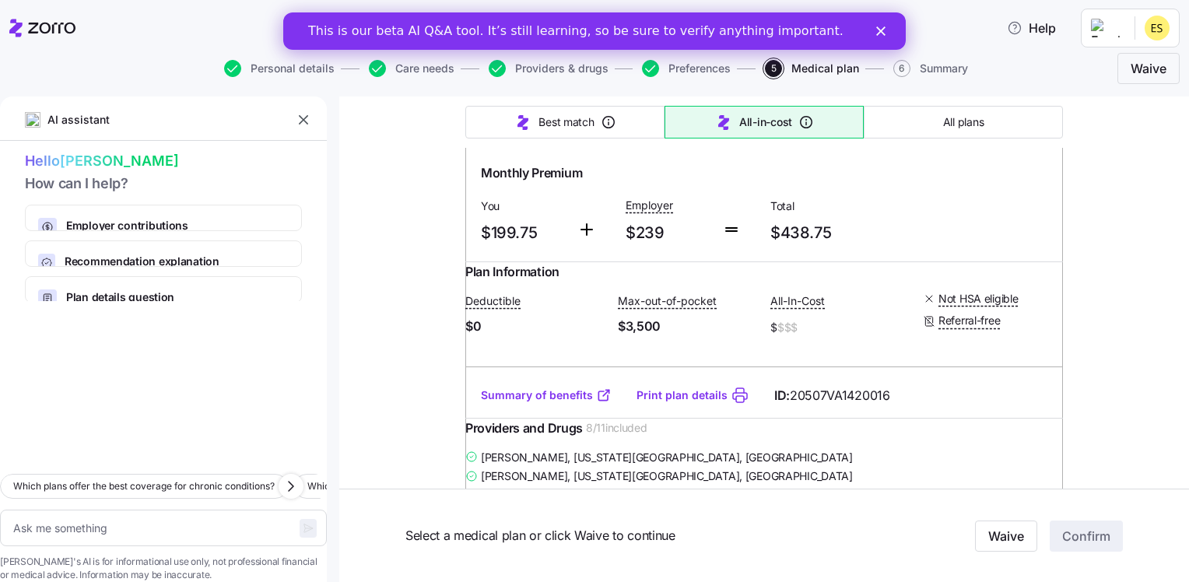
scroll to position [1012, 0]
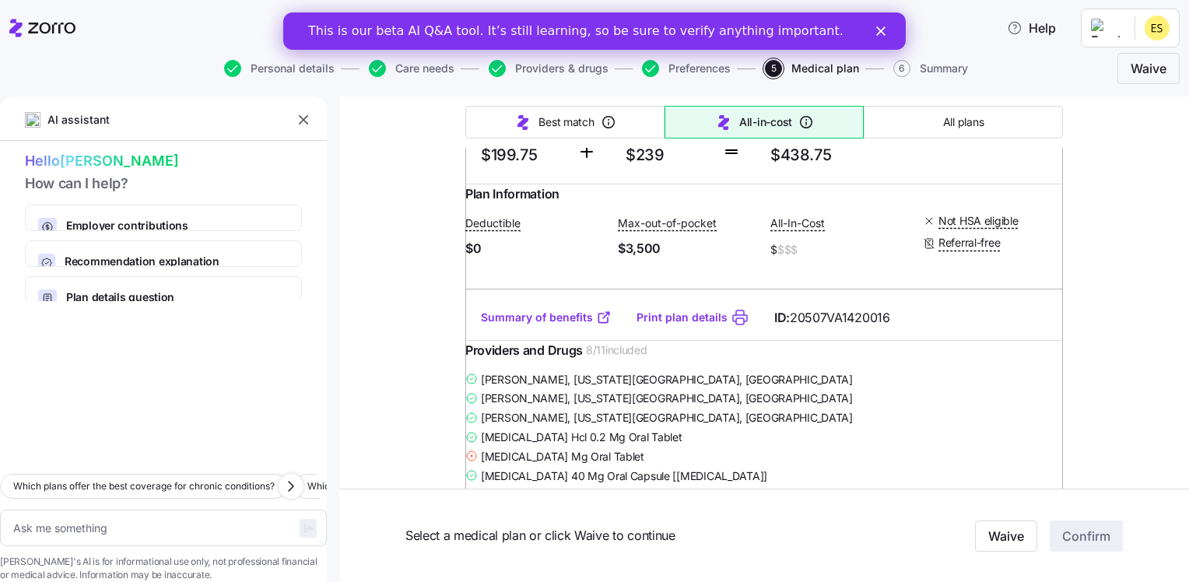
click at [542, 325] on link "Summary of benefits" at bounding box center [546, 318] width 131 height 16
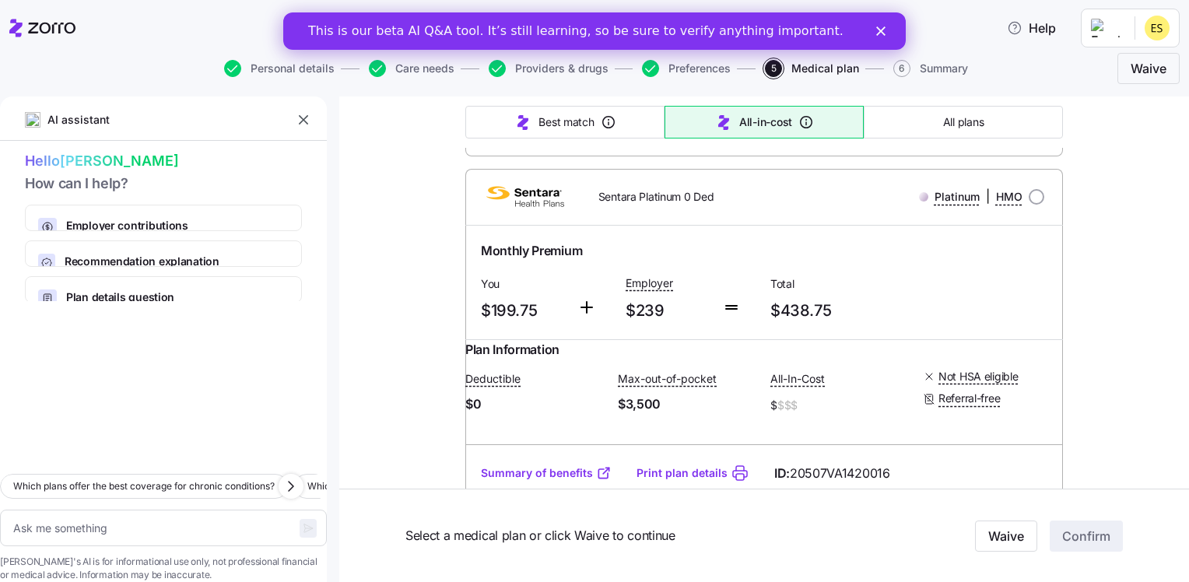
scroll to position [934, 0]
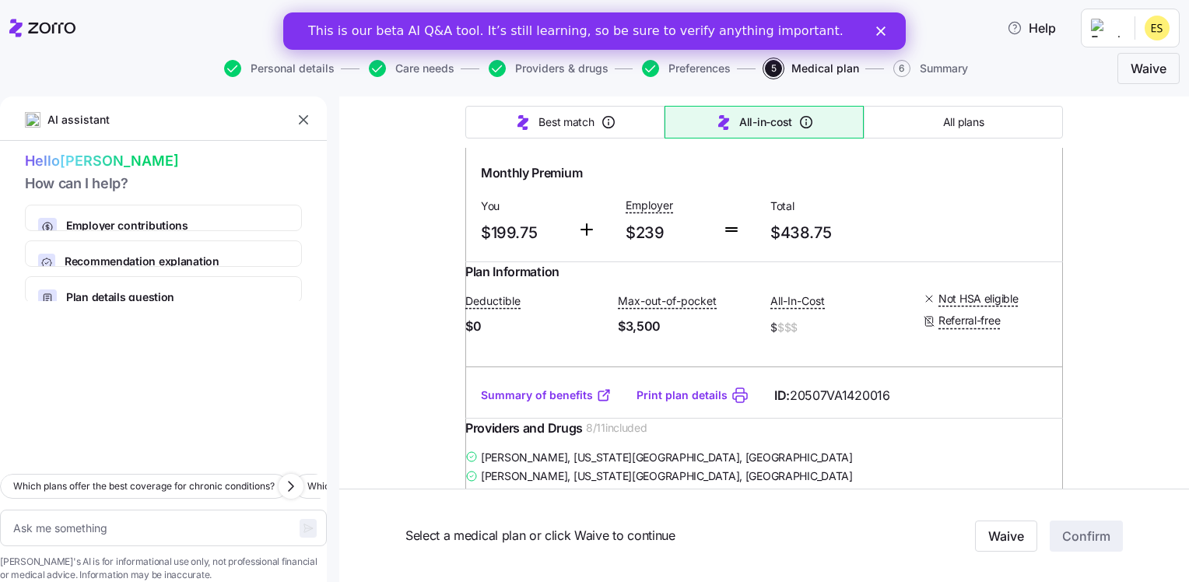
click at [528, 403] on link "Summary of benefits" at bounding box center [546, 396] width 131 height 16
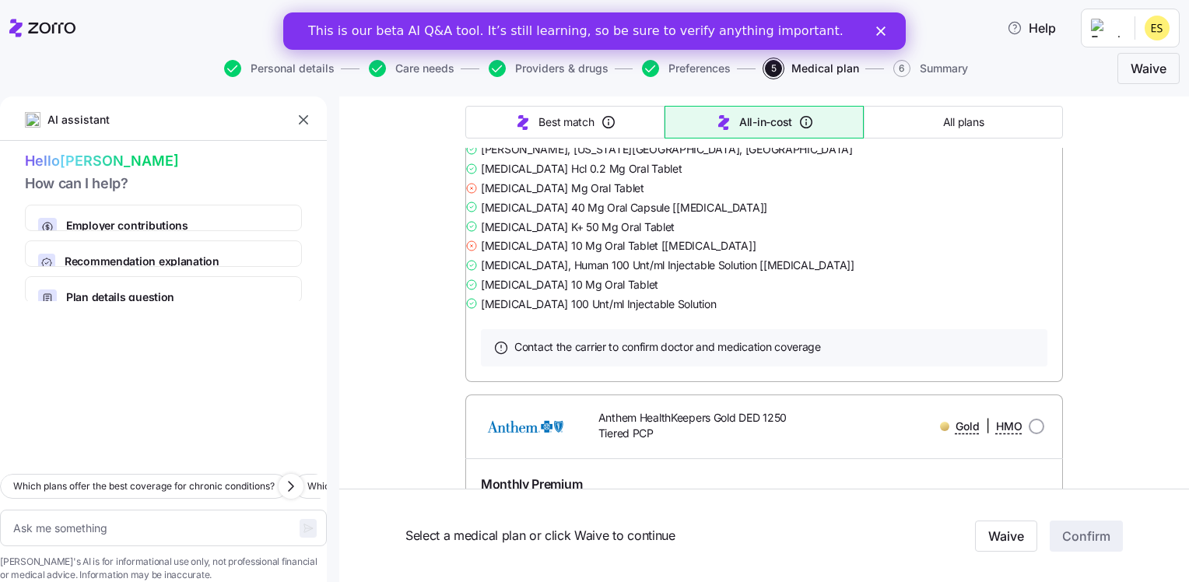
scroll to position [3892, 0]
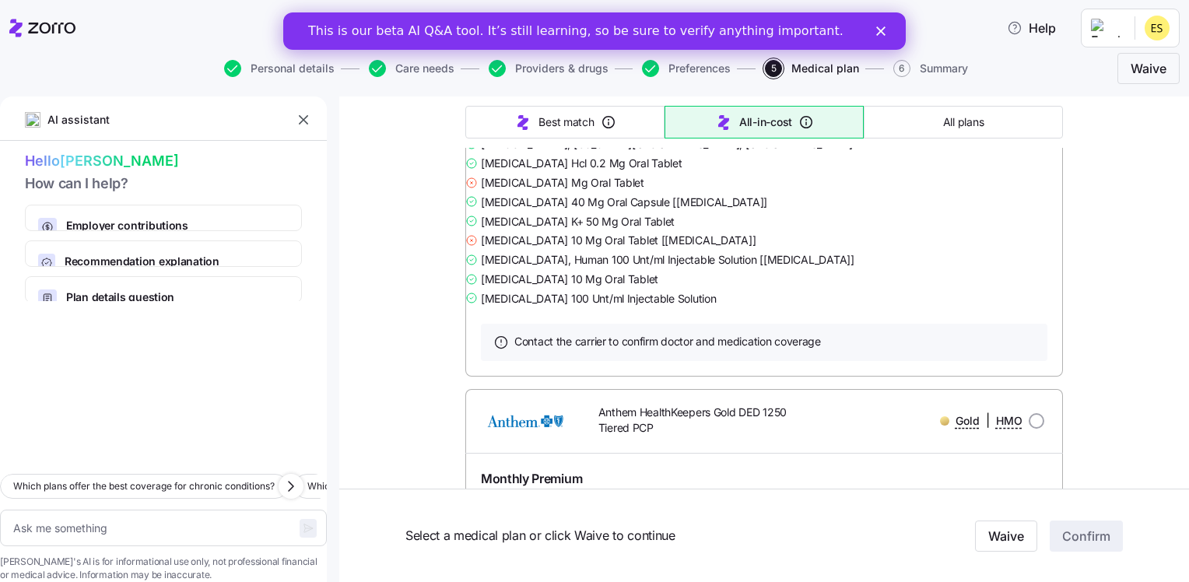
click at [567, 51] on link "Summary of benefits" at bounding box center [546, 44] width 131 height 16
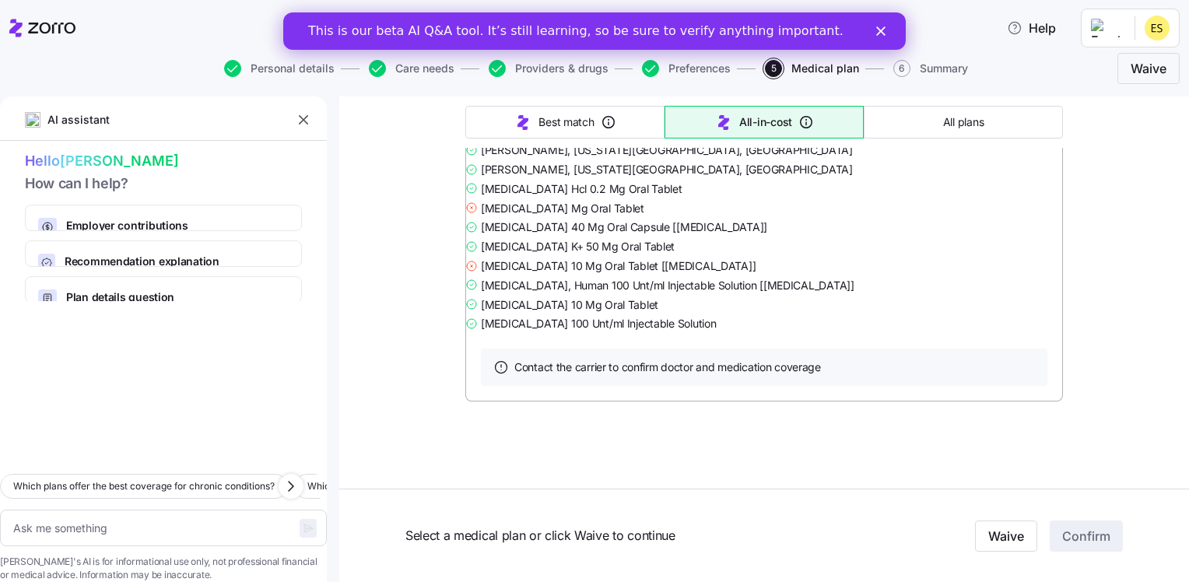
scroll to position [7939, 0]
click at [537, 77] on link "Summary of benefits" at bounding box center [546, 69] width 131 height 16
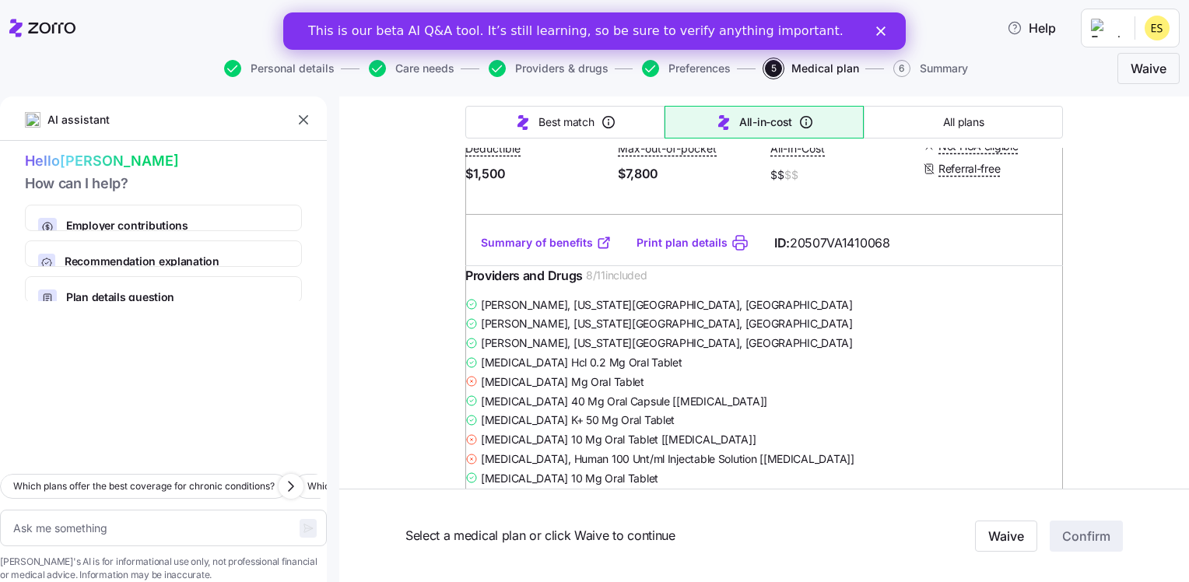
scroll to position [2426, 0]
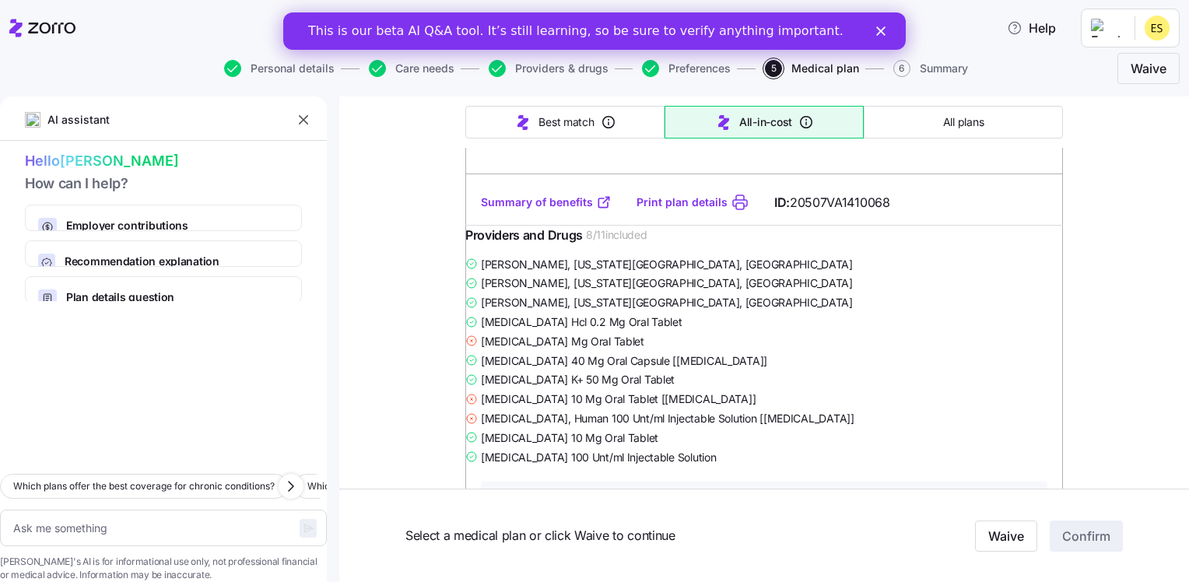
click at [539, 210] on link "Summary of benefits" at bounding box center [546, 203] width 131 height 16
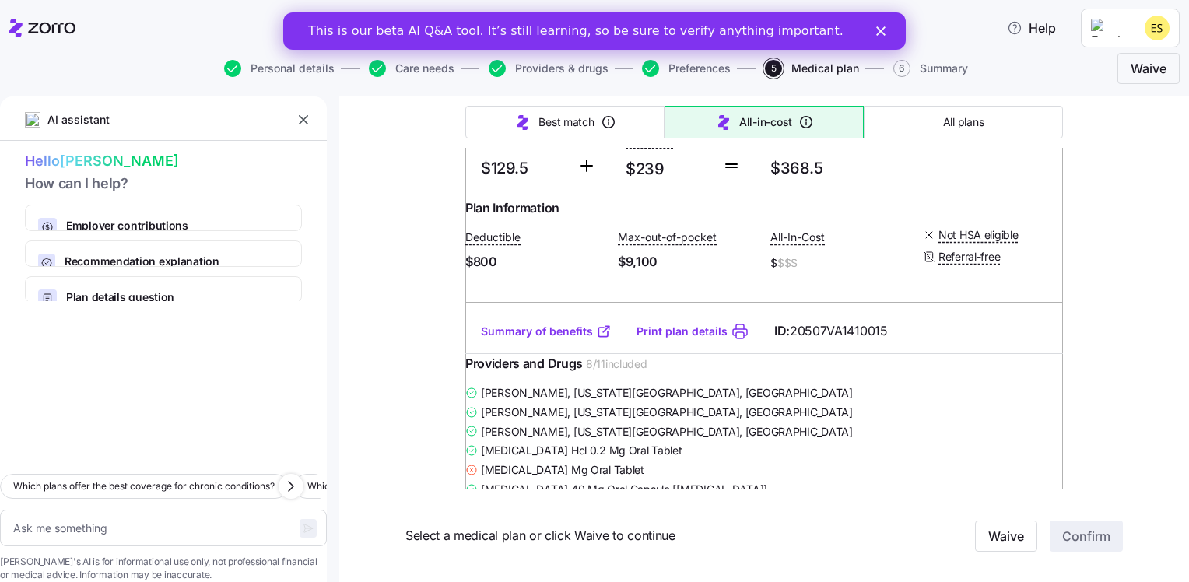
scroll to position [1726, 0]
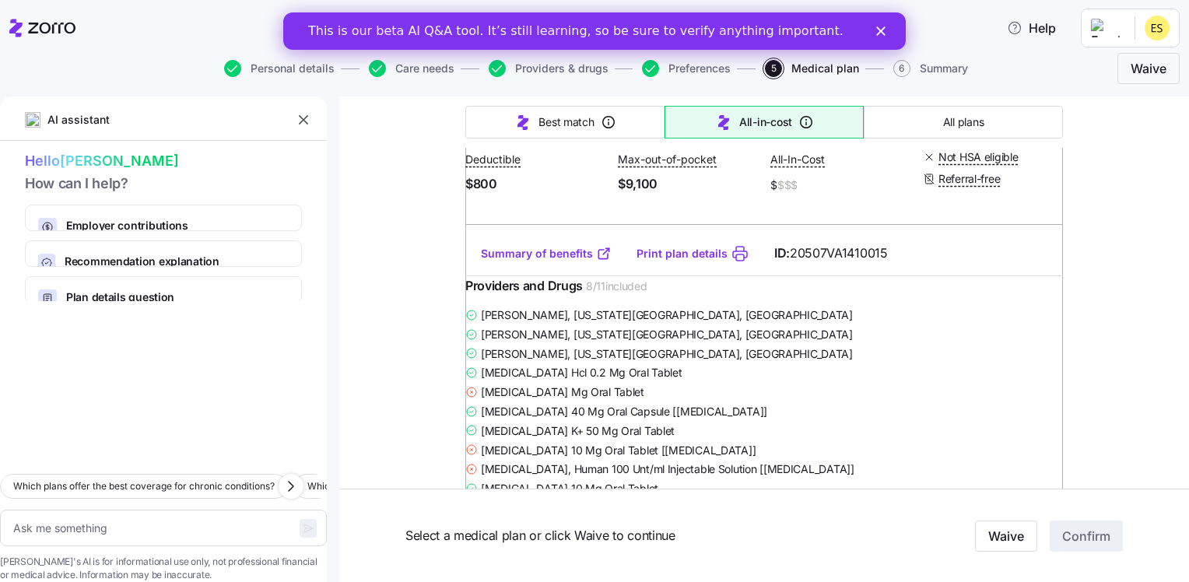
click at [551, 262] on link "Summary of benefits" at bounding box center [546, 254] width 131 height 16
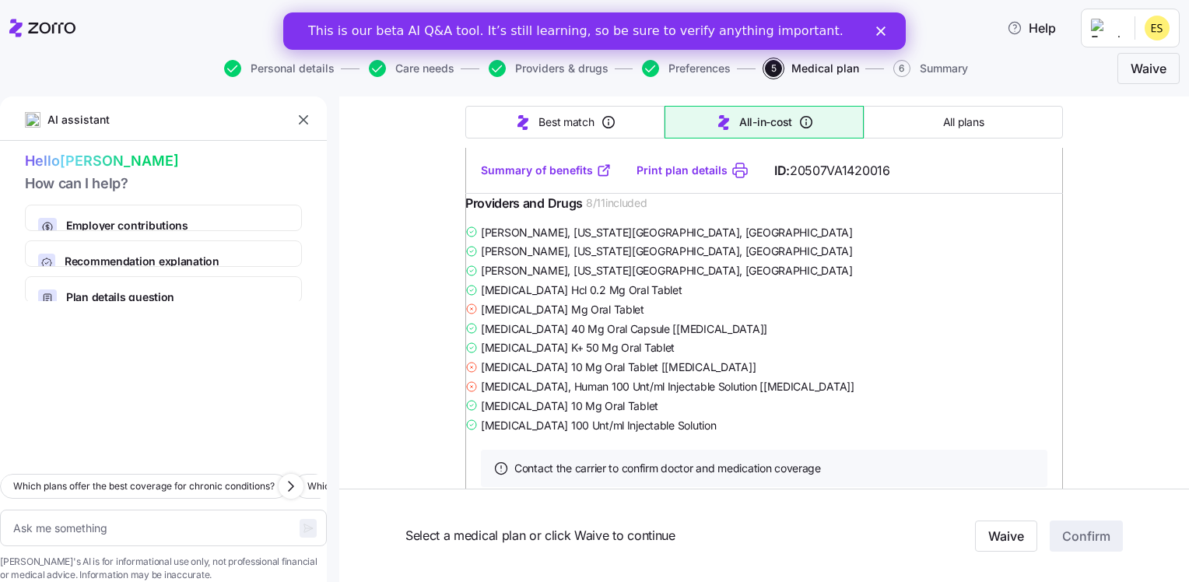
scroll to position [1103, 0]
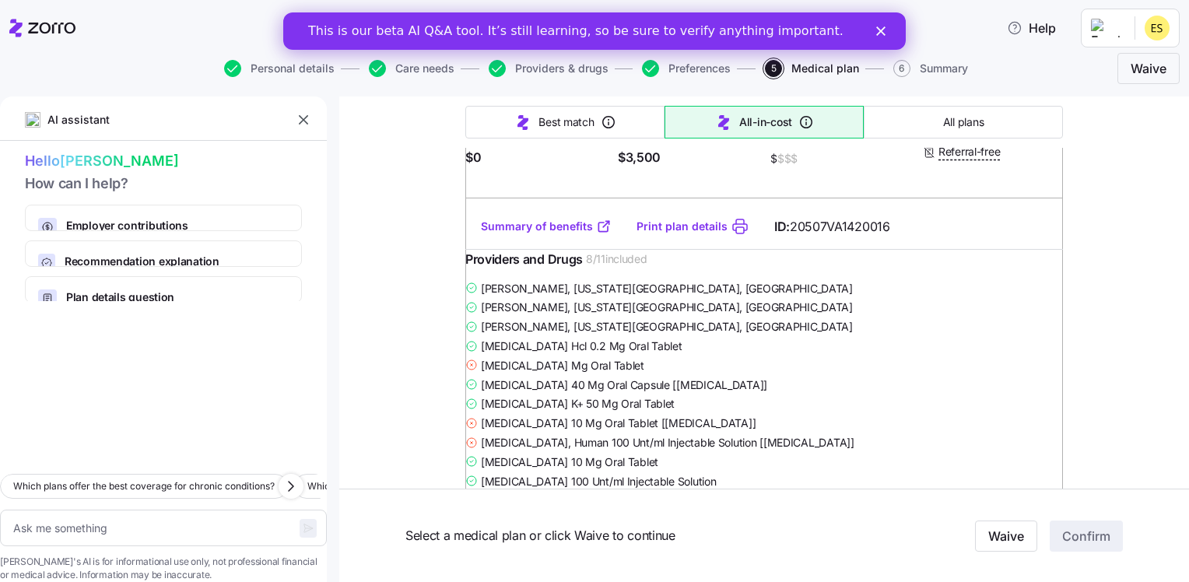
click at [574, 234] on link "Summary of benefits" at bounding box center [546, 227] width 131 height 16
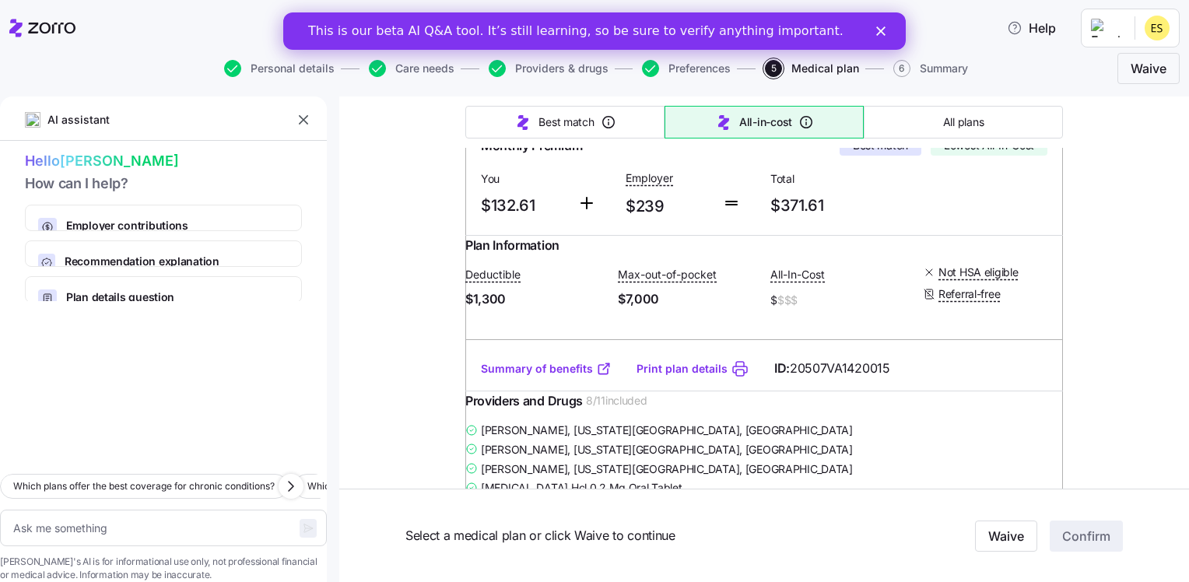
scroll to position [0, 0]
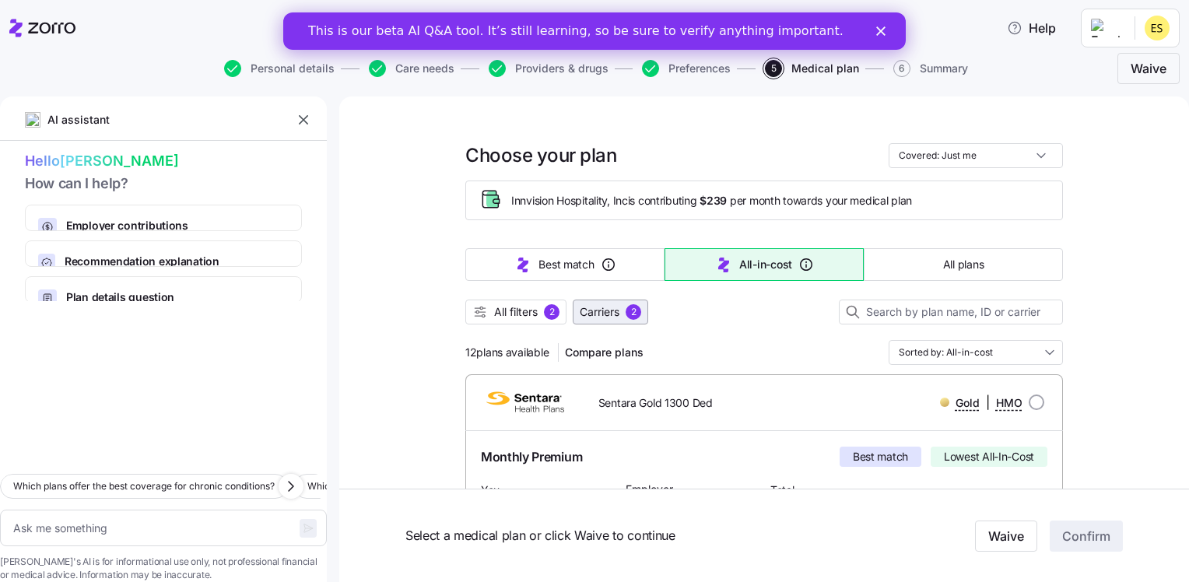
click at [602, 316] on span "Carriers" at bounding box center [600, 312] width 40 height 16
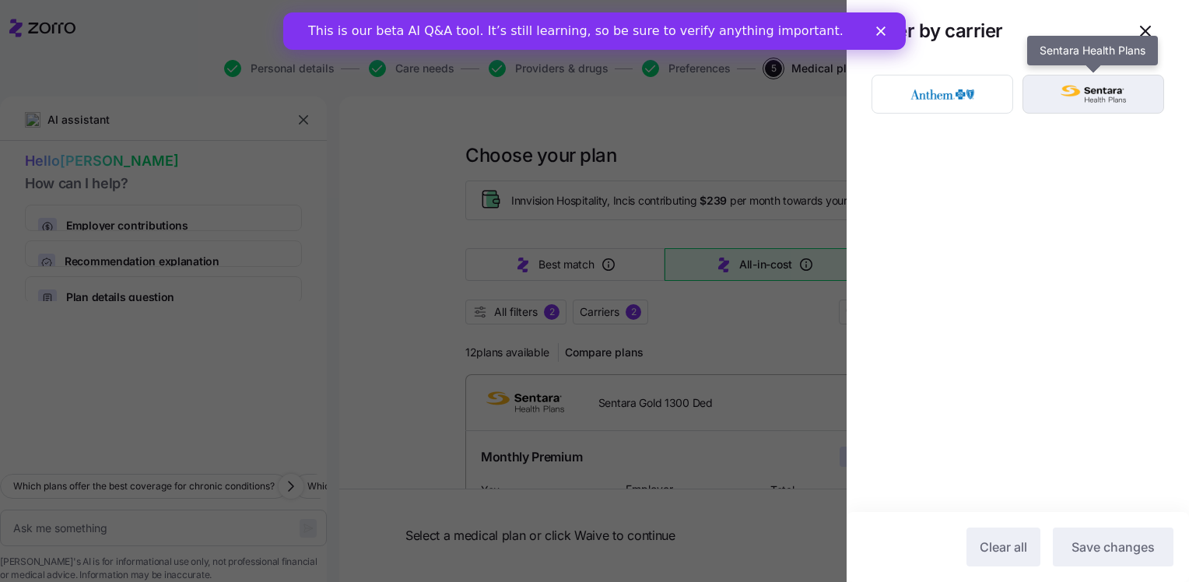
click at [1063, 111] on div "button" at bounding box center [1094, 94] width 140 height 37
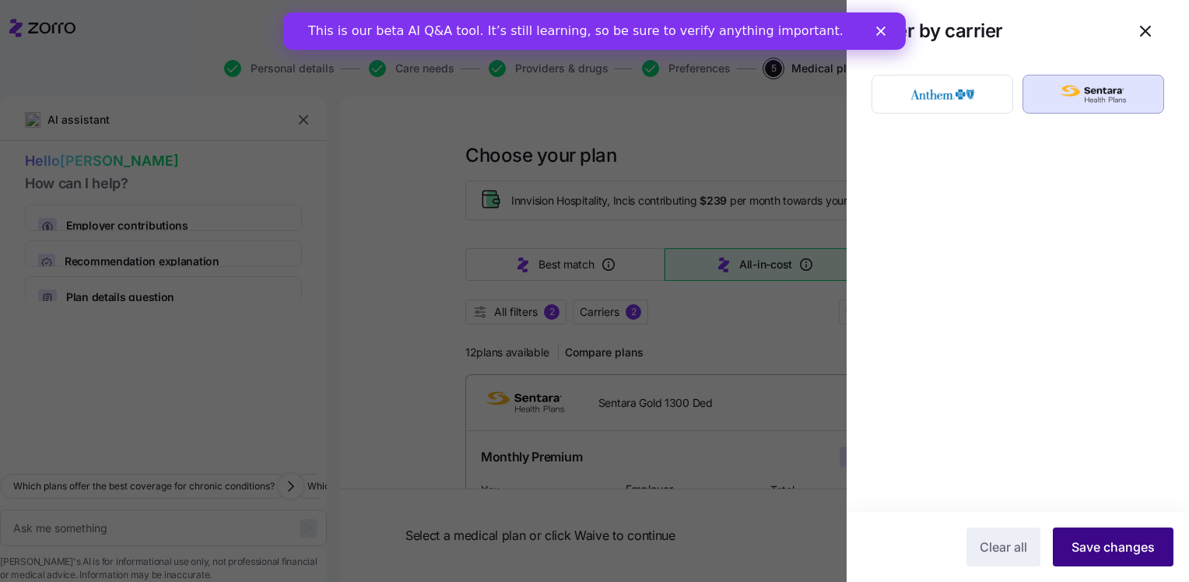
click at [1096, 543] on span "Save changes" at bounding box center [1113, 547] width 83 height 19
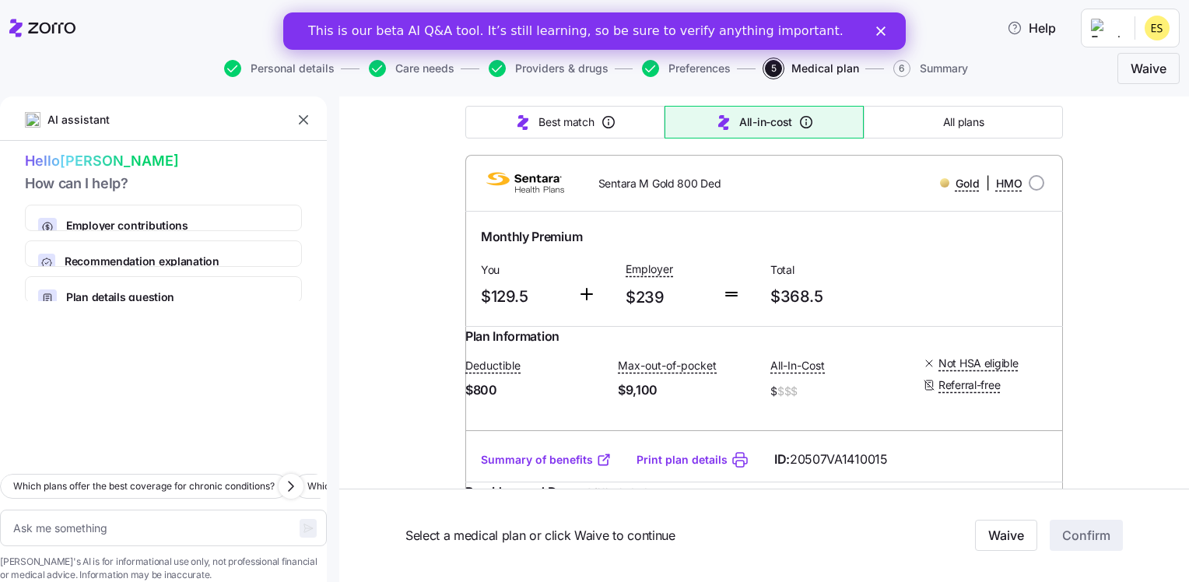
scroll to position [1557, 0]
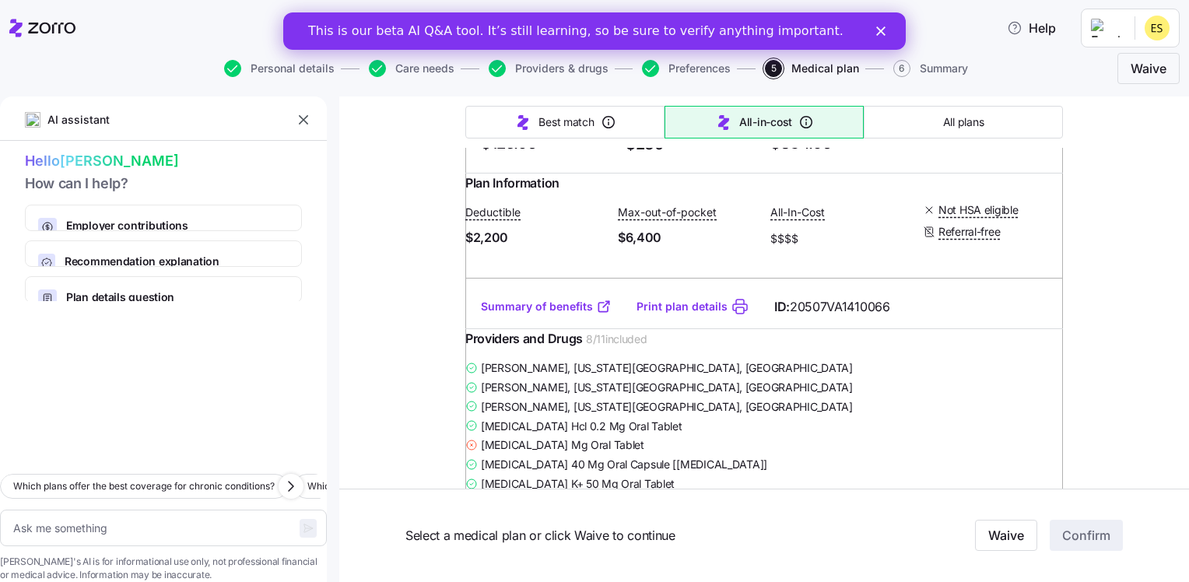
type textarea "x"
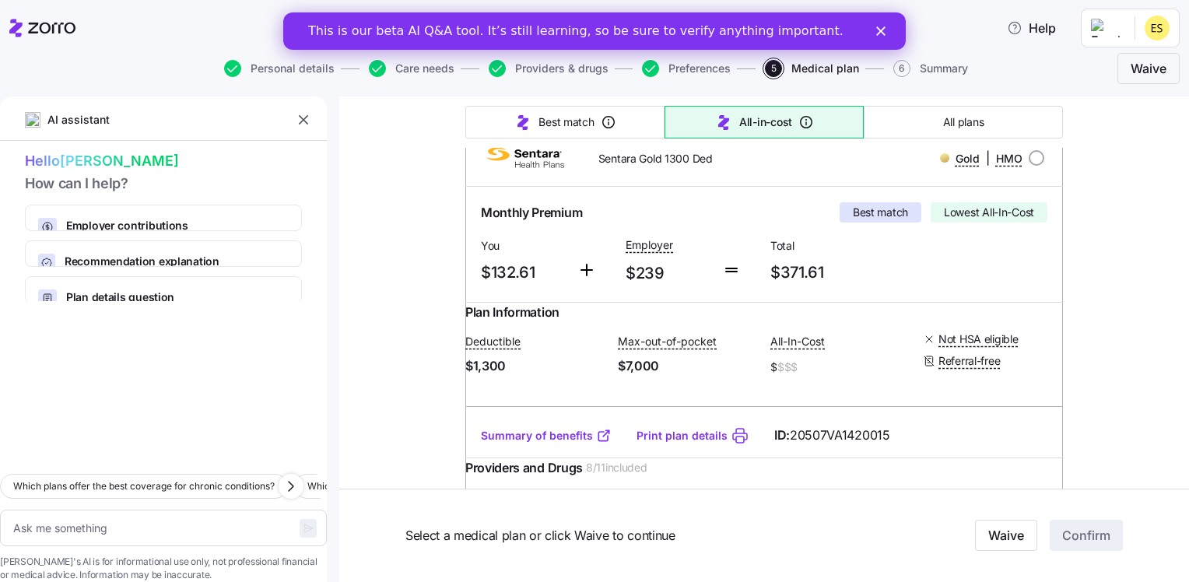
scroll to position [234, 0]
